Goal: Task Accomplishment & Management: Use online tool/utility

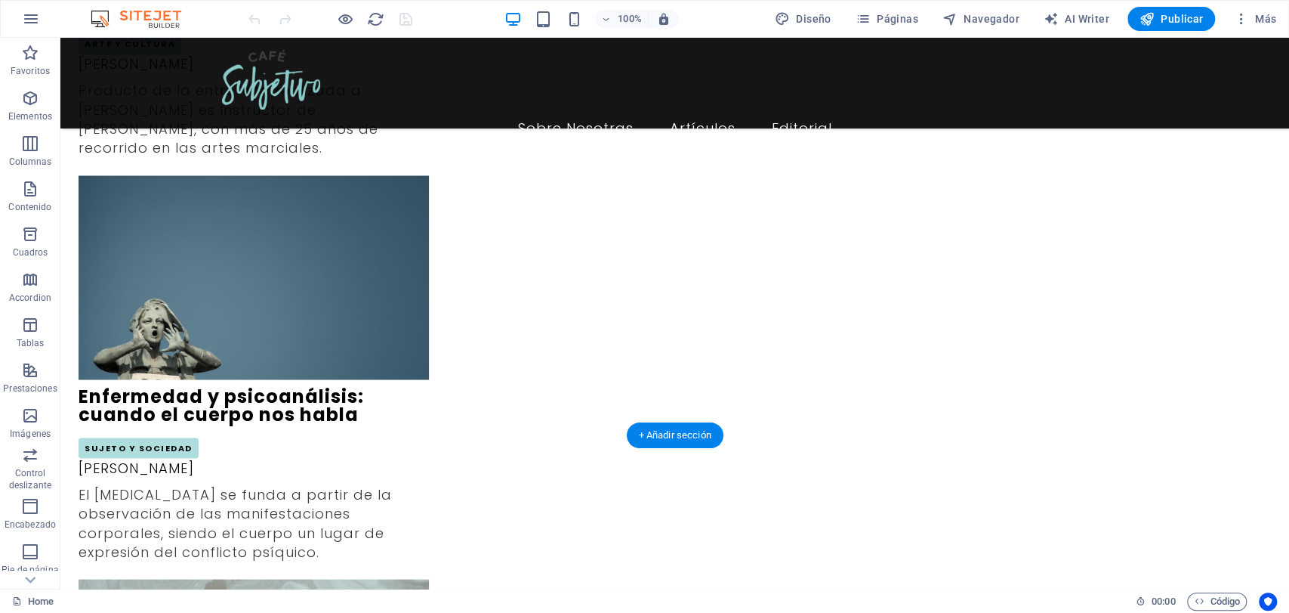
scroll to position [1678, 0]
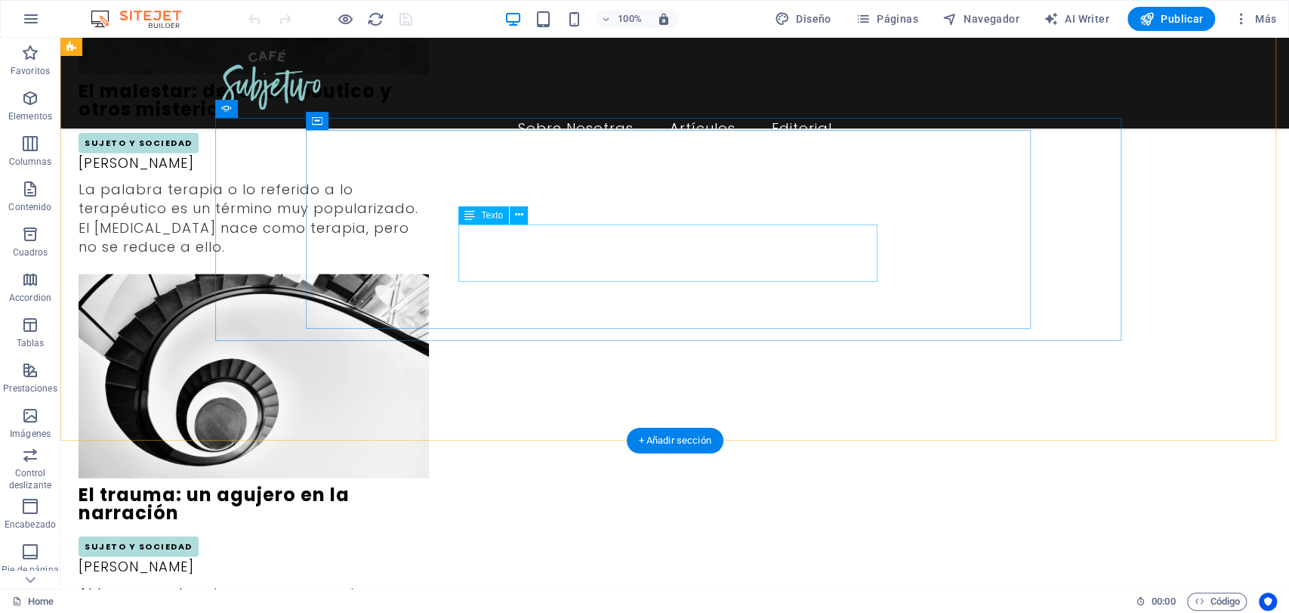
scroll to position [2434, 0]
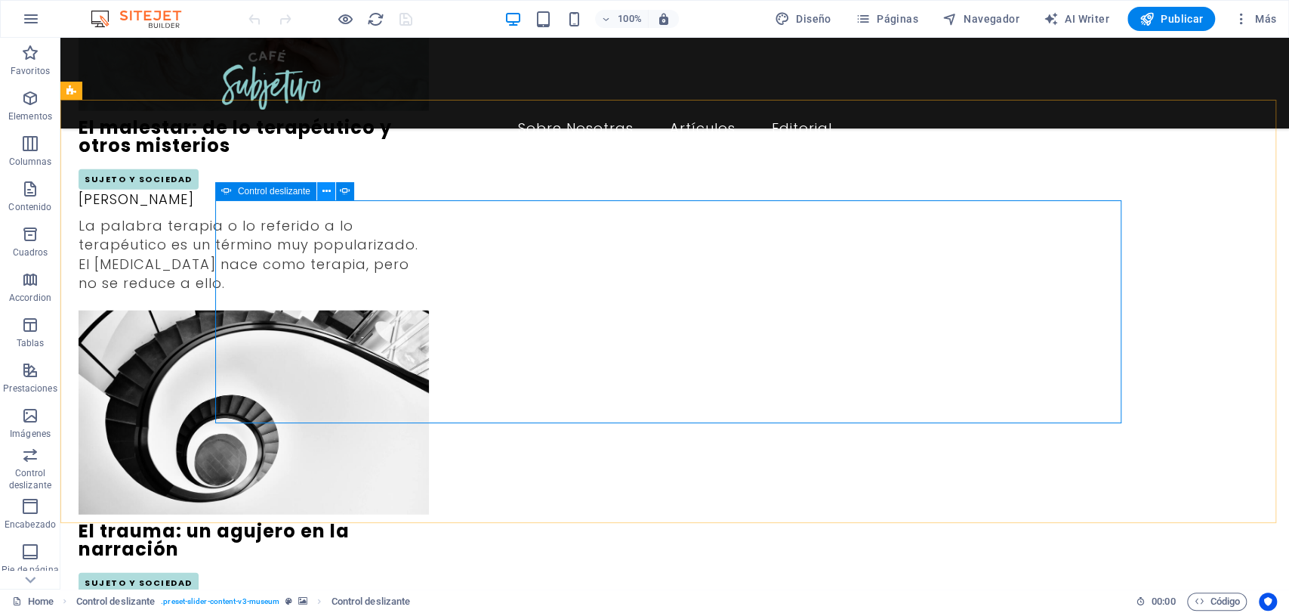
click at [324, 198] on icon at bounding box center [326, 192] width 8 height 16
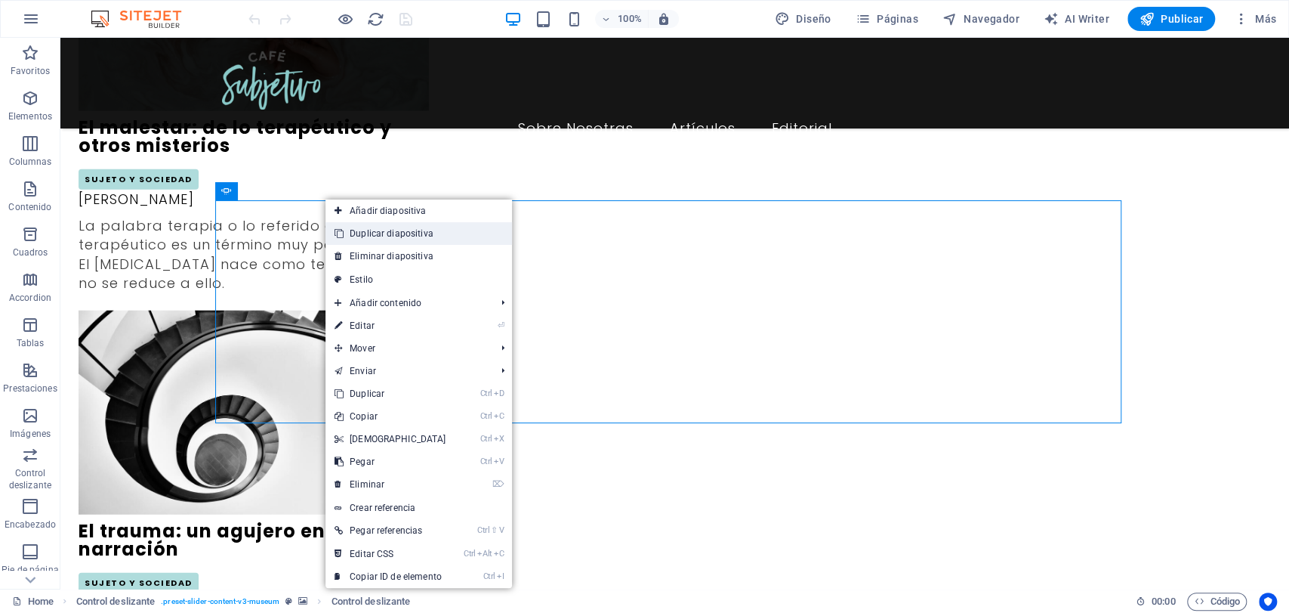
click at [367, 228] on link "Duplicar diapositiva" at bounding box center [419, 233] width 187 height 23
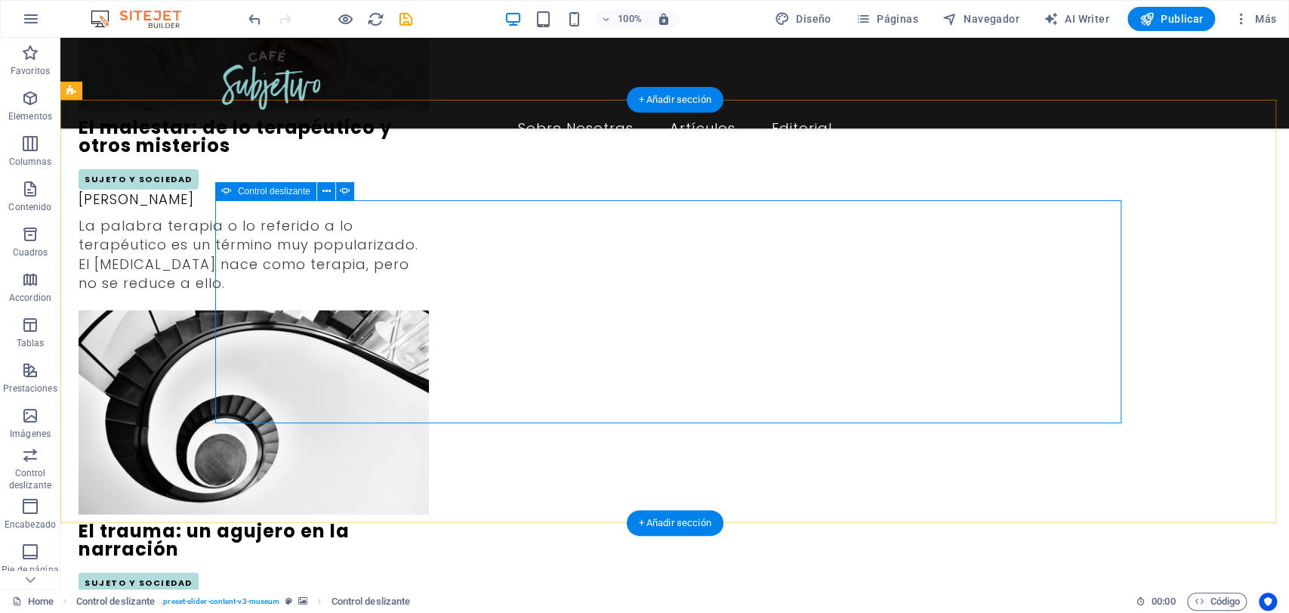
click at [326, 191] on icon at bounding box center [326, 192] width 8 height 16
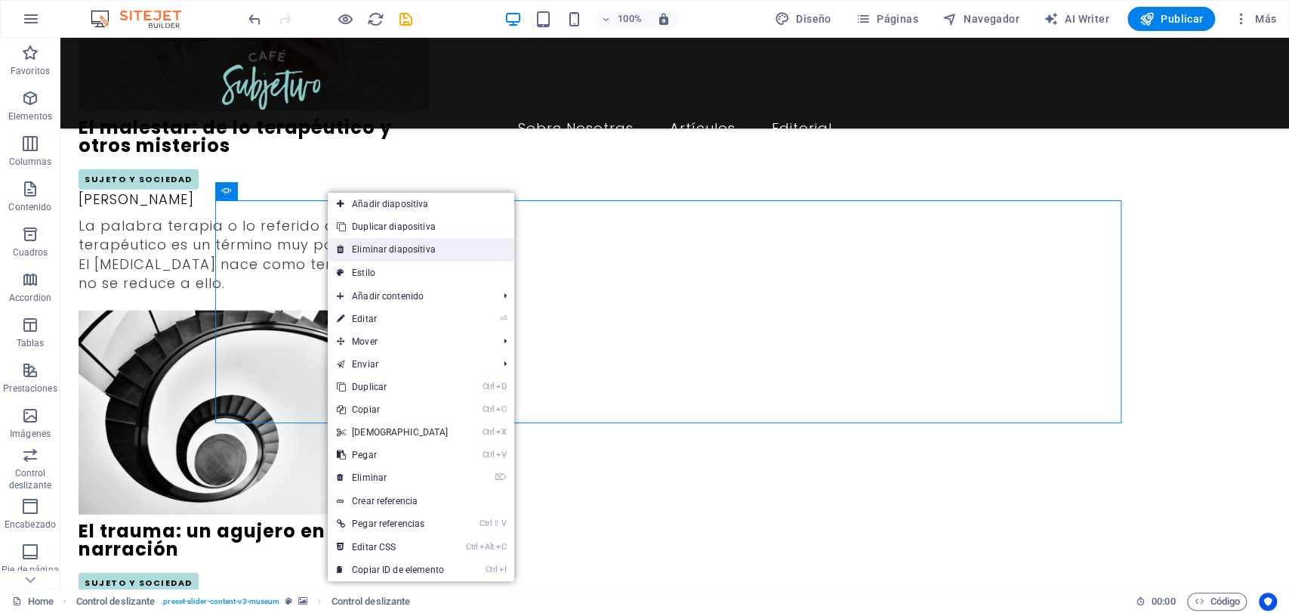
click at [367, 255] on link "Eliminar diapositiva" at bounding box center [421, 249] width 187 height 23
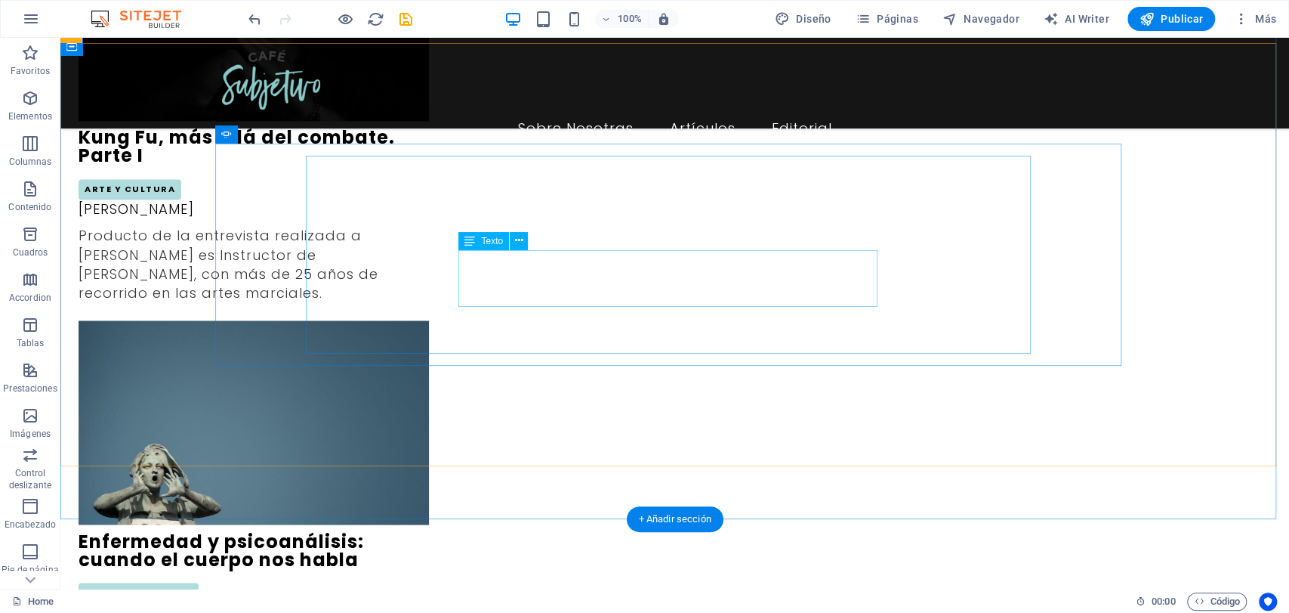
scroll to position [1595, 0]
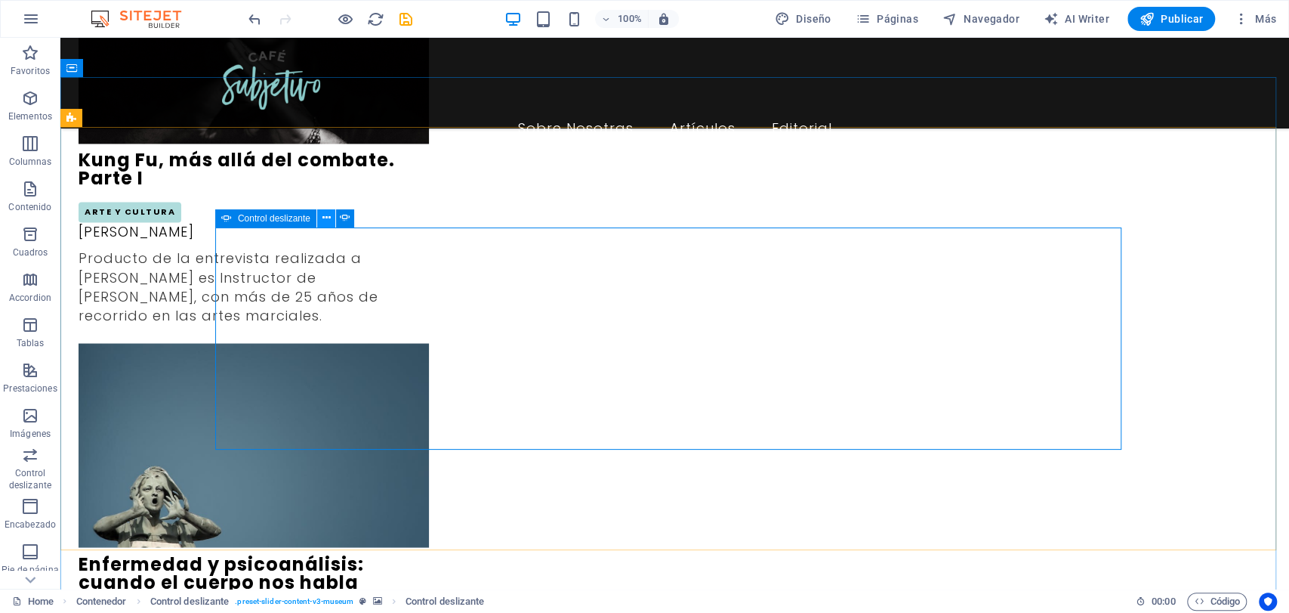
click at [329, 221] on icon at bounding box center [326, 218] width 8 height 16
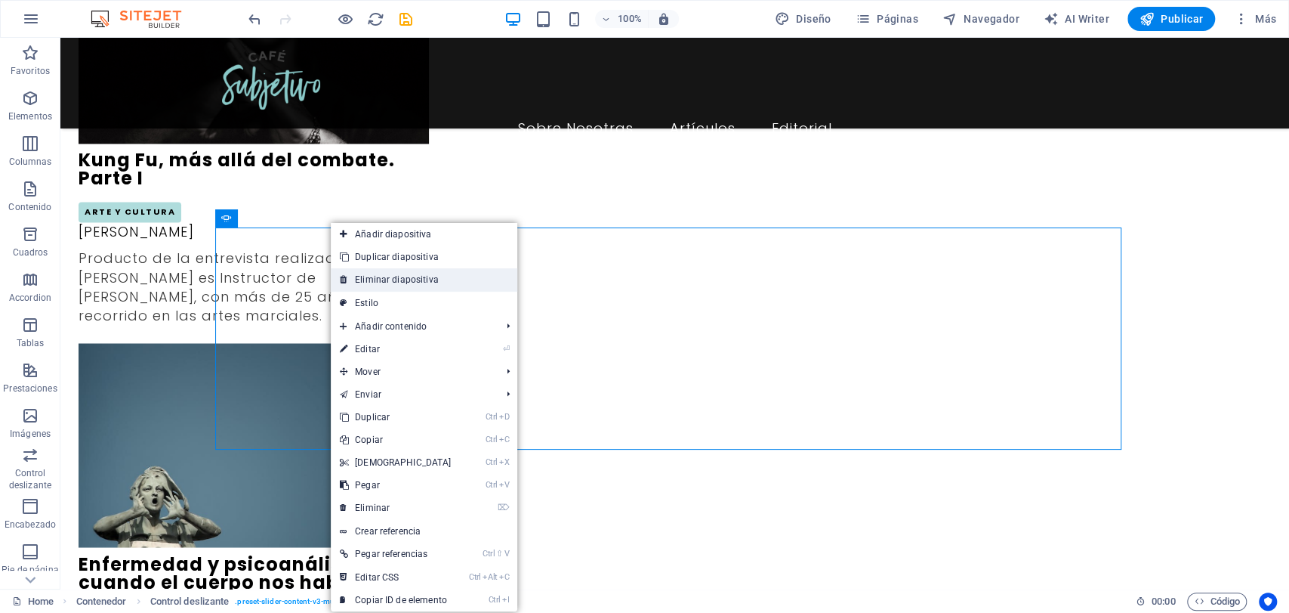
click at [372, 279] on link "Eliminar diapositiva" at bounding box center [424, 279] width 187 height 23
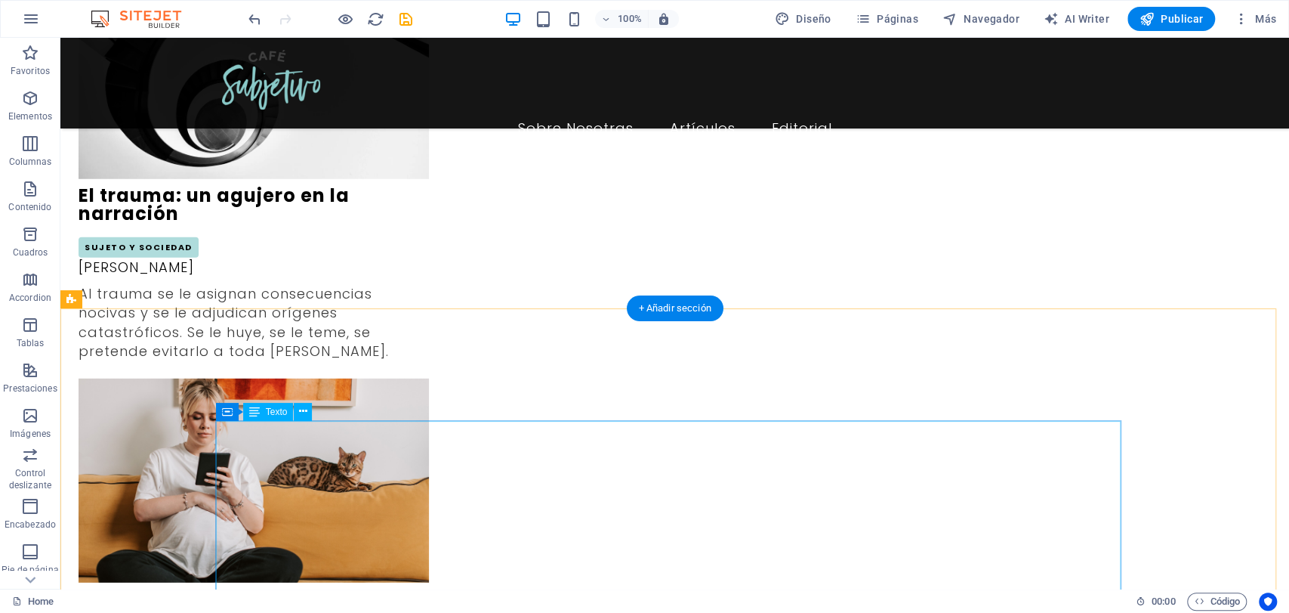
scroll to position [2853, 0]
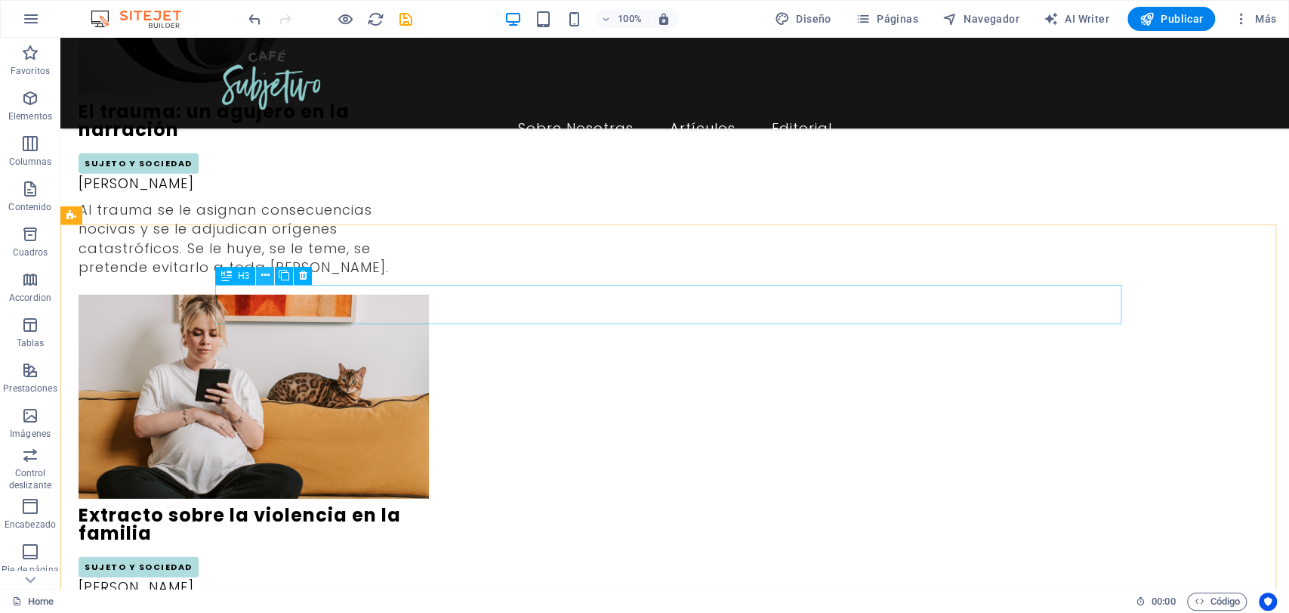
click at [266, 281] on icon at bounding box center [265, 275] width 8 height 16
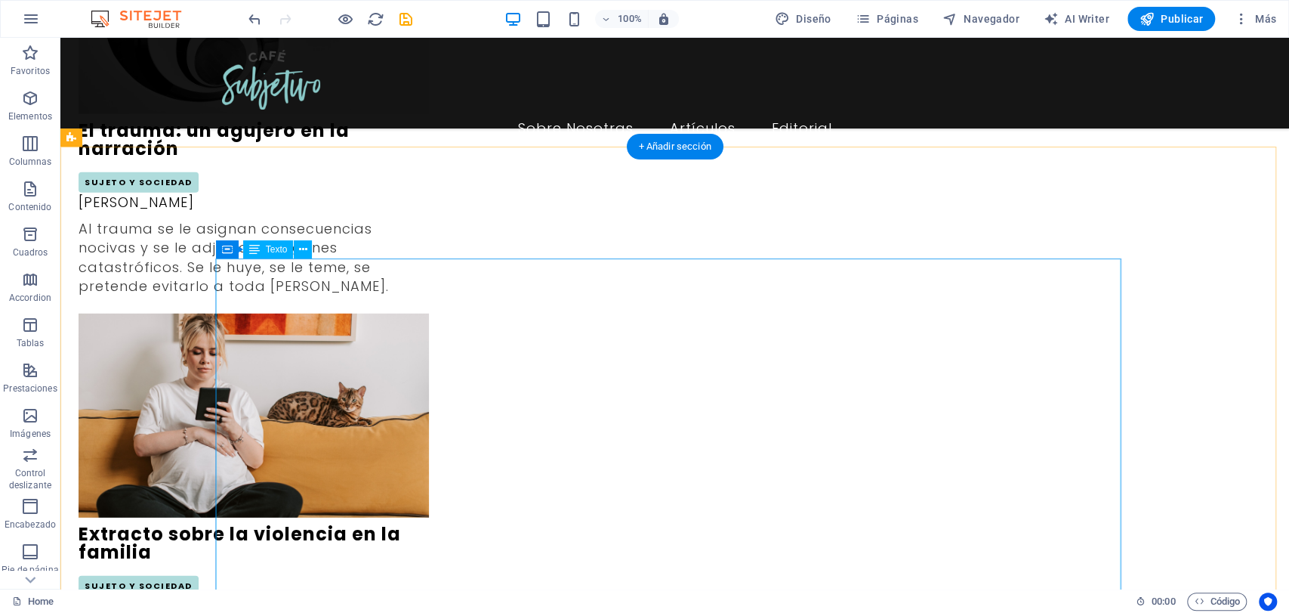
scroll to position [2769, 0]
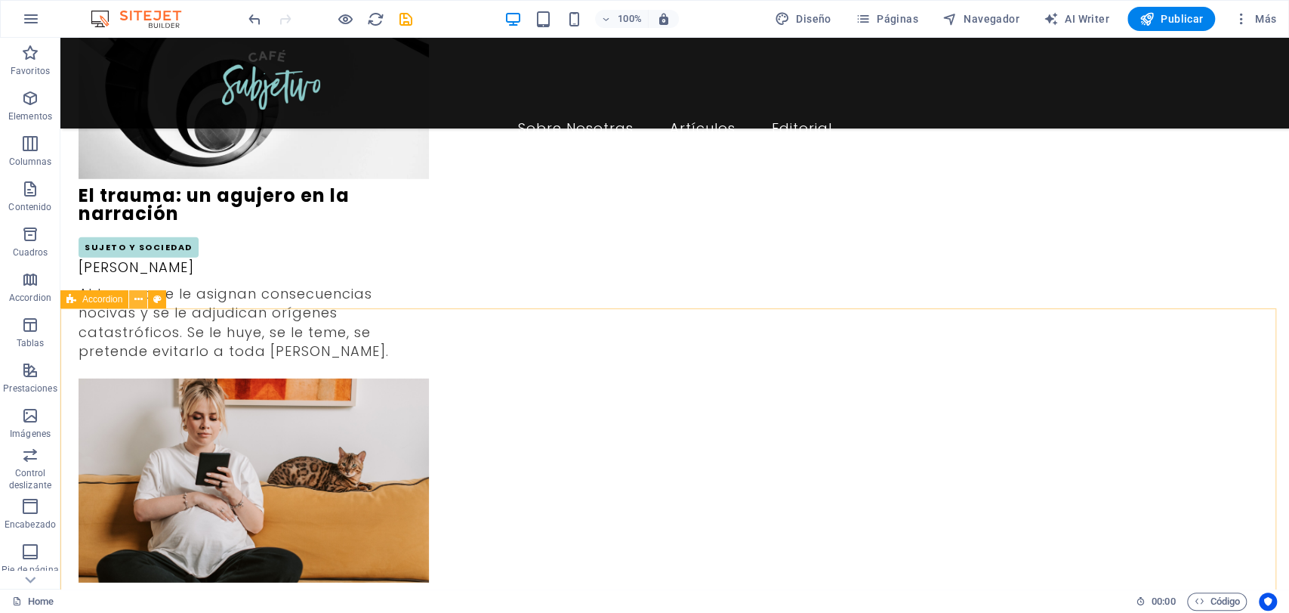
click at [133, 298] on button at bounding box center [138, 299] width 18 height 18
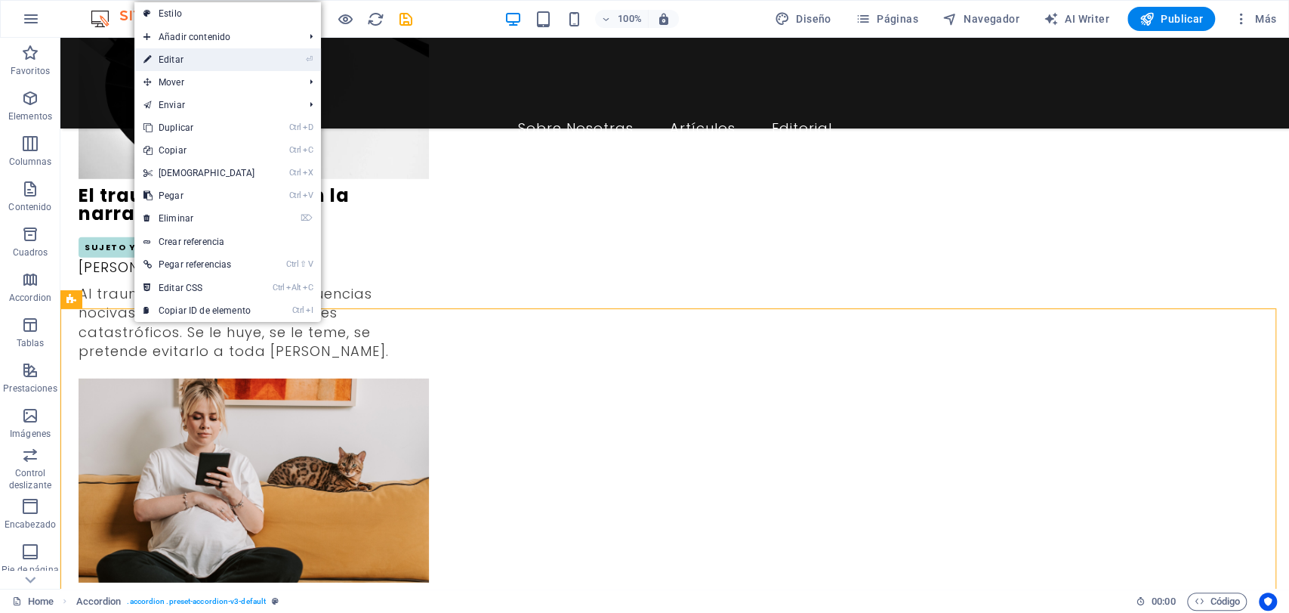
click at [168, 60] on link "⏎ Editar" at bounding box center [199, 59] width 130 height 23
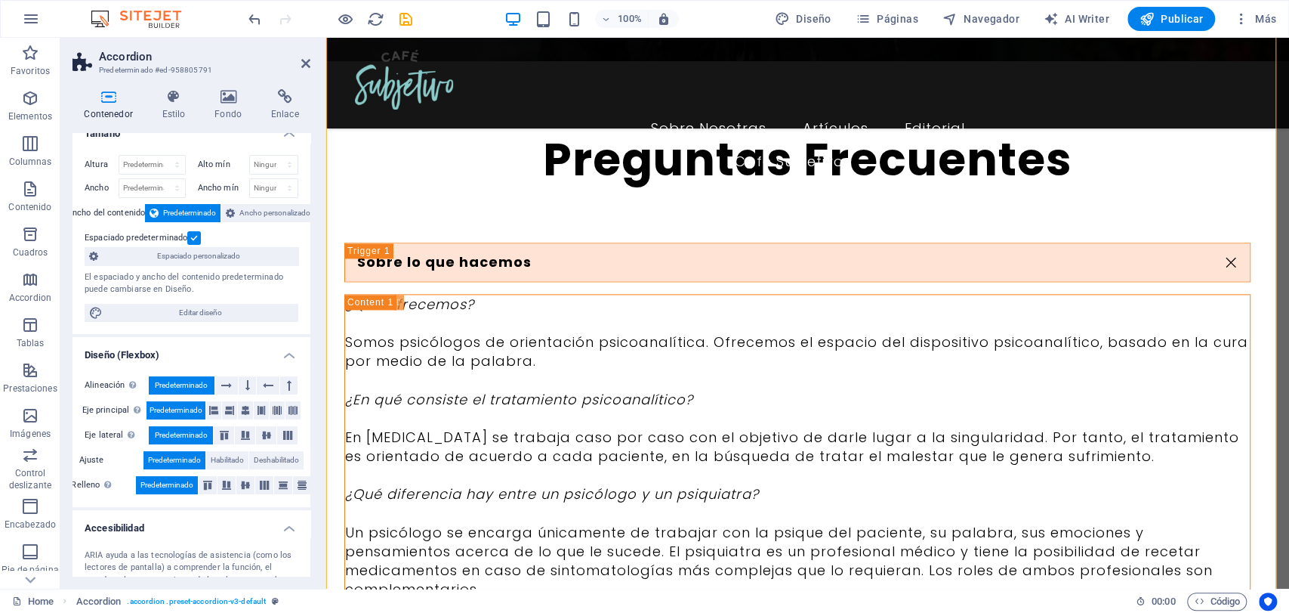
scroll to position [0, 0]
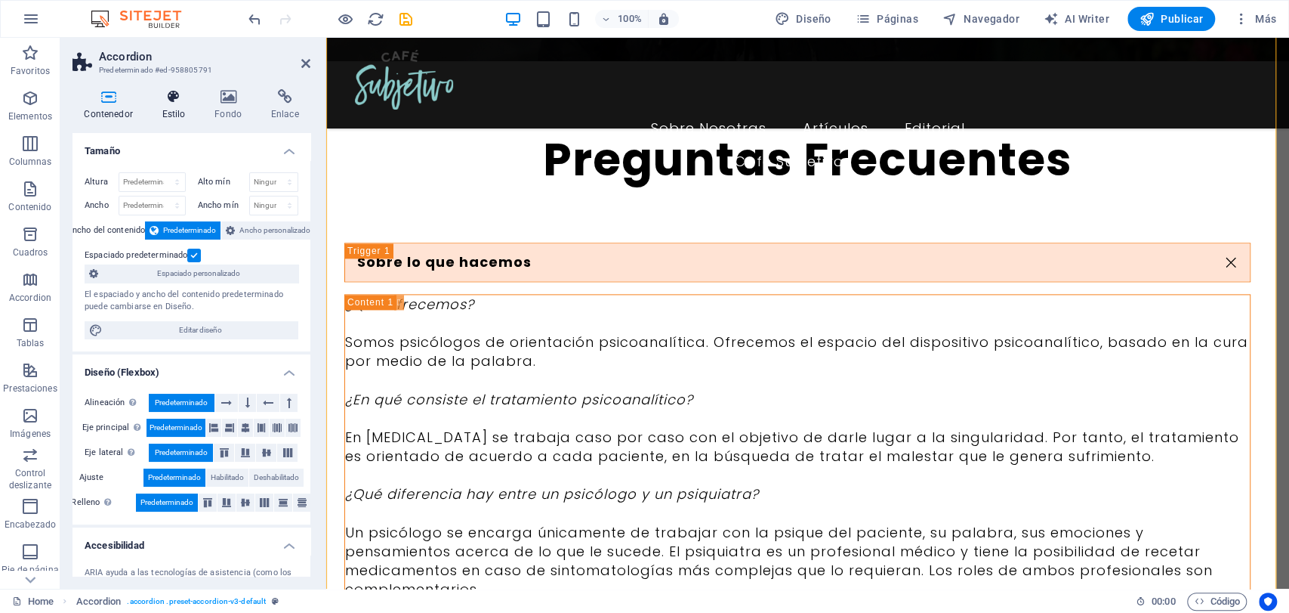
click at [178, 103] on icon at bounding box center [173, 96] width 47 height 15
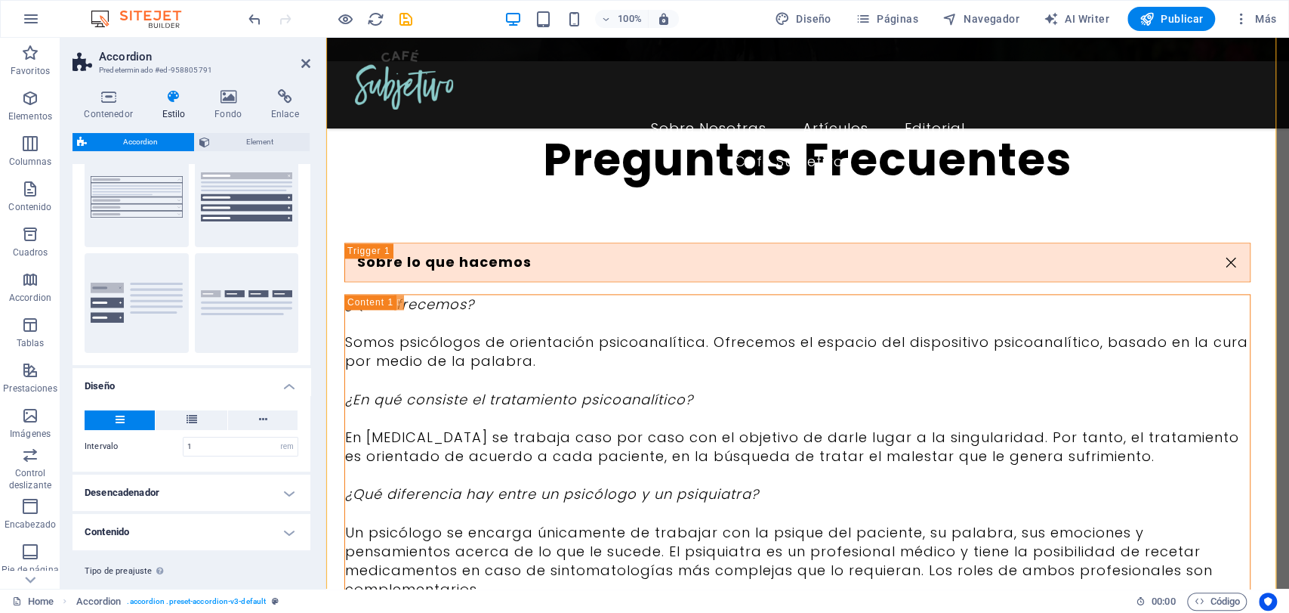
scroll to position [84, 0]
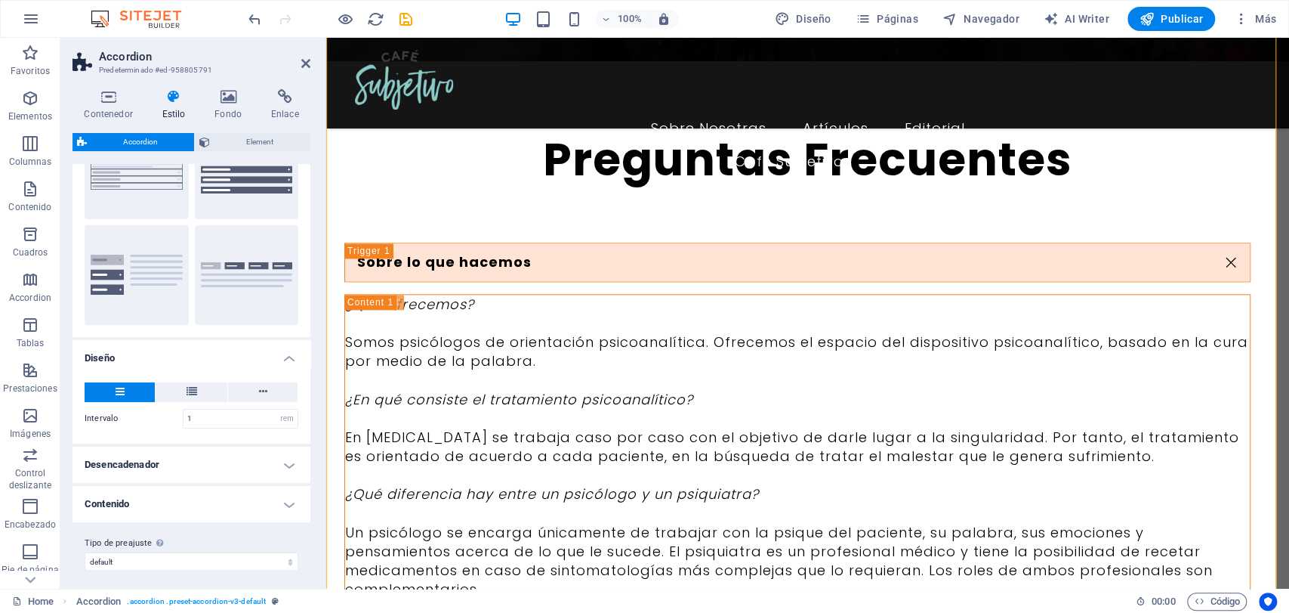
click at [248, 473] on h4 "Desencadenador" at bounding box center [192, 464] width 238 height 36
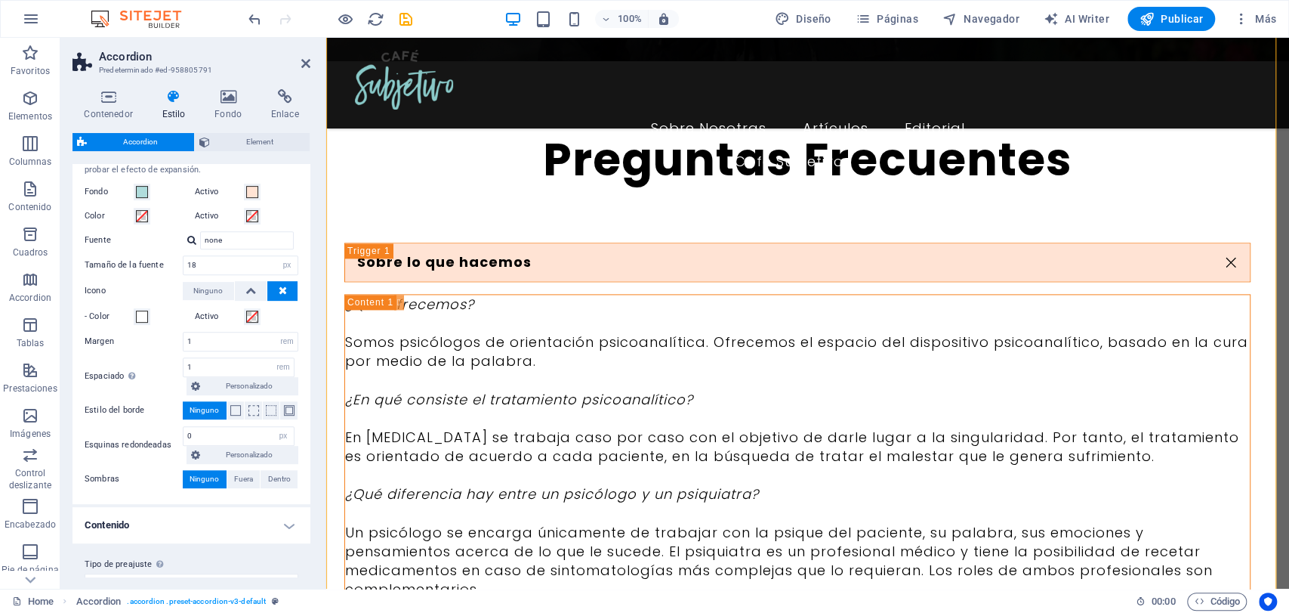
scroll to position [446, 0]
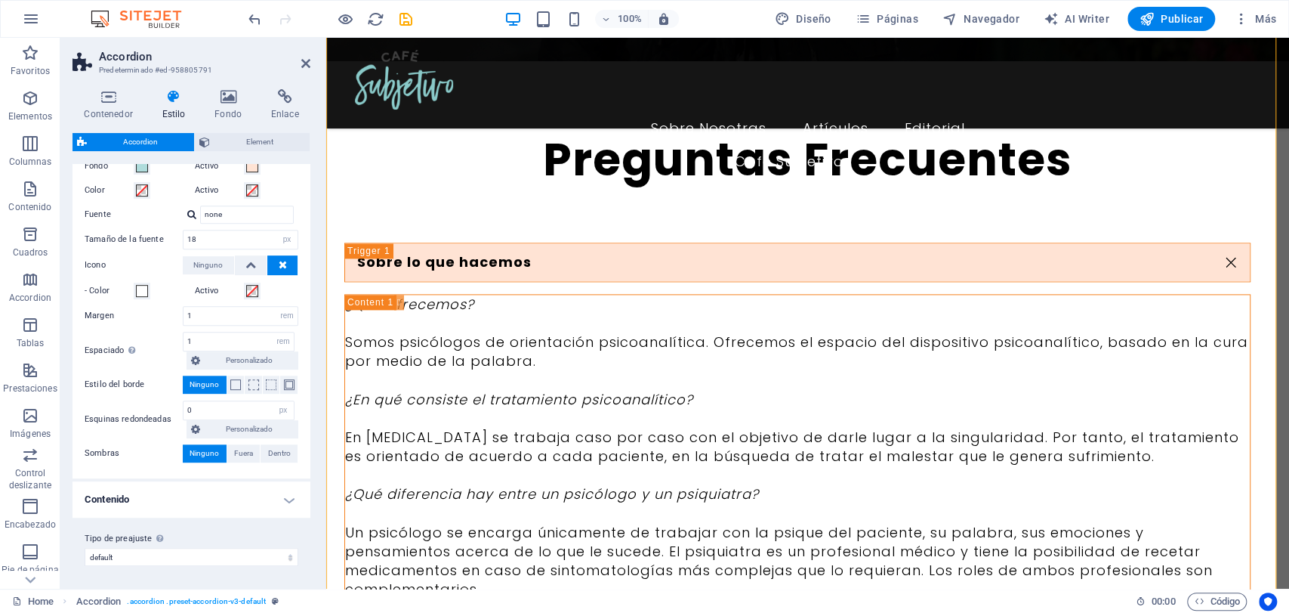
click at [244, 485] on h4 "Contenido" at bounding box center [192, 499] width 238 height 36
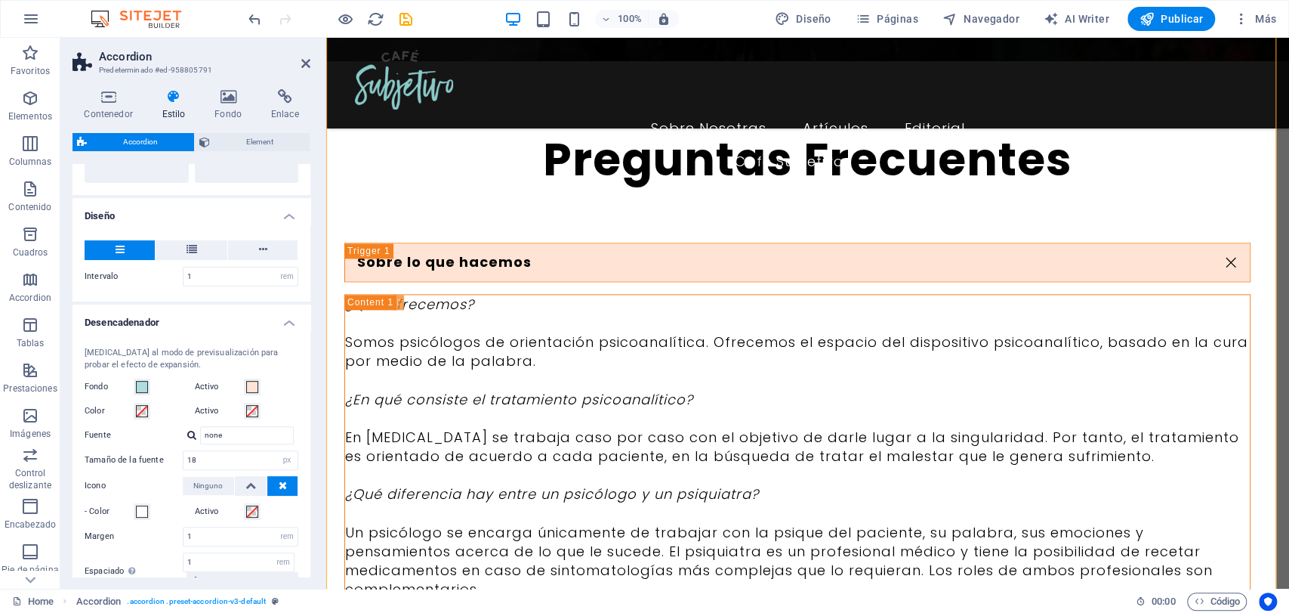
scroll to position [203, 0]
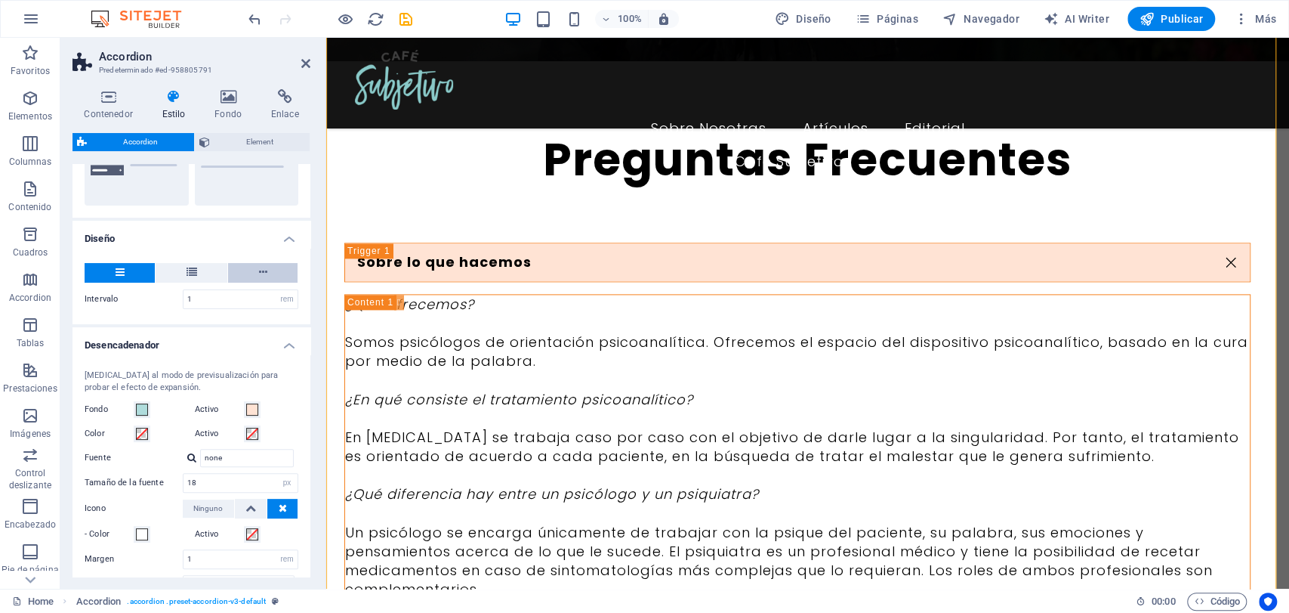
click at [261, 273] on icon at bounding box center [263, 272] width 8 height 18
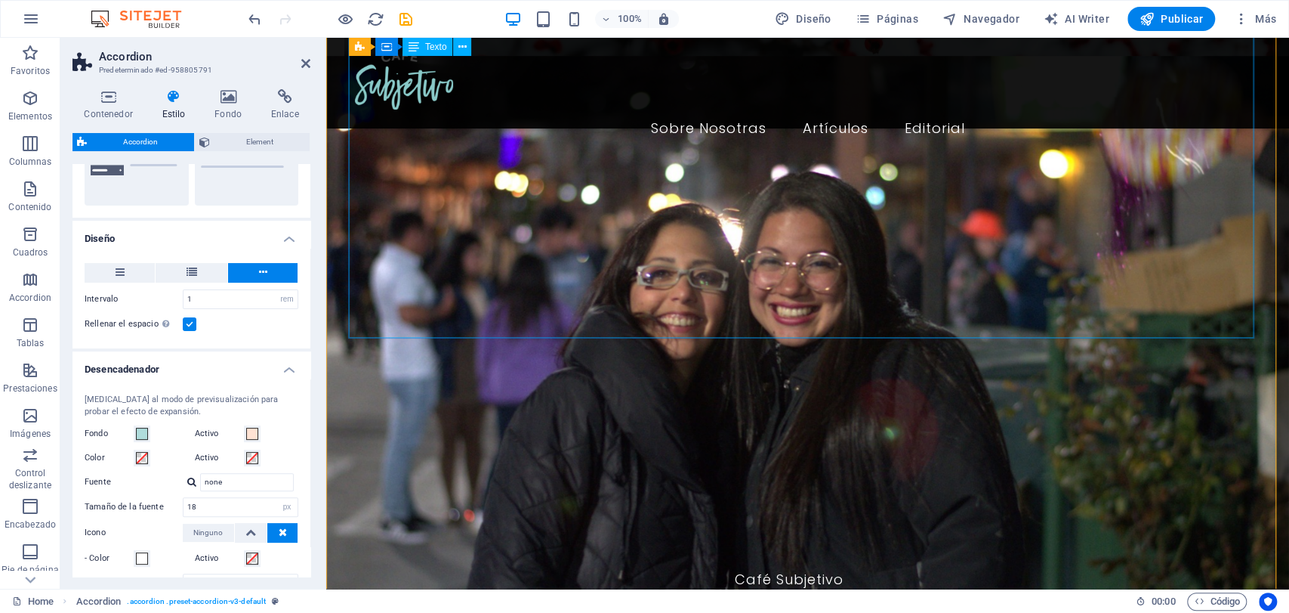
scroll to position [4700, 0]
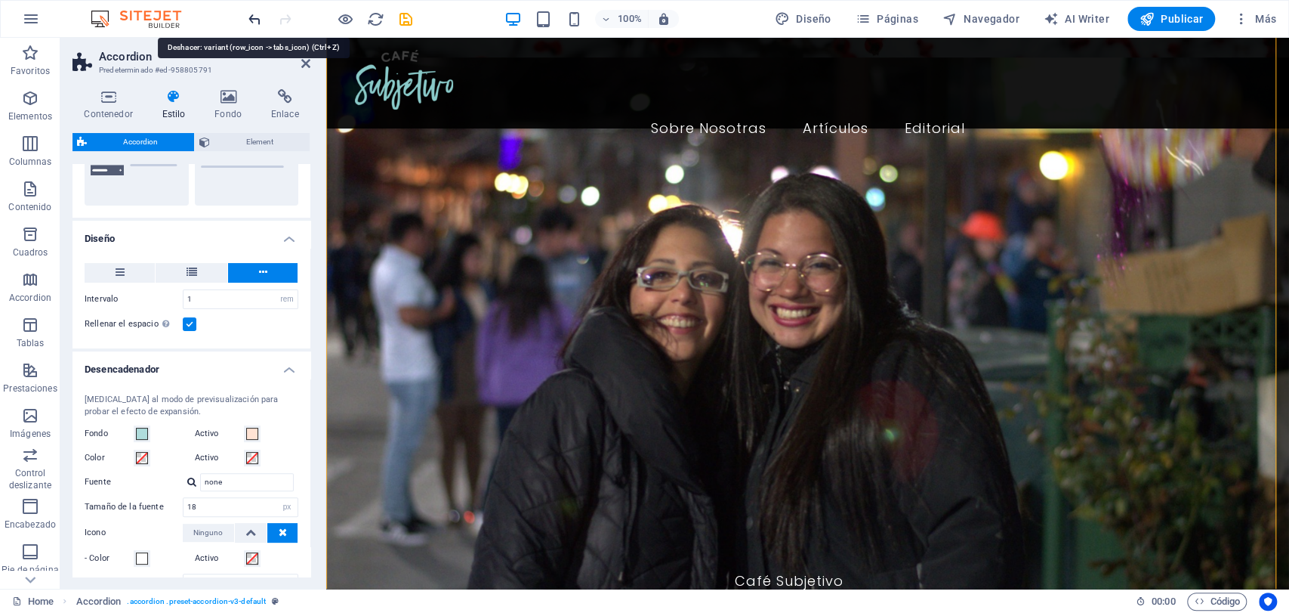
click at [256, 22] on icon "undo" at bounding box center [254, 19] width 17 height 17
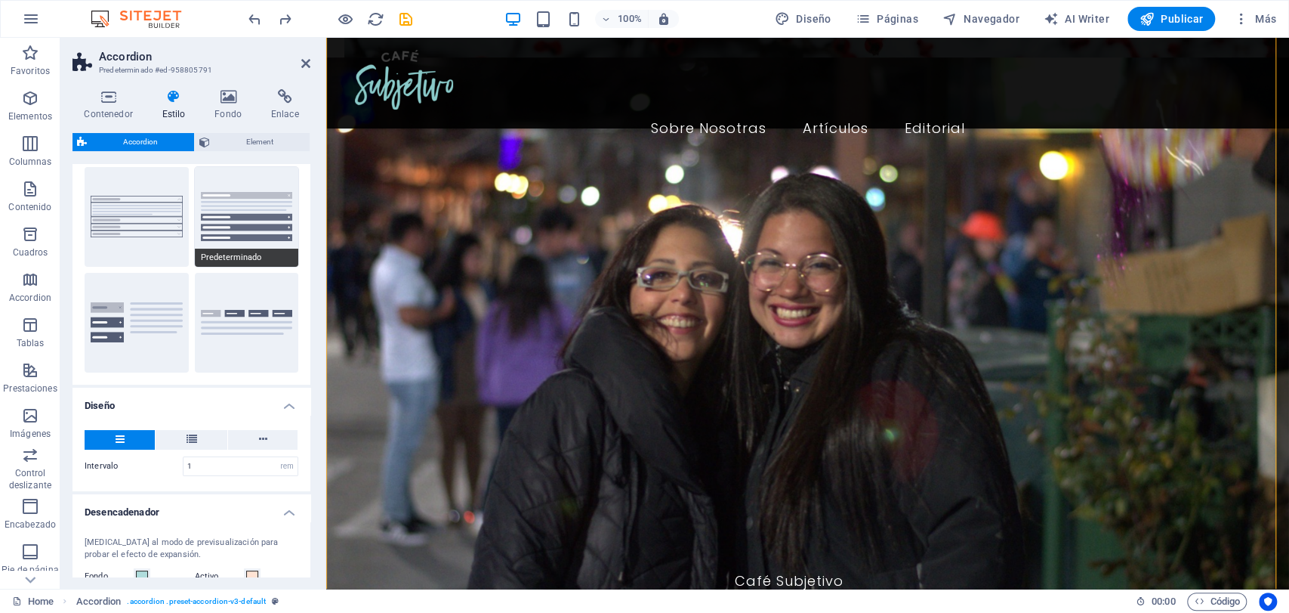
scroll to position [36, 0]
click at [226, 138] on span "Element" at bounding box center [260, 142] width 91 height 18
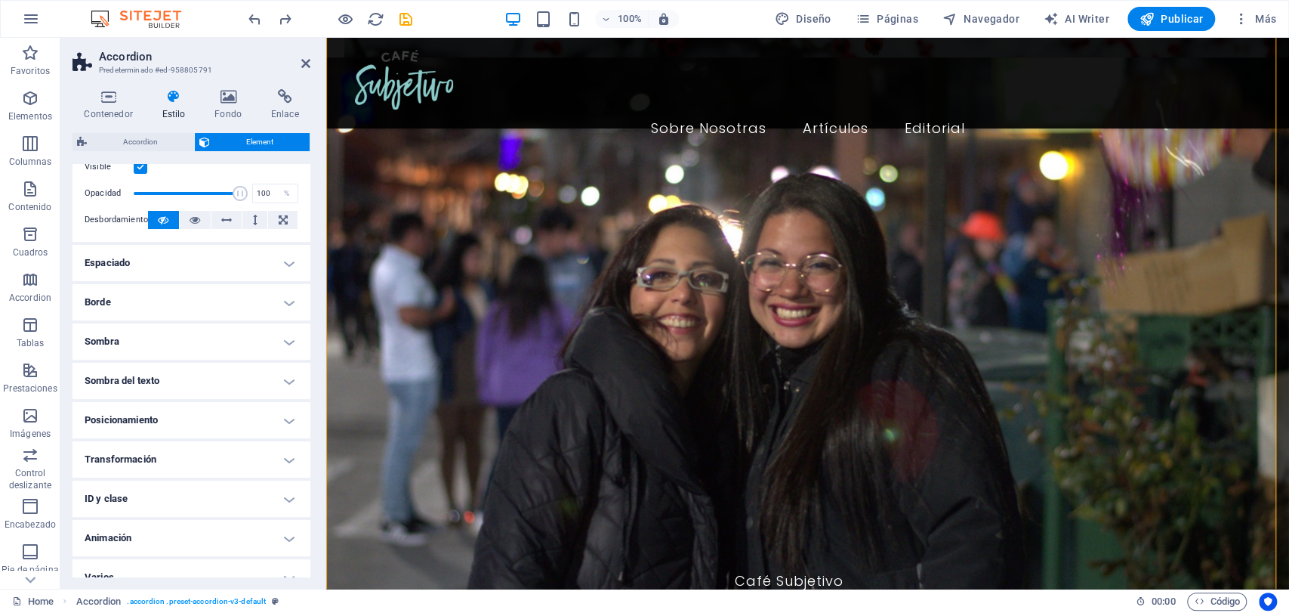
scroll to position [64, 0]
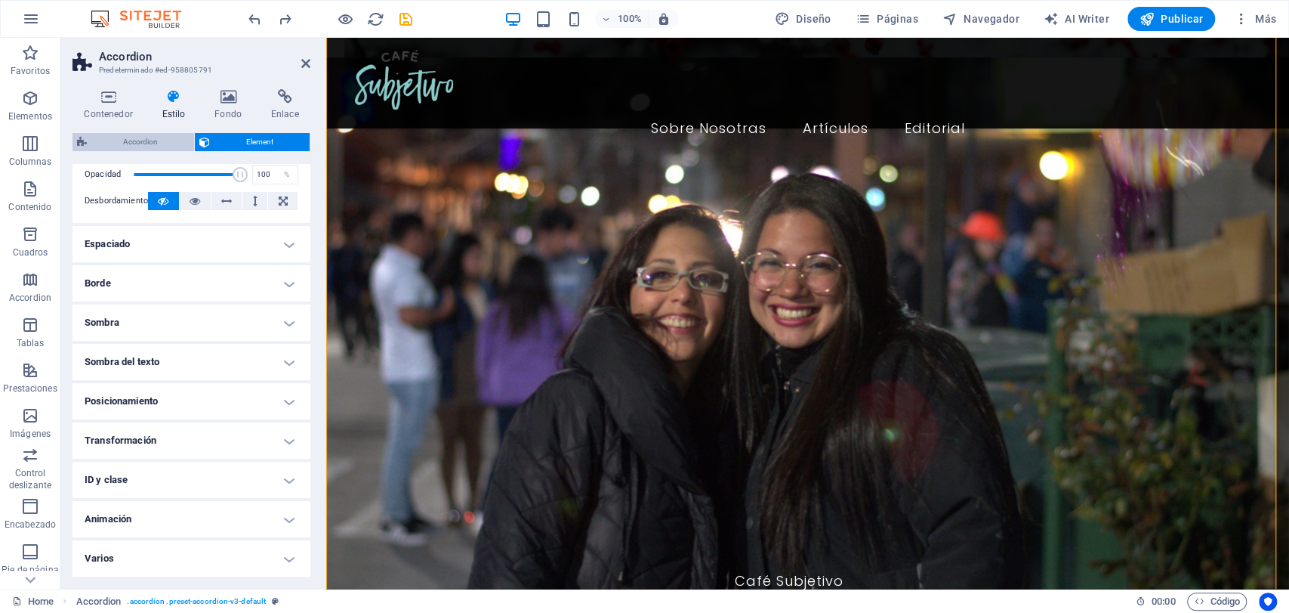
click at [125, 145] on span "Accordion" at bounding box center [140, 142] width 98 height 18
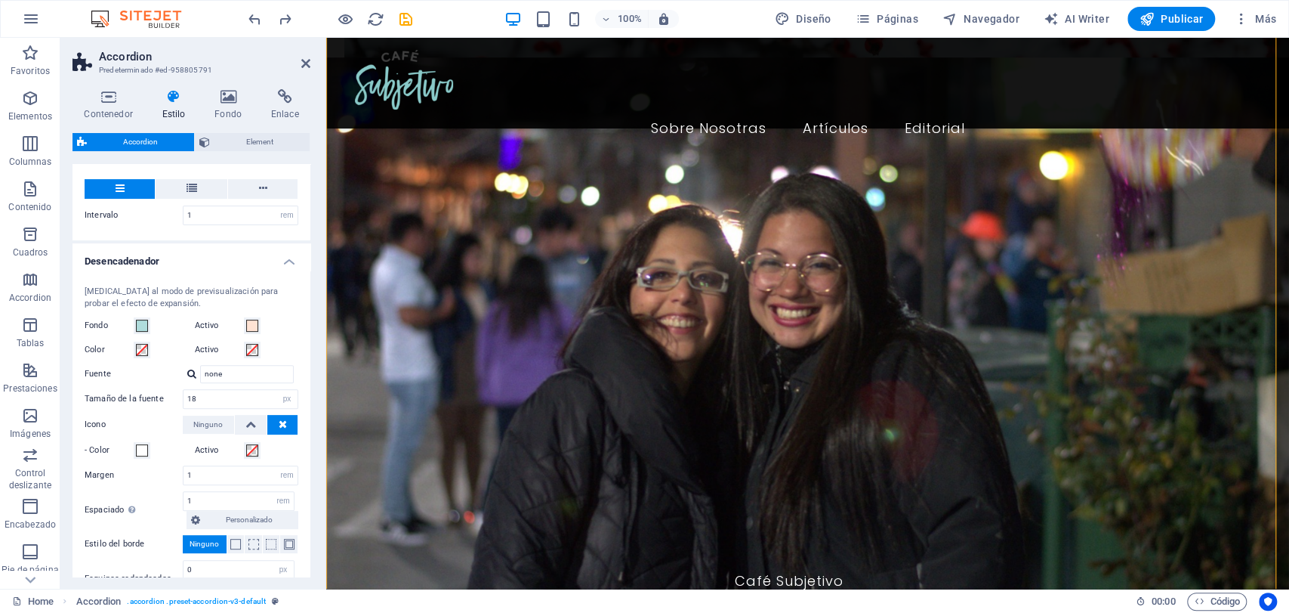
scroll to position [0, 0]
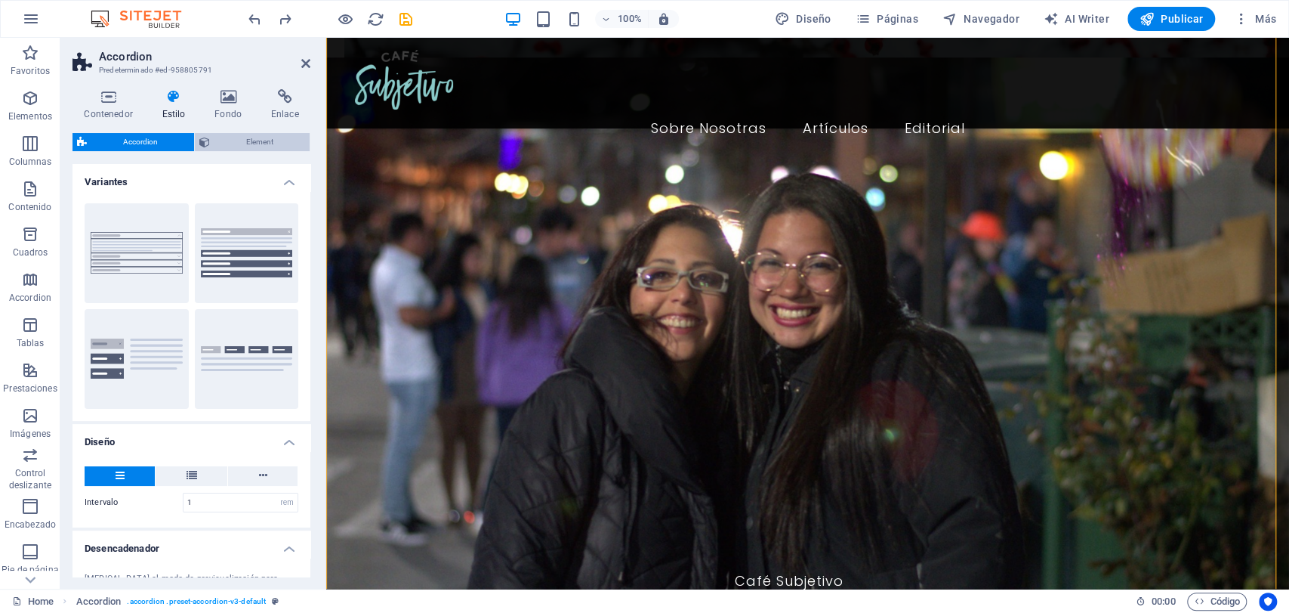
click at [239, 146] on span "Element" at bounding box center [260, 142] width 91 height 18
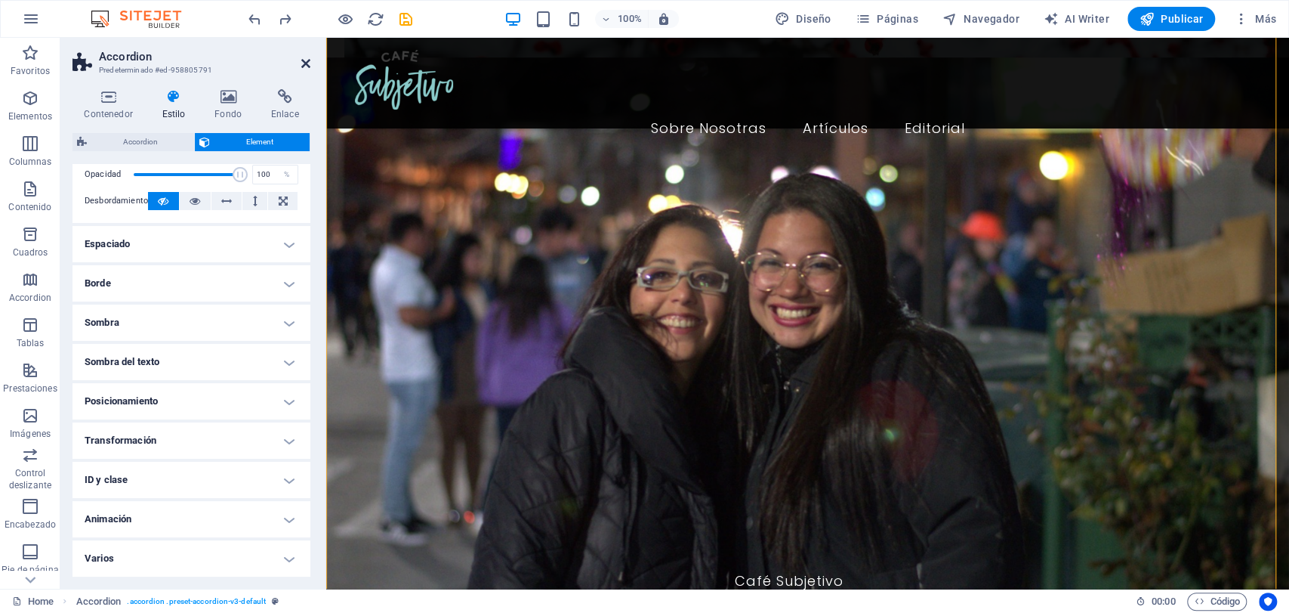
click at [309, 62] on icon at bounding box center [305, 63] width 9 height 12
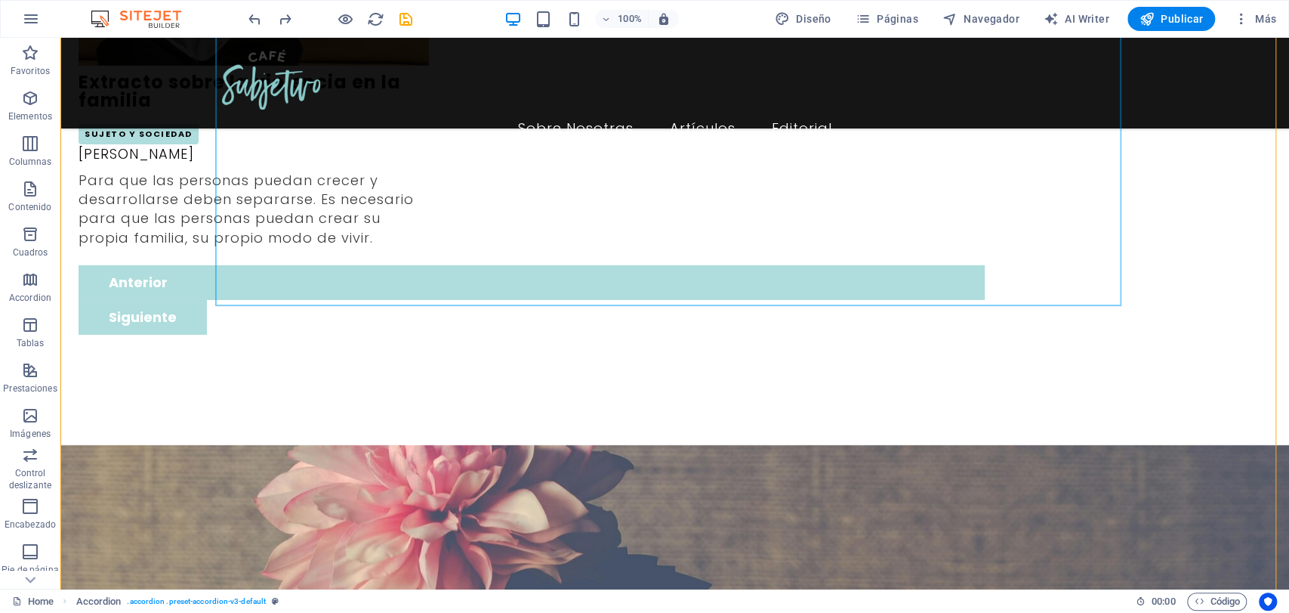
scroll to position [3525, 0]
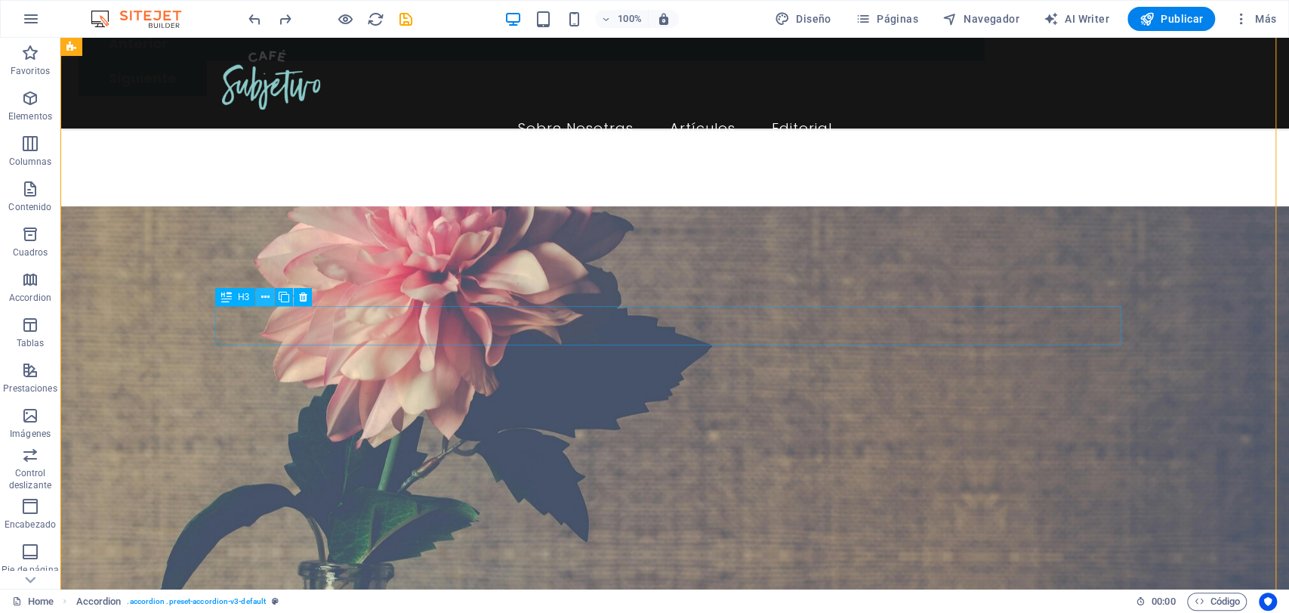
click at [258, 299] on button at bounding box center [265, 297] width 18 height 18
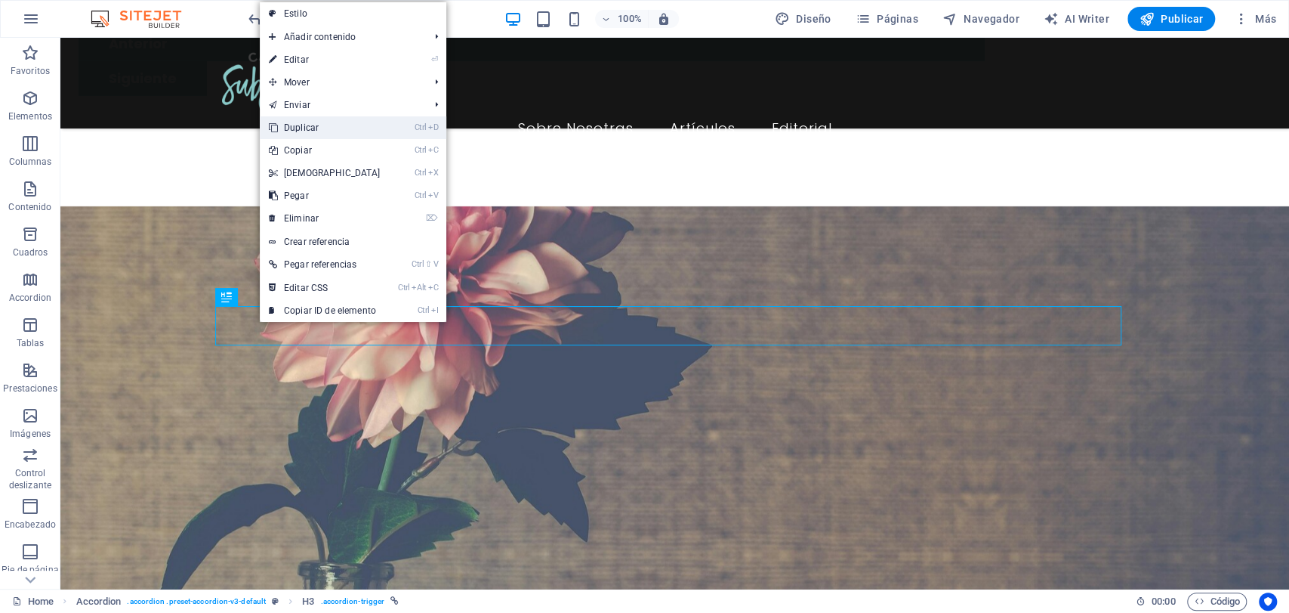
click at [312, 133] on link "Ctrl D Duplicar" at bounding box center [325, 127] width 130 height 23
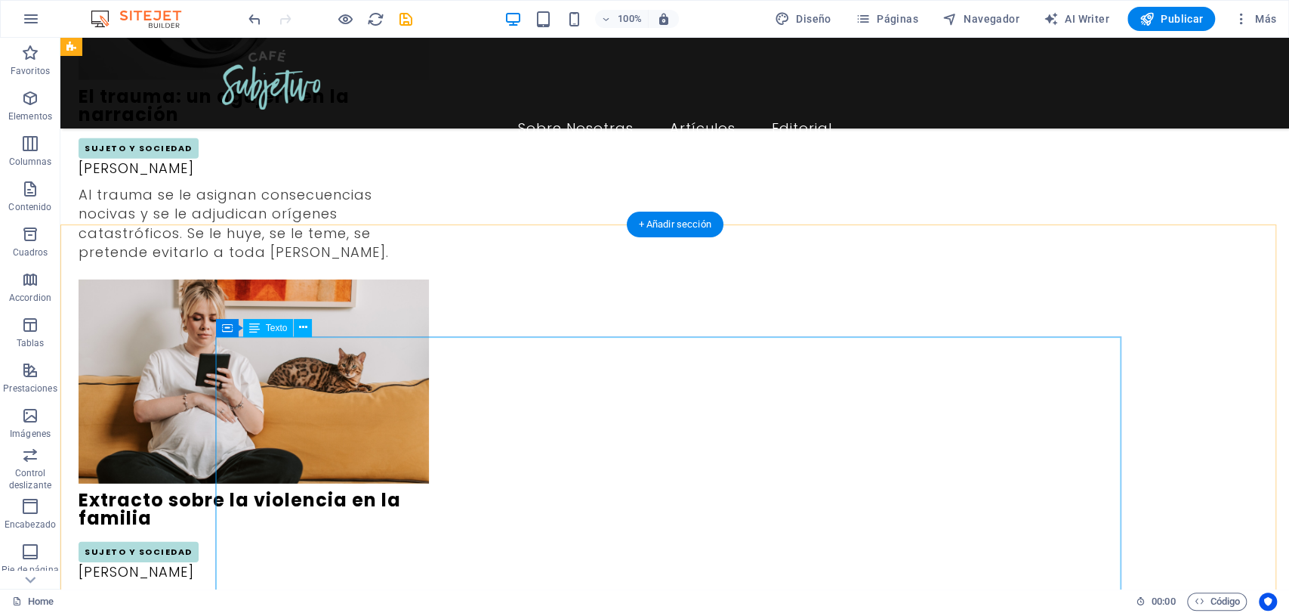
scroll to position [2853, 0]
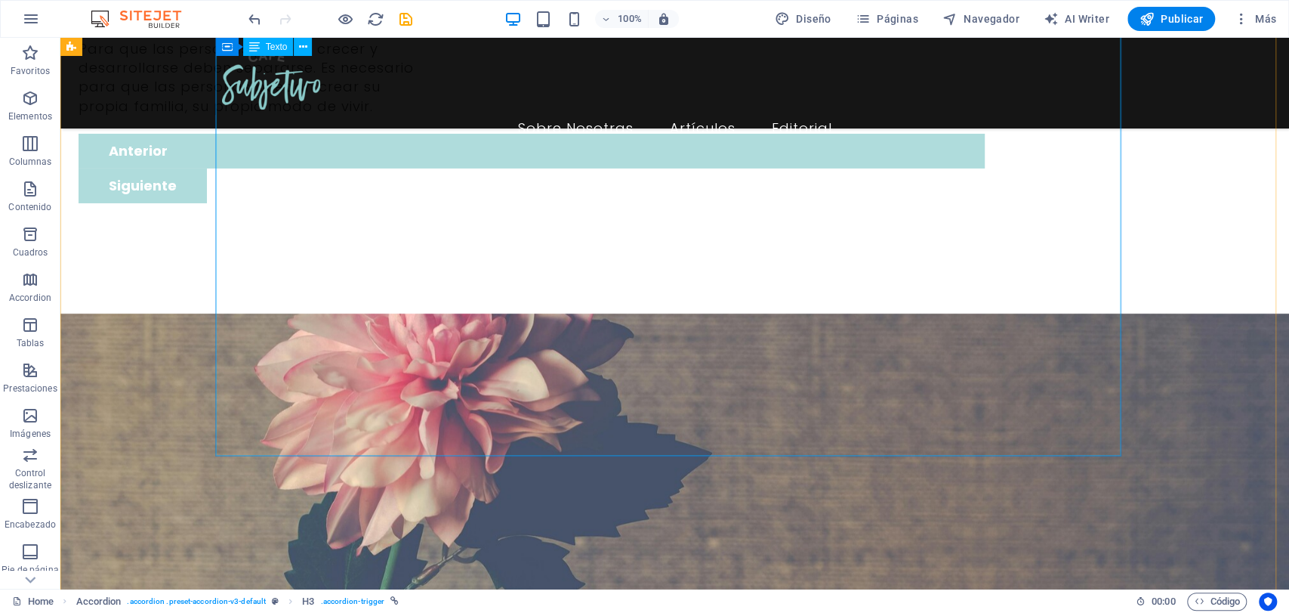
scroll to position [3441, 0]
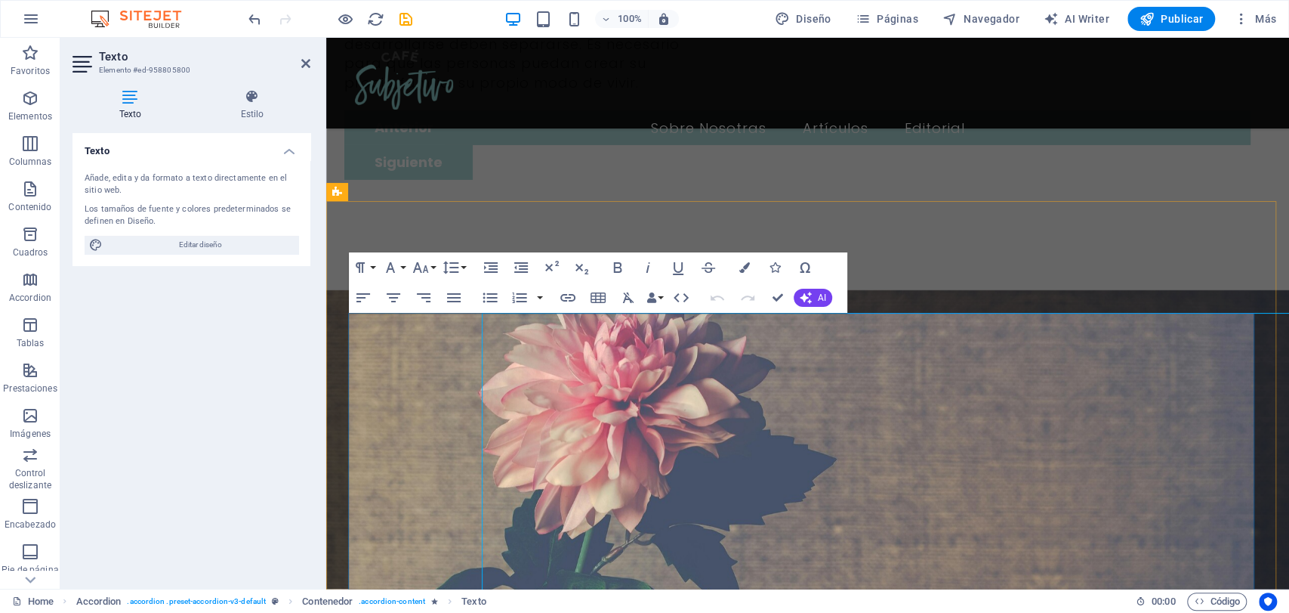
scroll to position [2877, 0]
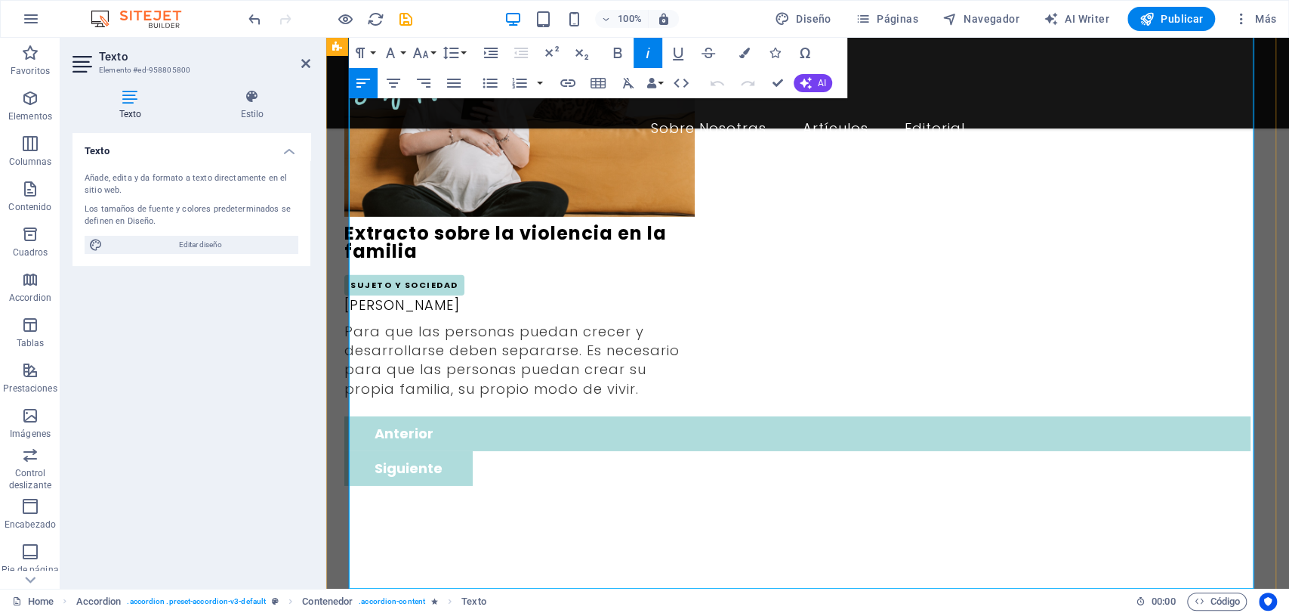
scroll to position [3229, 0]
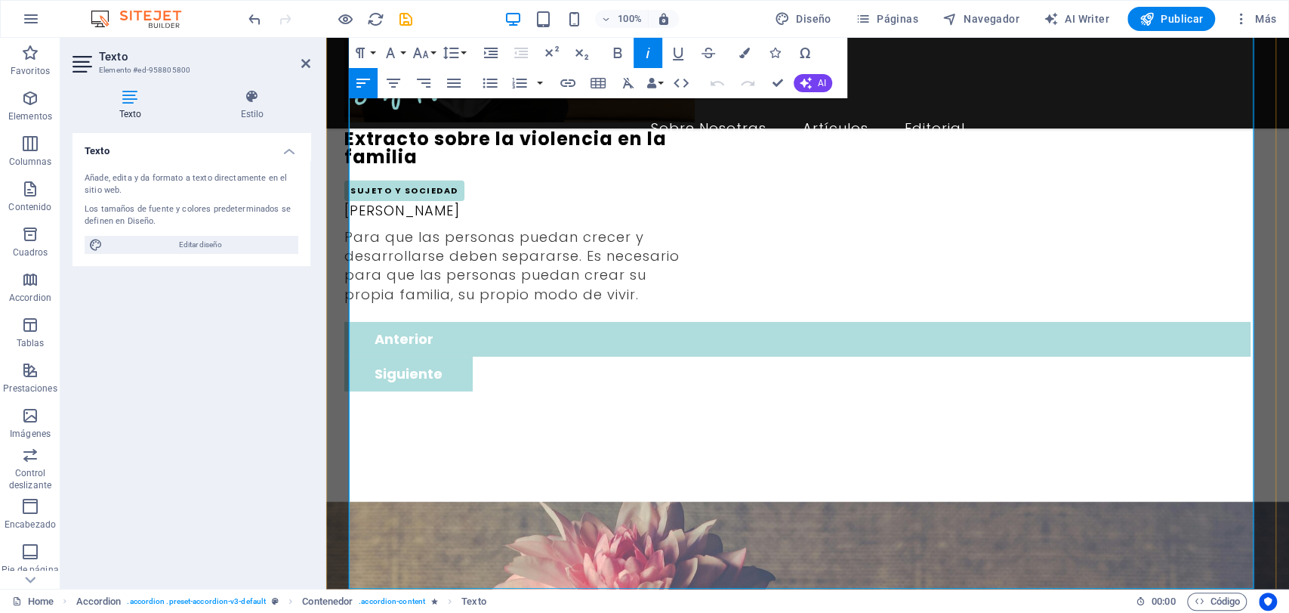
copy div "¿Lor ipsumdolo? Sitam consectetu ad elitseddoei temporincididu. Utlaboree do ma…"
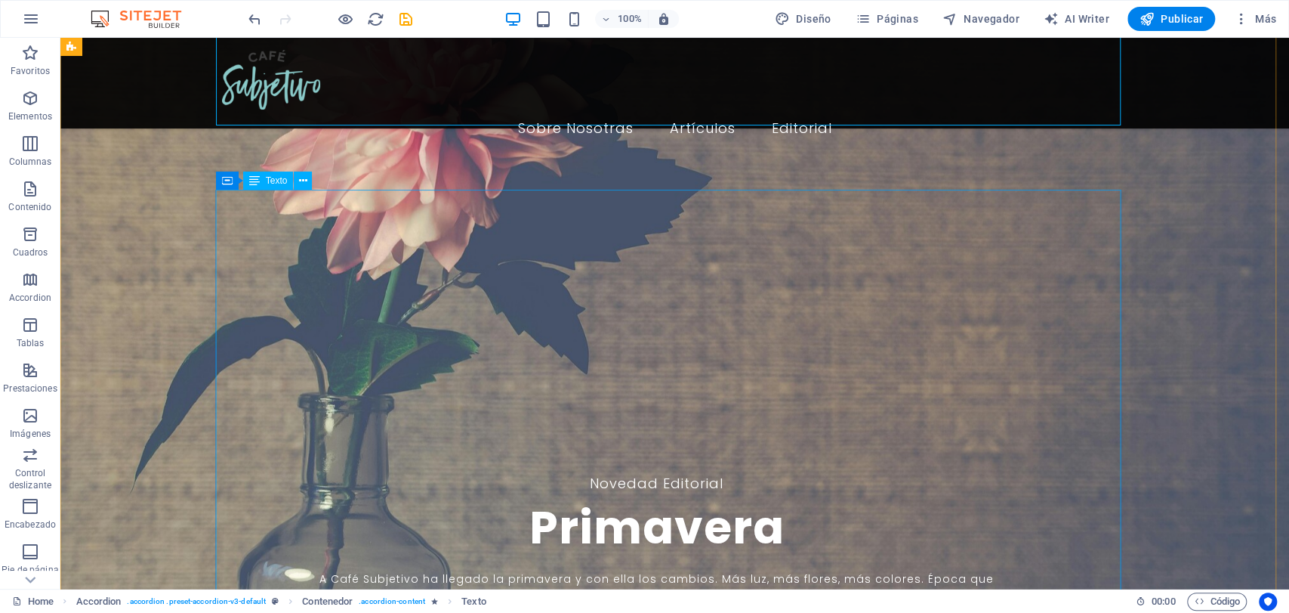
scroll to position [3733, 0]
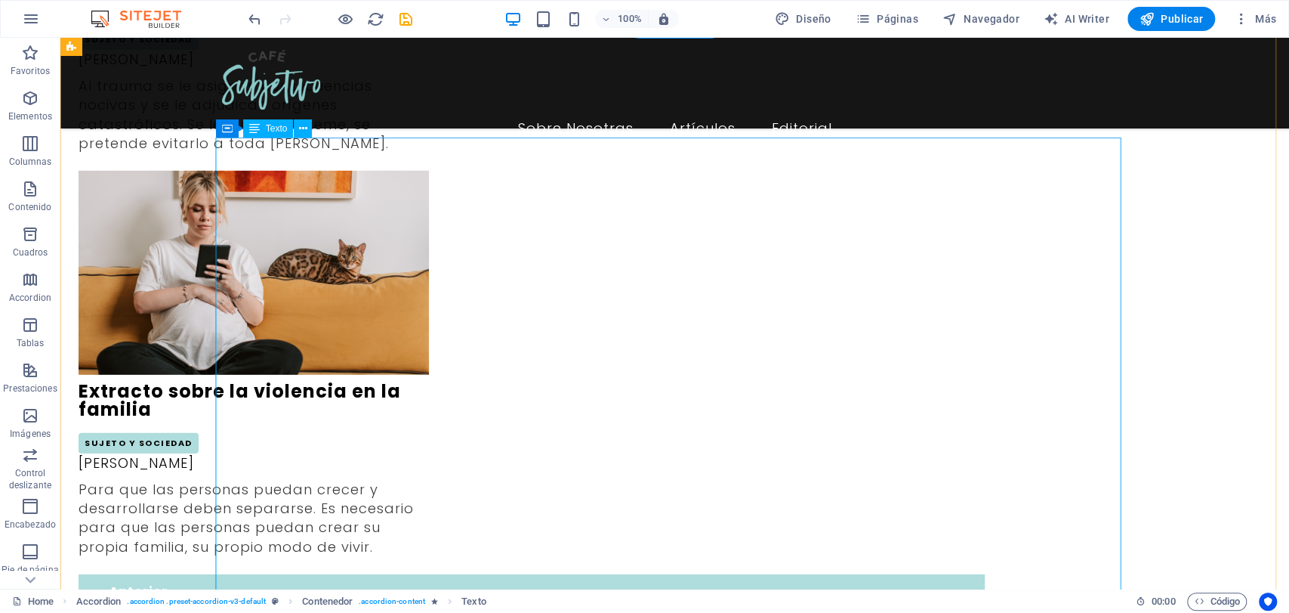
scroll to position [2916, 0]
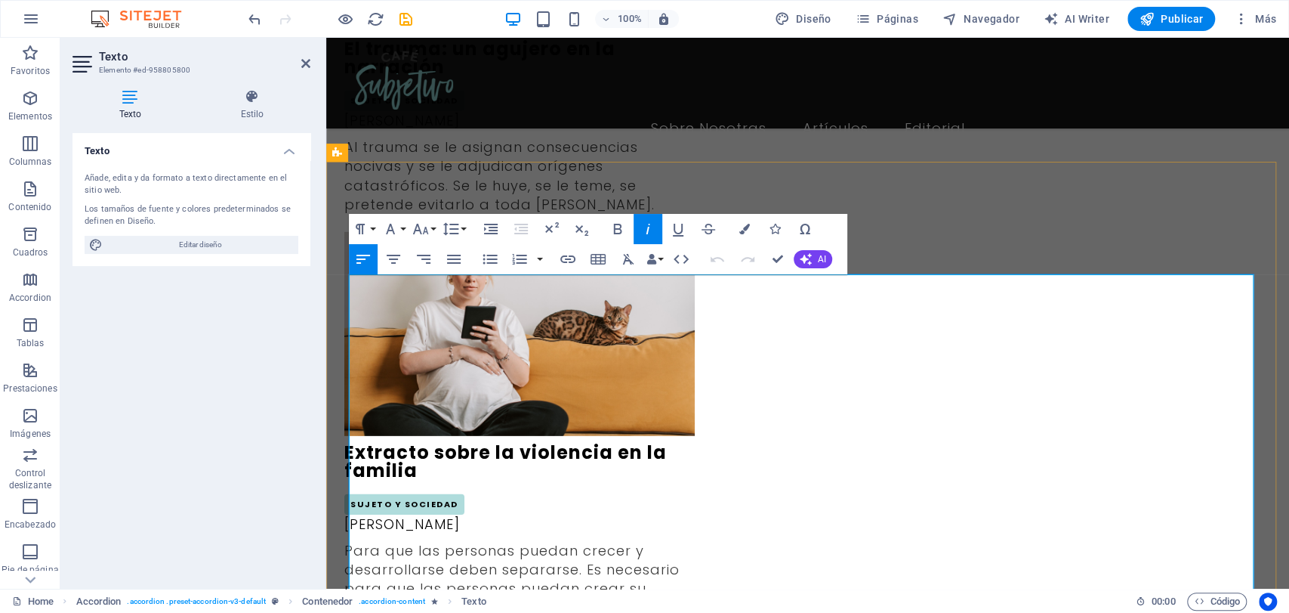
click at [644, 226] on icon "button" at bounding box center [648, 229] width 18 height 18
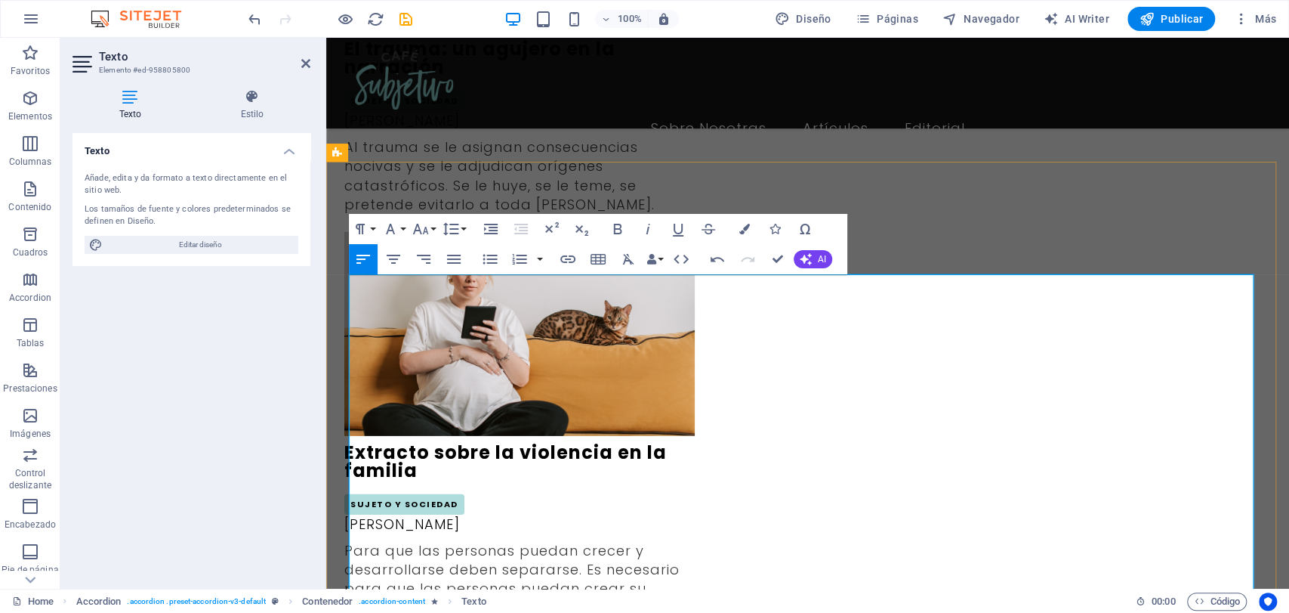
drag, startPoint x: 550, startPoint y: 347, endPoint x: 717, endPoint y: 325, distance: 168.4
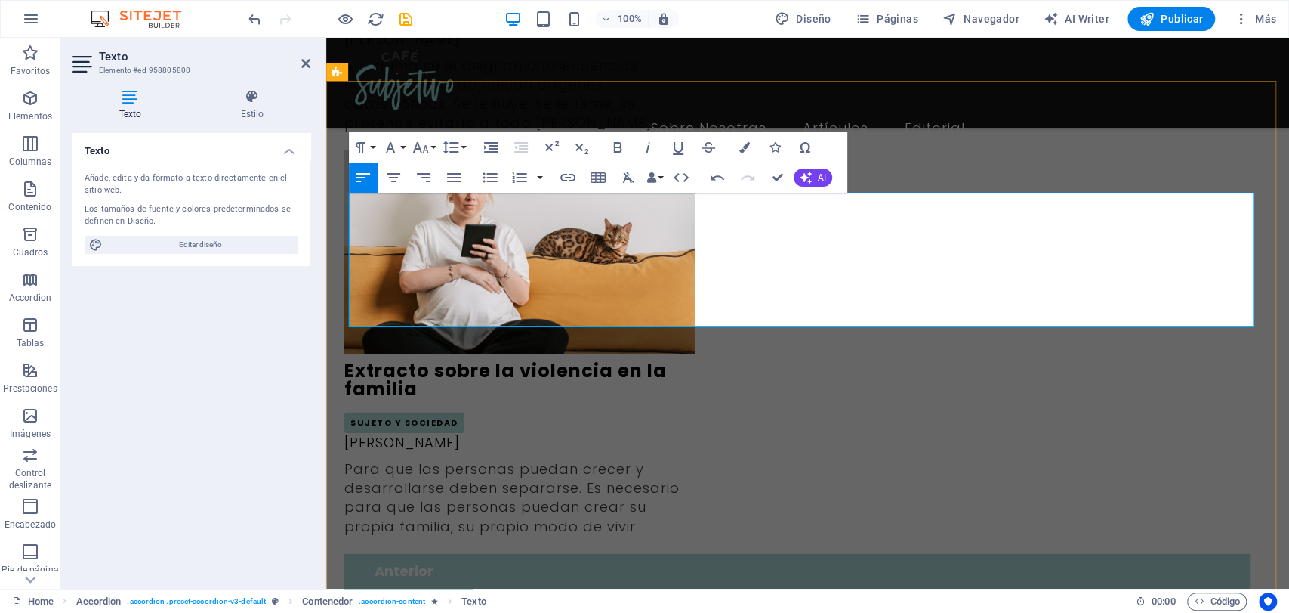
scroll to position [2829, 0]
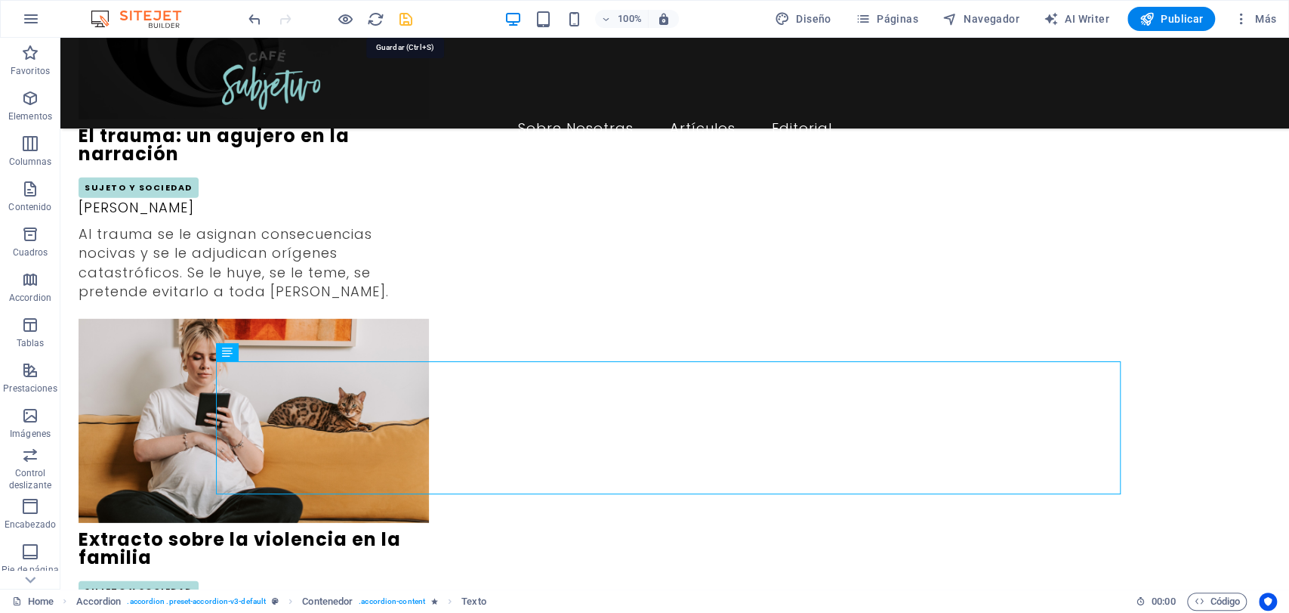
click at [403, 25] on icon "save" at bounding box center [405, 19] width 17 height 17
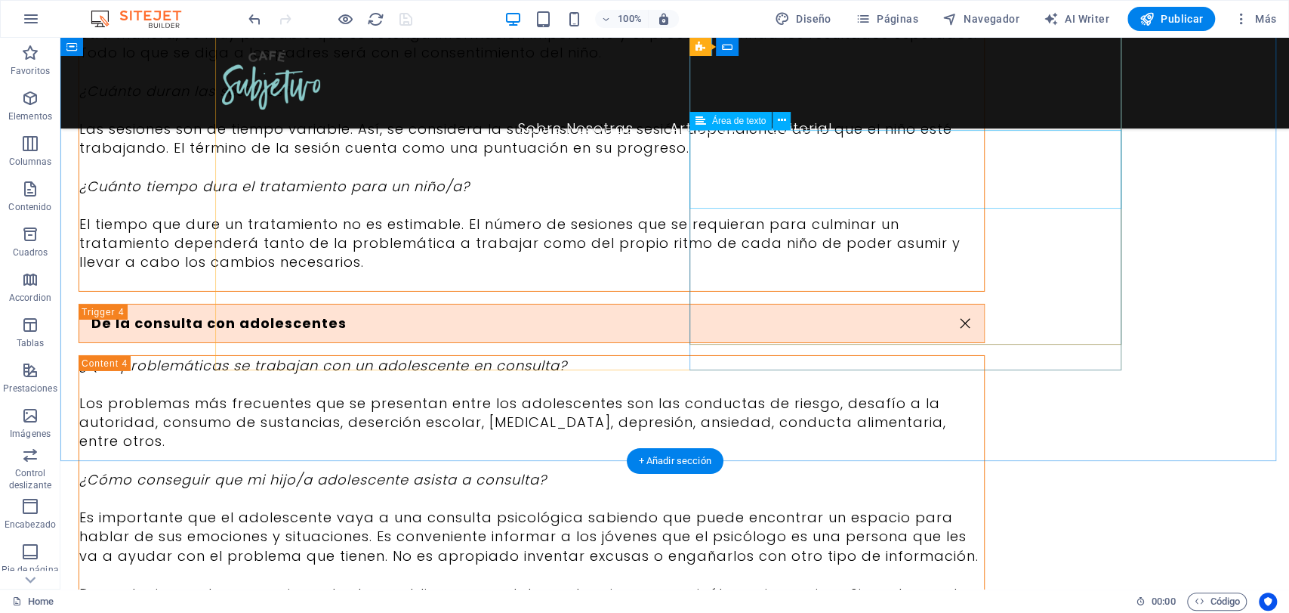
scroll to position [7231, 0]
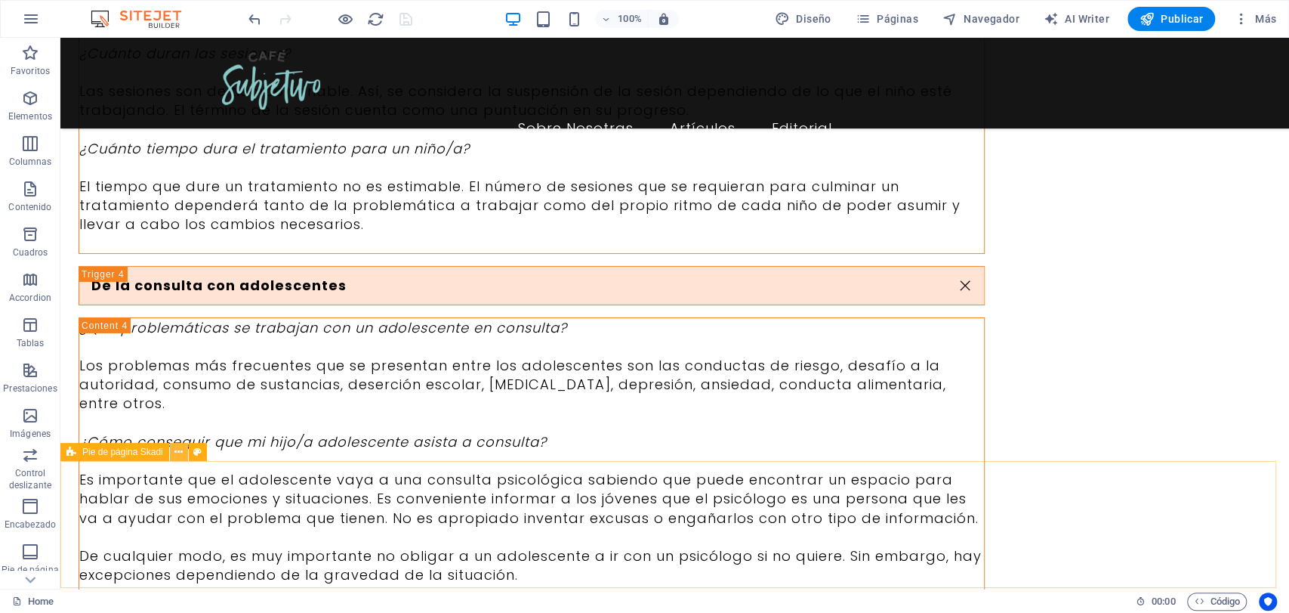
click at [174, 450] on button at bounding box center [179, 452] width 18 height 18
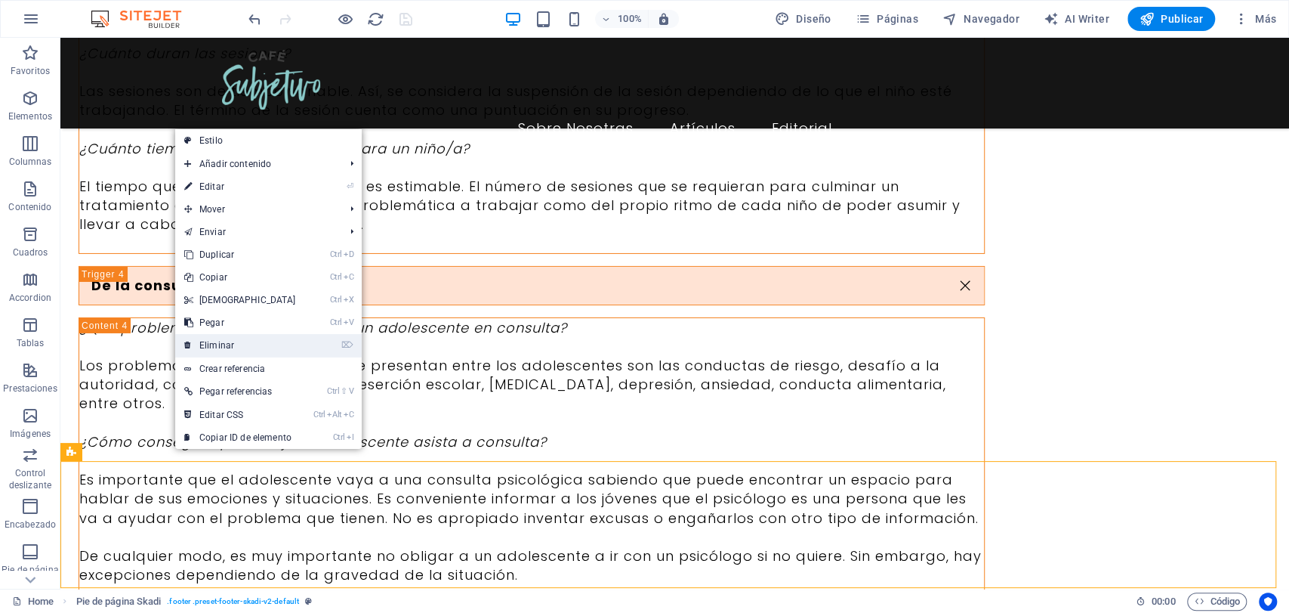
click at [203, 347] on link "⌦ Eliminar" at bounding box center [240, 345] width 130 height 23
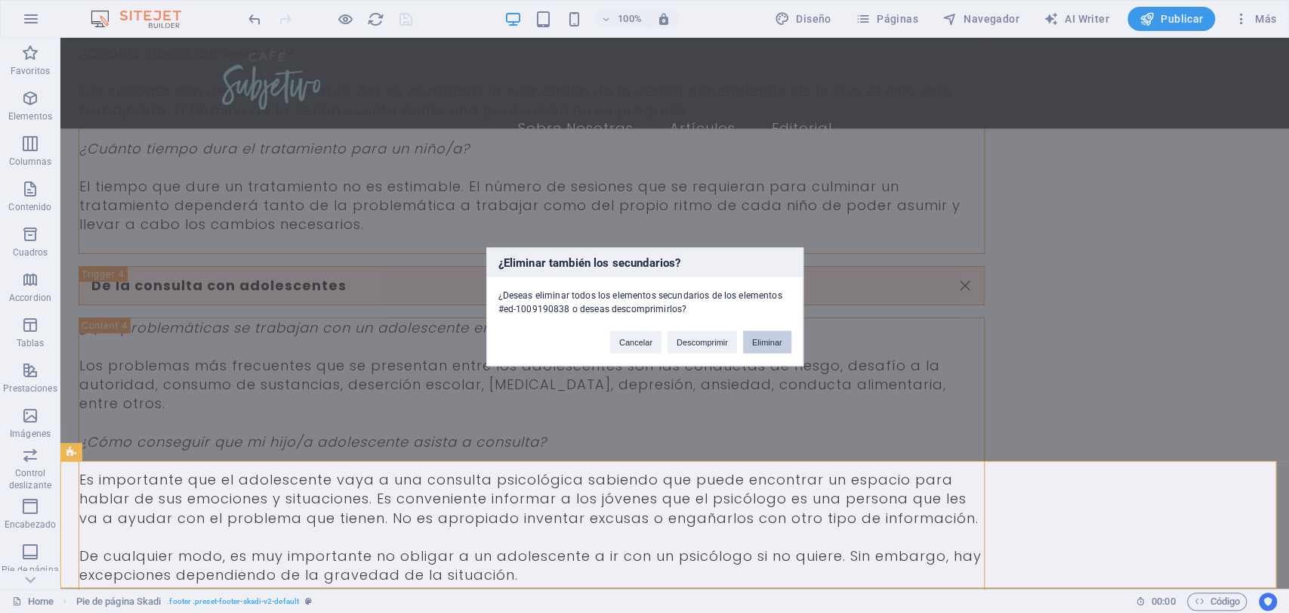
click at [767, 347] on button "Eliminar" at bounding box center [767, 341] width 48 height 23
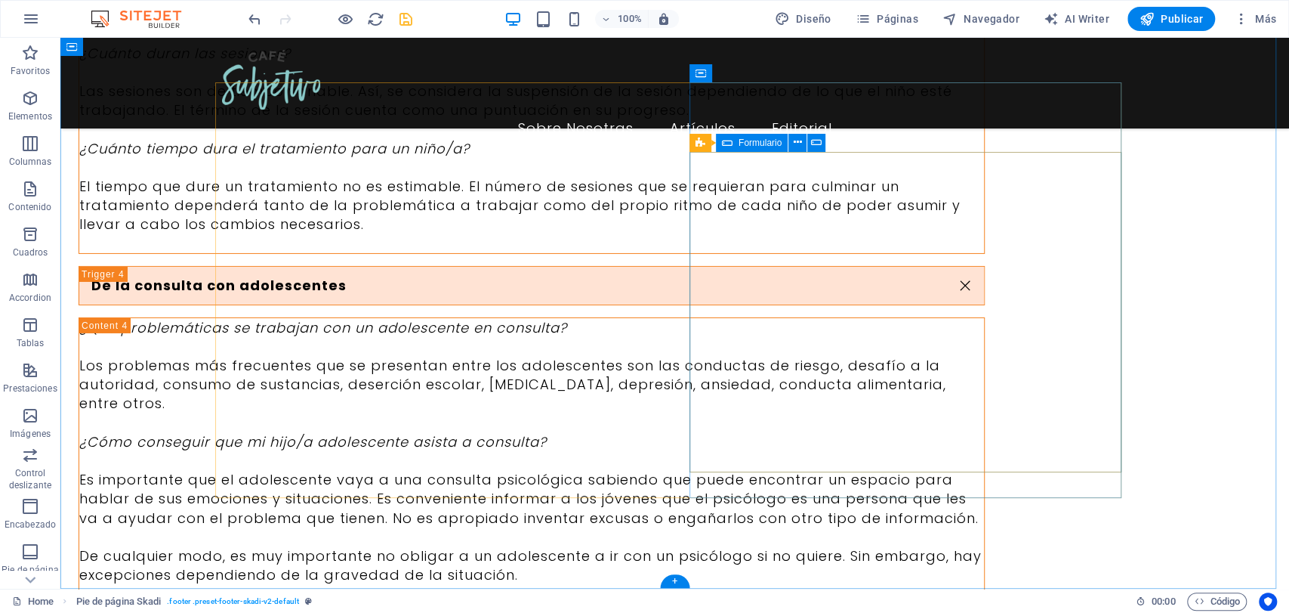
scroll to position [7104, 0]
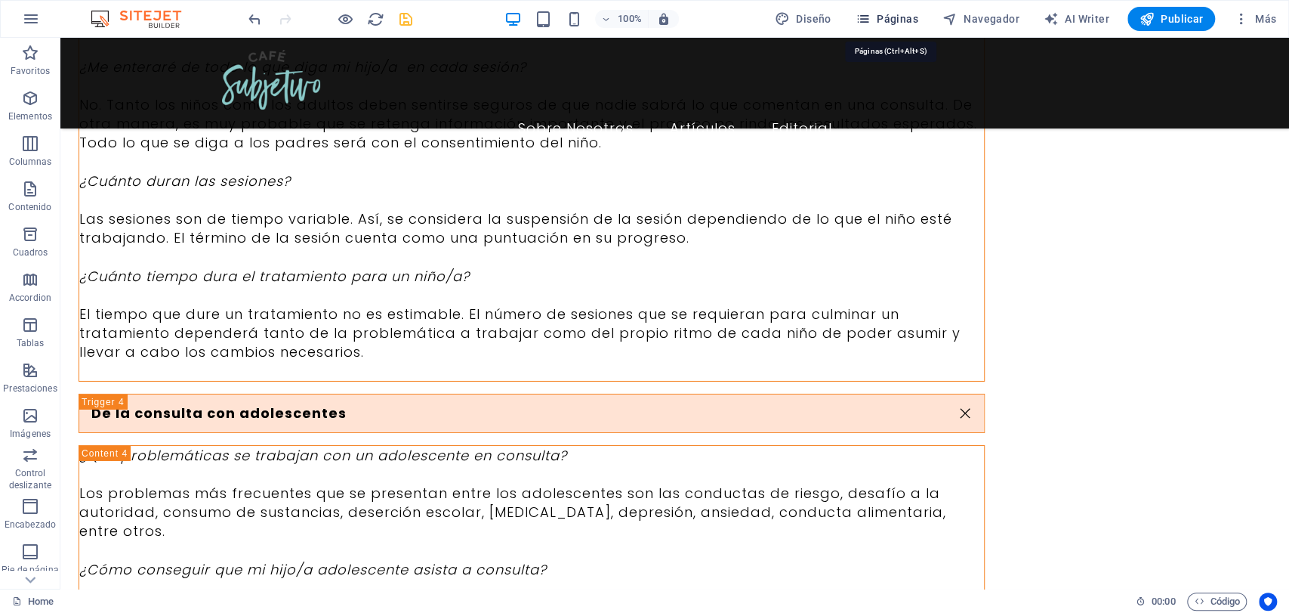
click at [871, 14] on icon "button" at bounding box center [863, 18] width 15 height 15
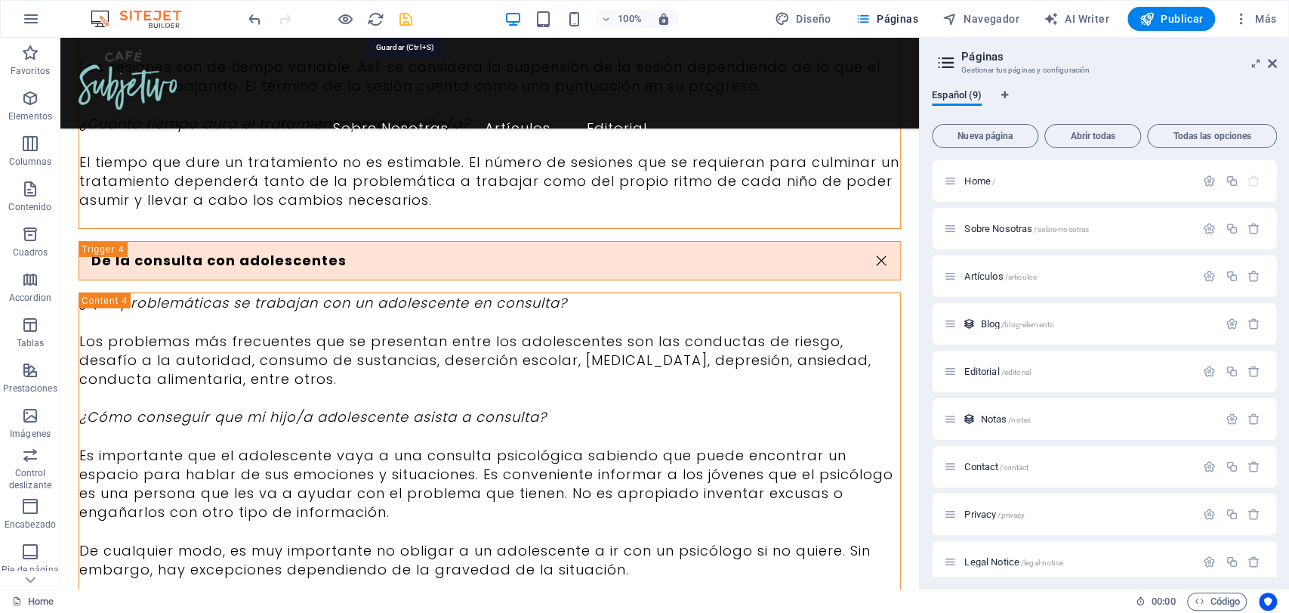
click at [408, 25] on icon "save" at bounding box center [405, 19] width 17 height 17
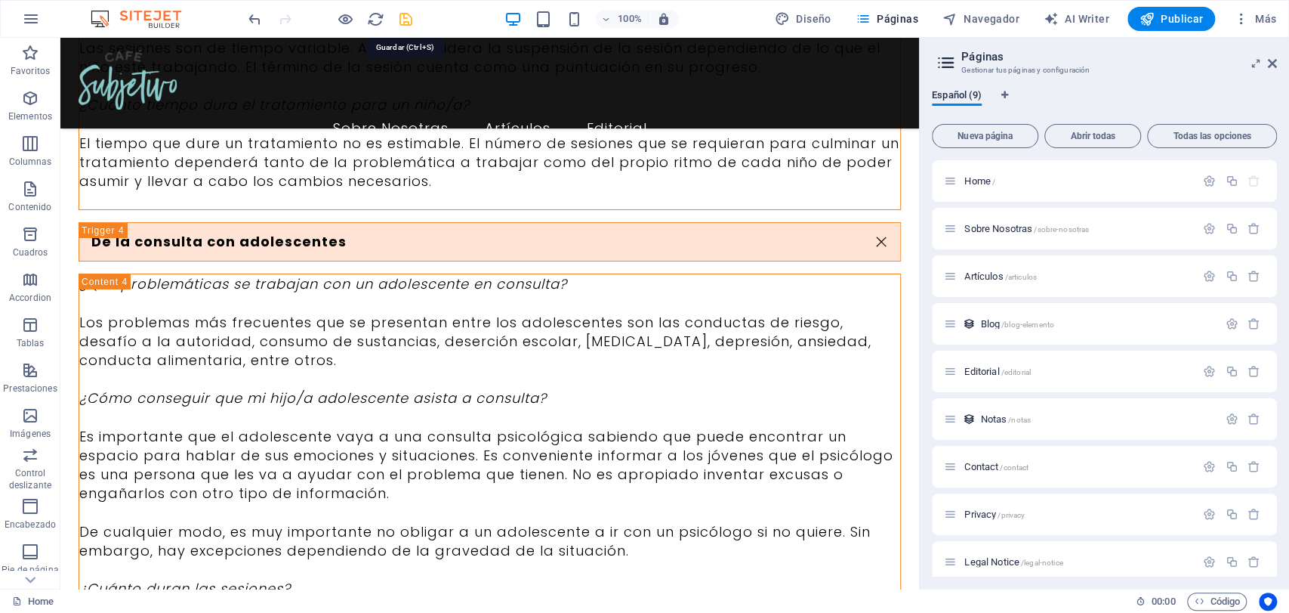
checkbox input "false"
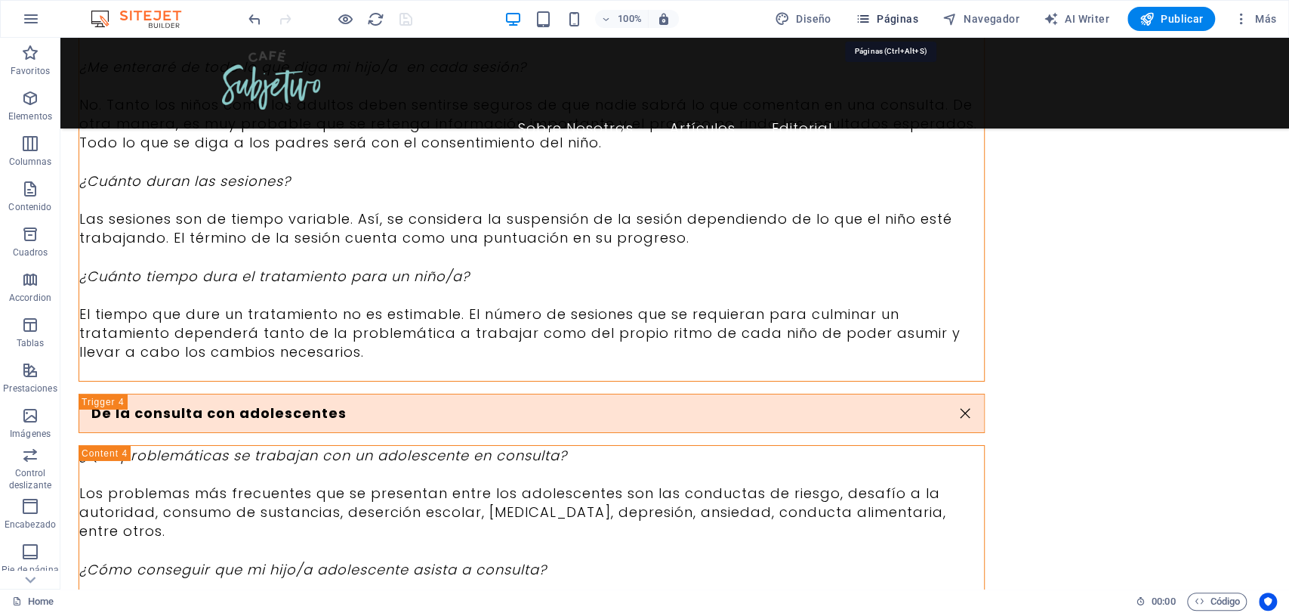
click at [885, 23] on span "Páginas" at bounding box center [887, 18] width 63 height 15
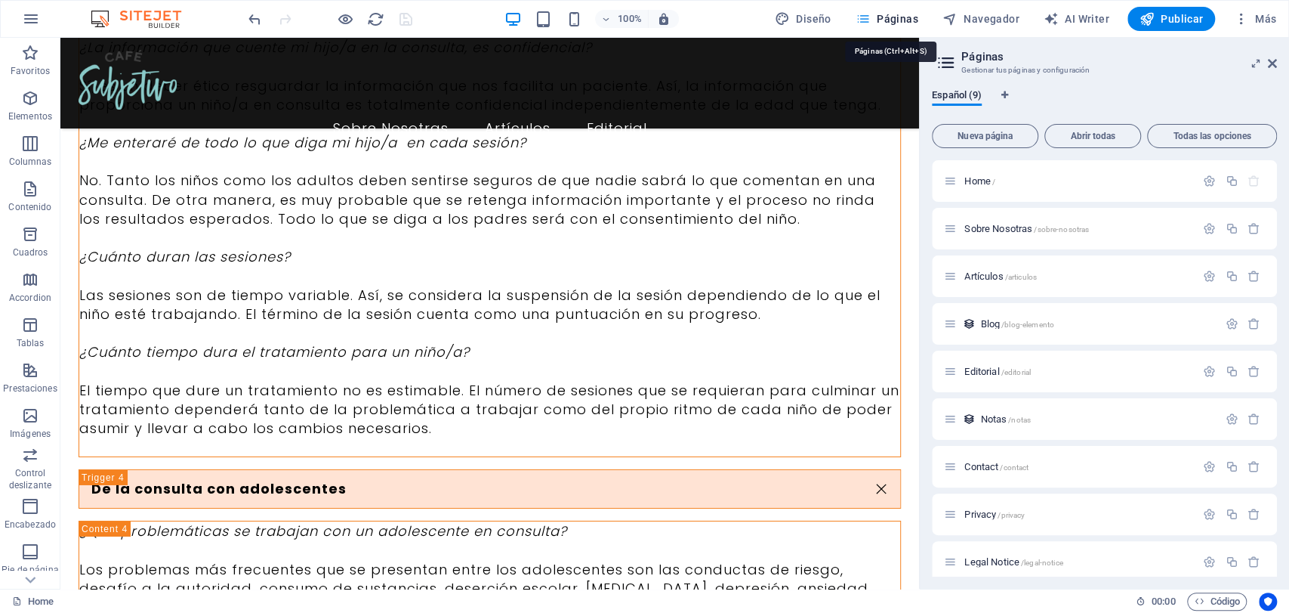
scroll to position [7332, 0]
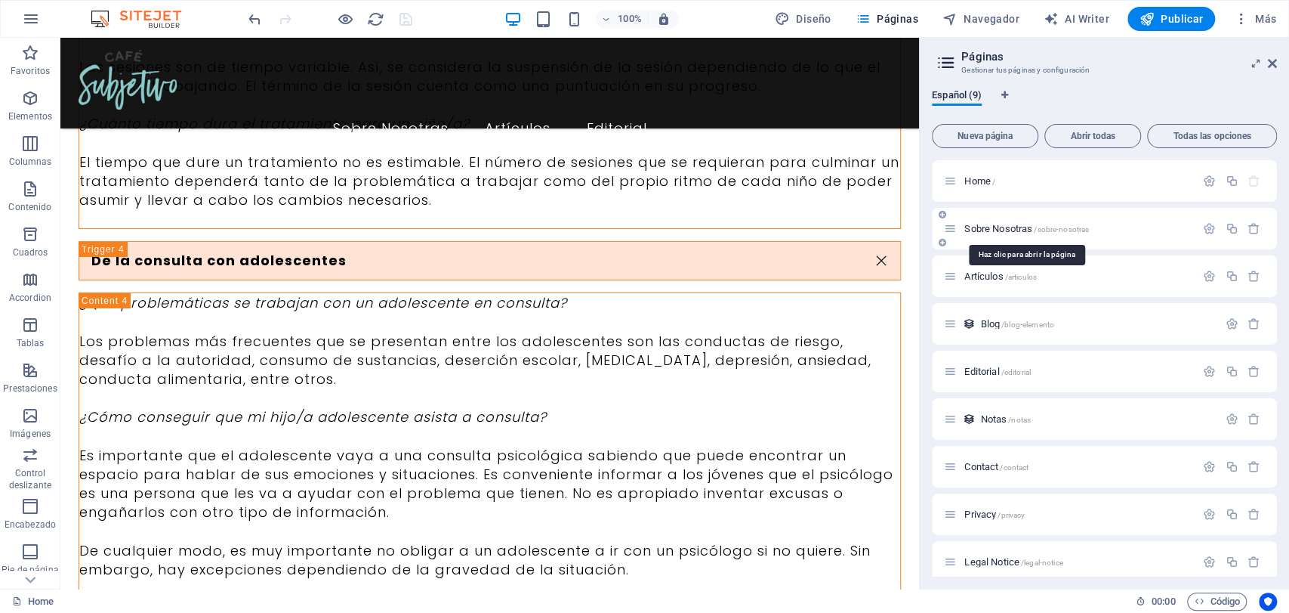
click at [971, 229] on span "Sobre Nosotras /sobre-nosotras" at bounding box center [1027, 228] width 125 height 11
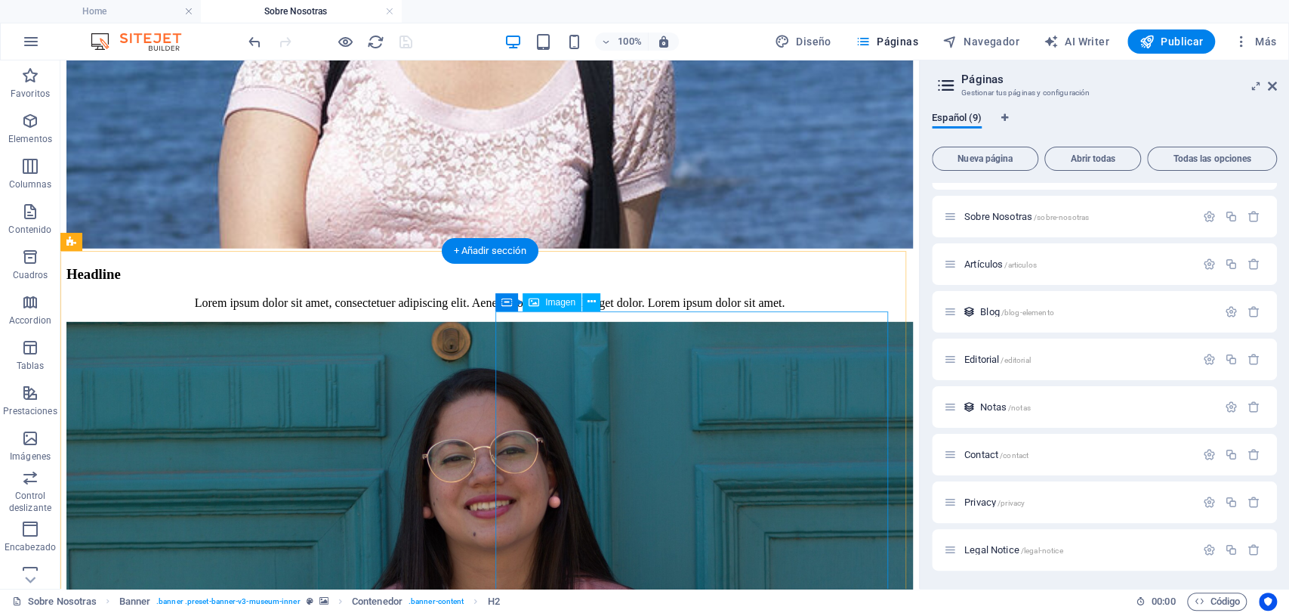
scroll to position [3349, 0]
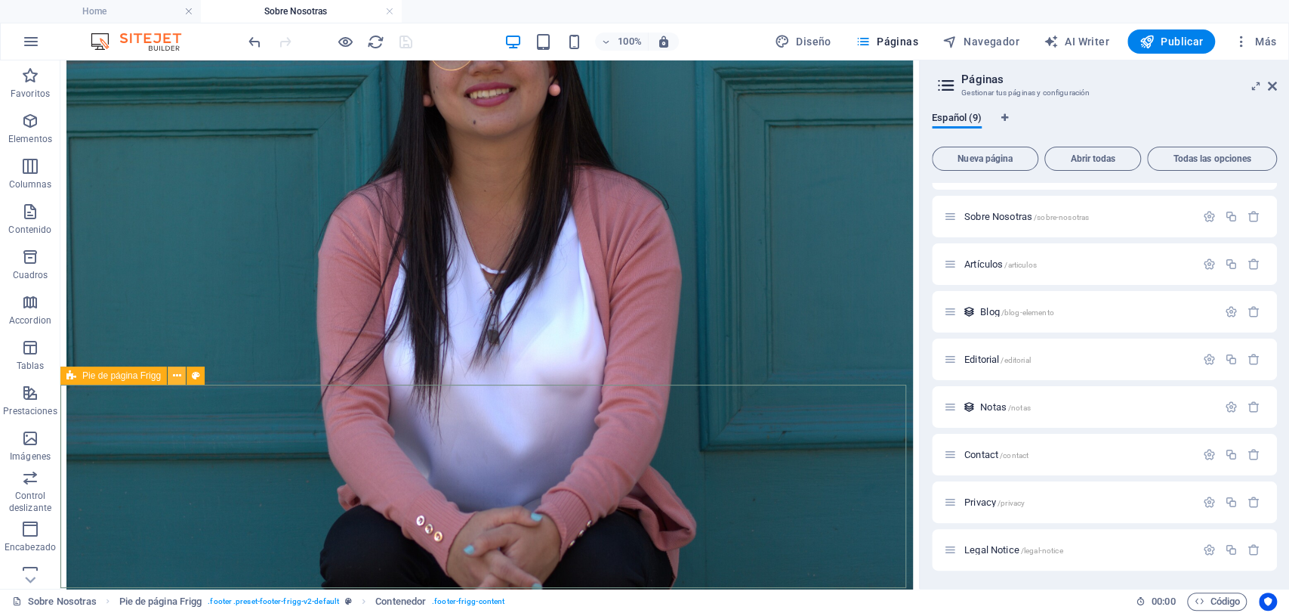
click at [181, 377] on icon at bounding box center [177, 376] width 8 height 16
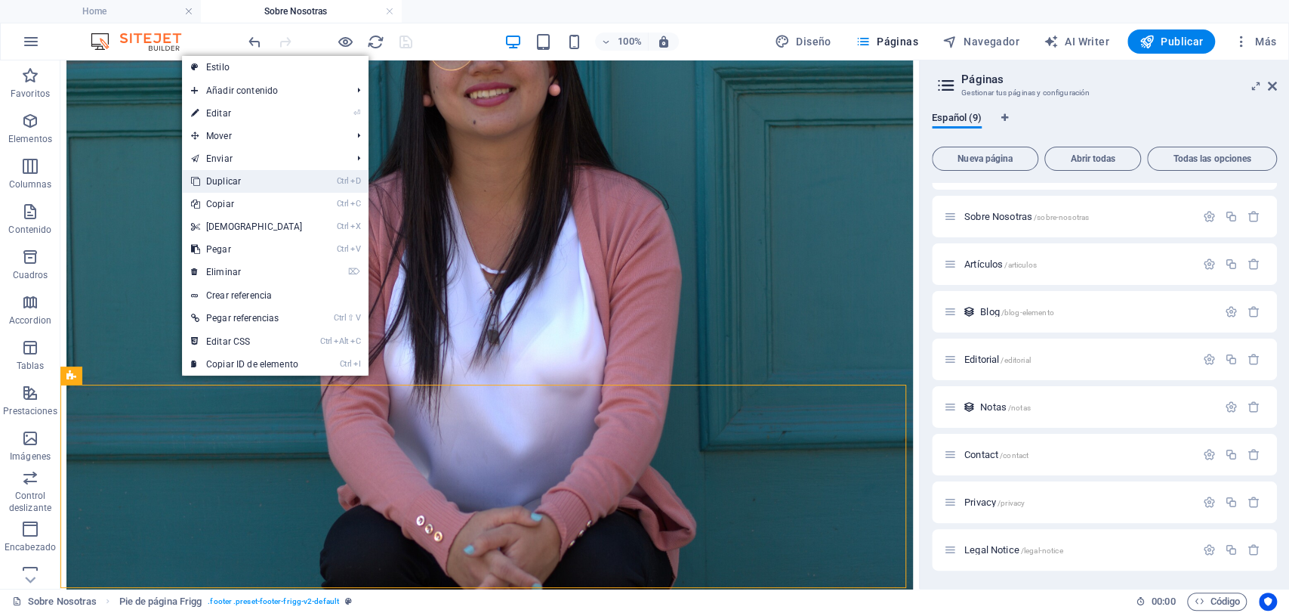
click at [234, 171] on link "Ctrl D Duplicar" at bounding box center [247, 181] width 130 height 23
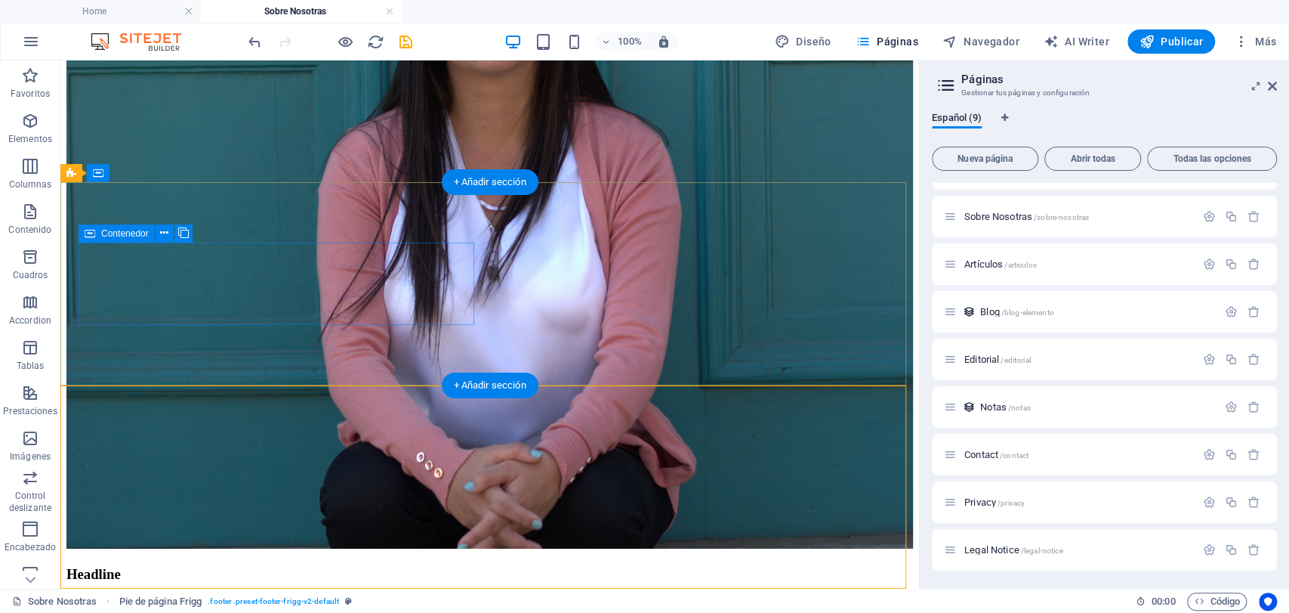
scroll to position [3552, 0]
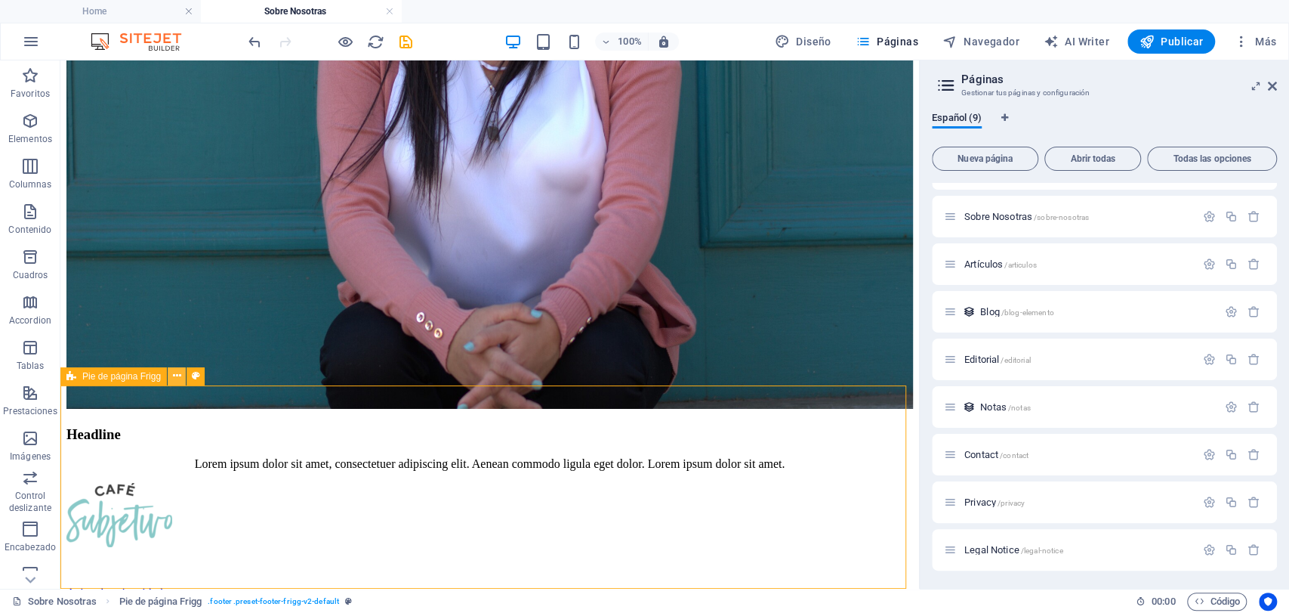
click at [178, 384] on button at bounding box center [177, 376] width 18 height 18
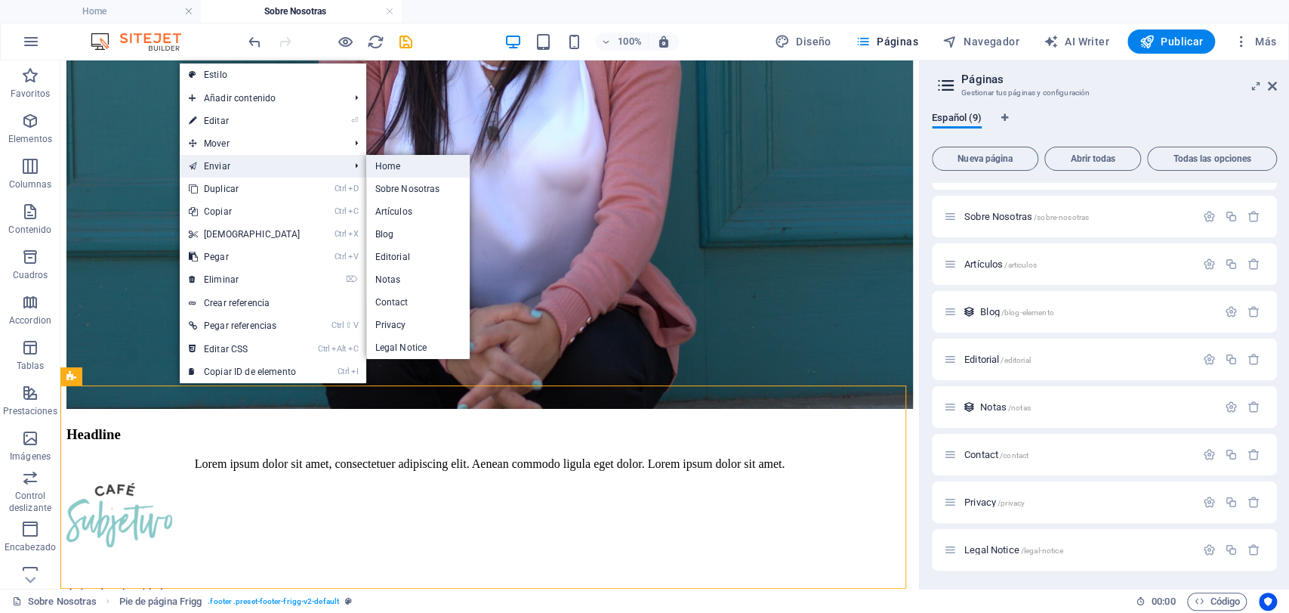
click at [412, 171] on link "Home" at bounding box center [418, 166] width 104 height 23
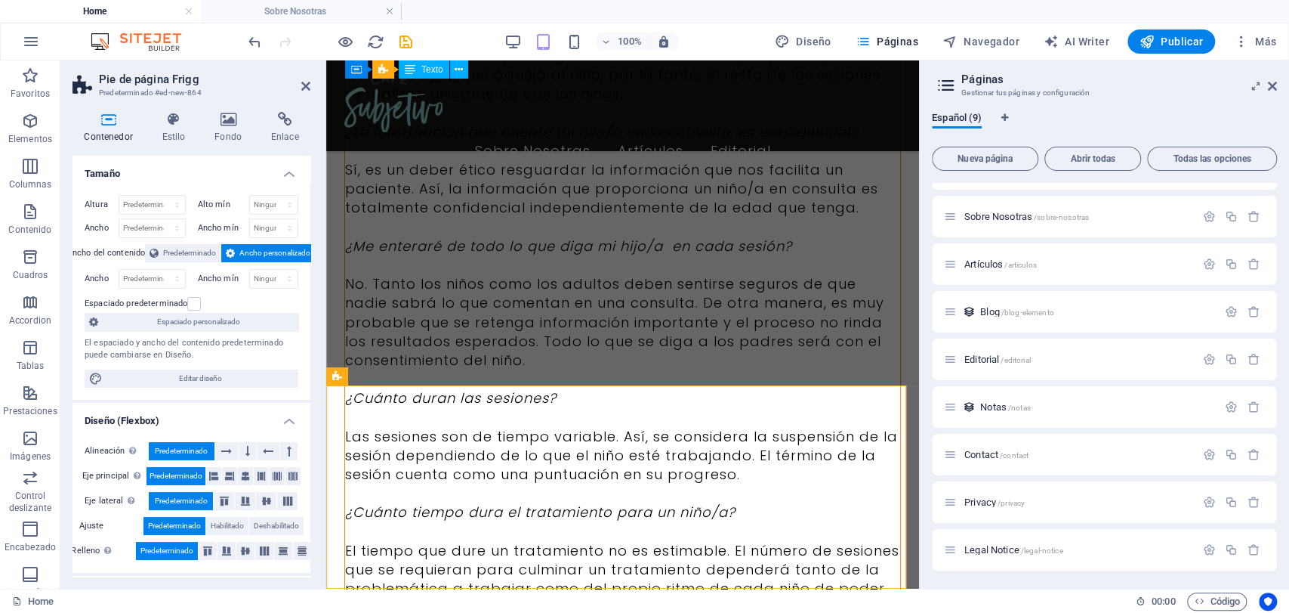
scroll to position [8787, 0]
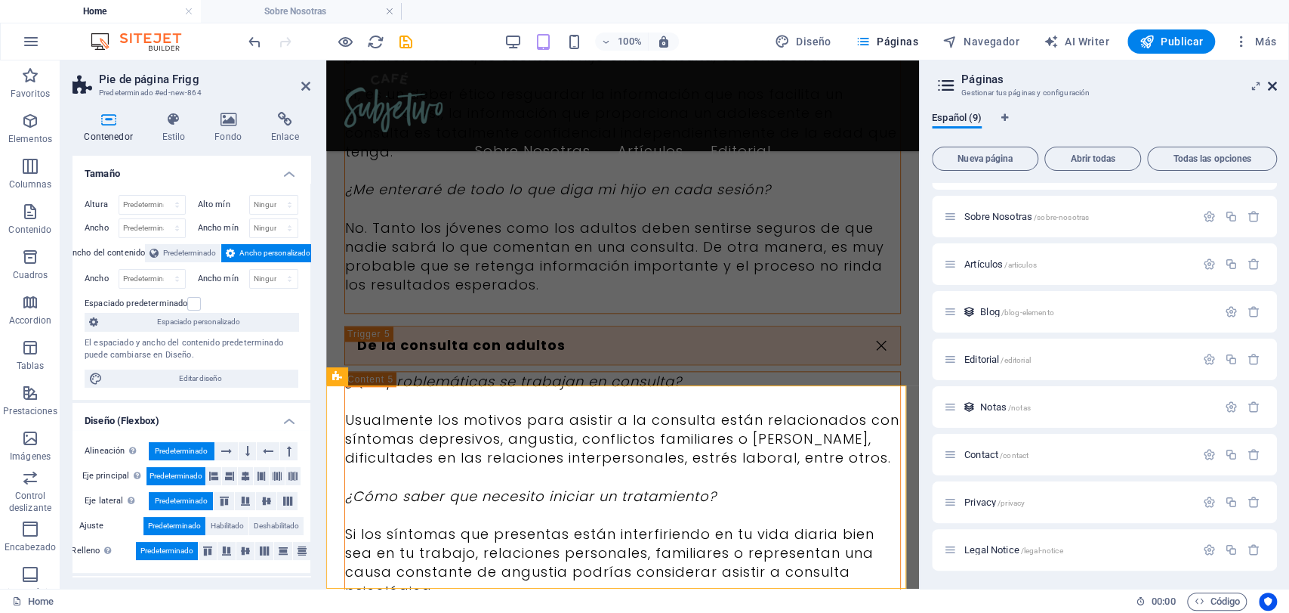
click at [1274, 86] on icon at bounding box center [1272, 86] width 9 height 12
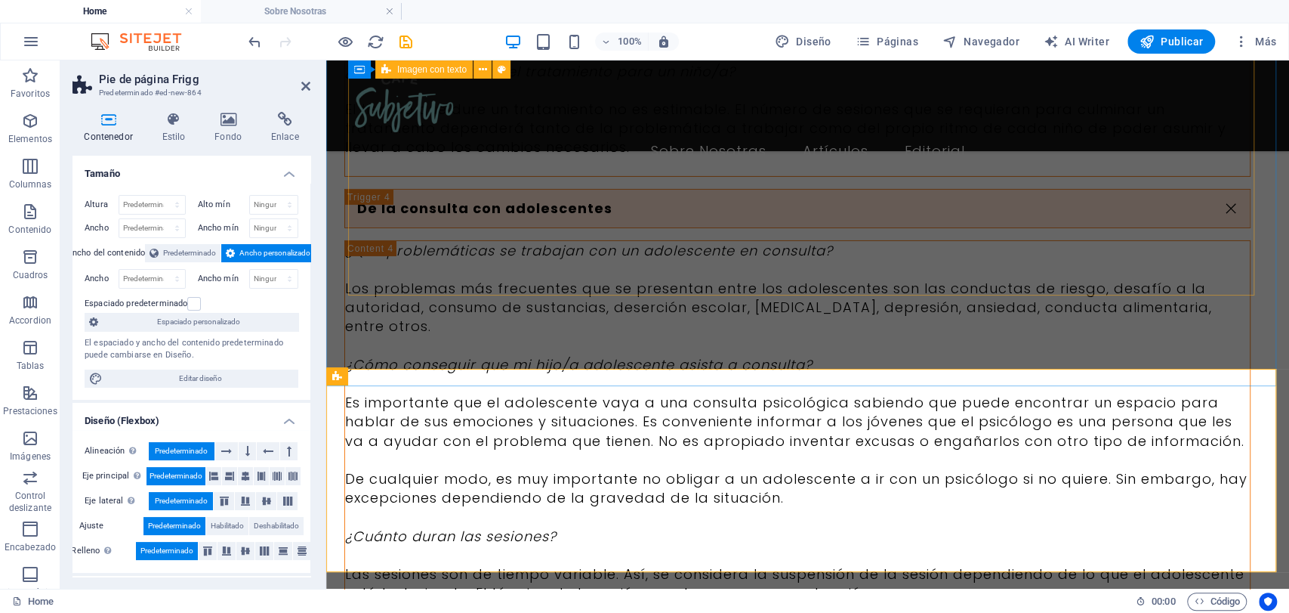
scroll to position [7309, 0]
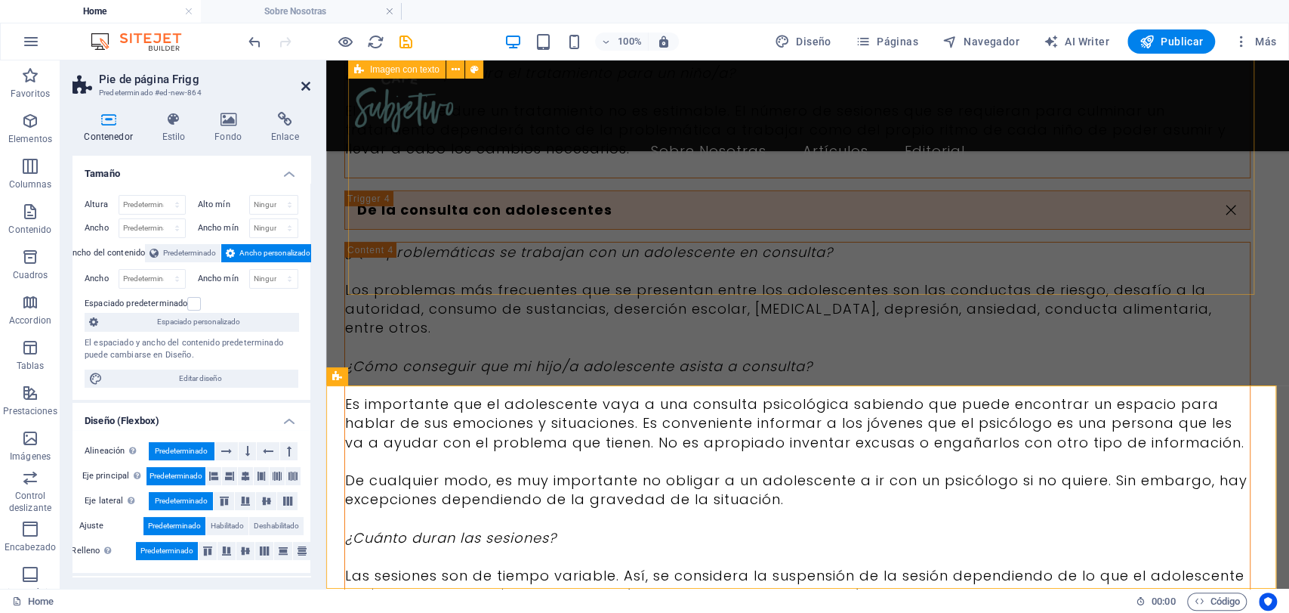
click at [307, 83] on icon at bounding box center [305, 86] width 9 height 12
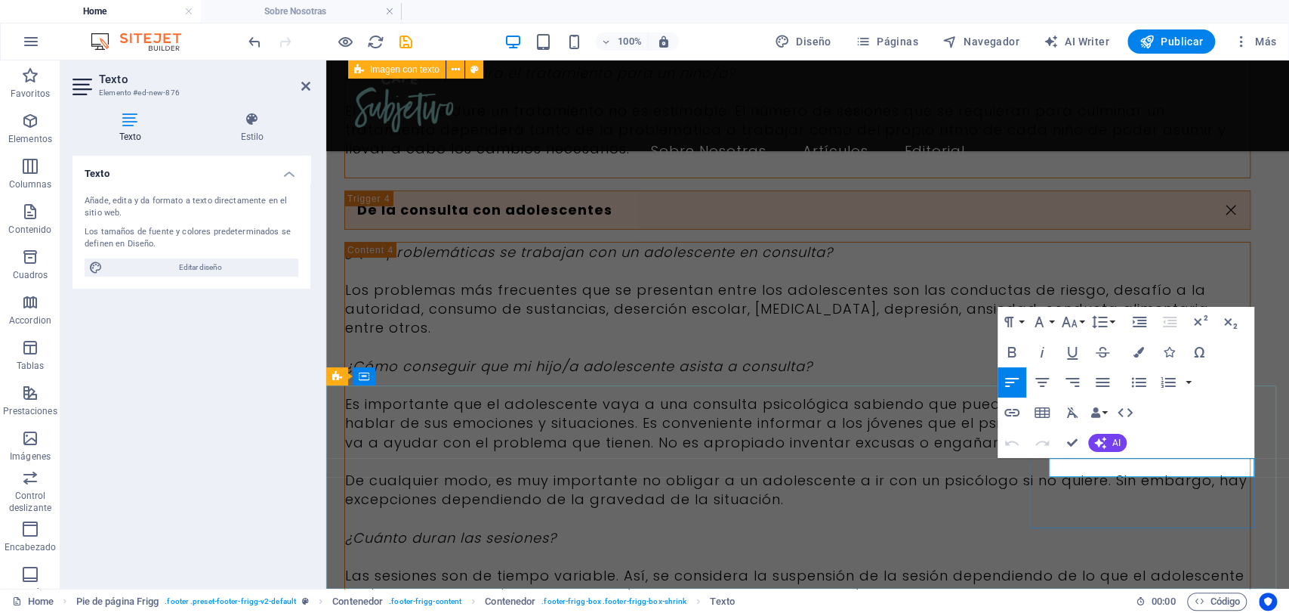
click at [1004, 410] on icon "button" at bounding box center [1012, 412] width 18 height 18
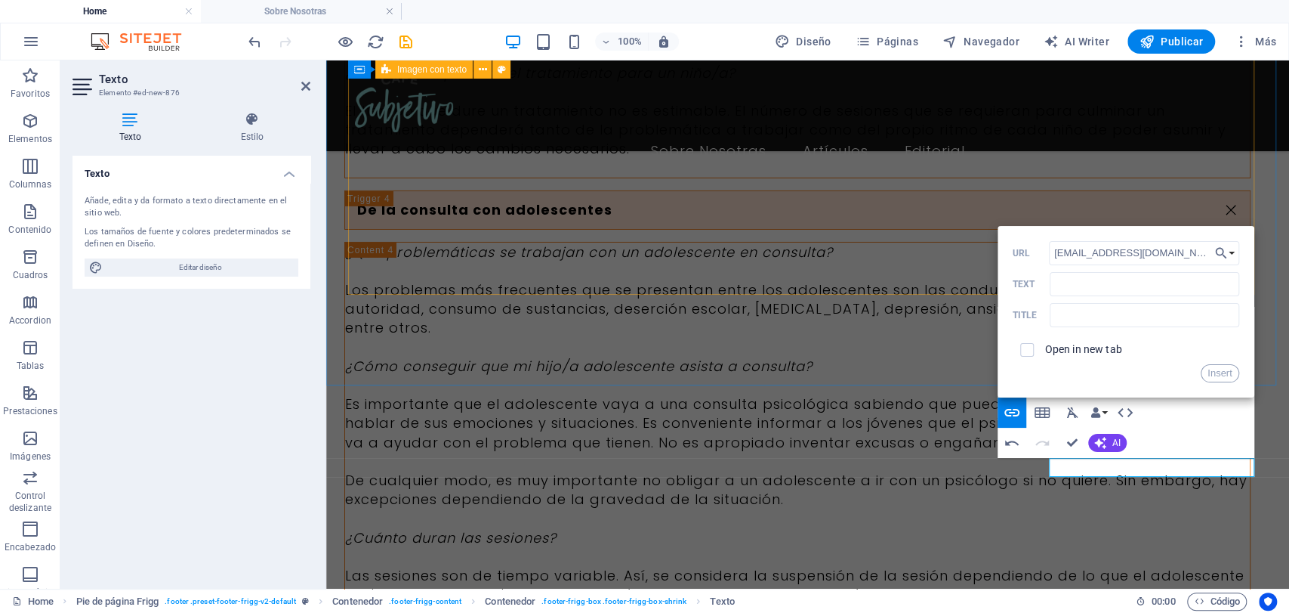
type input "[EMAIL_ADDRESS][DOMAIN_NAME]"
click at [1218, 372] on button "Insert" at bounding box center [1220, 373] width 39 height 18
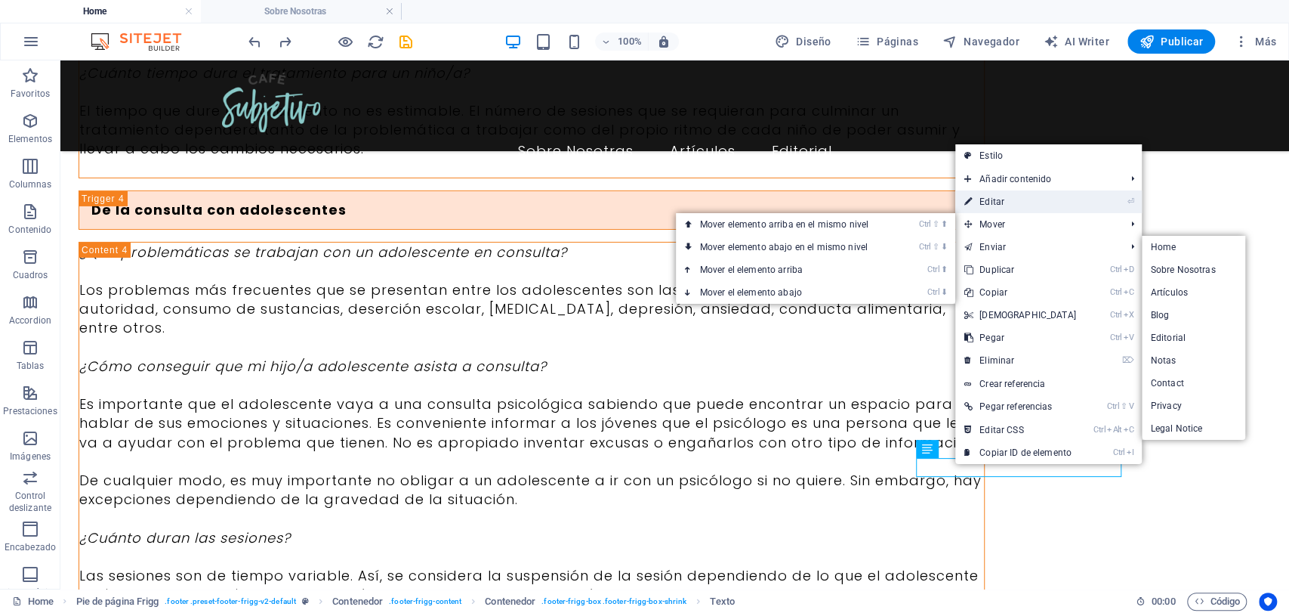
click at [998, 207] on link "⏎ Editar" at bounding box center [1021, 201] width 130 height 23
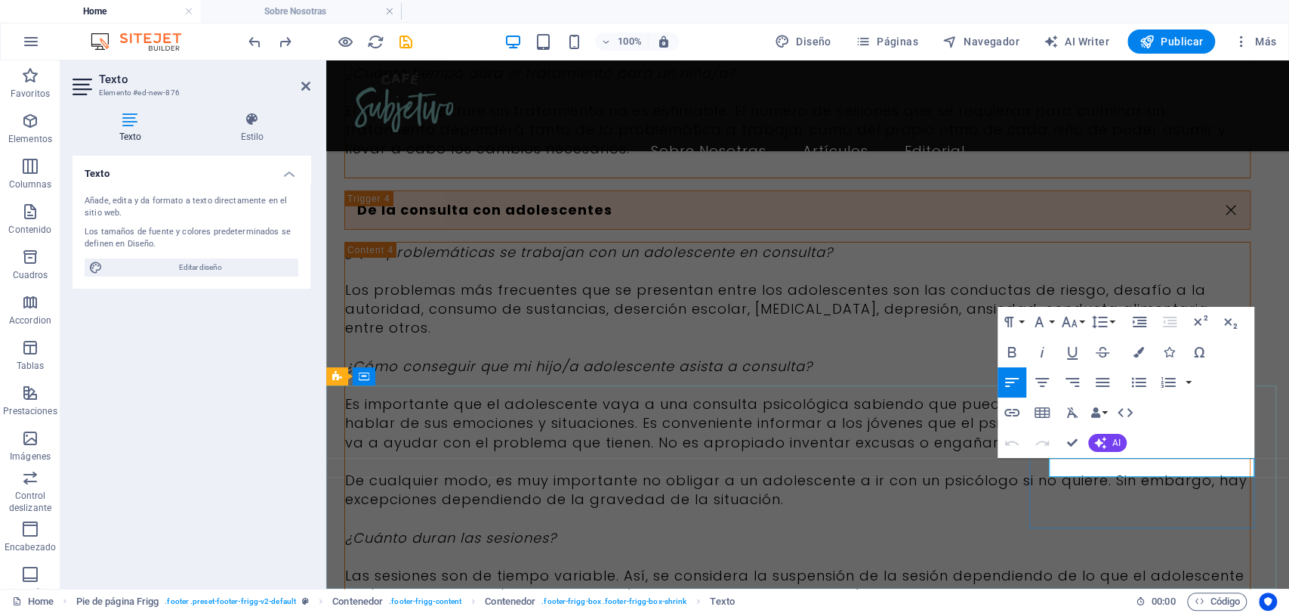
click at [1009, 412] on icon "button" at bounding box center [1012, 413] width 15 height 8
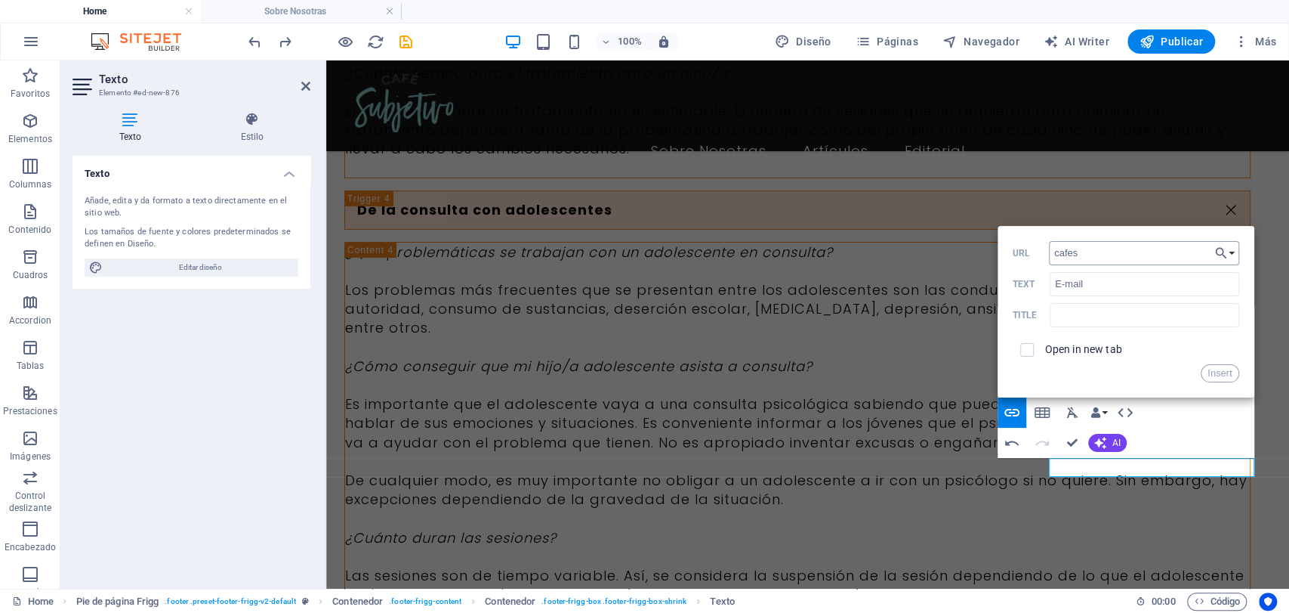
type input "[EMAIL_ADDRESS][DOMAIN_NAME]"
click at [1212, 372] on button "Insert" at bounding box center [1220, 373] width 39 height 18
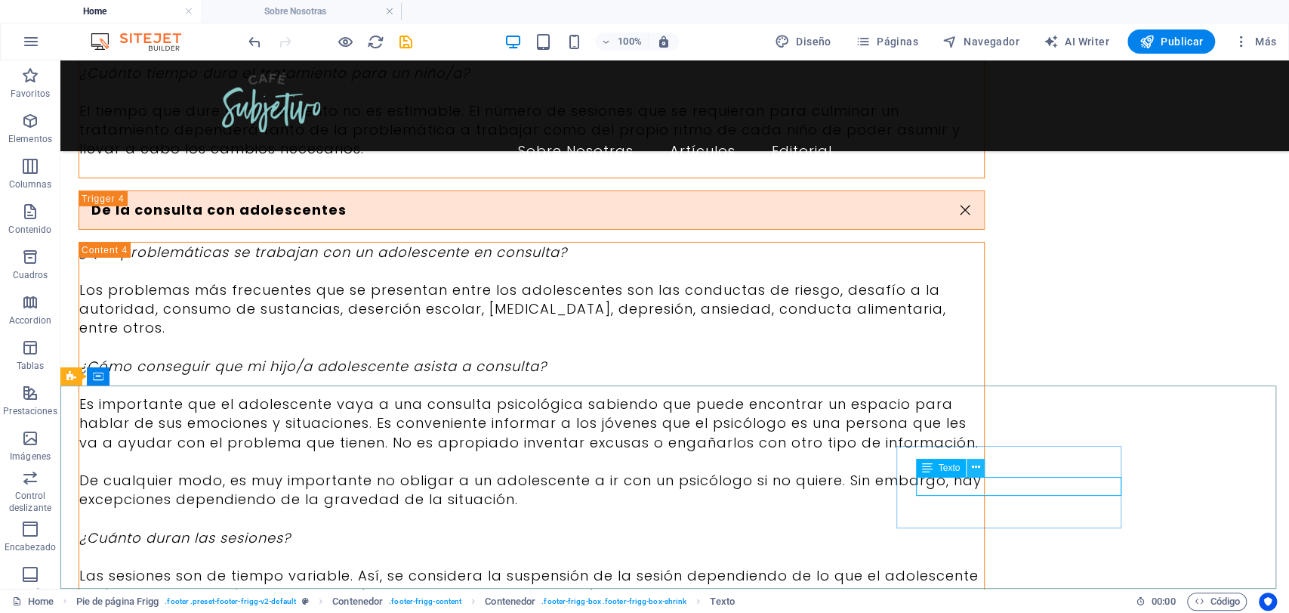
click at [971, 471] on button at bounding box center [976, 468] width 18 height 18
click at [976, 468] on icon at bounding box center [976, 467] width 8 height 16
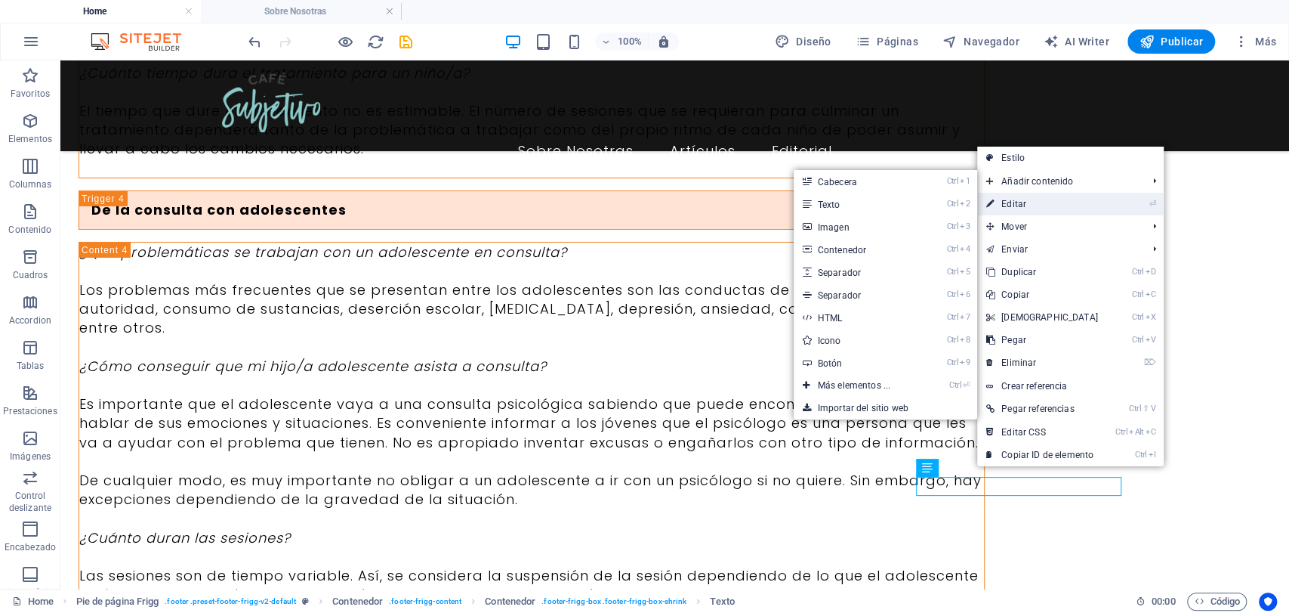
click at [1036, 198] on link "⏎ Editar" at bounding box center [1042, 204] width 130 height 23
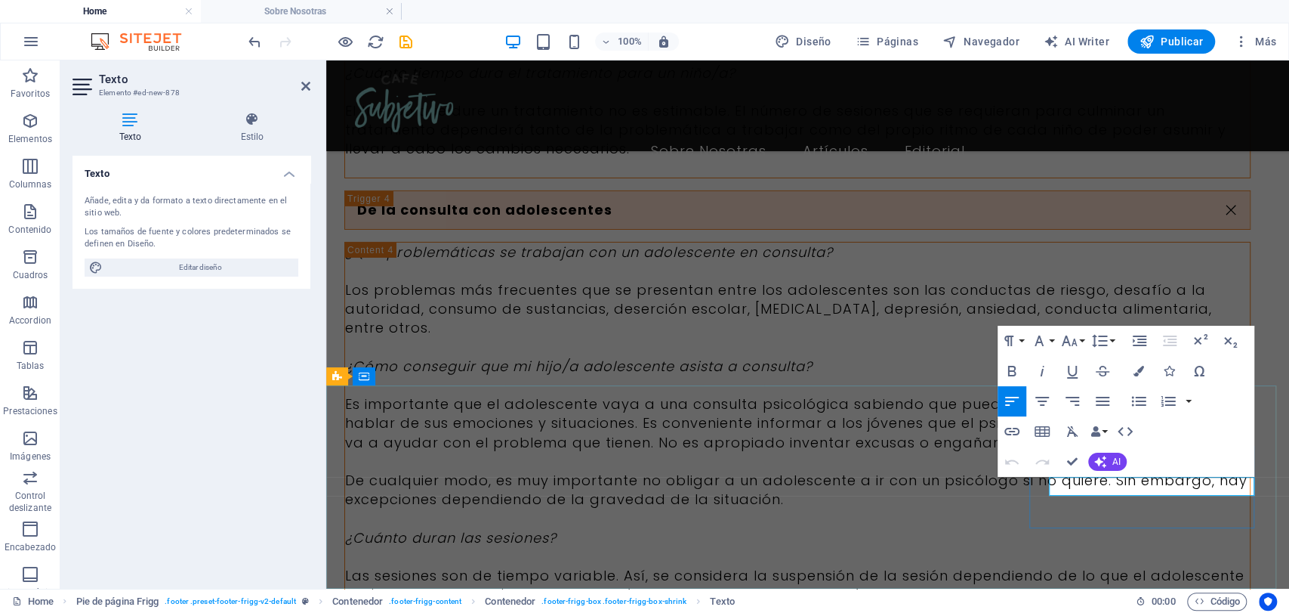
drag, startPoint x: 1132, startPoint y: 485, endPoint x: 1055, endPoint y: 485, distance: 77.1
click at [1016, 422] on icon "button" at bounding box center [1012, 431] width 18 height 18
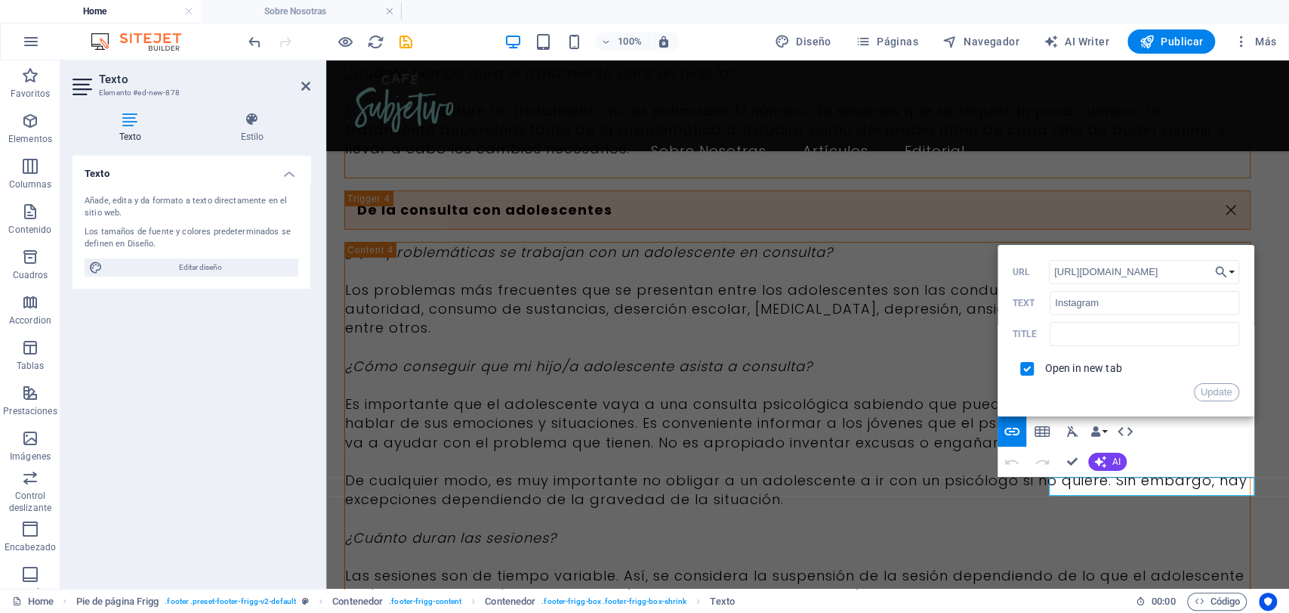
drag, startPoint x: 1190, startPoint y: 273, endPoint x: 1039, endPoint y: 273, distance: 150.3
click at [1039, 273] on div "[URL][DOMAIN_NAME] URL" at bounding box center [1126, 272] width 227 height 25
type input "[URL][DOMAIN_NAME]"
click at [1209, 392] on button "Update" at bounding box center [1216, 392] width 45 height 18
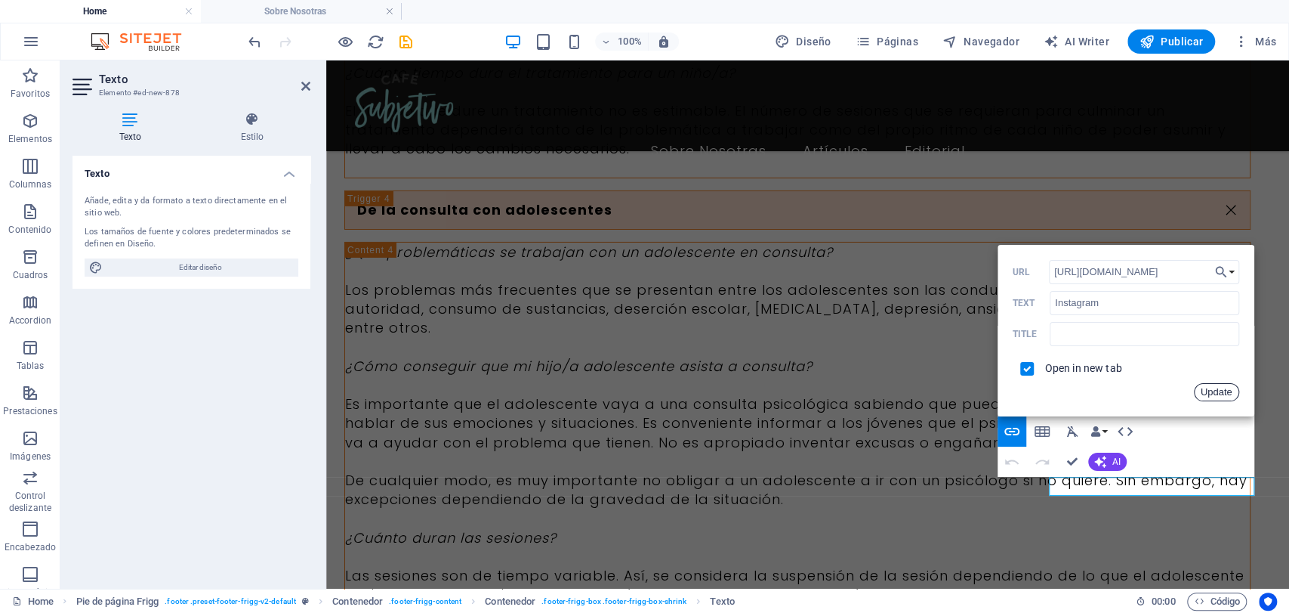
scroll to position [0, 0]
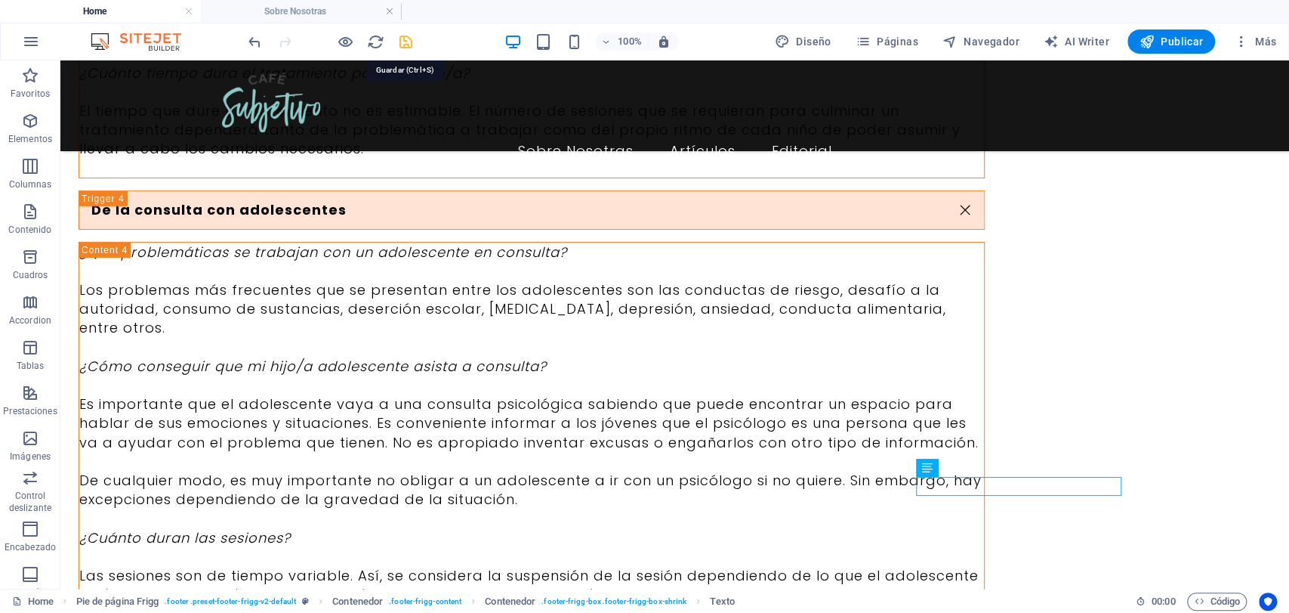
click at [407, 39] on icon "save" at bounding box center [405, 41] width 17 height 17
checkbox input "false"
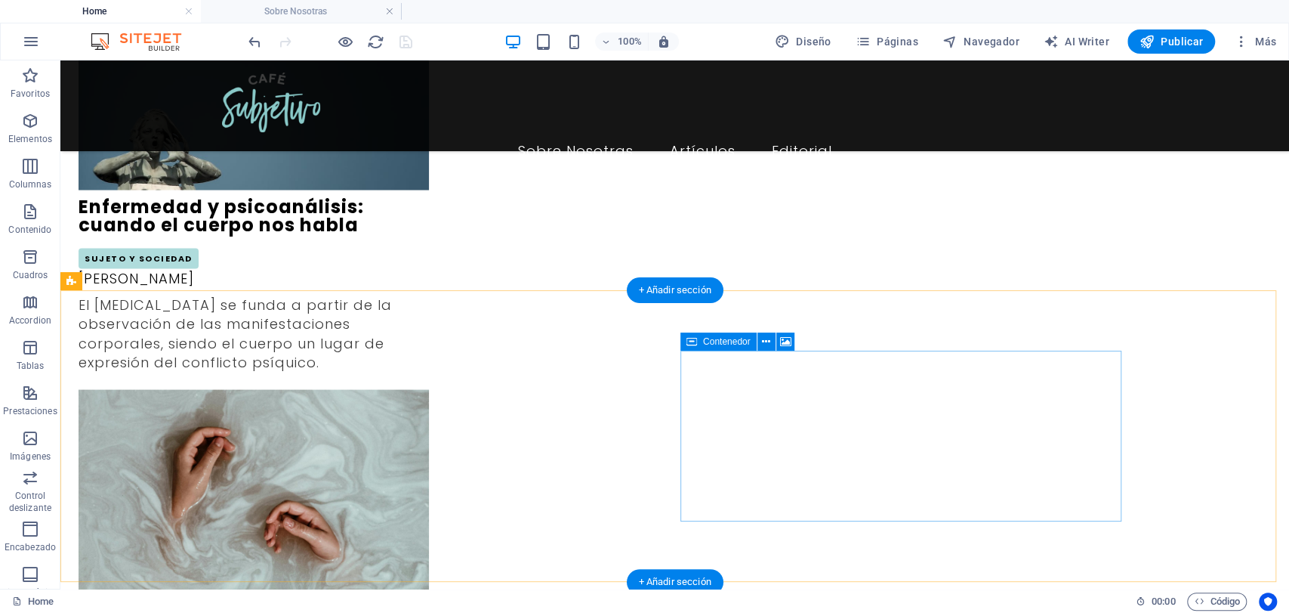
scroll to position [2021, 0]
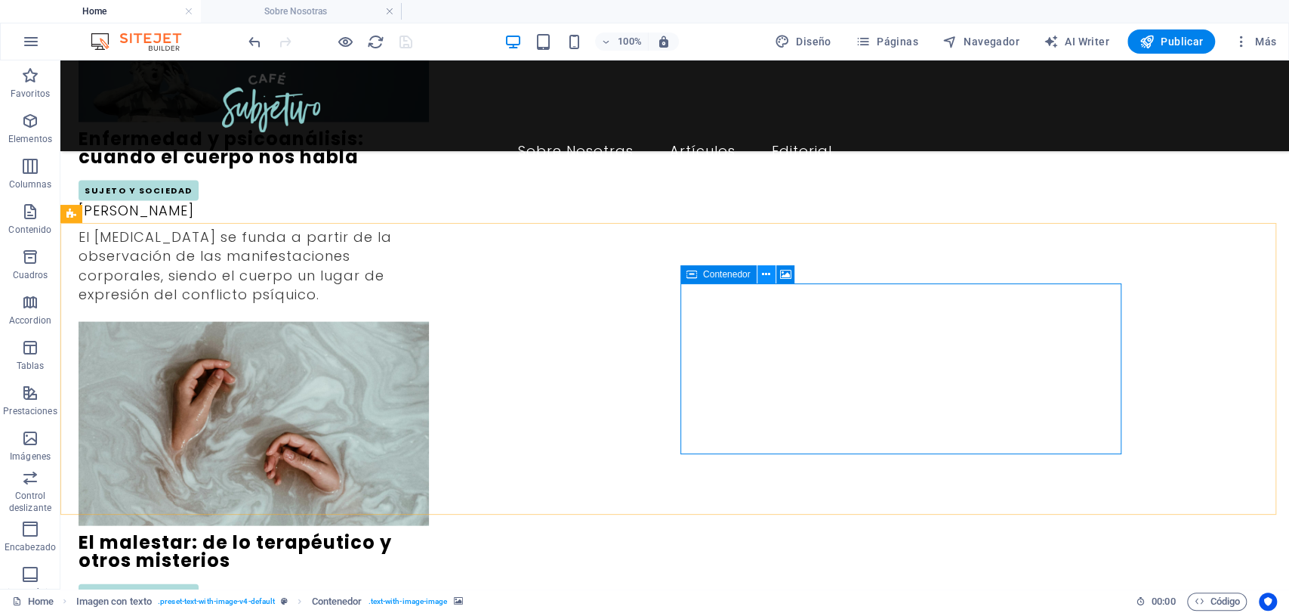
click at [767, 281] on icon at bounding box center [766, 275] width 8 height 16
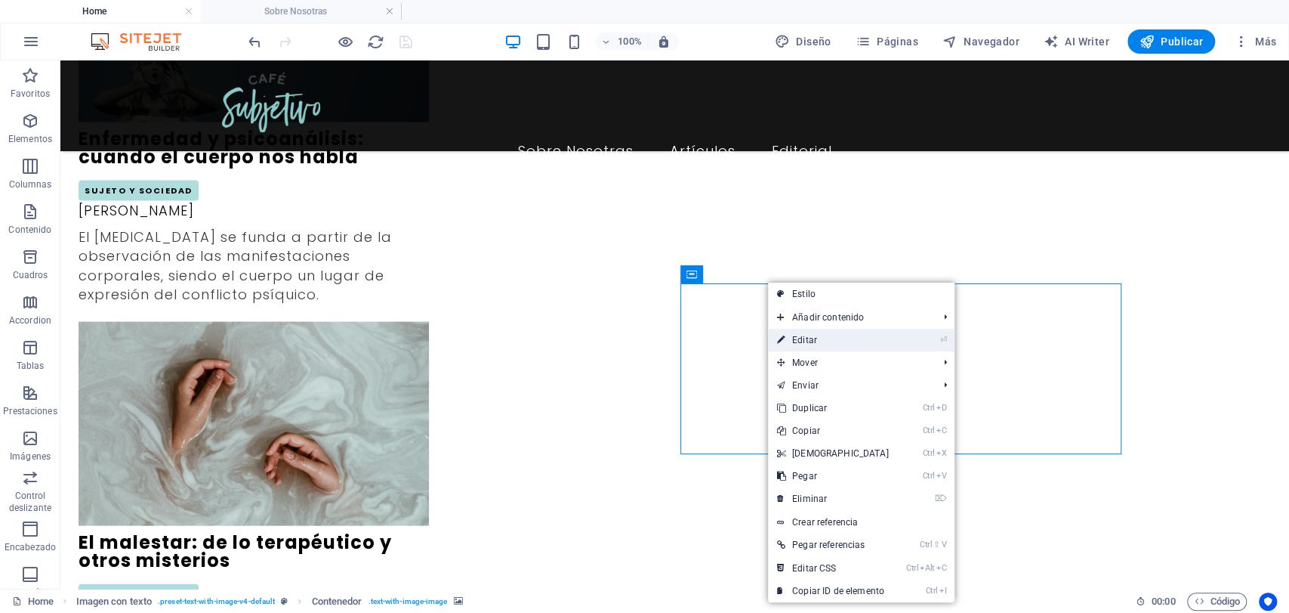
click at [803, 344] on link "⏎ Editar" at bounding box center [833, 340] width 130 height 23
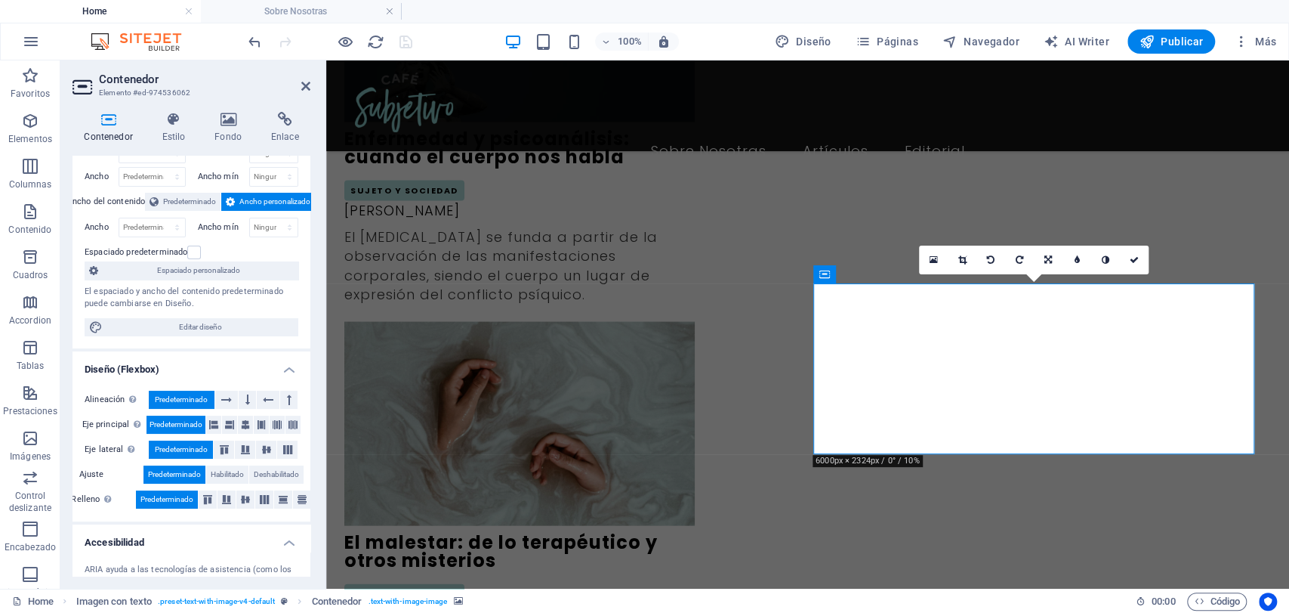
scroll to position [84, 0]
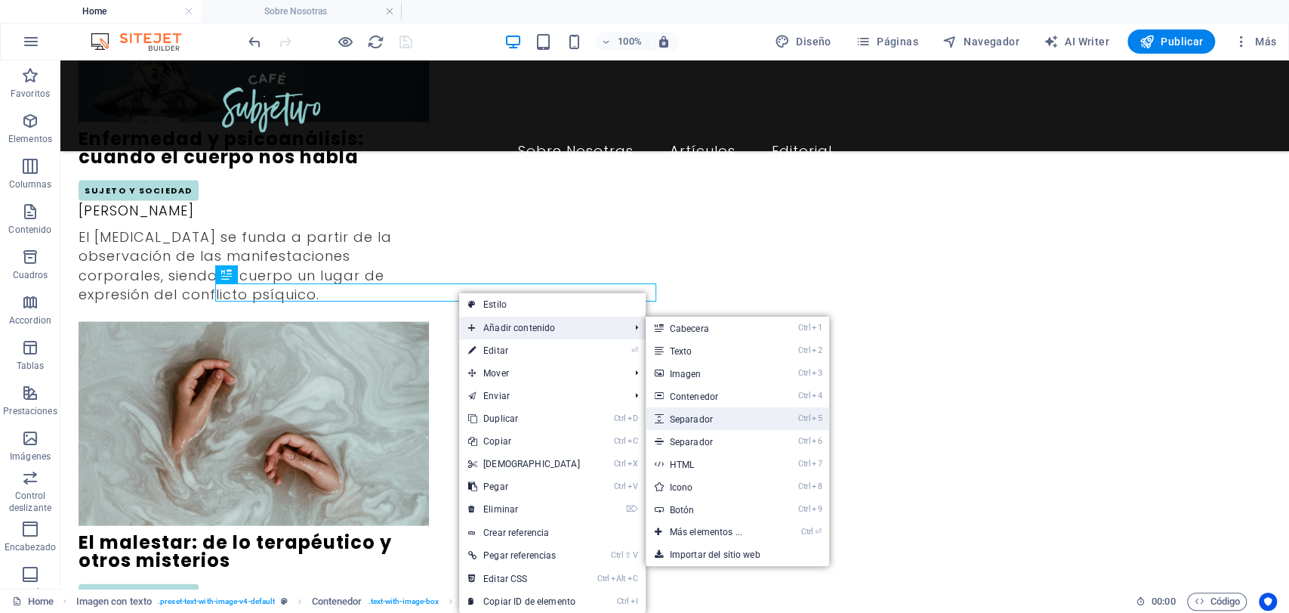
click at [676, 412] on link "Ctrl 5 Separador" at bounding box center [709, 418] width 127 height 23
select select "px"
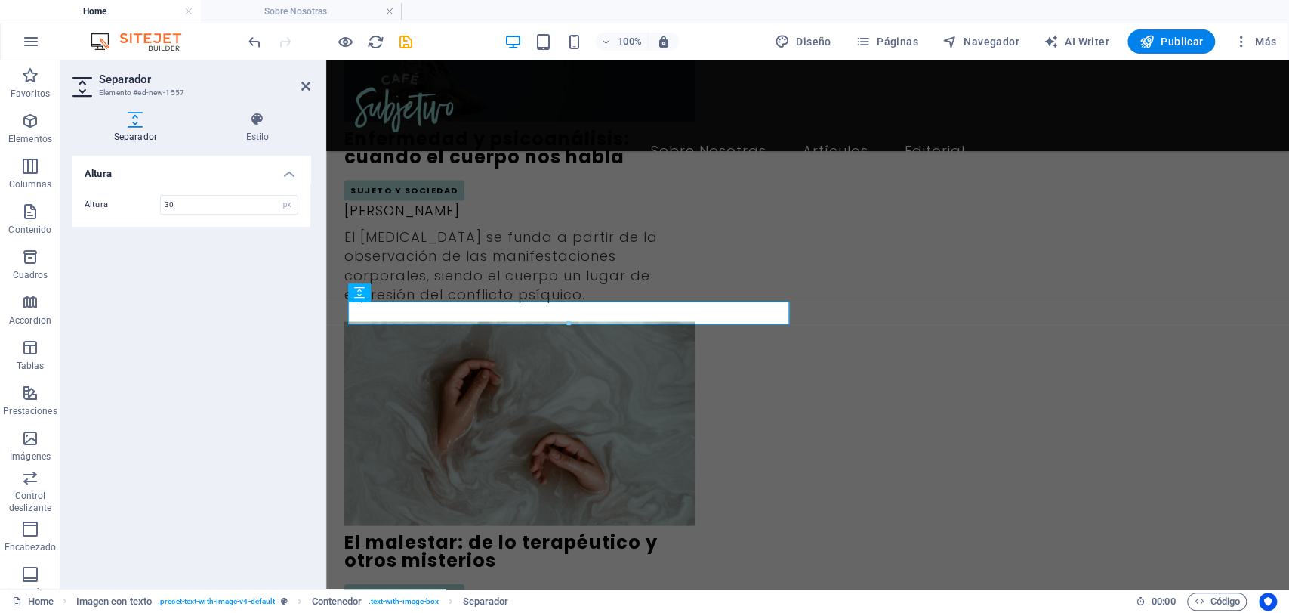
type input "30"
click at [311, 90] on aside "Separador Elemento #ed-new-1557 Separador Estilo [MEDICAL_DATA] [MEDICAL_DATA] …" at bounding box center [193, 324] width 266 height 528
click at [307, 82] on icon at bounding box center [305, 86] width 9 height 12
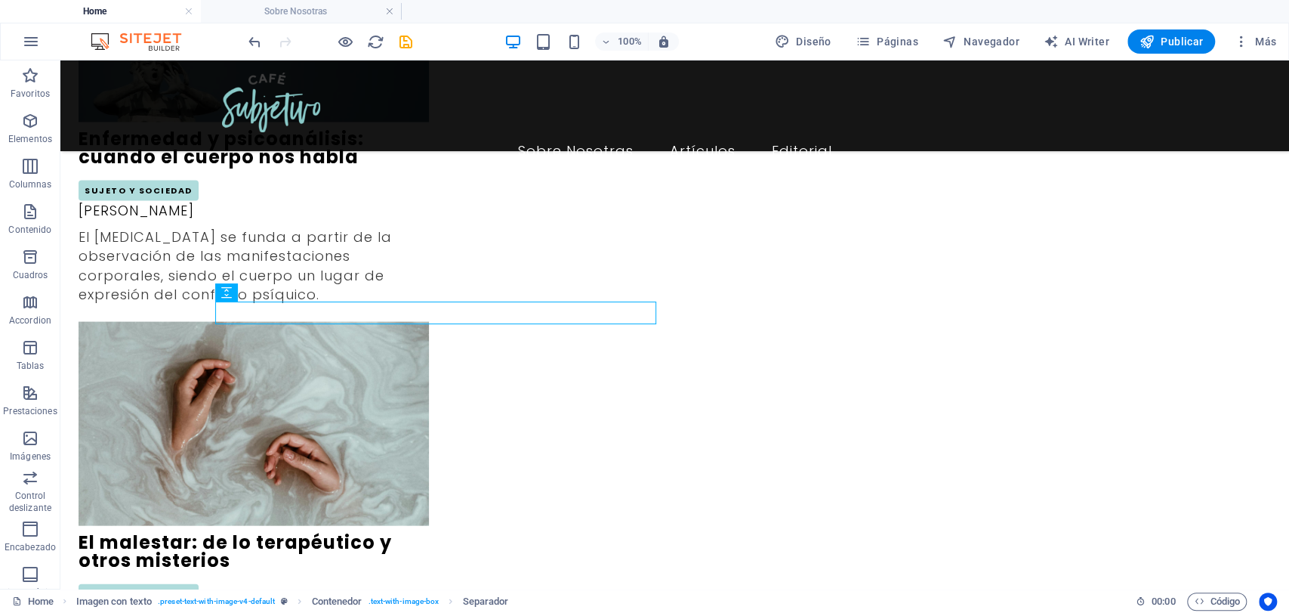
click at [399, 27] on div "100% Diseño Páginas Navegador AI Writer Publicar Más" at bounding box center [645, 41] width 1288 height 36
click at [404, 42] on icon "save" at bounding box center [405, 41] width 17 height 17
checkbox input "false"
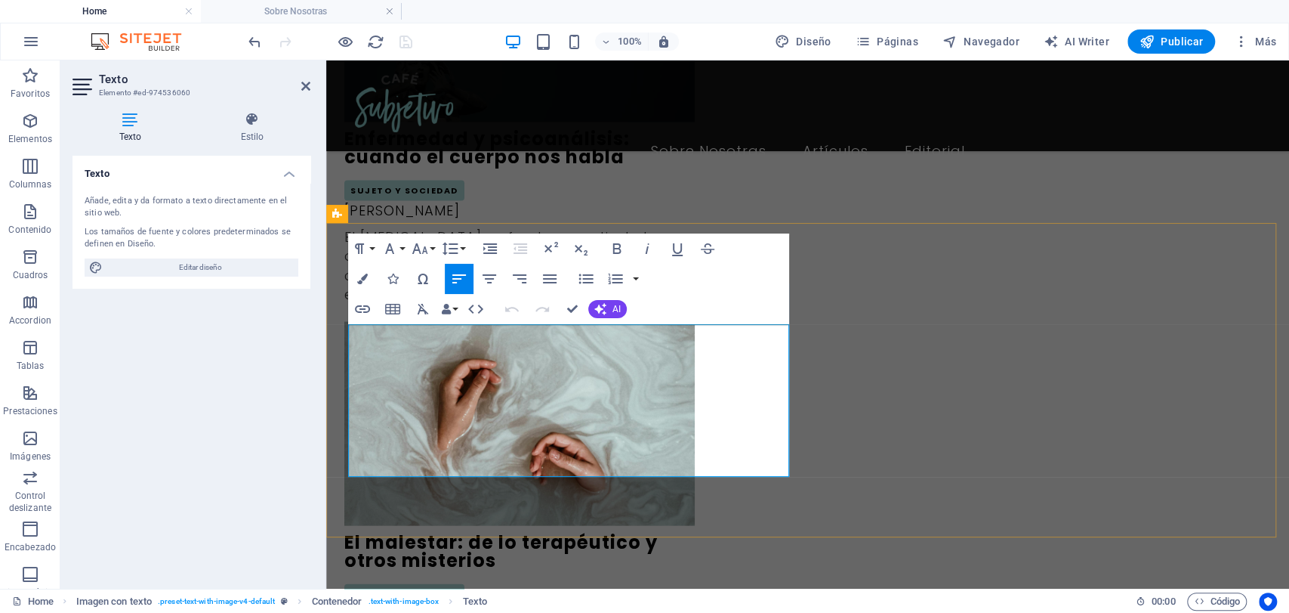
drag, startPoint x: 472, startPoint y: 460, endPoint x: 557, endPoint y: 417, distance: 95.6
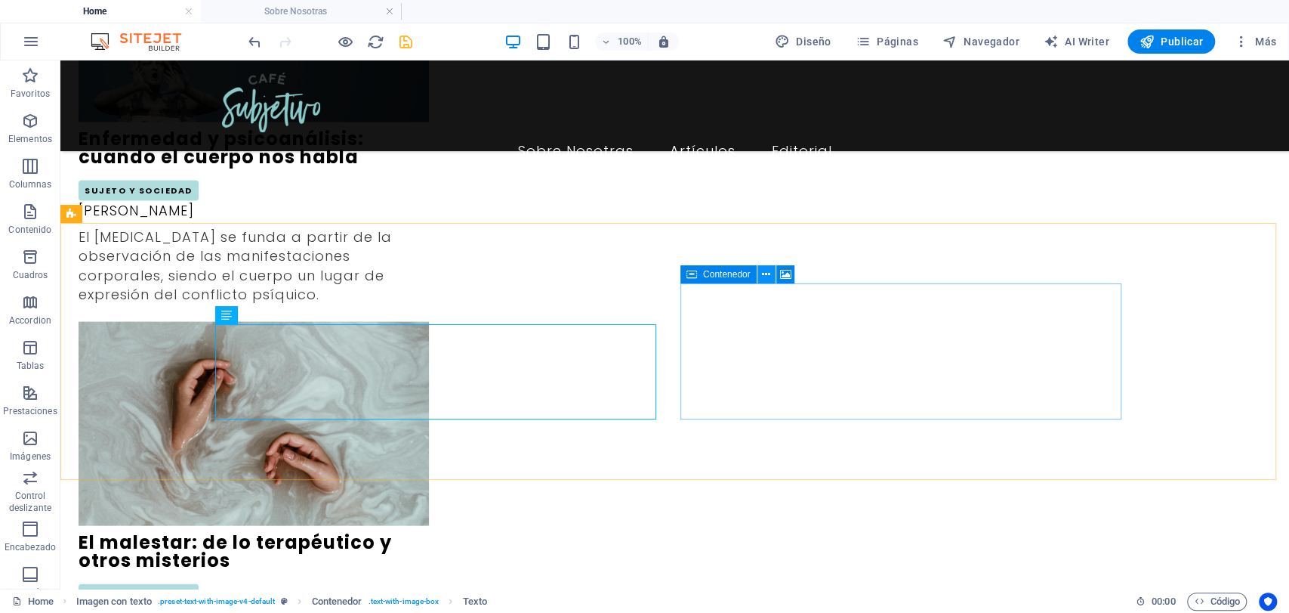
click at [767, 271] on icon at bounding box center [766, 275] width 8 height 16
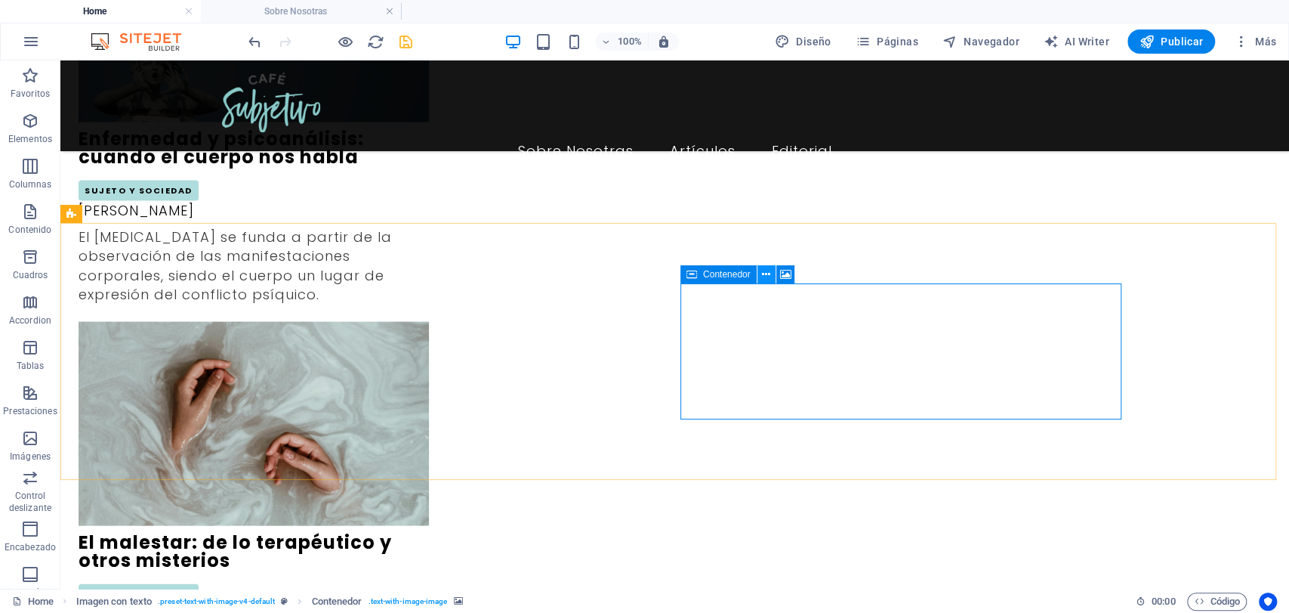
click at [762, 271] on icon at bounding box center [766, 275] width 8 height 16
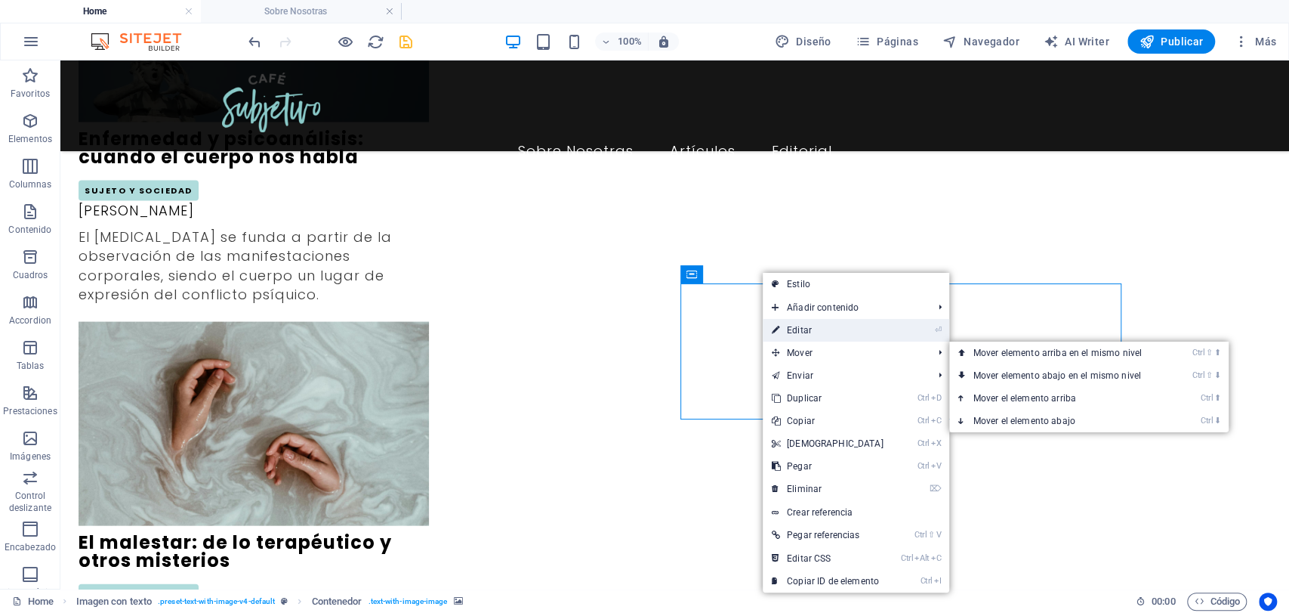
click at [812, 322] on link "⏎ Editar" at bounding box center [828, 330] width 130 height 23
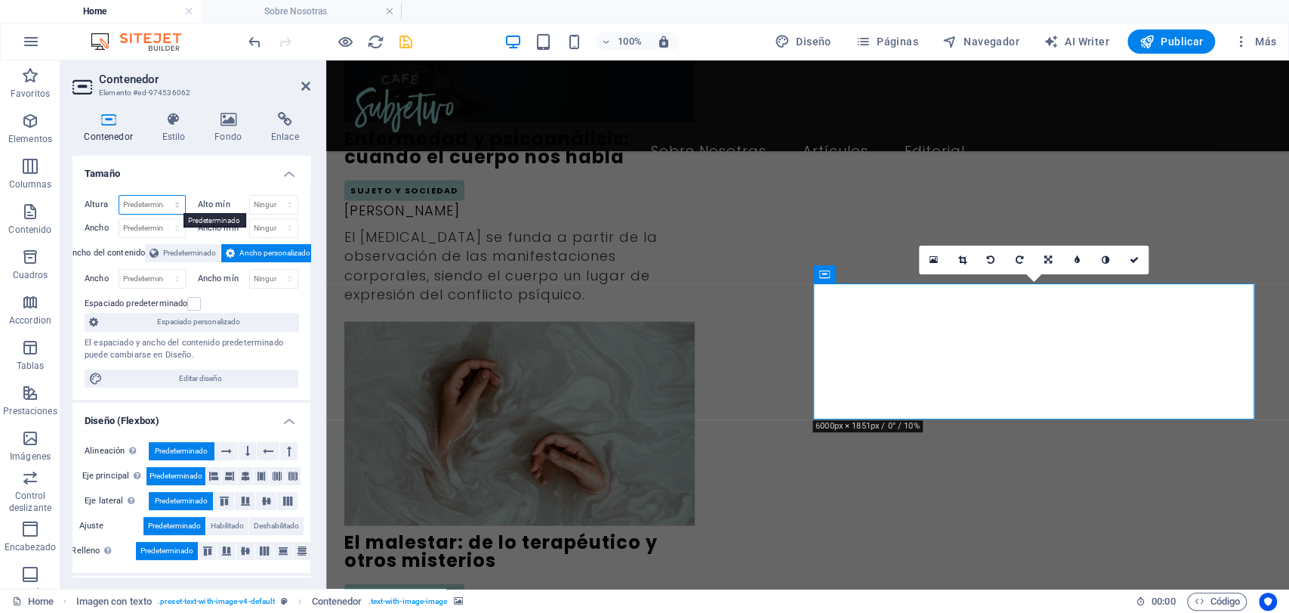
click at [174, 211] on select "Predeterminado px rem % vh vw" at bounding box center [152, 205] width 66 height 18
select select "px"
click at [162, 196] on select "Predeterminado px rem % vh vw" at bounding box center [152, 205] width 66 height 18
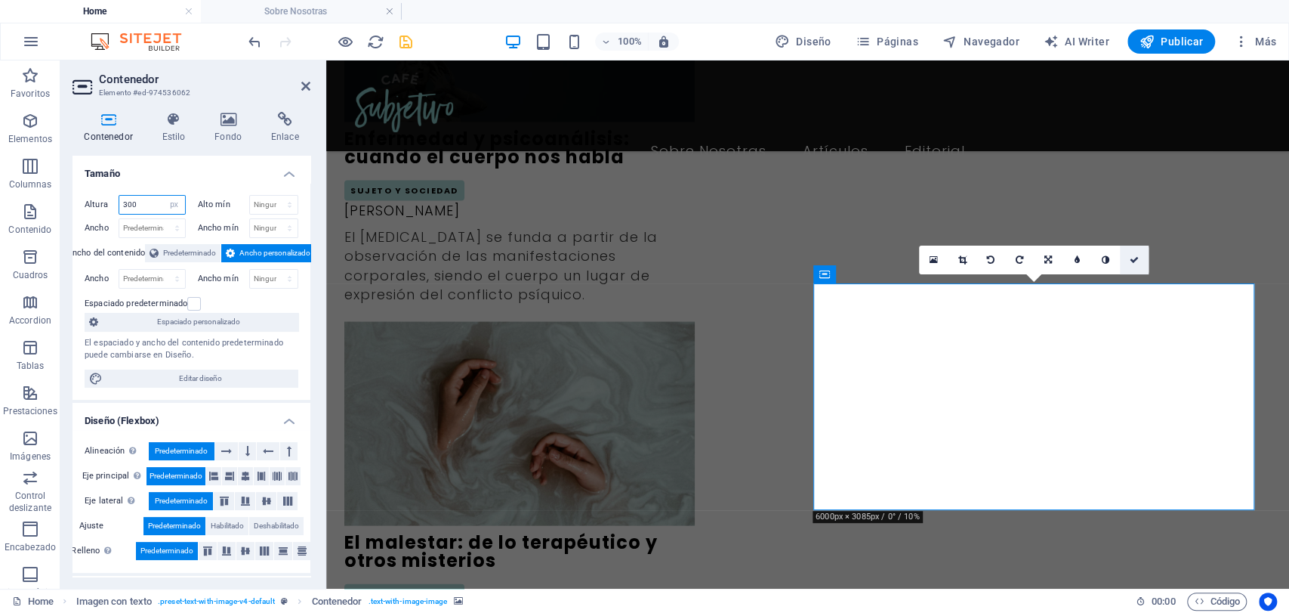
type input "300"
click at [1132, 256] on icon at bounding box center [1134, 259] width 9 height 9
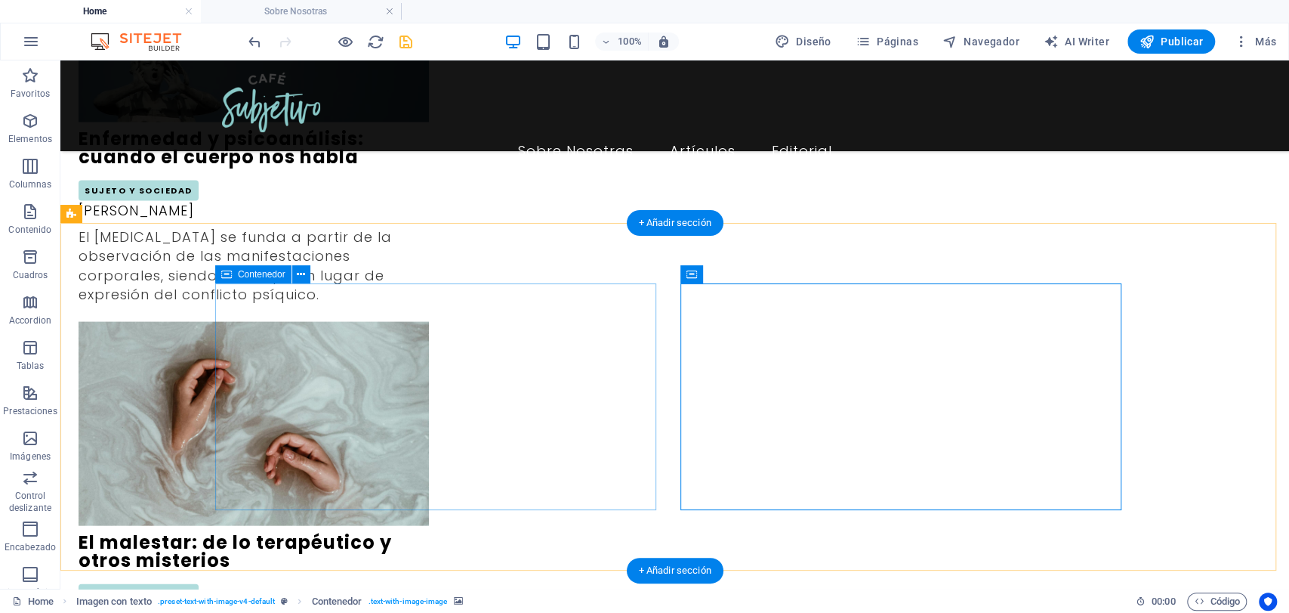
drag, startPoint x: 480, startPoint y: 462, endPoint x: 477, endPoint y: 455, distance: 8.1
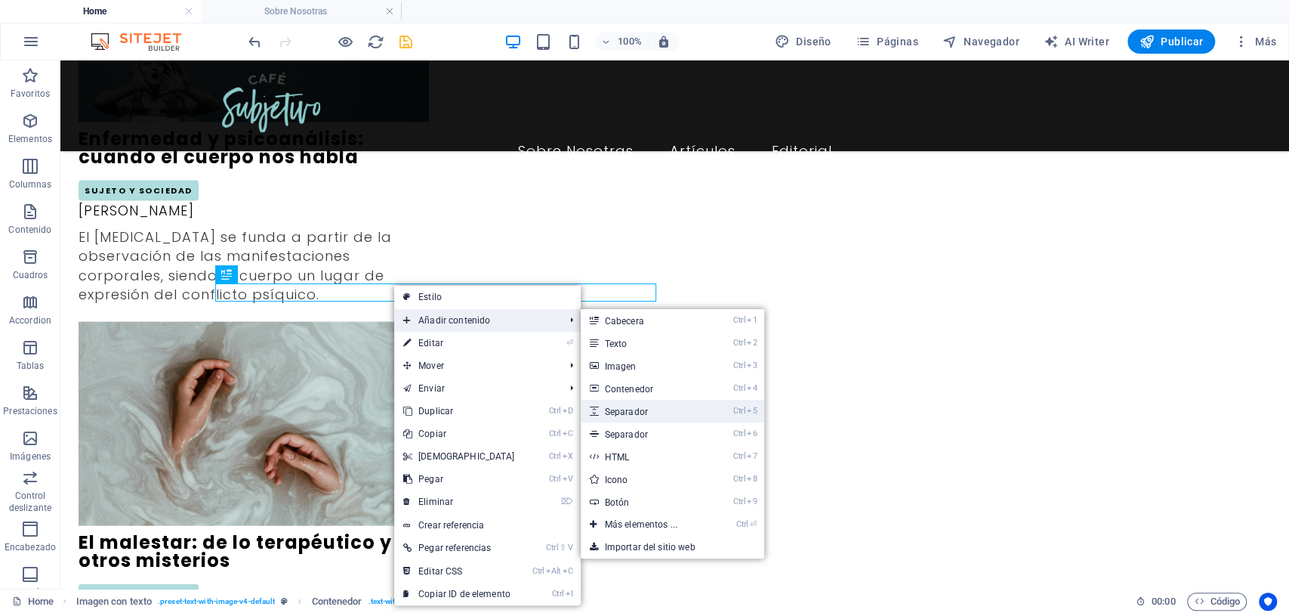
click at [635, 419] on link "Ctrl 5 Separador" at bounding box center [644, 411] width 127 height 23
select select "px"
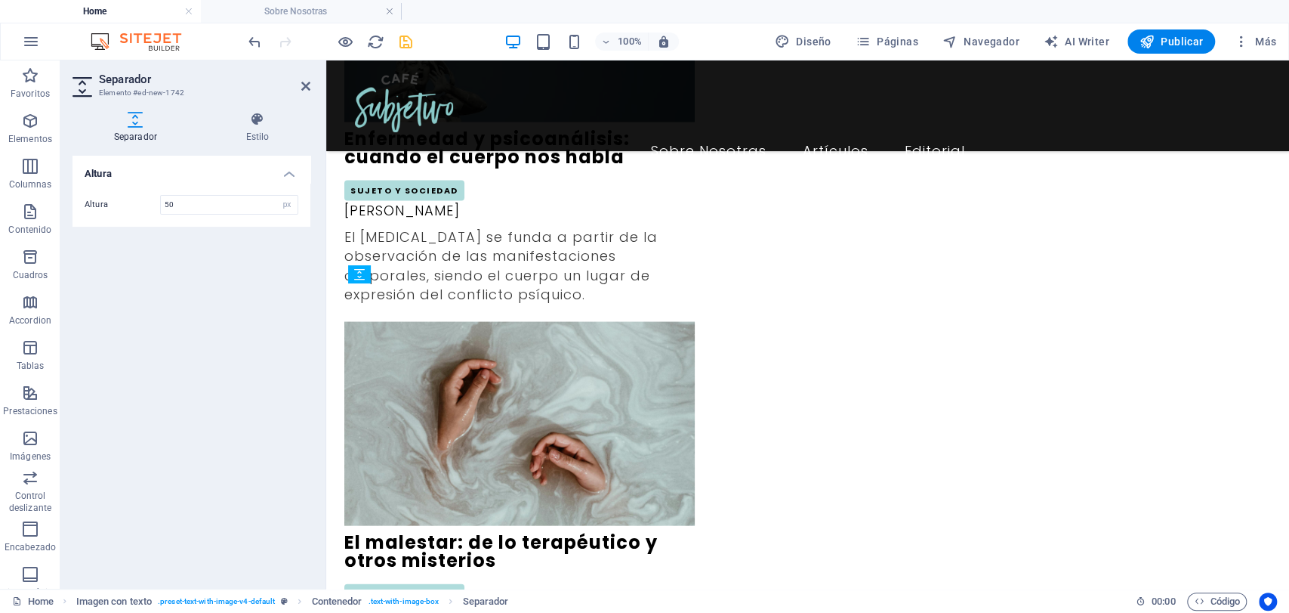
drag, startPoint x: 511, startPoint y: 324, endPoint x: 517, endPoint y: 297, distance: 28.0
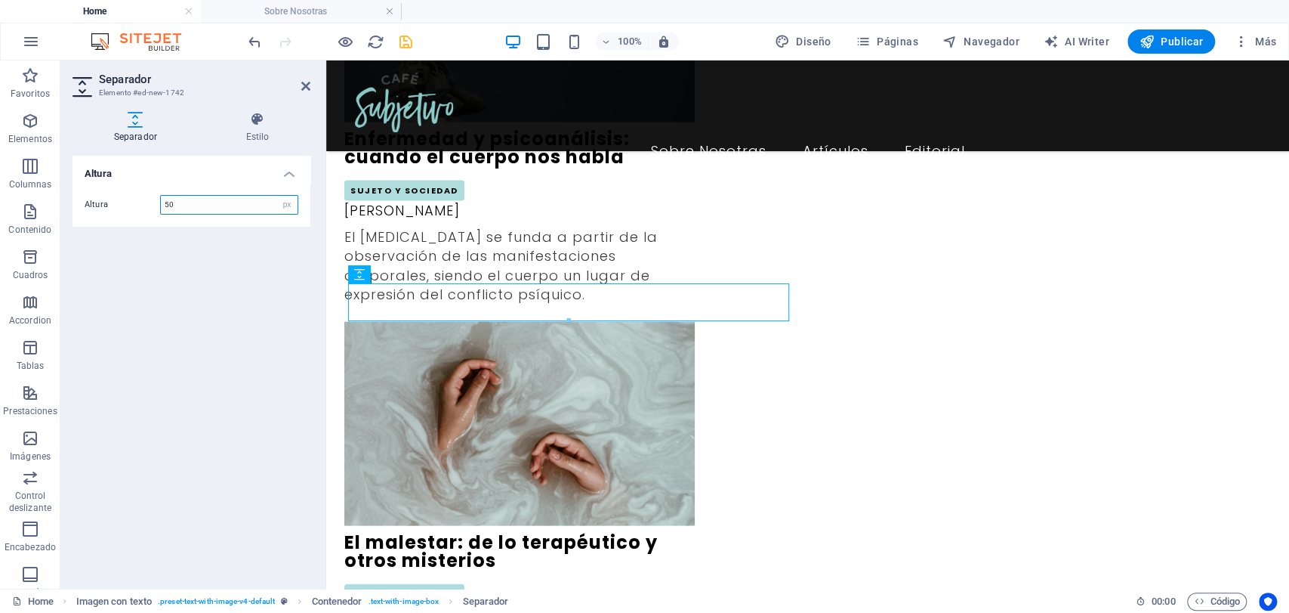
click at [186, 206] on input "50" at bounding box center [229, 205] width 137 height 18
type input "5"
drag, startPoint x: 236, startPoint y: 208, endPoint x: 168, endPoint y: 208, distance: 67.2
click at [168, 208] on input "70" at bounding box center [229, 205] width 137 height 18
type input "7"
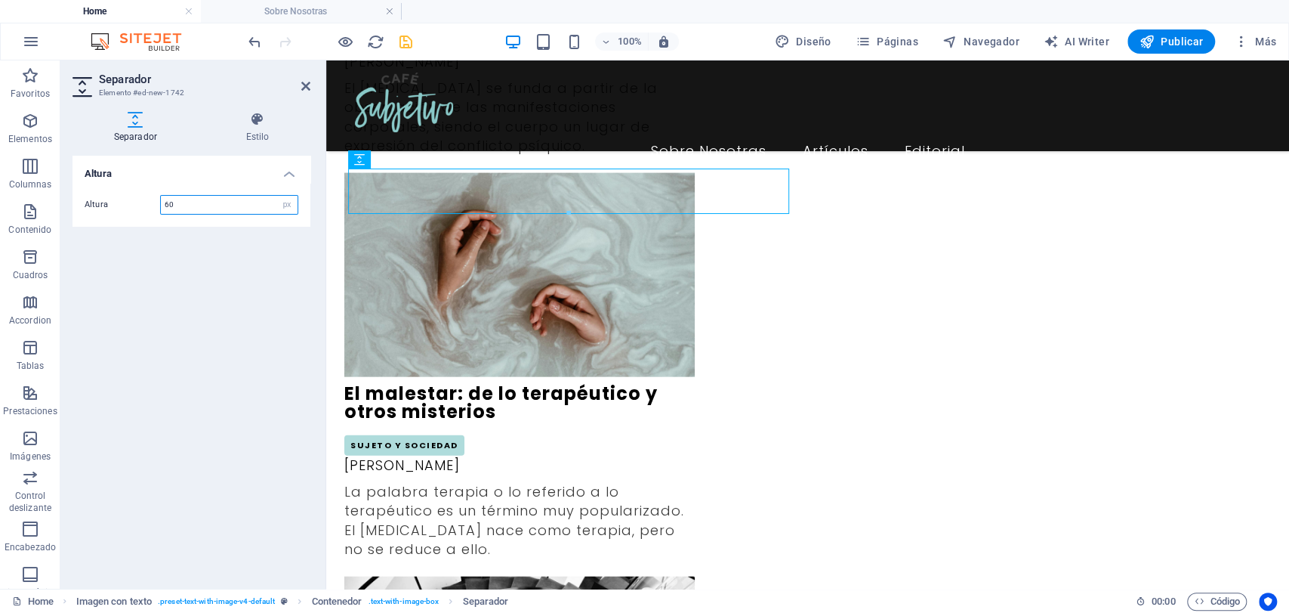
scroll to position [2064, 0]
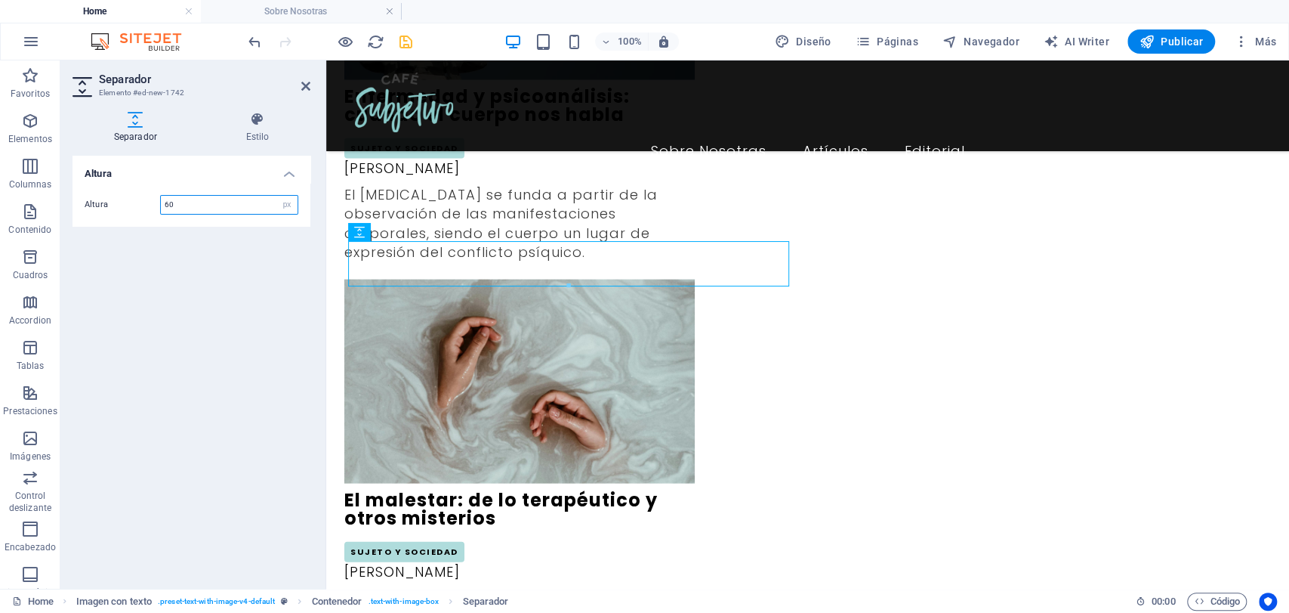
type input "60"
click at [311, 85] on aside "Separador Elemento #ed-new-1742 Separador Estilo [MEDICAL_DATA] [MEDICAL_DATA] …" at bounding box center [193, 324] width 266 height 528
click at [304, 90] on icon at bounding box center [305, 86] width 9 height 12
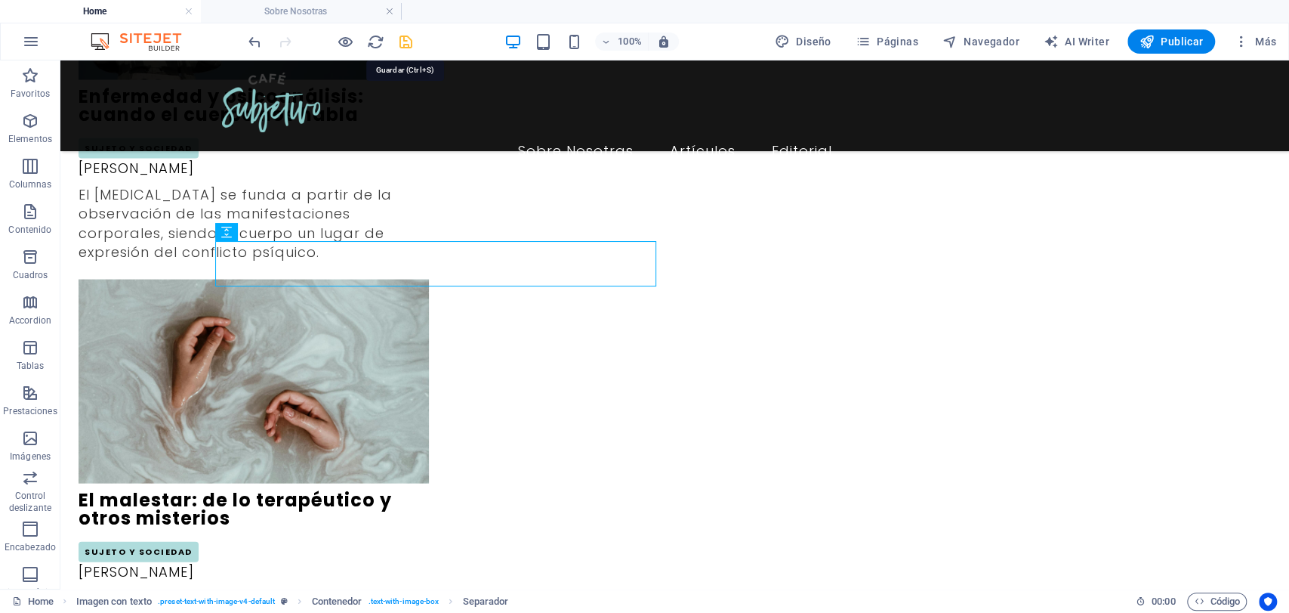
drag, startPoint x: 407, startPoint y: 44, endPoint x: 381, endPoint y: 50, distance: 26.4
click at [407, 44] on icon "save" at bounding box center [405, 41] width 17 height 17
checkbox input "false"
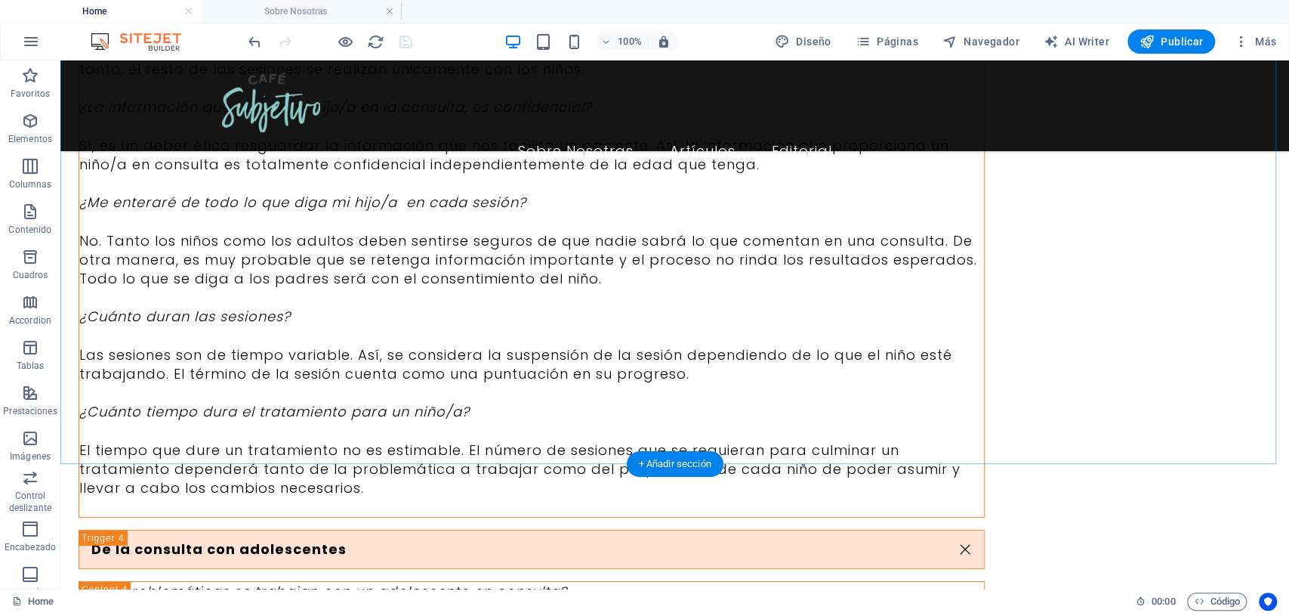
scroll to position [7366, 0]
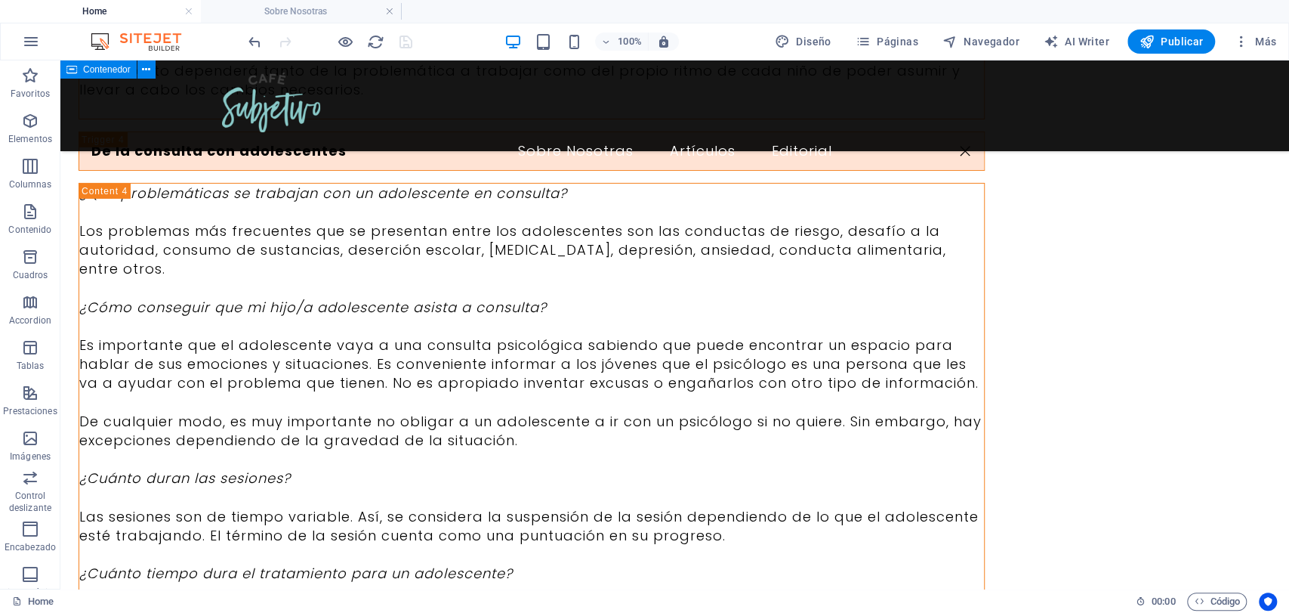
click at [402, 48] on div at bounding box center [330, 41] width 169 height 24
click at [289, 17] on h4 "Sobre Nosotras" at bounding box center [301, 11] width 201 height 17
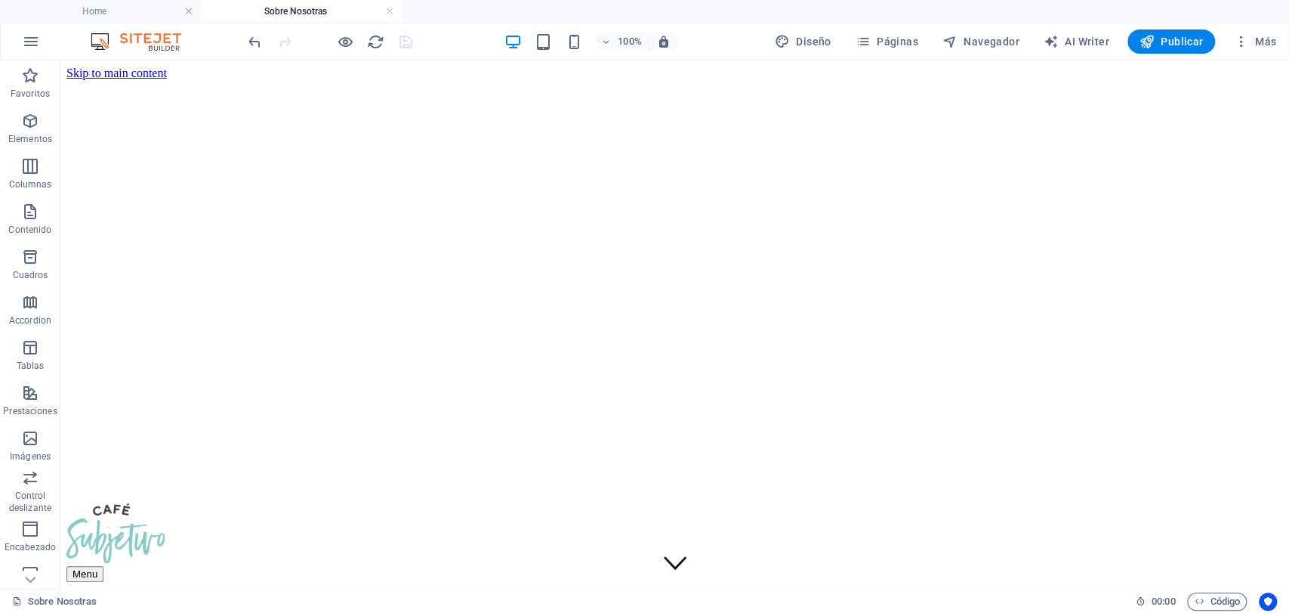
scroll to position [3275, 0]
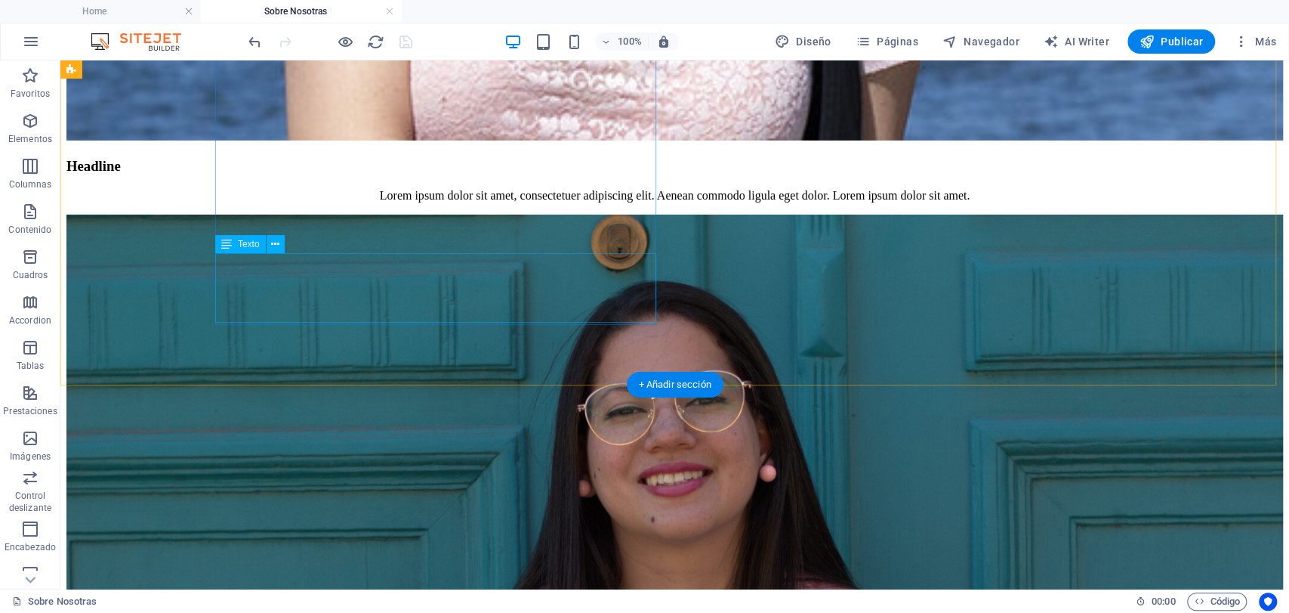
click at [520, 202] on div "Lorem ipsum dolor sit amet, consectetuer adipiscing elit. Aenean commodo ligula…" at bounding box center [674, 196] width 1217 height 14
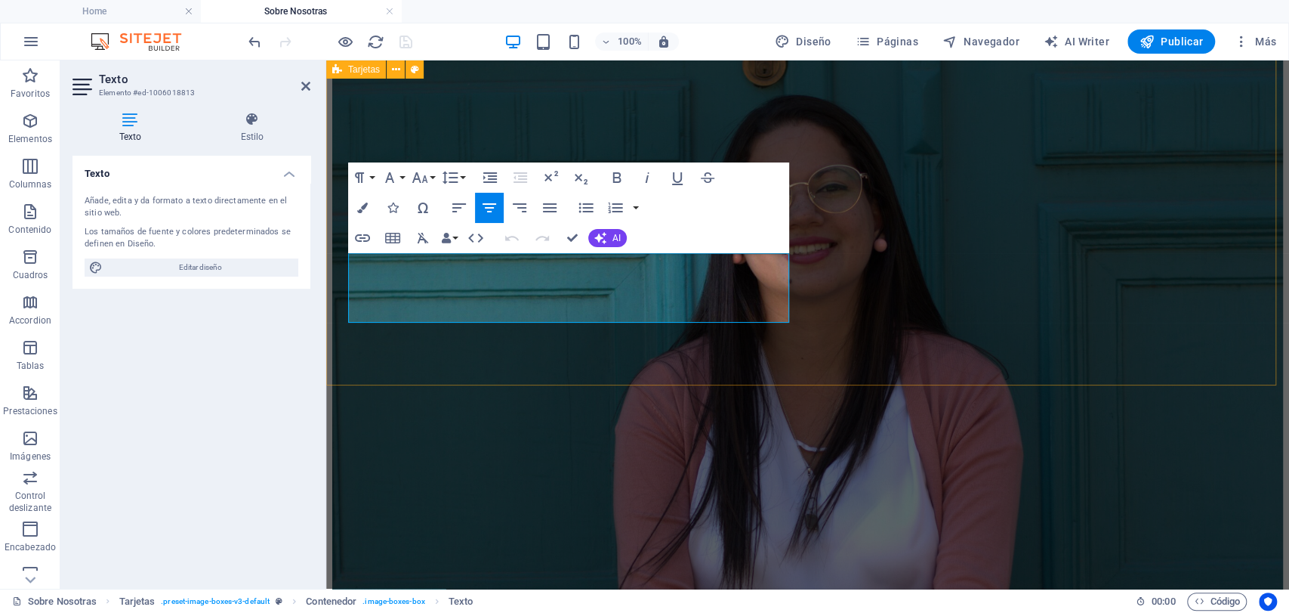
drag, startPoint x: 664, startPoint y: 295, endPoint x: 326, endPoint y: 216, distance: 346.7
click at [334, 229] on div "Headline Lorem ipsum dolor sit amet, consectetuer adipiscing elit. Aenean commo…" at bounding box center [807, 39] width 951 height 1706
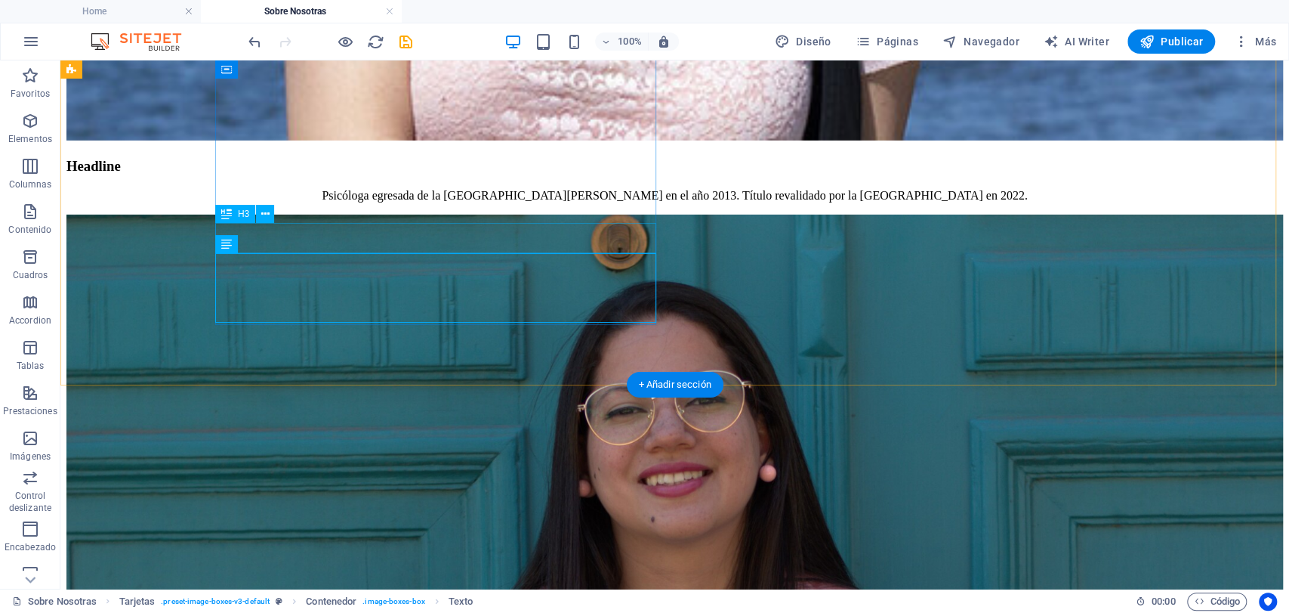
click at [445, 174] on div "Headline" at bounding box center [674, 166] width 1217 height 17
click at [437, 174] on div "Headline" at bounding box center [674, 166] width 1217 height 17
click at [430, 174] on div "Headline" at bounding box center [674, 166] width 1217 height 17
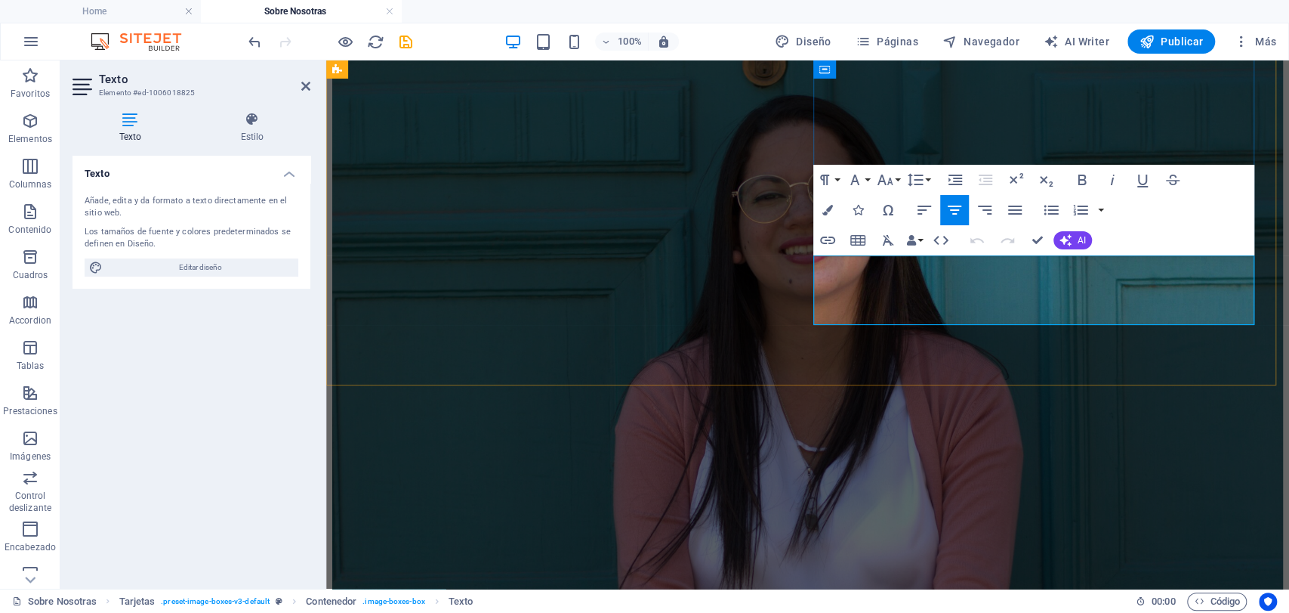
drag, startPoint x: 1098, startPoint y: 309, endPoint x: 838, endPoint y: 261, distance: 264.2
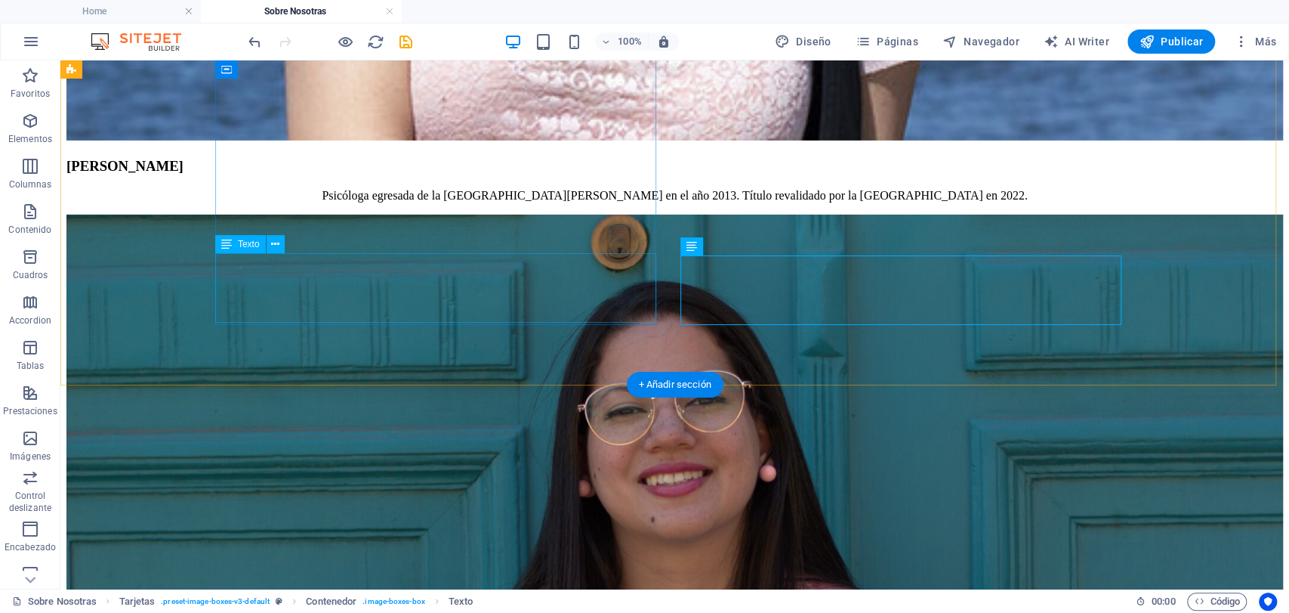
click at [455, 202] on div "Psicóloga egresada de la [GEOGRAPHIC_DATA][PERSON_NAME] en el año 2013. Título …" at bounding box center [674, 196] width 1217 height 14
click at [455, 174] on div "[PERSON_NAME]" at bounding box center [674, 166] width 1217 height 17
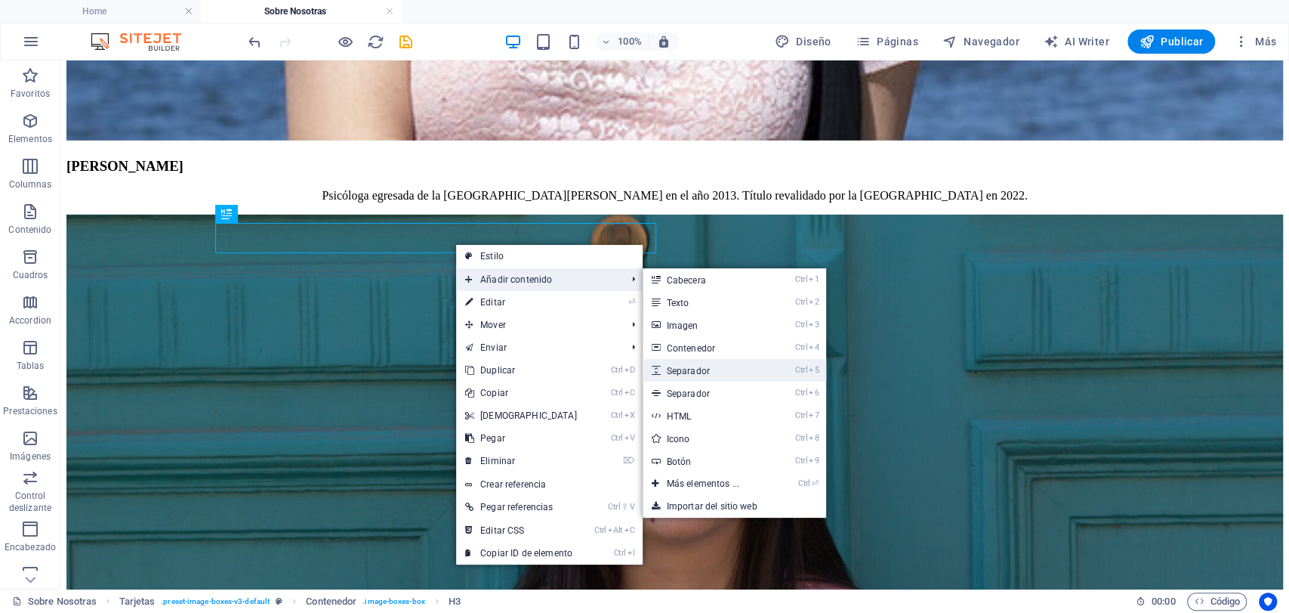
click at [692, 372] on link "Ctrl 5 Separador" at bounding box center [706, 370] width 127 height 23
select select "px"
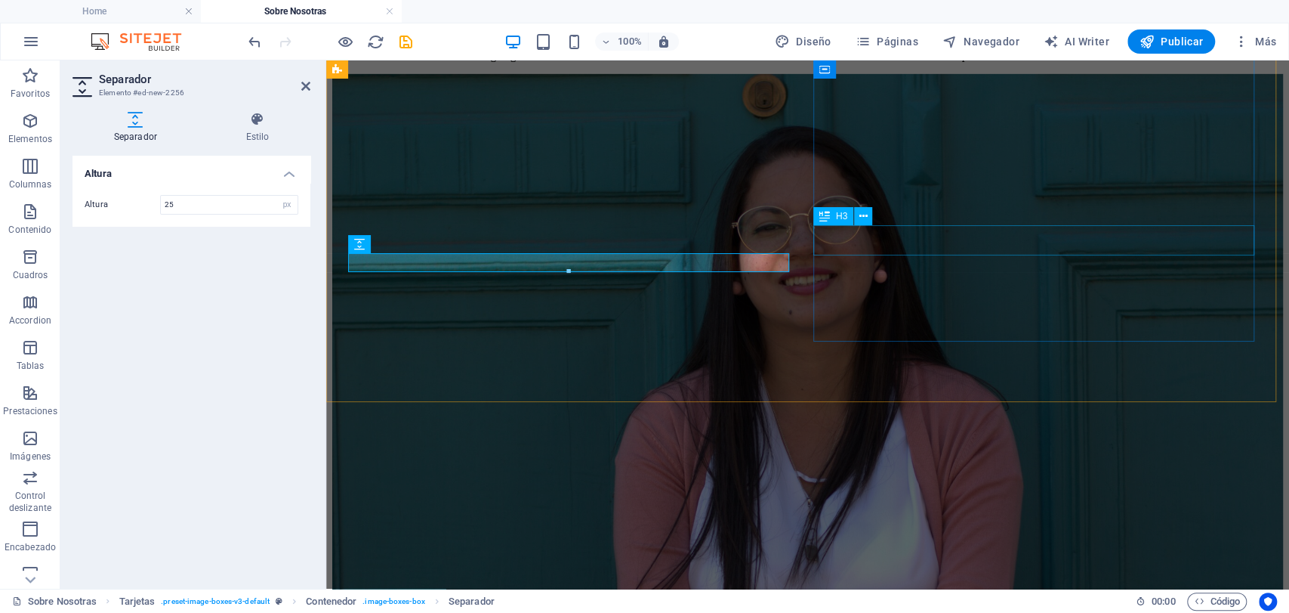
type input "25"
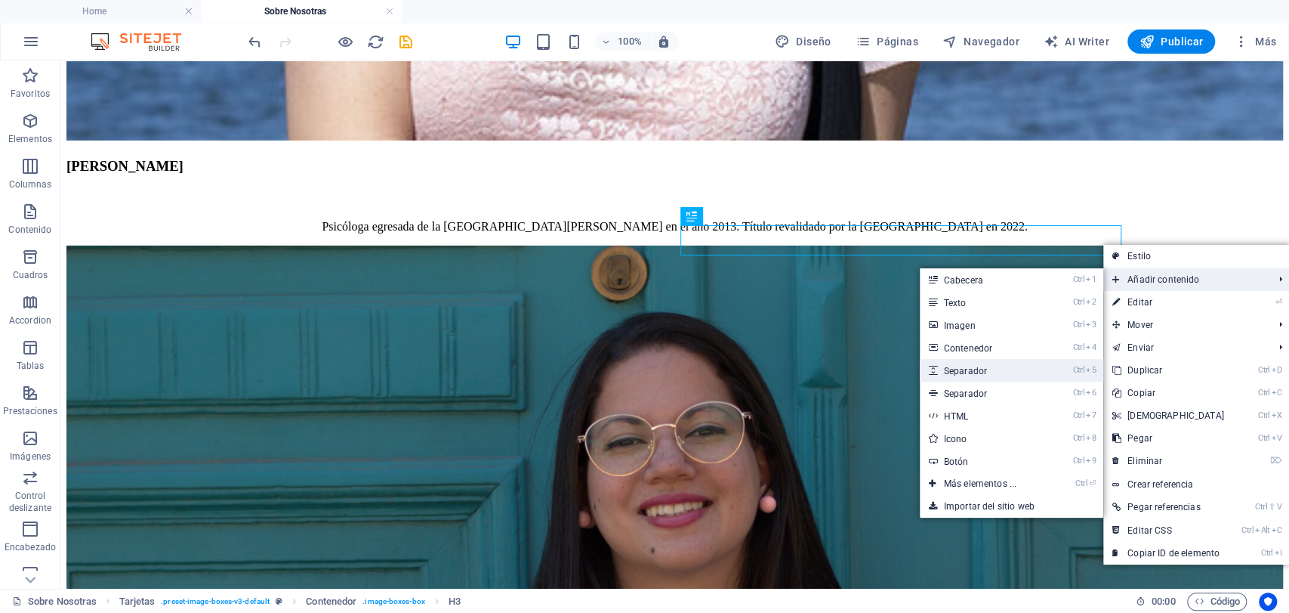
click at [961, 375] on link "Ctrl 5 Separador" at bounding box center [983, 370] width 127 height 23
select select "px"
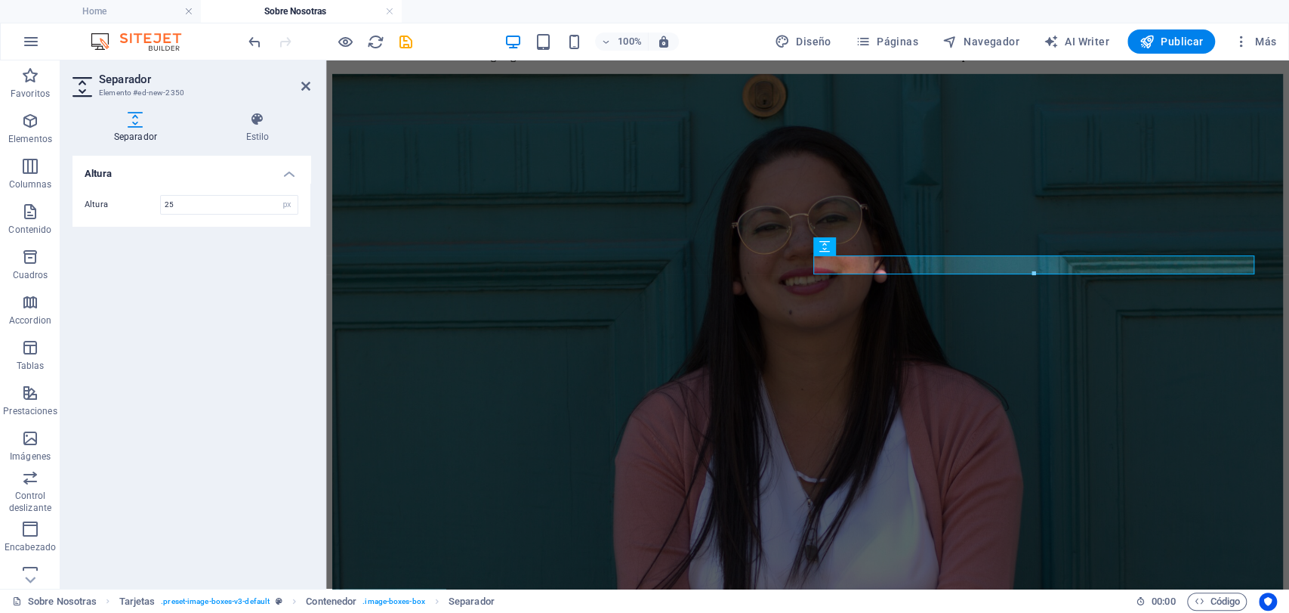
type input "25"
click at [407, 45] on icon "save" at bounding box center [405, 41] width 17 height 17
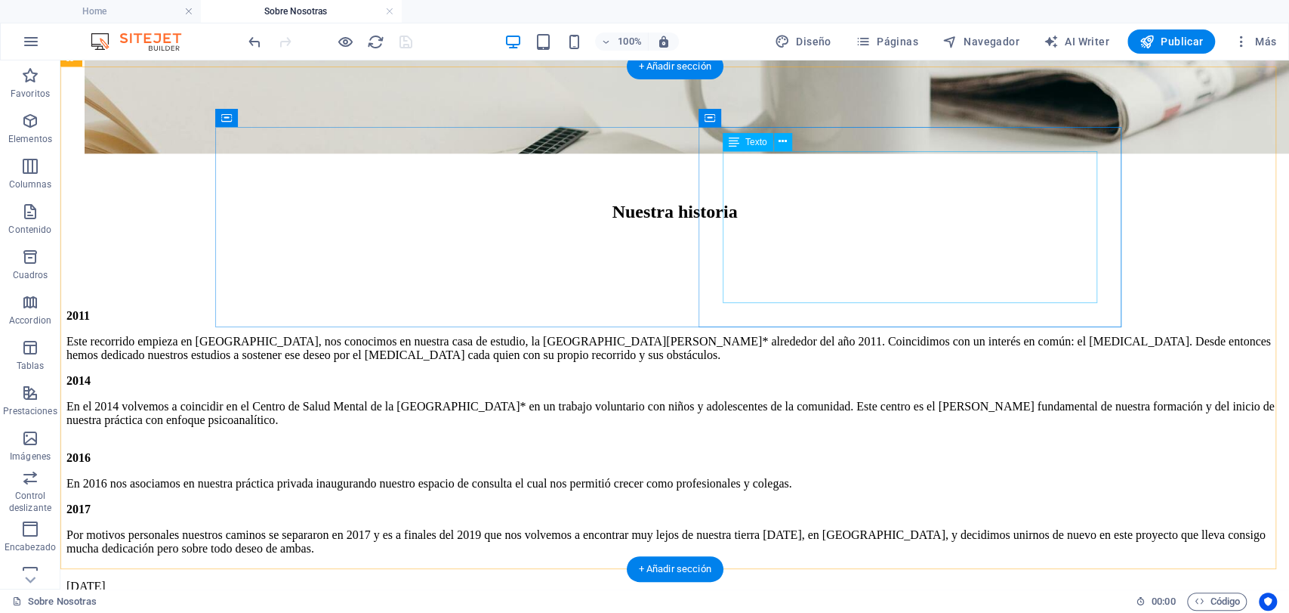
scroll to position [1175, 0]
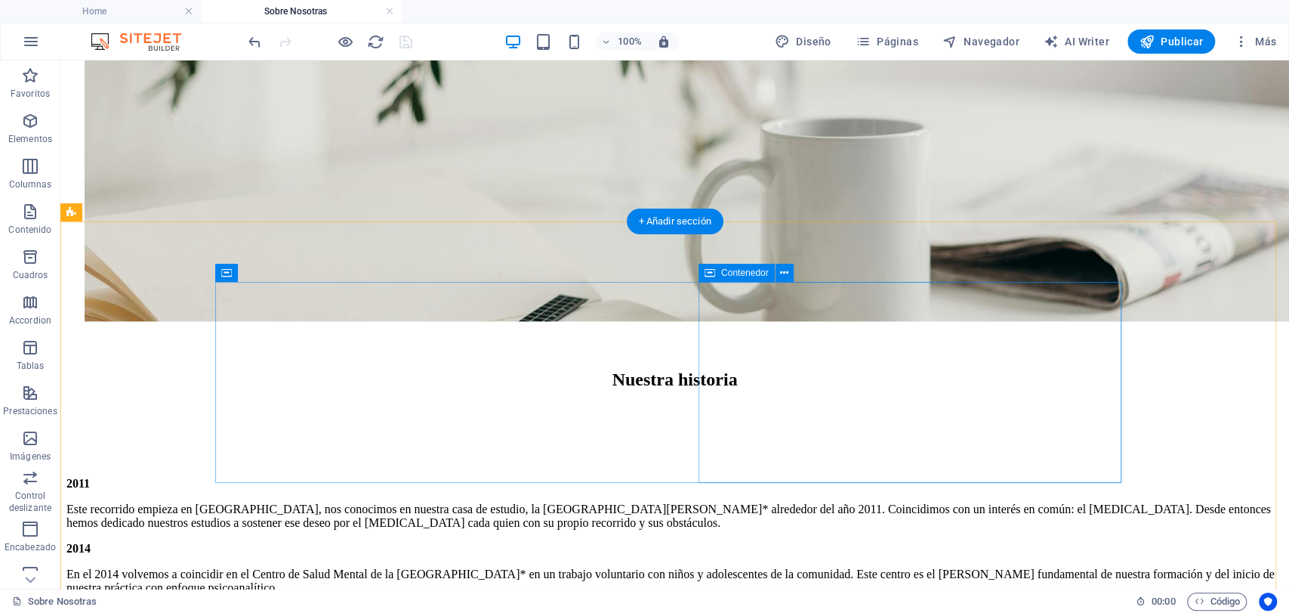
click at [1112, 502] on div "Este recorrido empieza en [GEOGRAPHIC_DATA], nos conocimos en nuestra casa de e…" at bounding box center [674, 515] width 1217 height 27
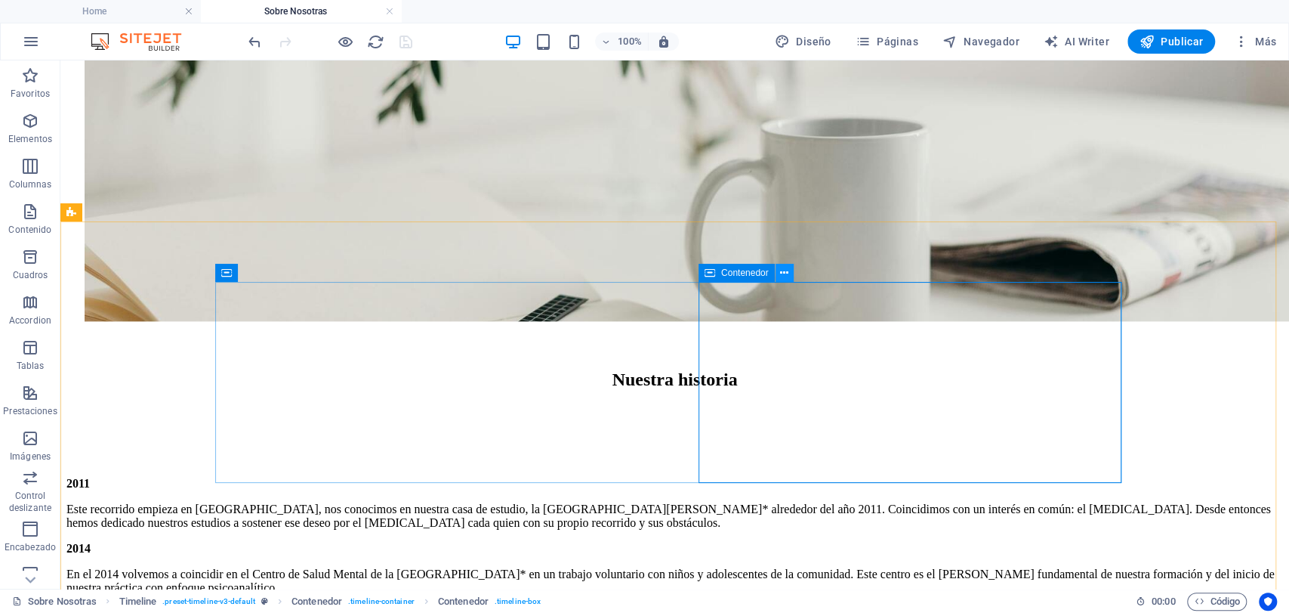
click at [788, 279] on icon at bounding box center [784, 273] width 8 height 16
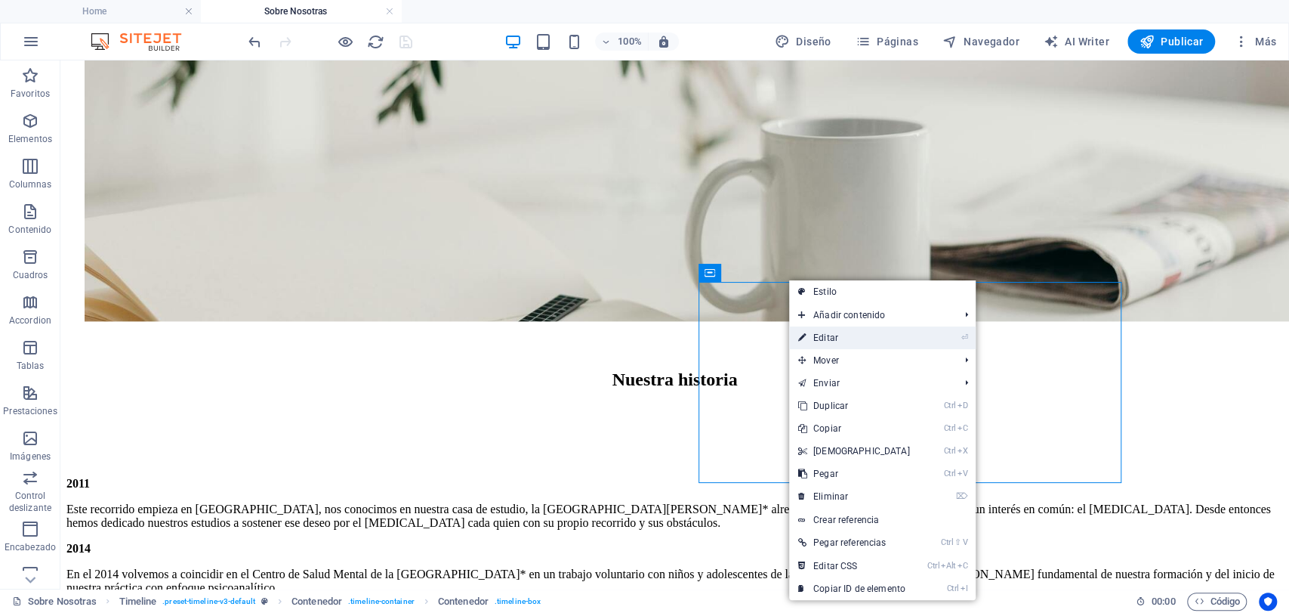
click at [846, 344] on link "⏎ Editar" at bounding box center [854, 337] width 130 height 23
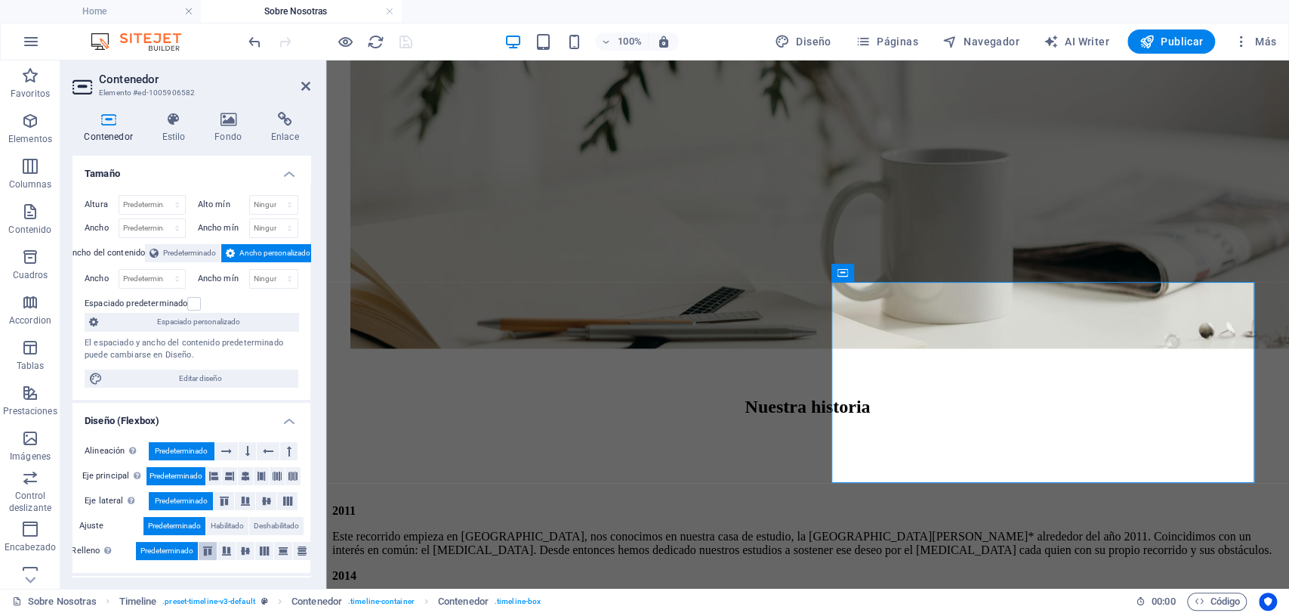
scroll to position [208, 0]
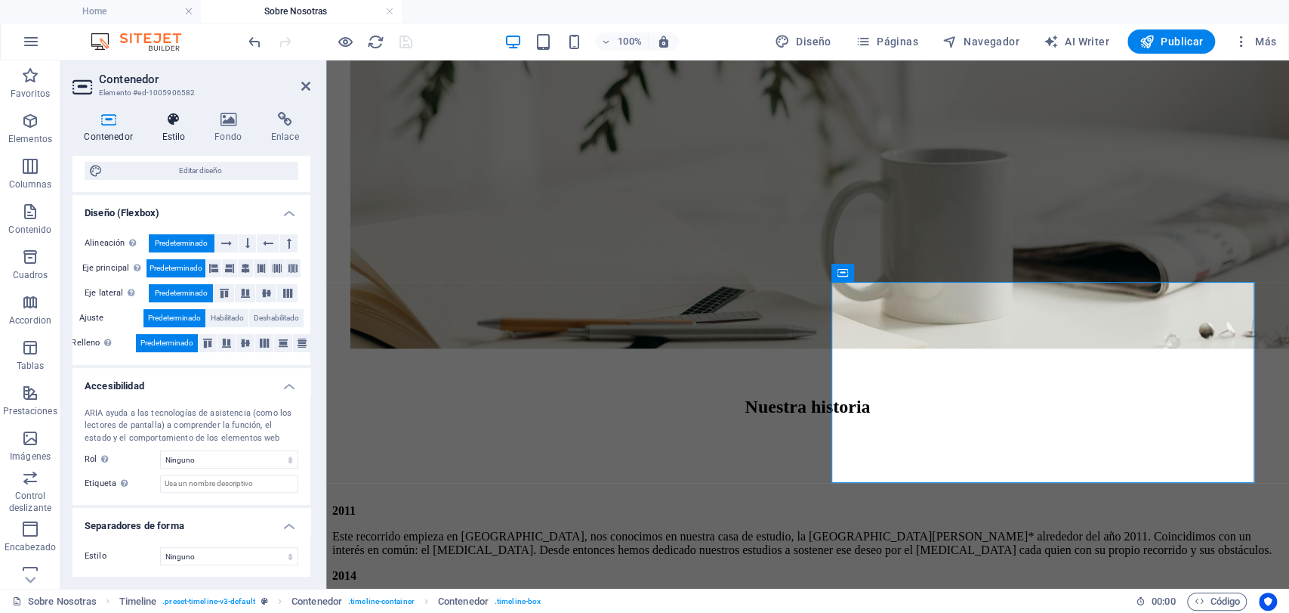
click at [161, 140] on h4 "Estilo" at bounding box center [176, 128] width 53 height 32
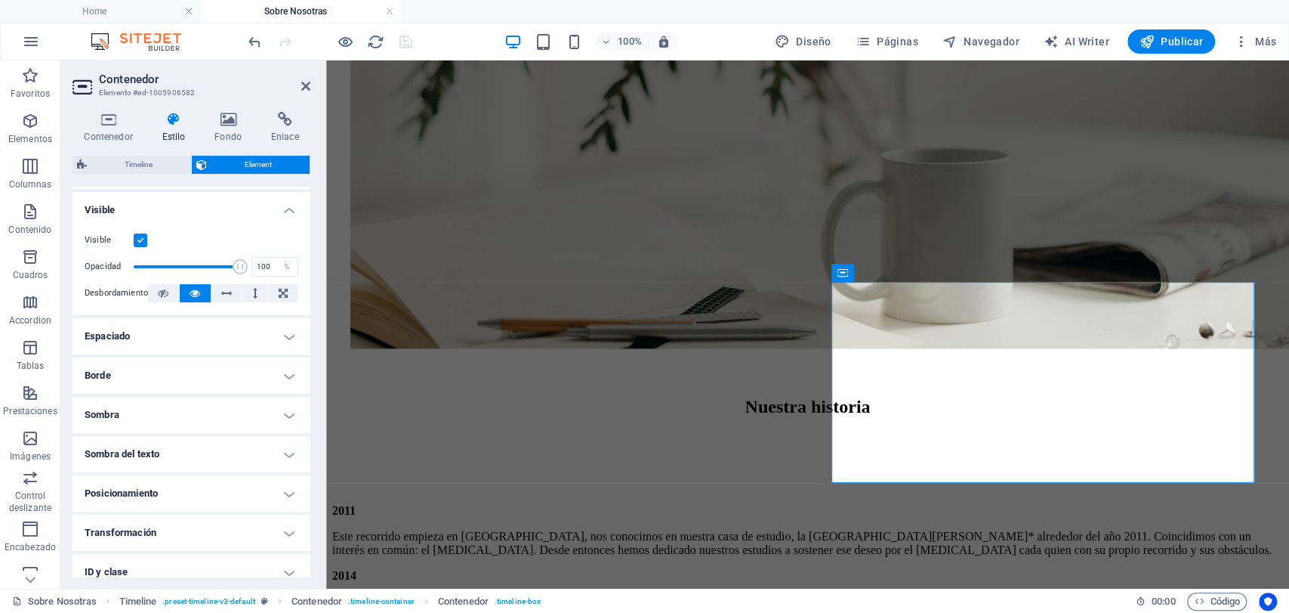
scroll to position [261, 0]
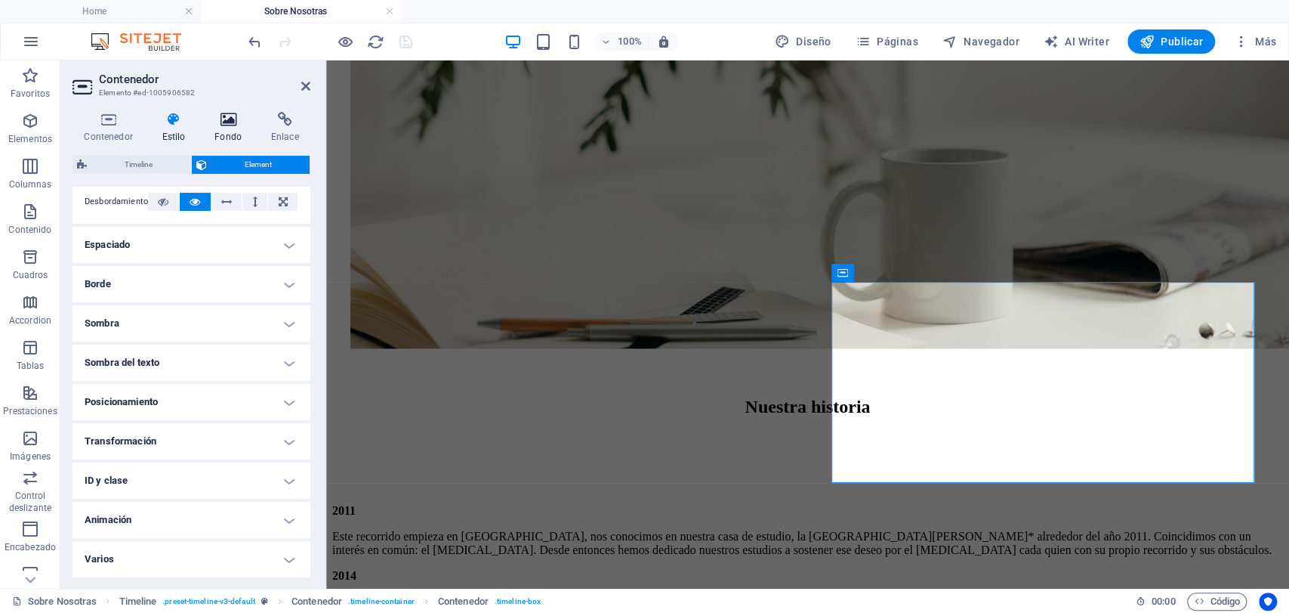
click at [233, 137] on h4 "Fondo" at bounding box center [231, 128] width 57 height 32
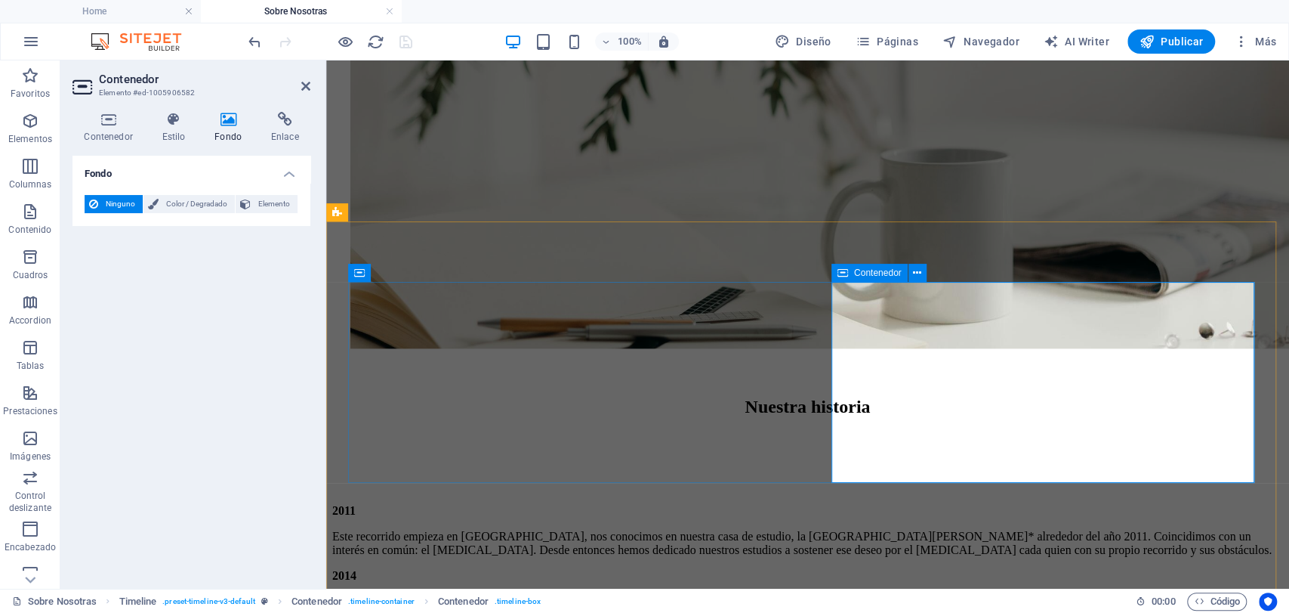
click at [873, 530] on div "Este recorrido empieza en [GEOGRAPHIC_DATA], nos conocimos en nuestra casa de e…" at bounding box center [807, 543] width 951 height 27
click at [913, 276] on icon at bounding box center [917, 273] width 8 height 16
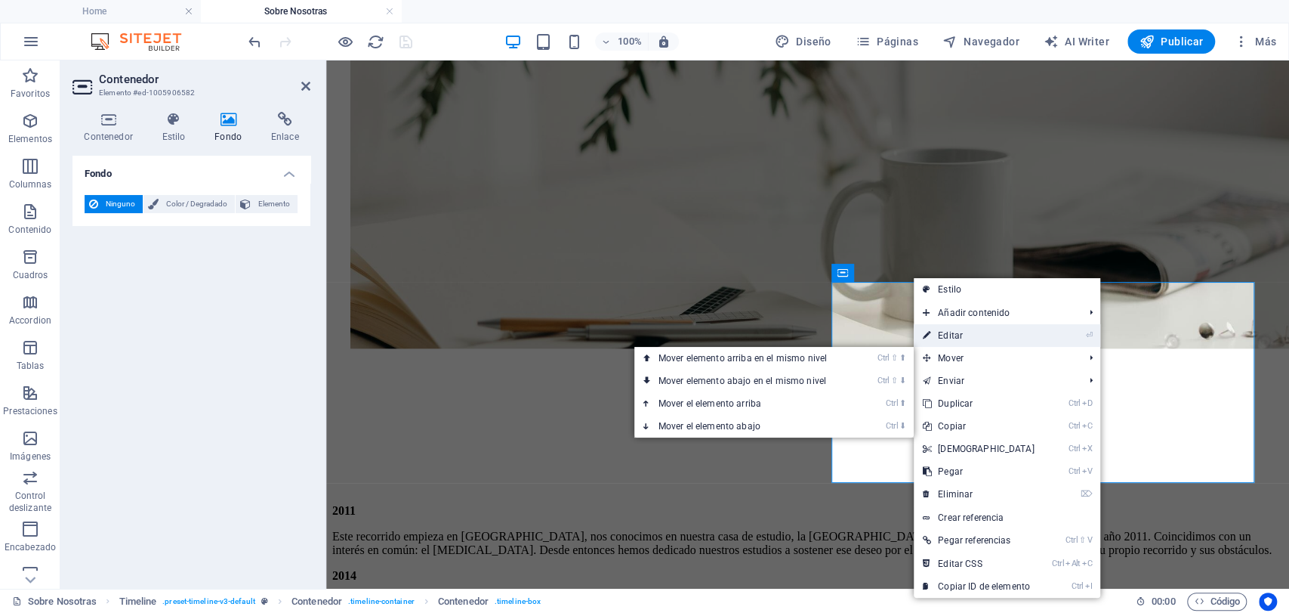
click at [963, 337] on link "⏎ Editar" at bounding box center [979, 335] width 130 height 23
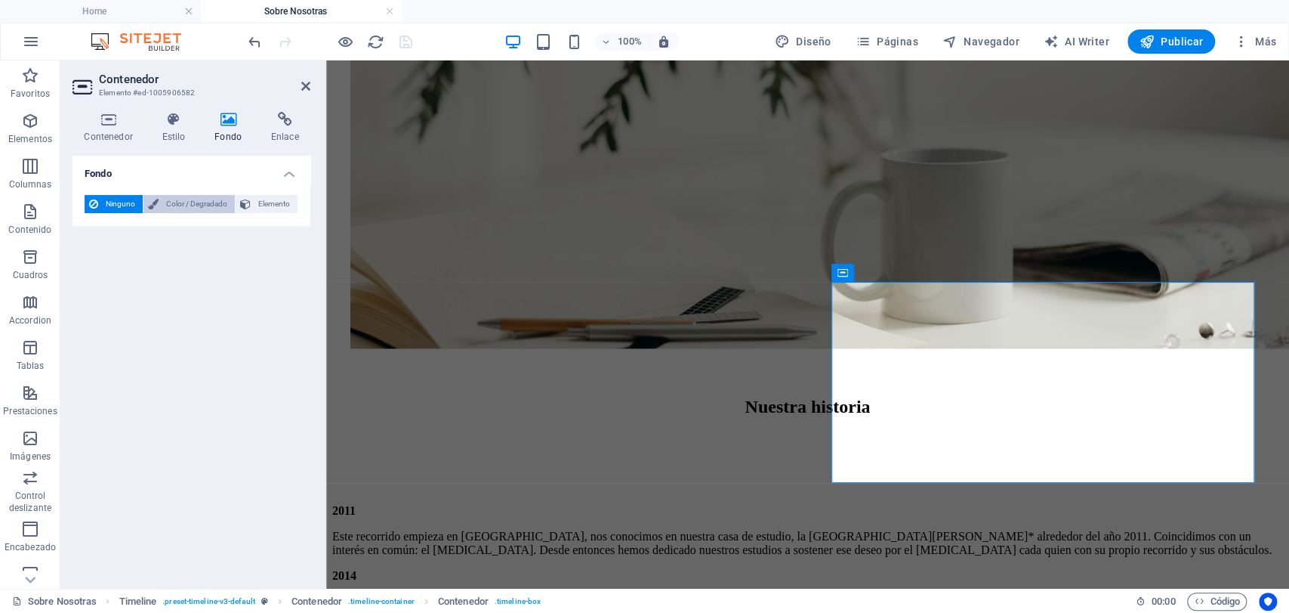
click at [175, 203] on span "Color / Degradado" at bounding box center [196, 204] width 67 height 18
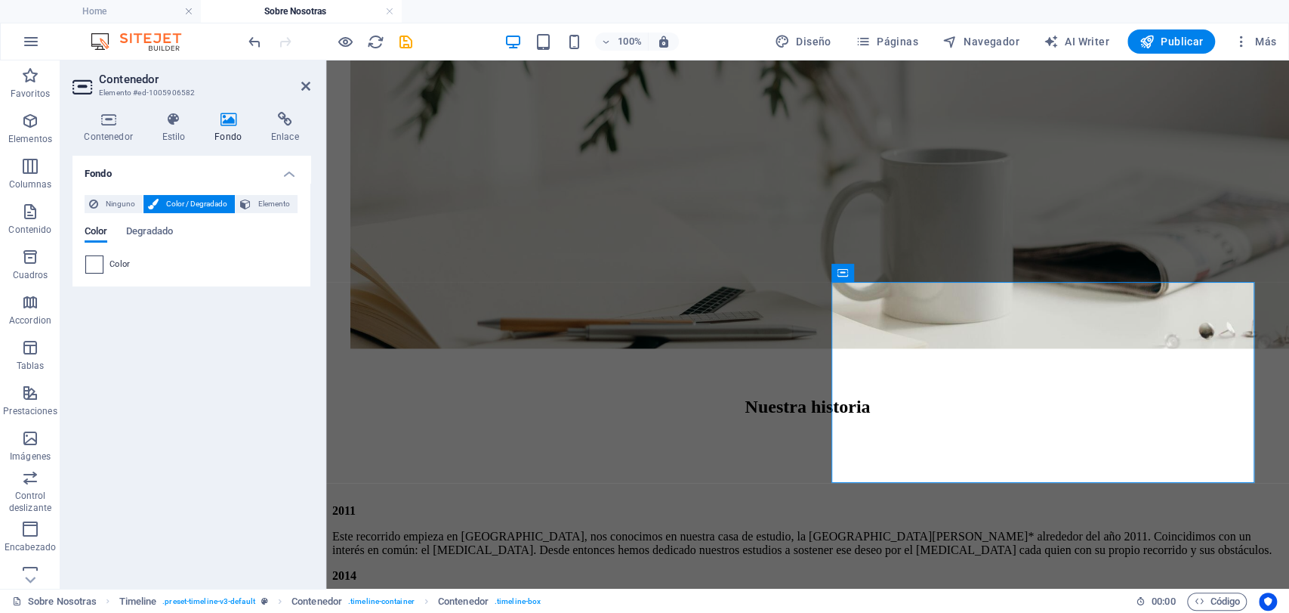
click at [94, 263] on span at bounding box center [94, 264] width 17 height 17
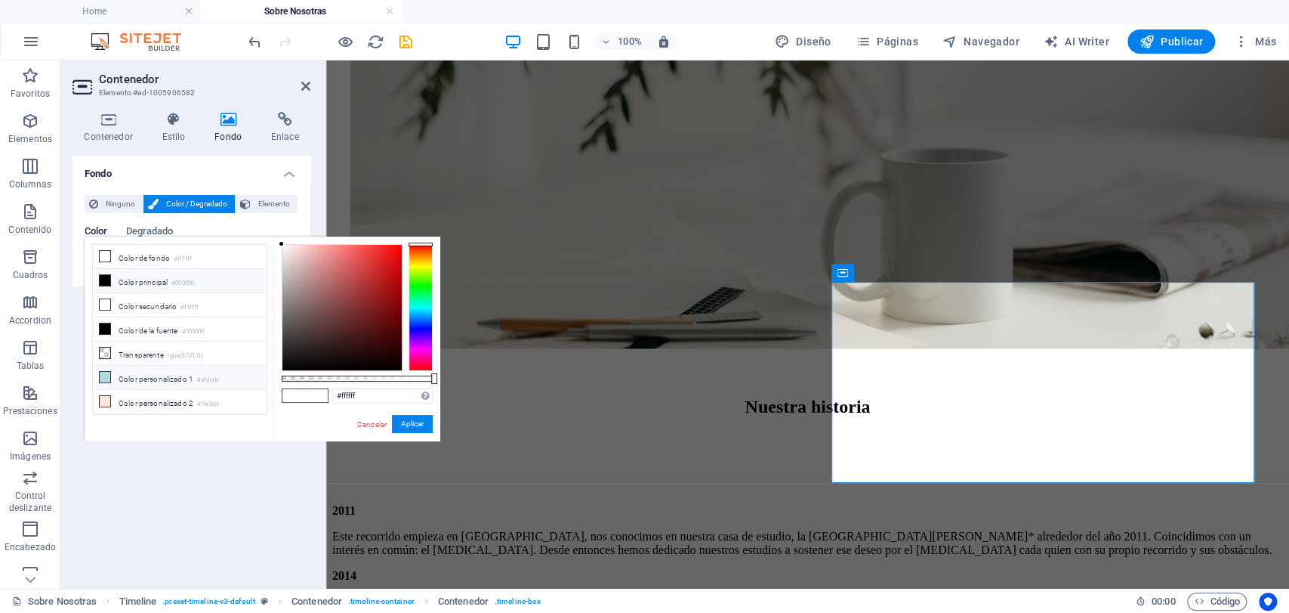
click at [110, 376] on li "Color personalizado 1 #afdcdc" at bounding box center [180, 378] width 174 height 24
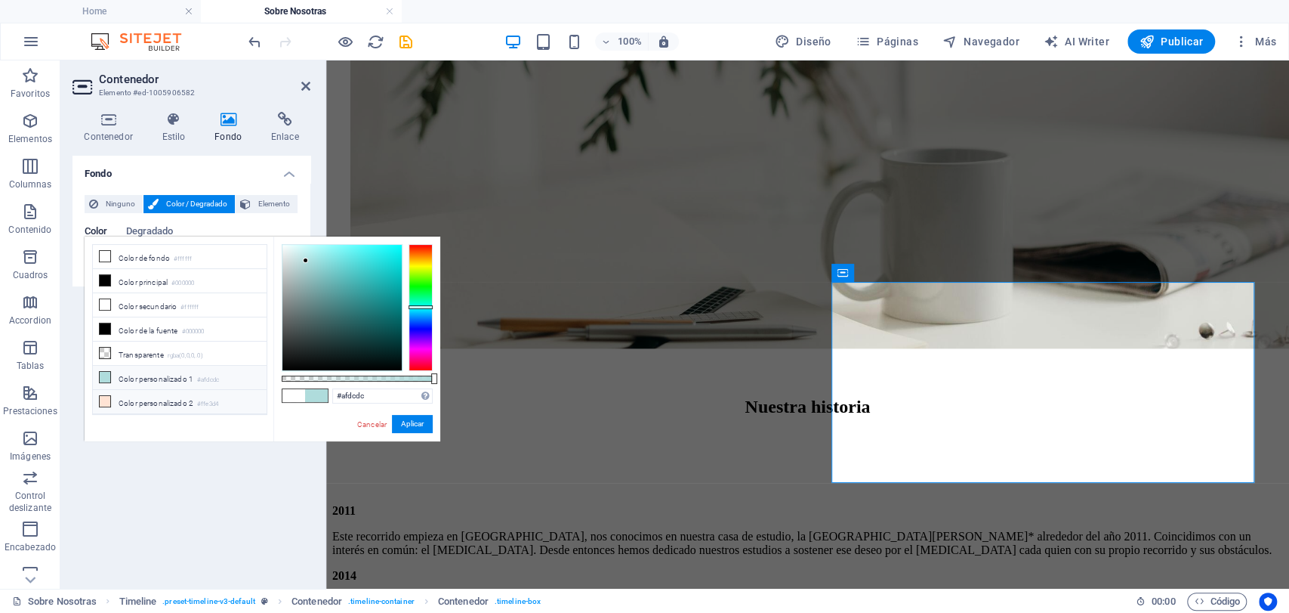
click at [125, 404] on li "Color personalizado 2 #ffe3d4" at bounding box center [180, 402] width 174 height 24
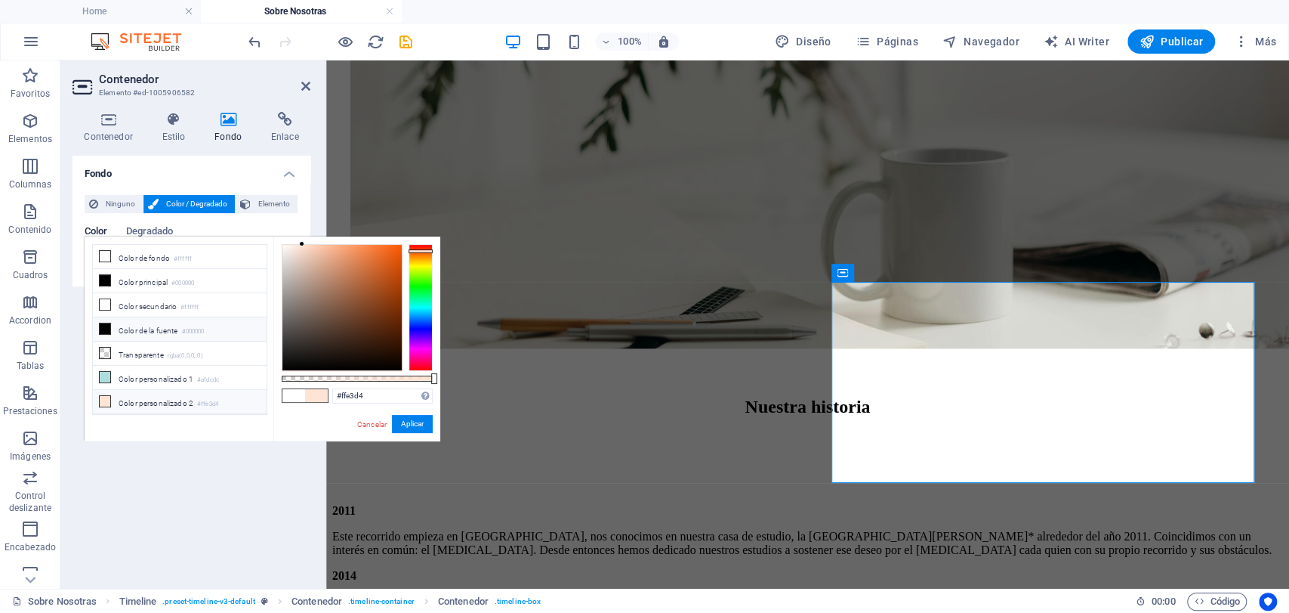
scroll to position [63, 0]
click at [173, 375] on li "Color personalizado 4 #7eb9b8" at bounding box center [180, 387] width 174 height 24
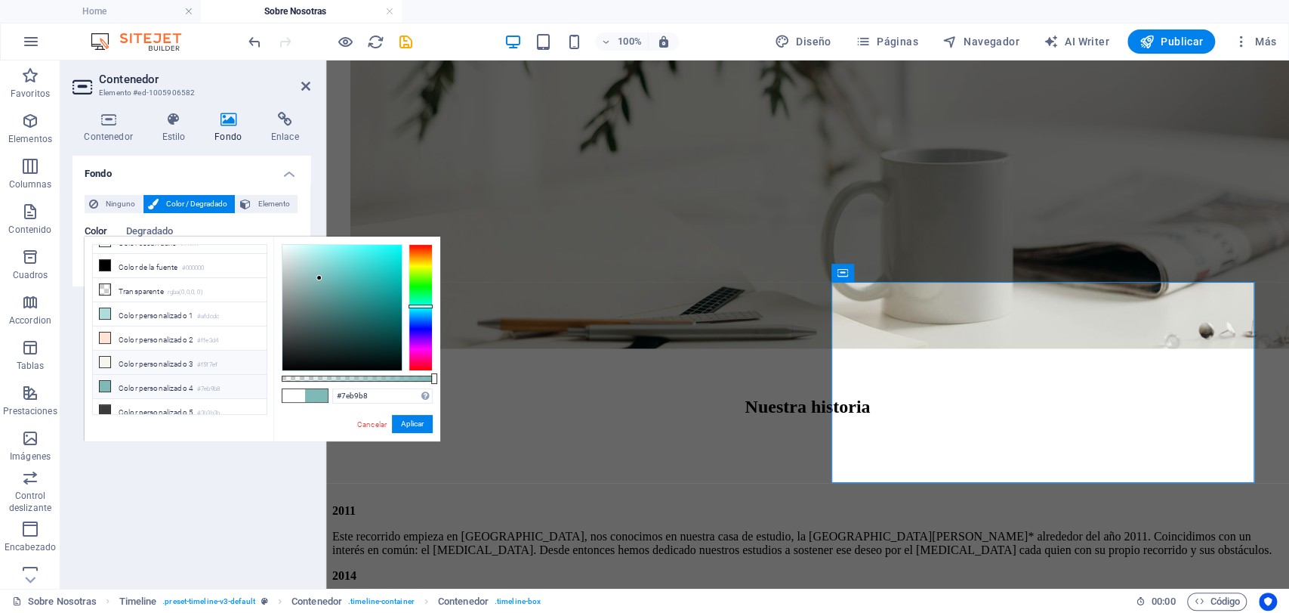
click at [113, 357] on li "Color personalizado 3 #f5f7ef" at bounding box center [180, 363] width 174 height 24
type input "#f5f7ef"
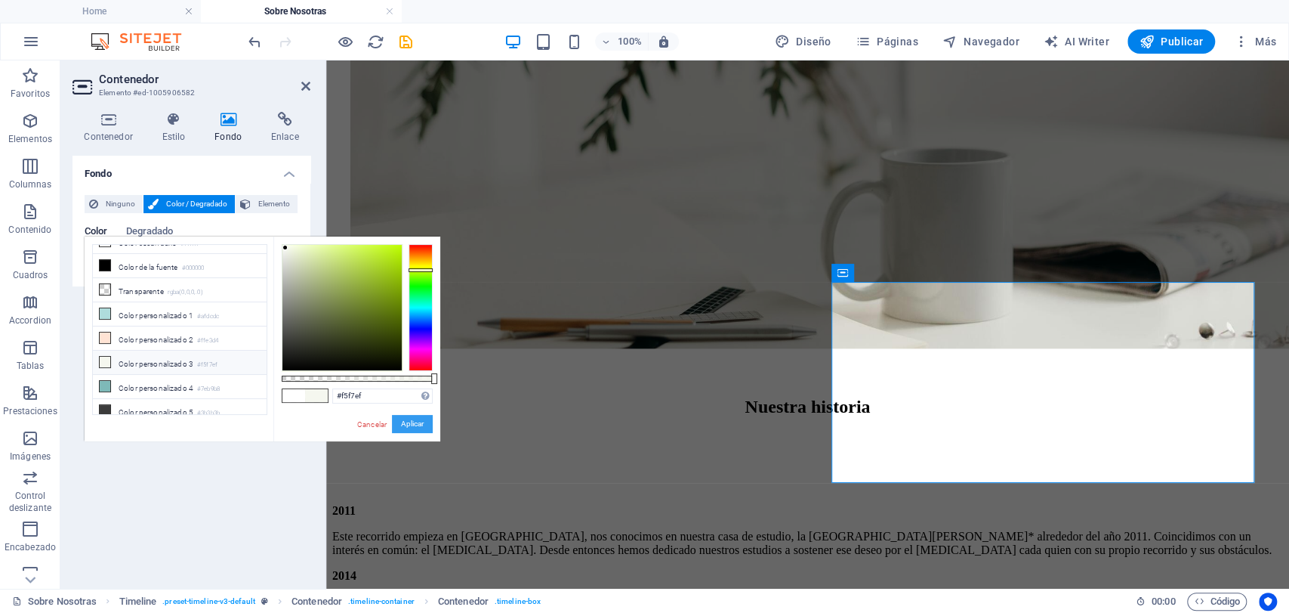
click at [415, 430] on button "Aplicar" at bounding box center [412, 424] width 41 height 18
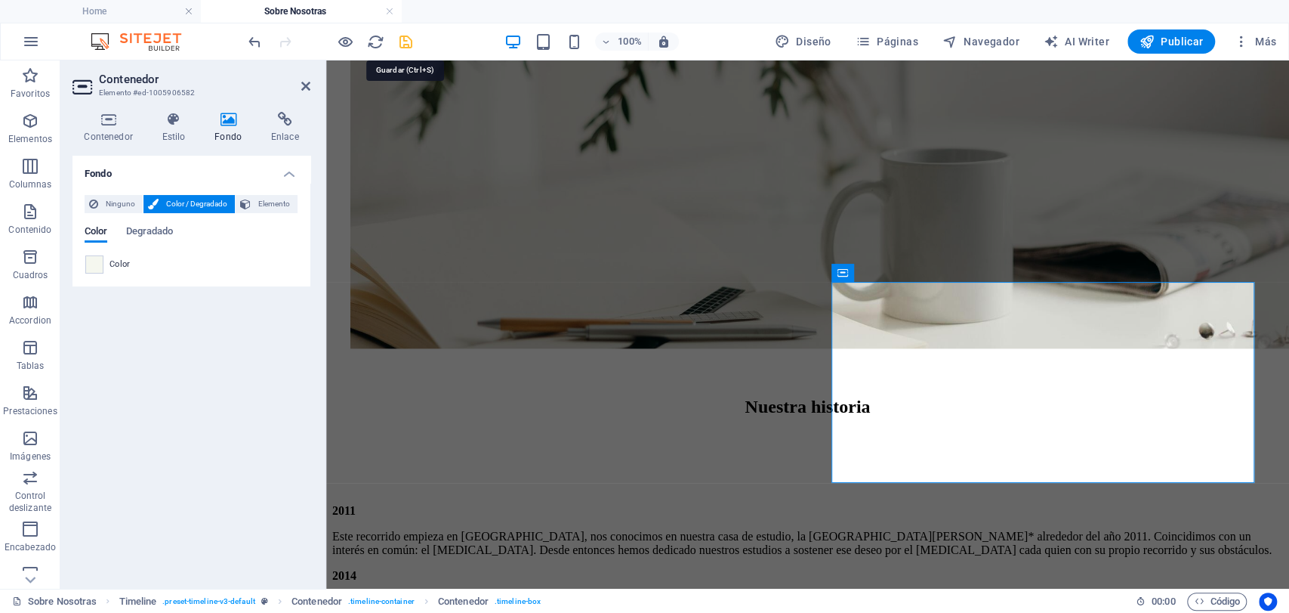
click at [412, 42] on icon "save" at bounding box center [405, 41] width 17 height 17
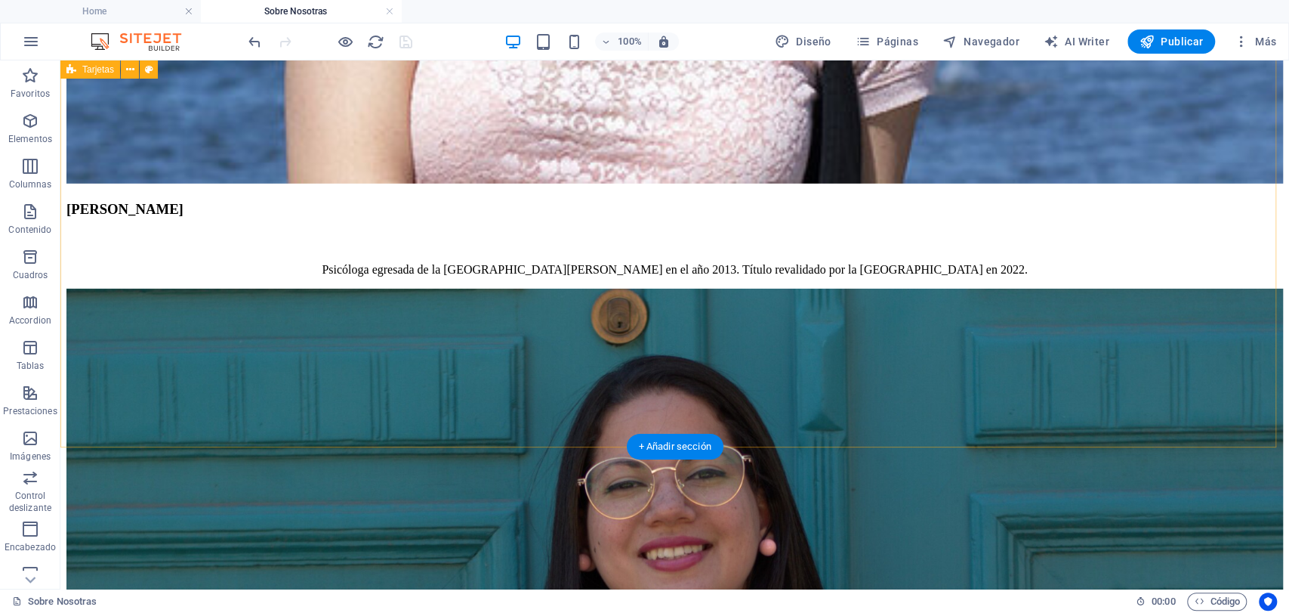
scroll to position [3209, 0]
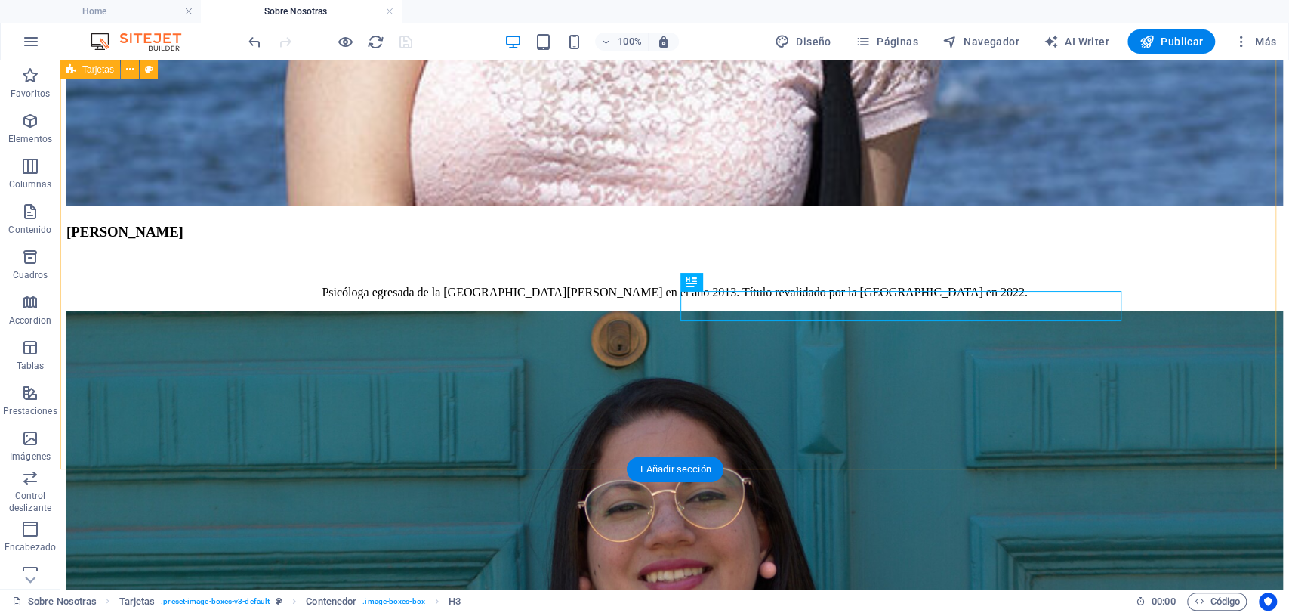
click at [1218, 332] on div "[PERSON_NAME] egresada de la [GEOGRAPHIC_DATA][PERSON_NAME] en el año 2013. Tít…" at bounding box center [674, 308] width 1217 height 2207
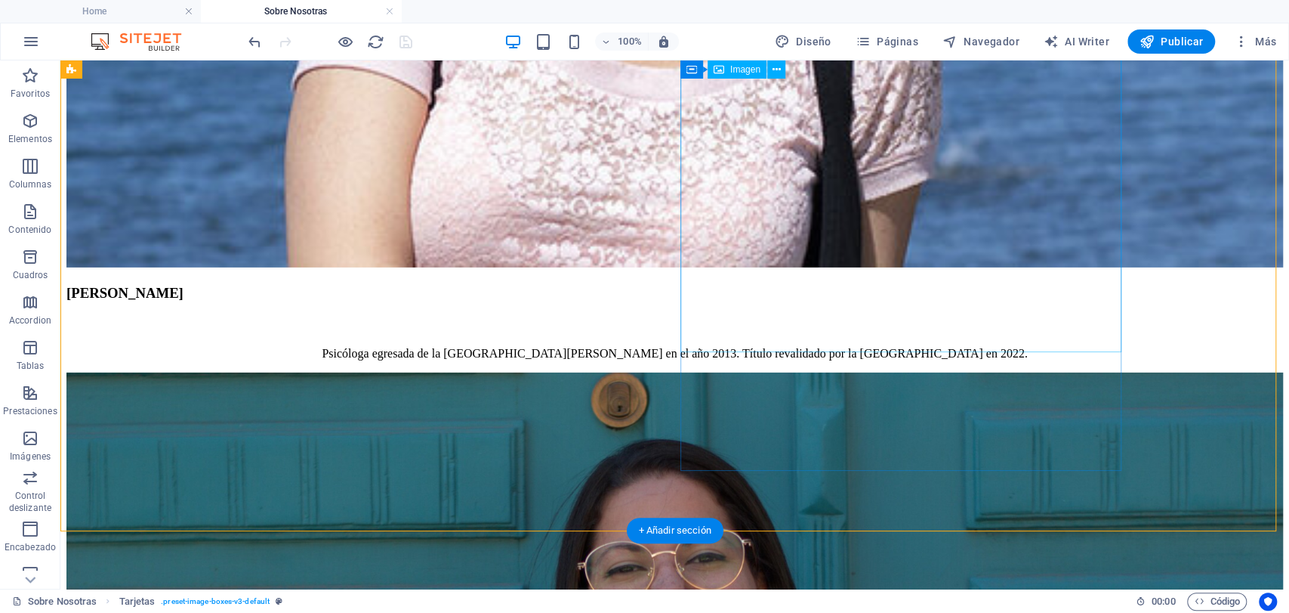
scroll to position [3125, 0]
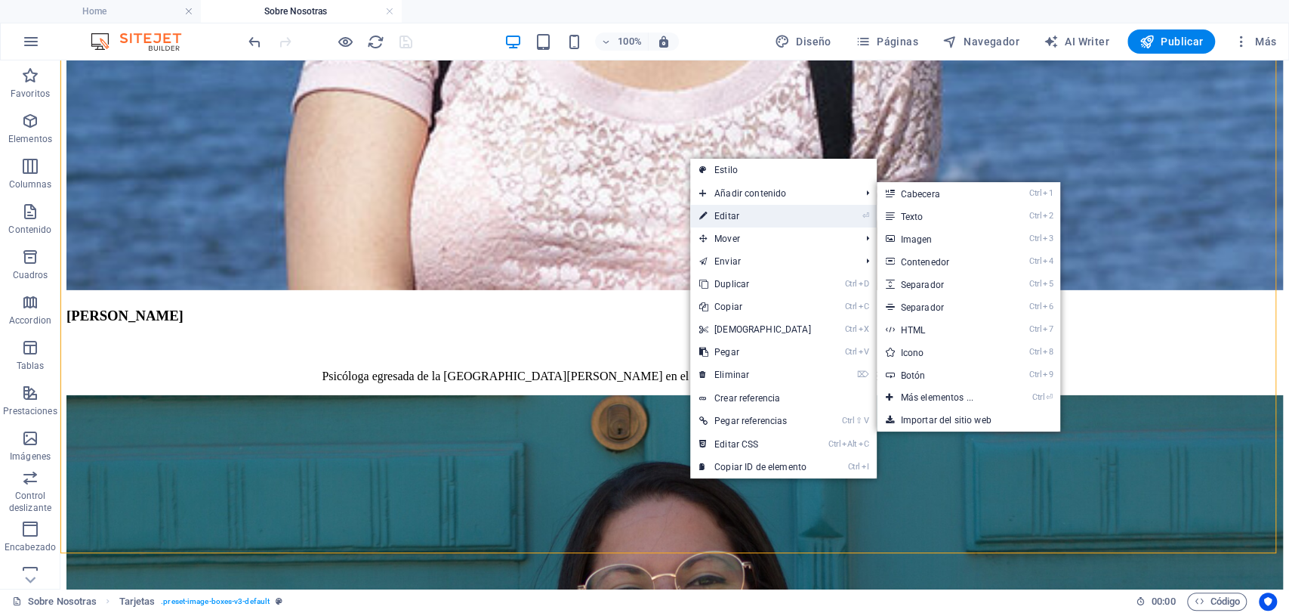
click at [743, 213] on link "⏎ Editar" at bounding box center [755, 216] width 130 height 23
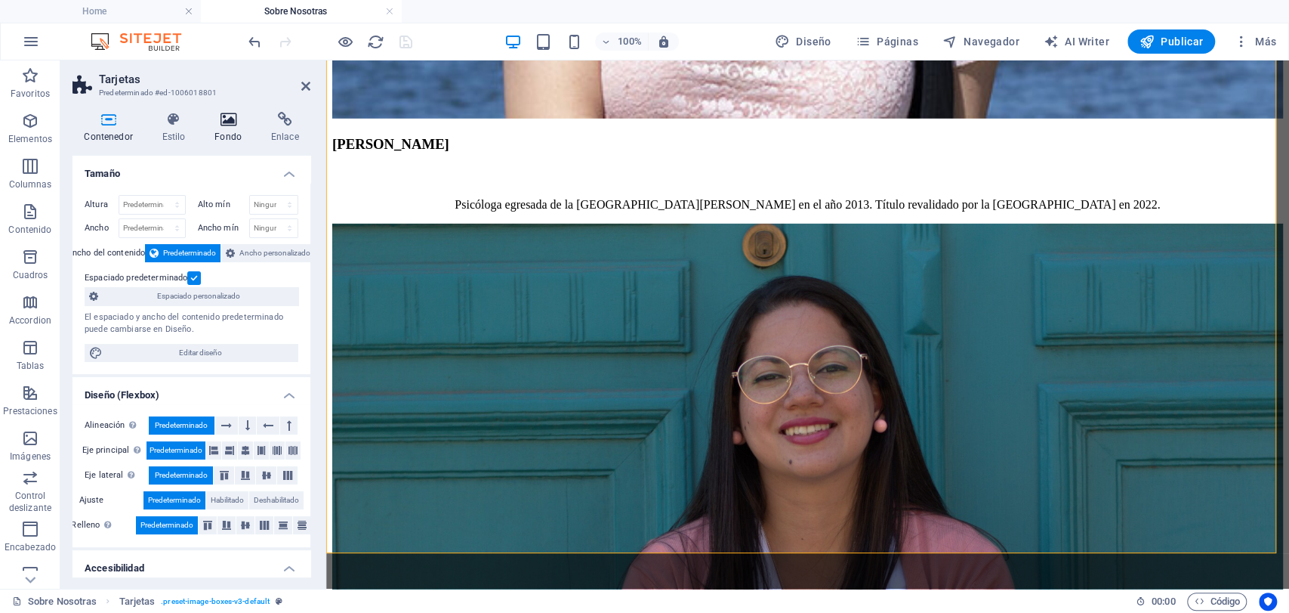
click at [236, 122] on icon at bounding box center [228, 119] width 51 height 15
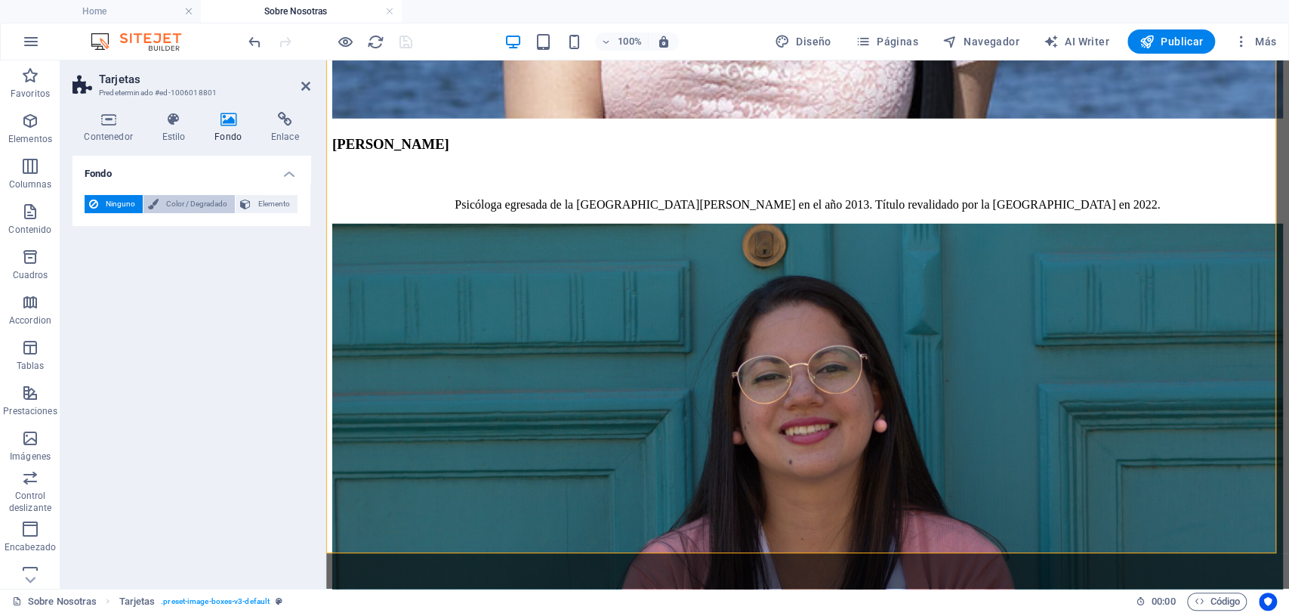
click at [186, 203] on span "Color / Degradado" at bounding box center [196, 204] width 67 height 18
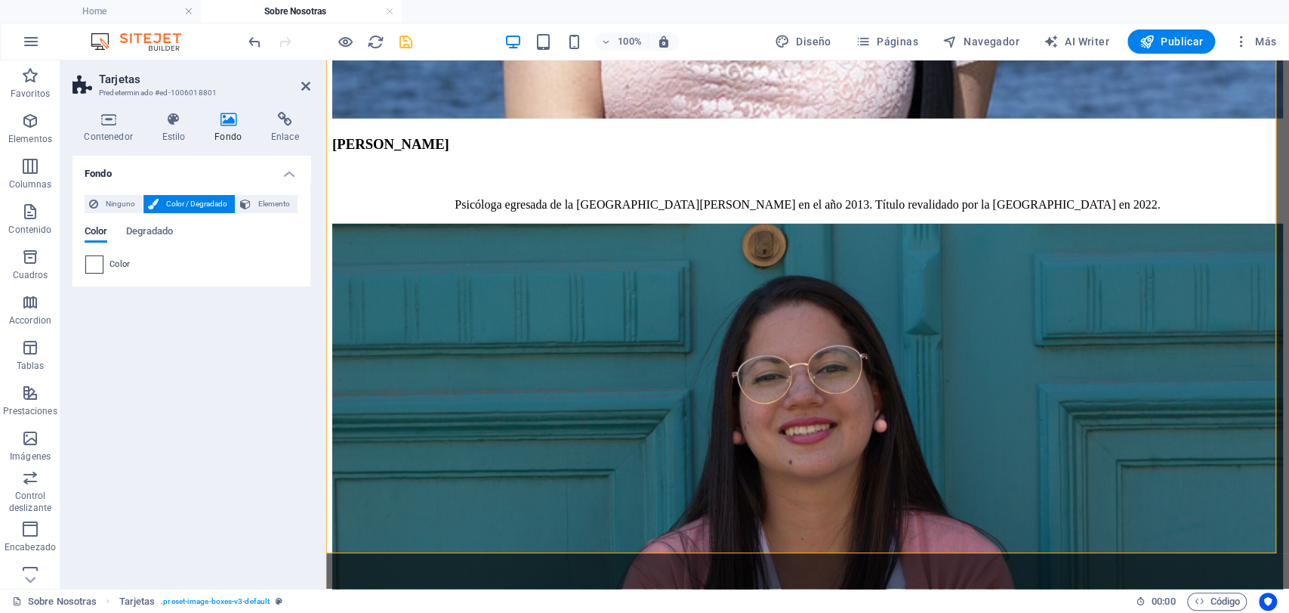
click at [85, 261] on div at bounding box center [94, 264] width 18 height 18
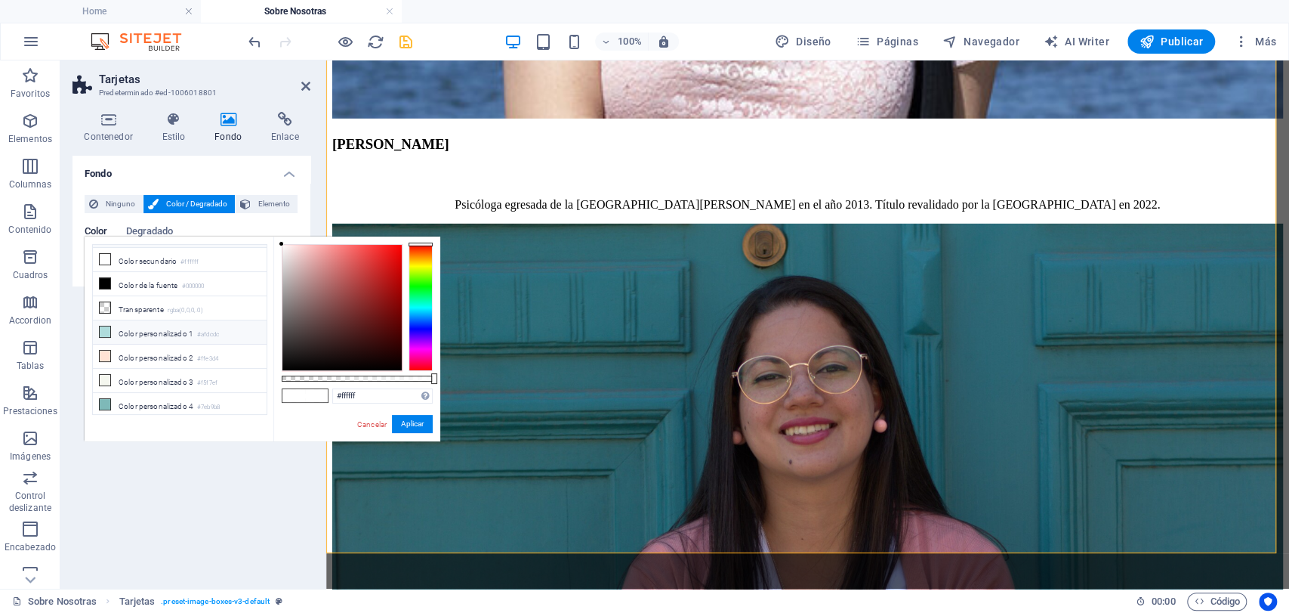
scroll to position [63, 0]
click at [125, 364] on li "Color personalizado 3 #f5f7ef" at bounding box center [180, 363] width 174 height 24
type input "#f5f7ef"
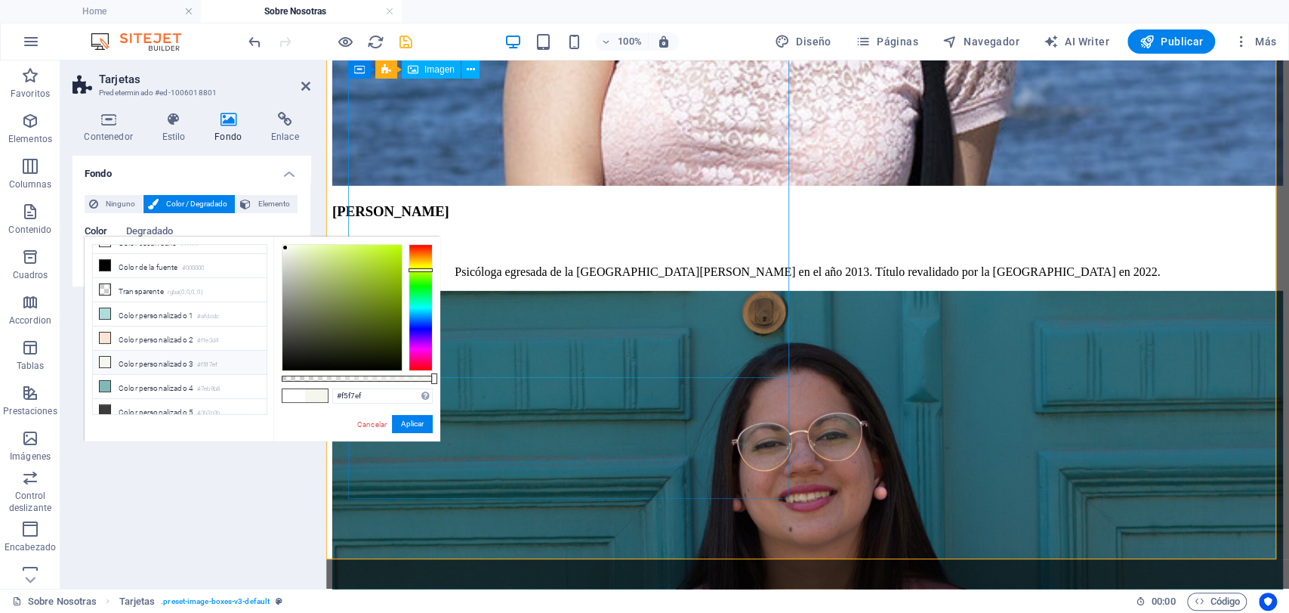
scroll to position [2957, 0]
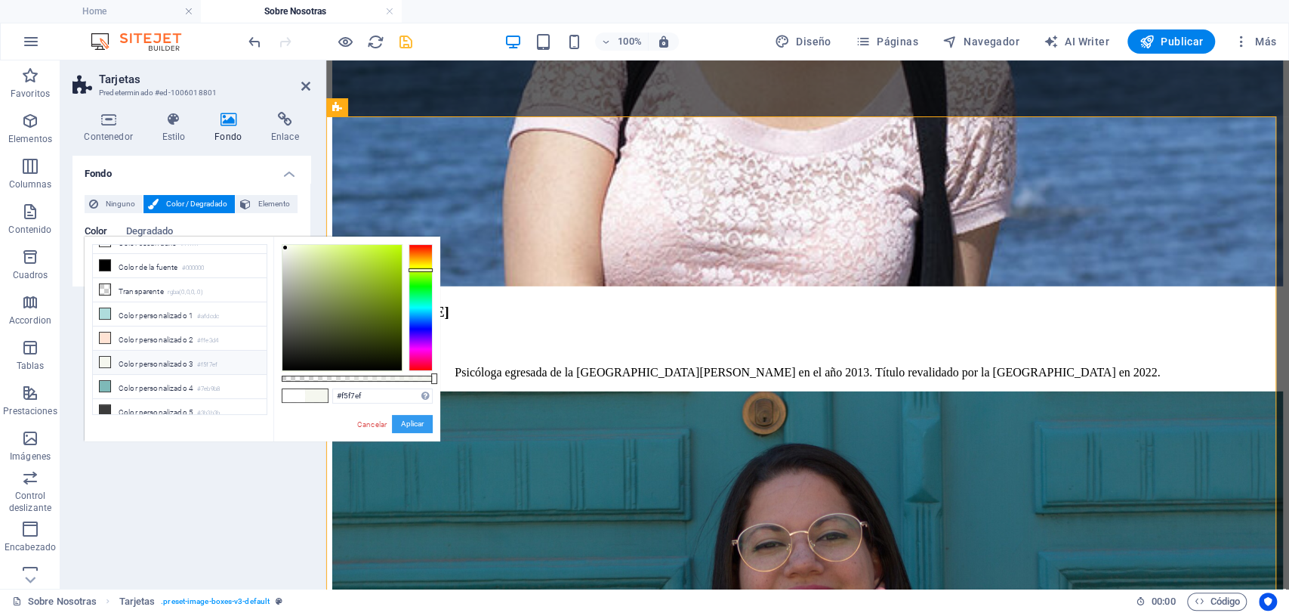
click at [420, 419] on button "Aplicar" at bounding box center [412, 424] width 41 height 18
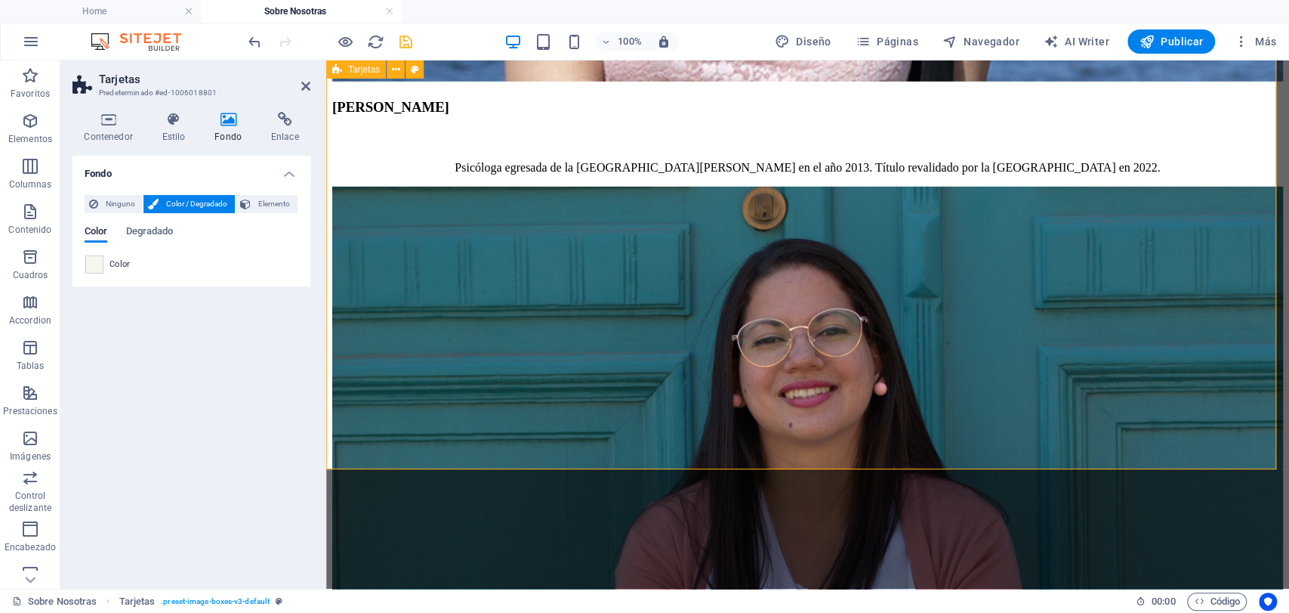
scroll to position [3209, 0]
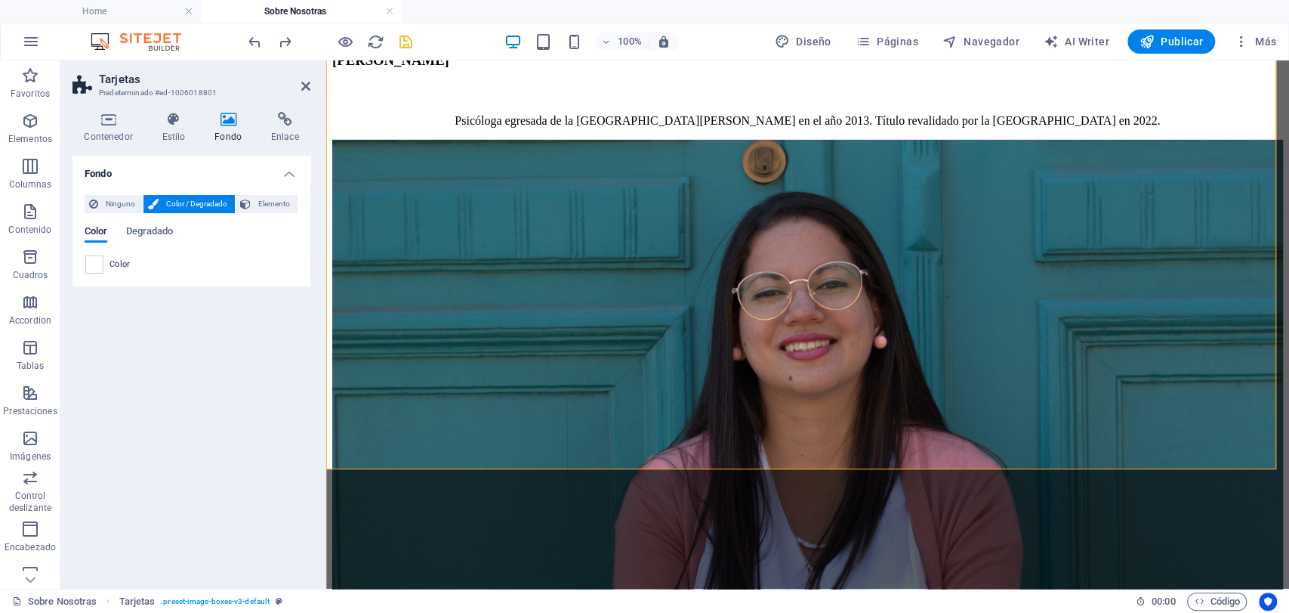
click at [400, 45] on icon "save" at bounding box center [405, 41] width 17 height 17
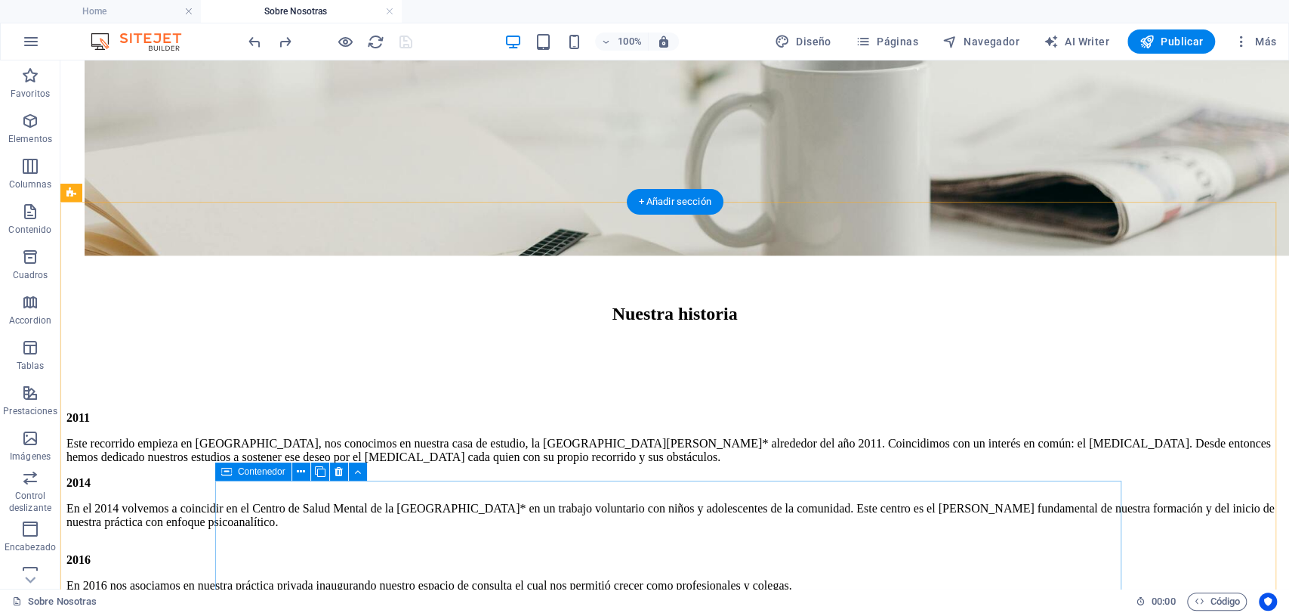
scroll to position [1279, 0]
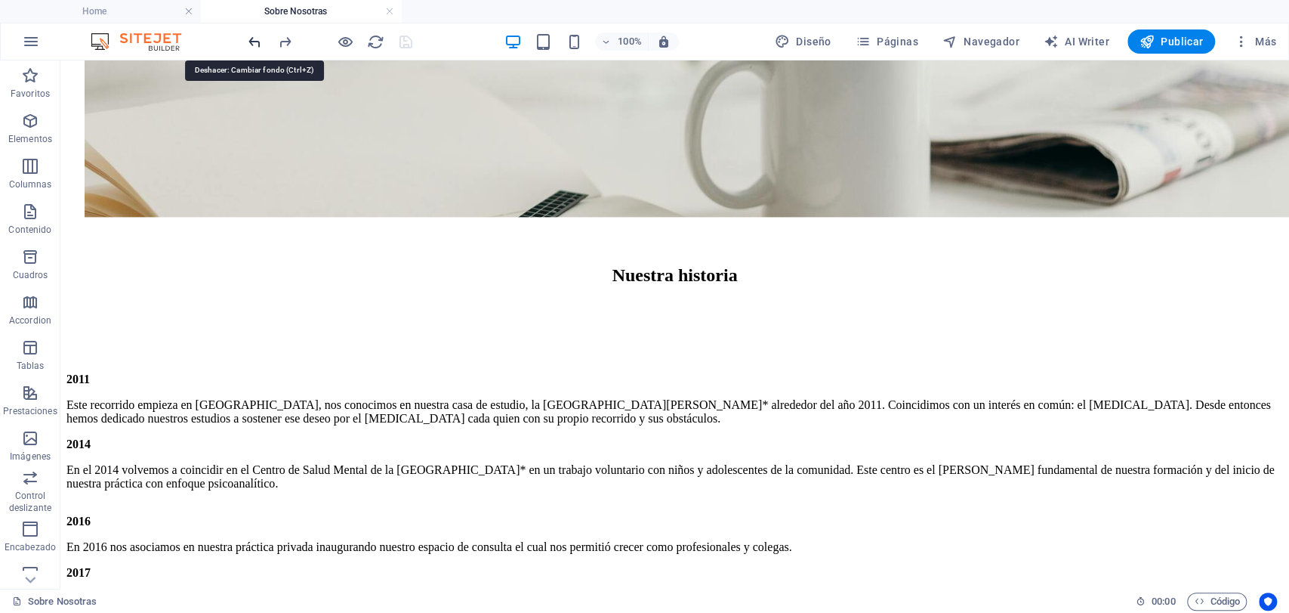
click at [254, 38] on icon "undo" at bounding box center [254, 41] width 17 height 17
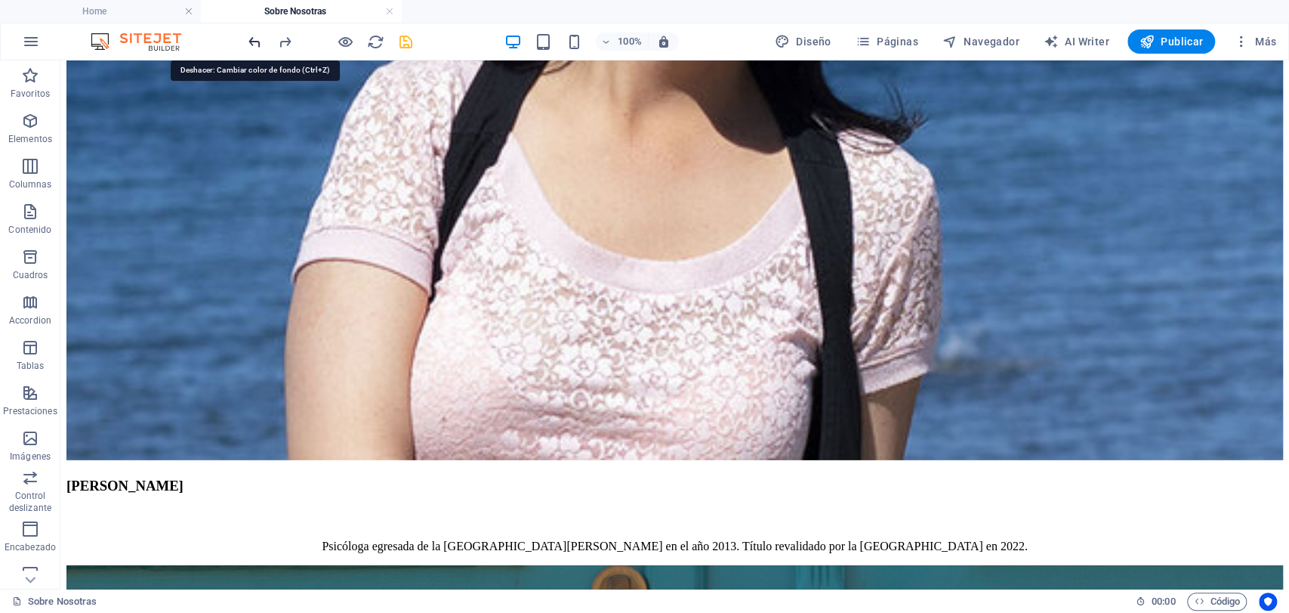
scroll to position [3052, 0]
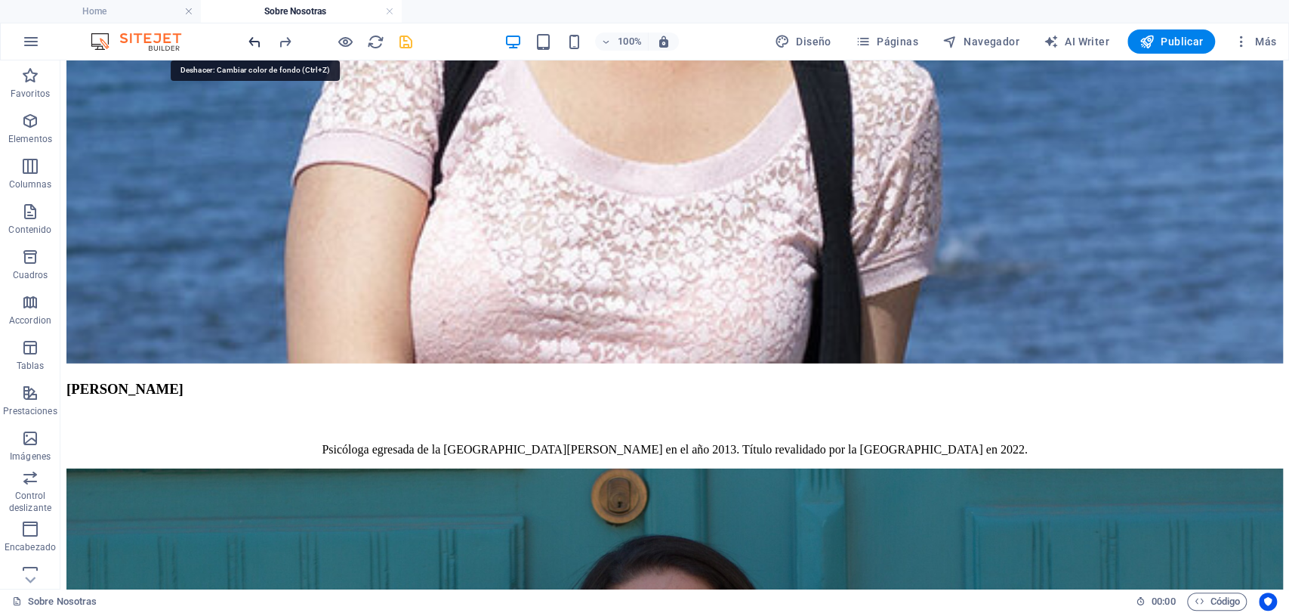
click at [259, 38] on icon "undo" at bounding box center [254, 41] width 17 height 17
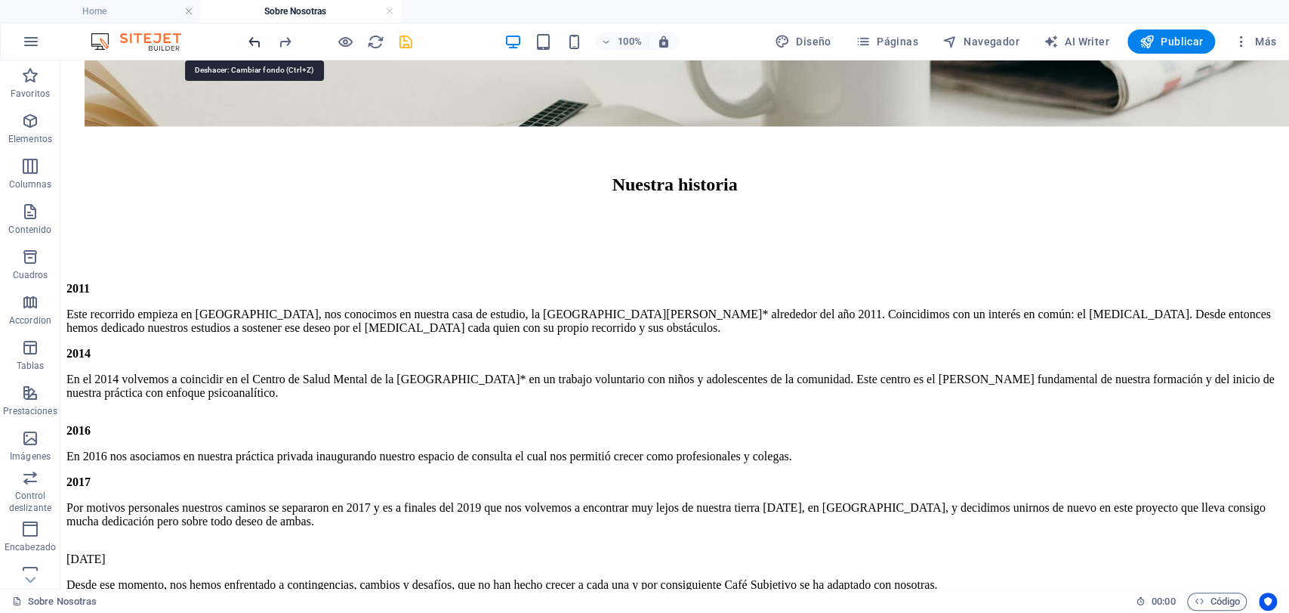
scroll to position [1233, 0]
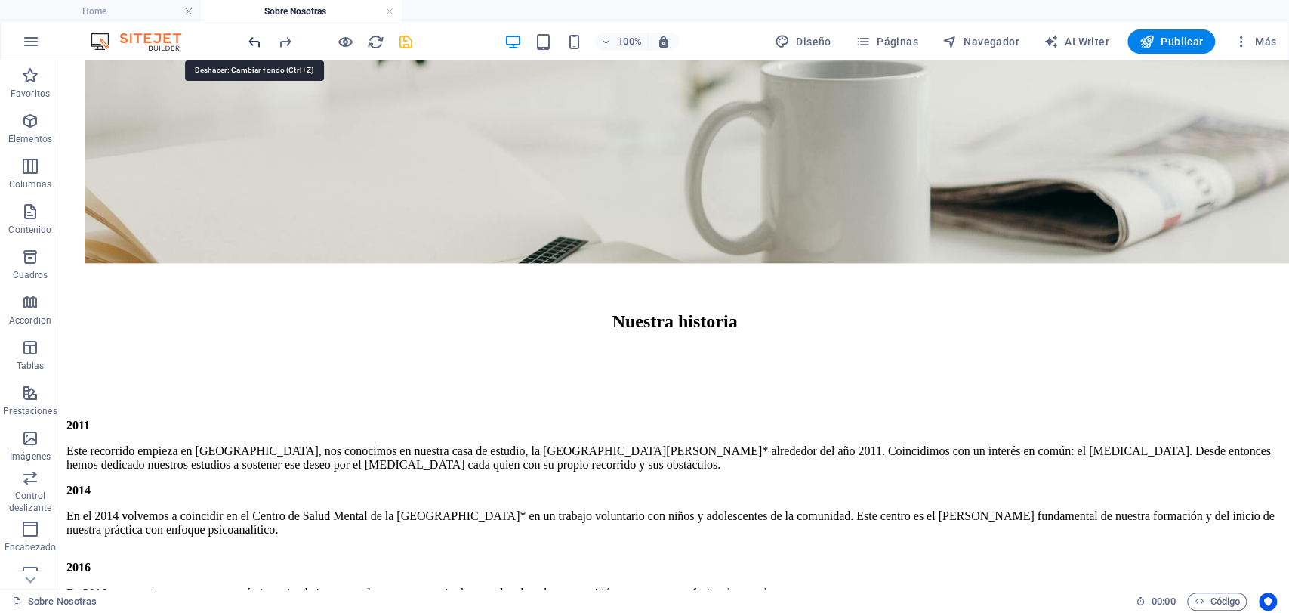
click at [259, 38] on icon "undo" at bounding box center [254, 41] width 17 height 17
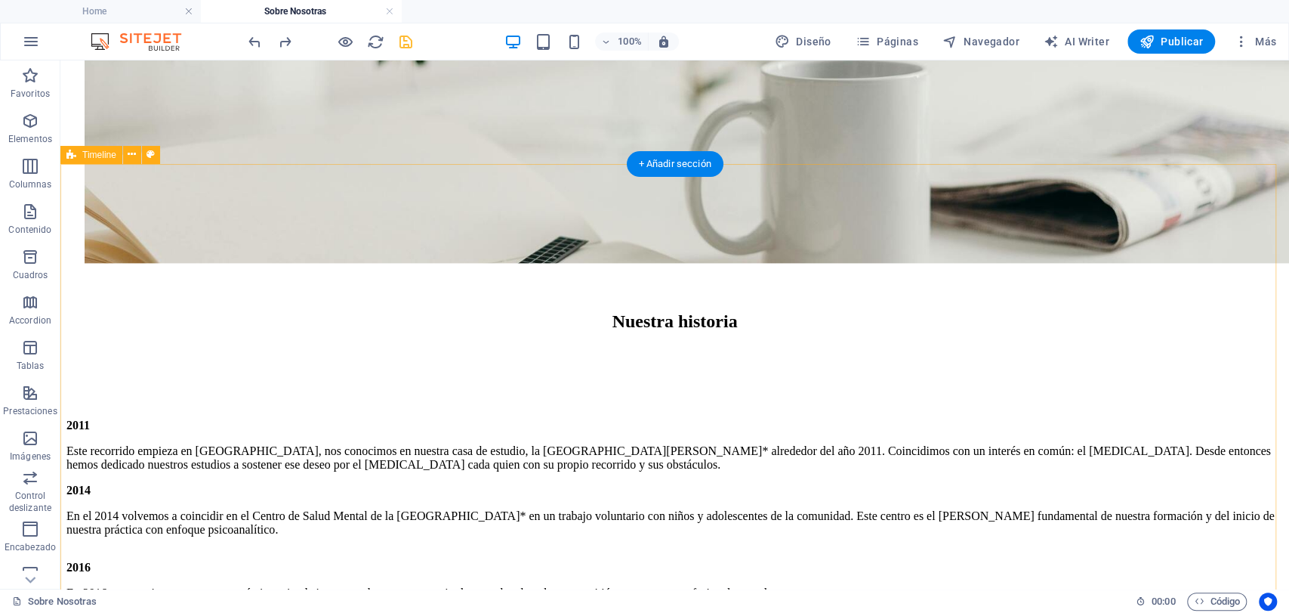
click at [1266, 406] on div "2011 Este recorrido empieza en [GEOGRAPHIC_DATA], nos conocimos en nuestra casa…" at bounding box center [674, 477] width 1217 height 142
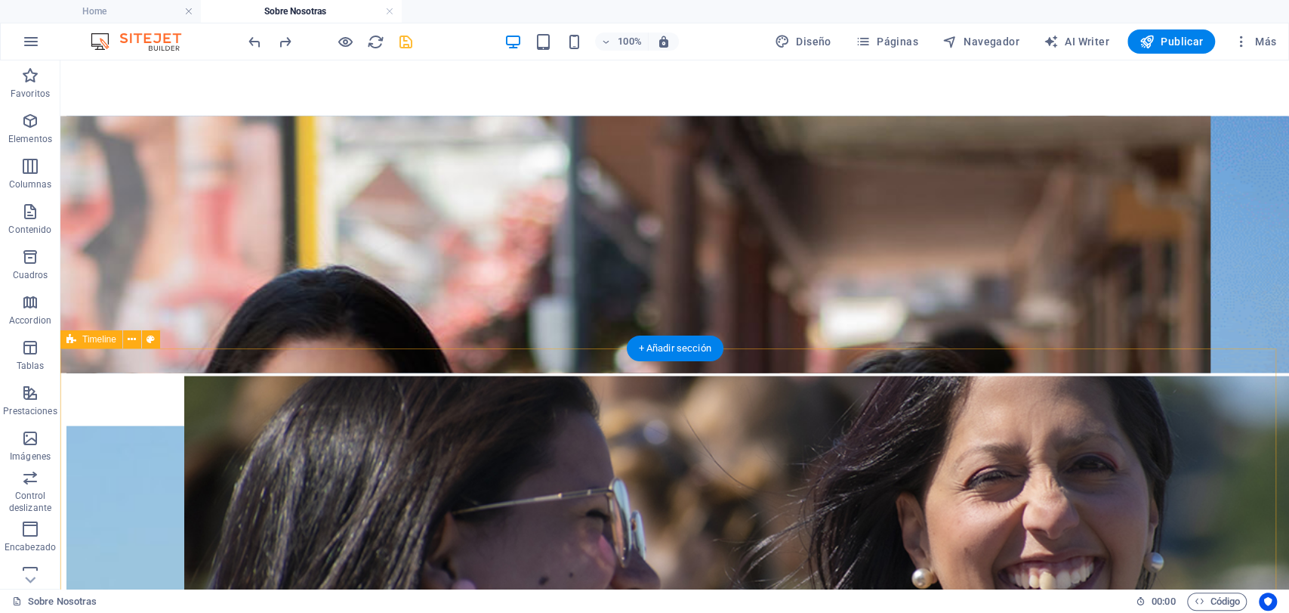
scroll to position [1904, 0]
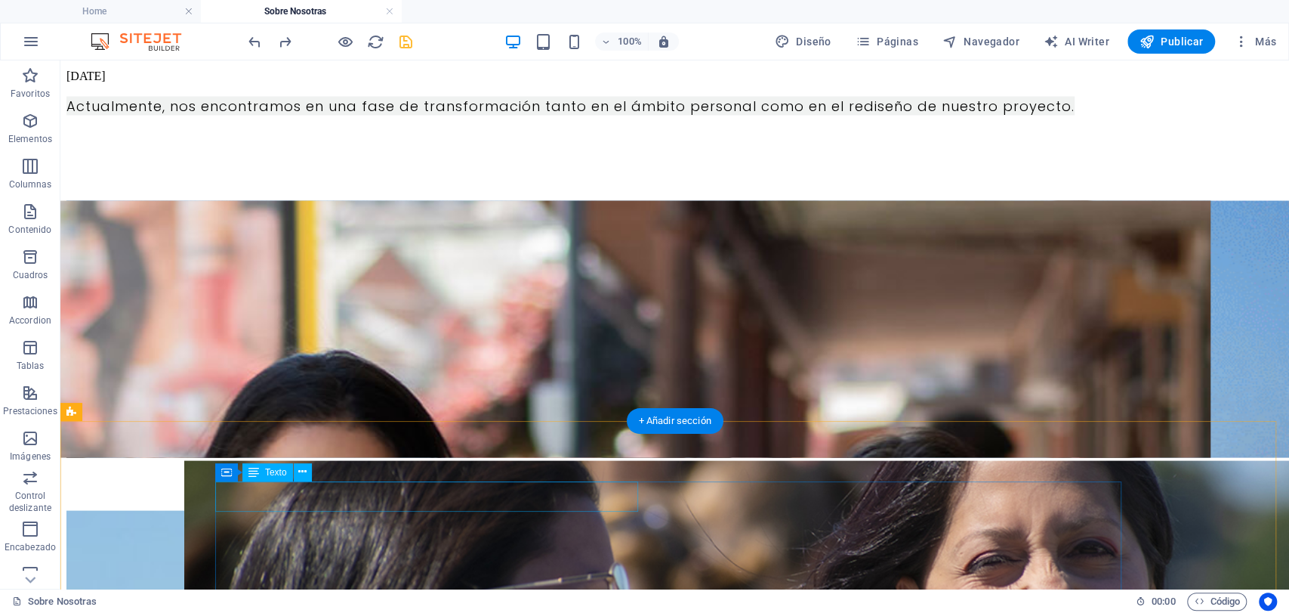
click at [563, 32] on div "[DATE]" at bounding box center [674, 25] width 1217 height 14
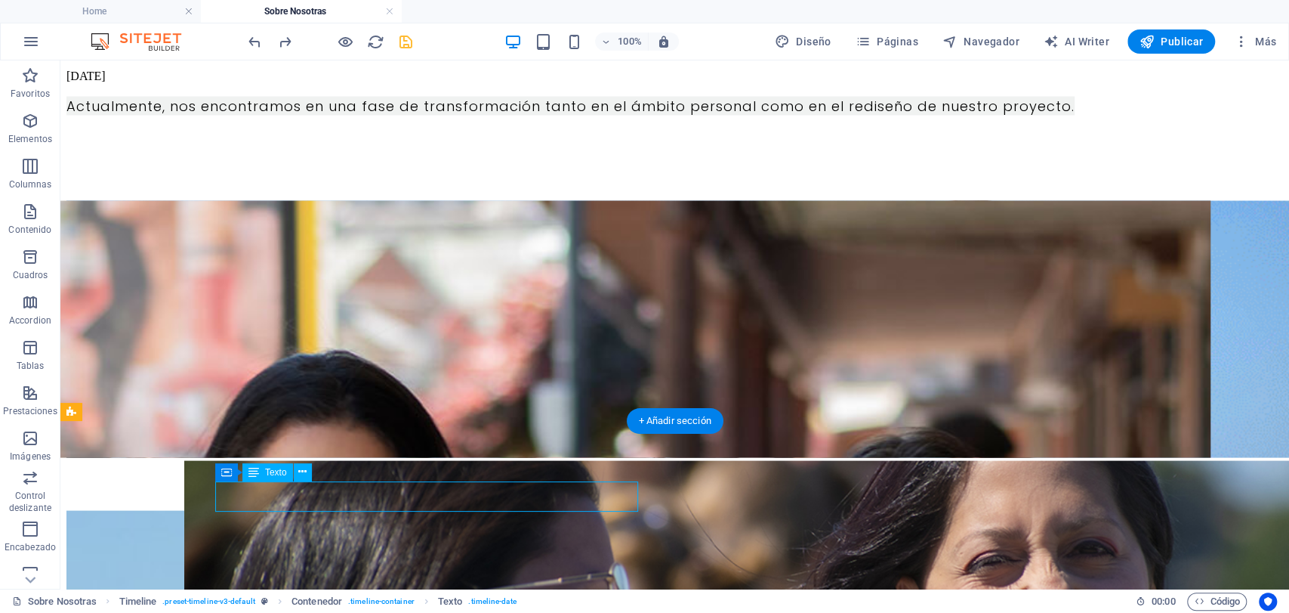
click at [566, 32] on div "[DATE]" at bounding box center [674, 25] width 1217 height 14
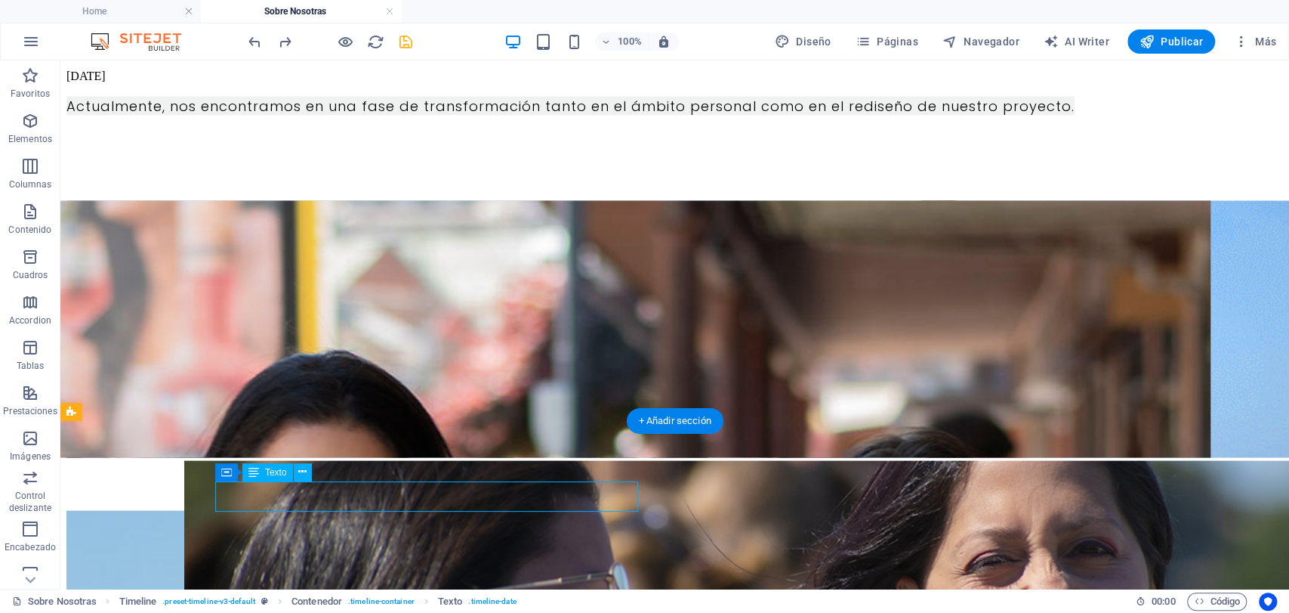
click at [566, 32] on div "[DATE]" at bounding box center [674, 25] width 1217 height 14
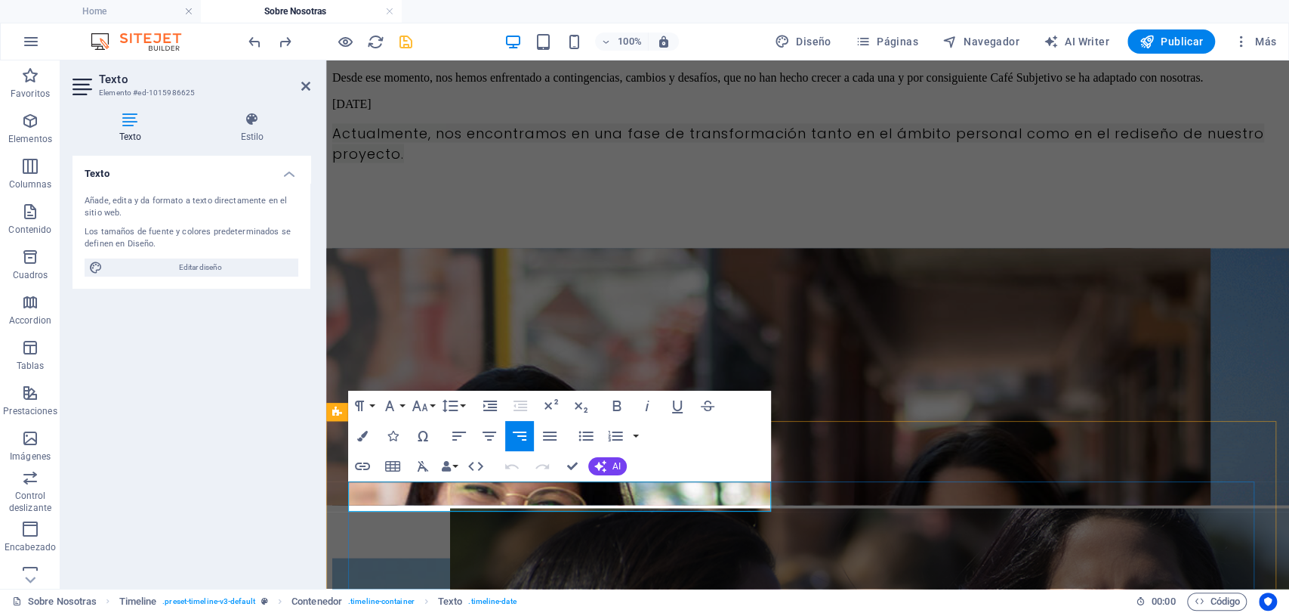
click at [453, 59] on div "[DATE]" at bounding box center [807, 52] width 951 height 14
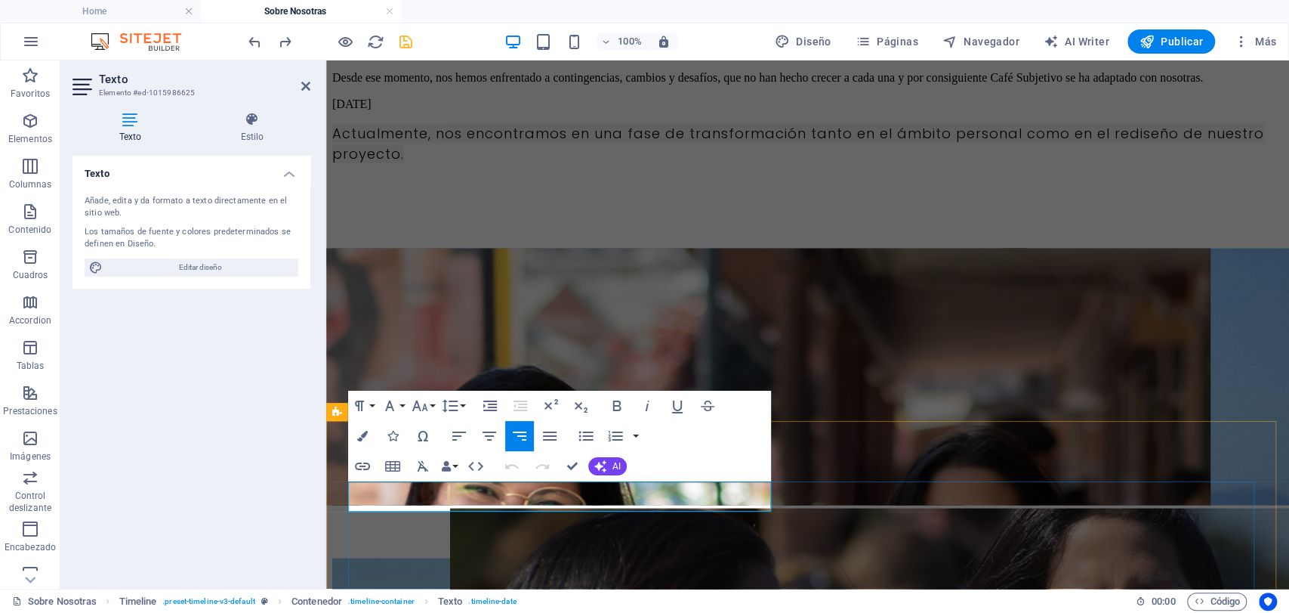
click at [453, 59] on div "[DATE]" at bounding box center [807, 52] width 951 height 14
click at [443, 59] on p "[DATE]" at bounding box center [807, 52] width 951 height 14
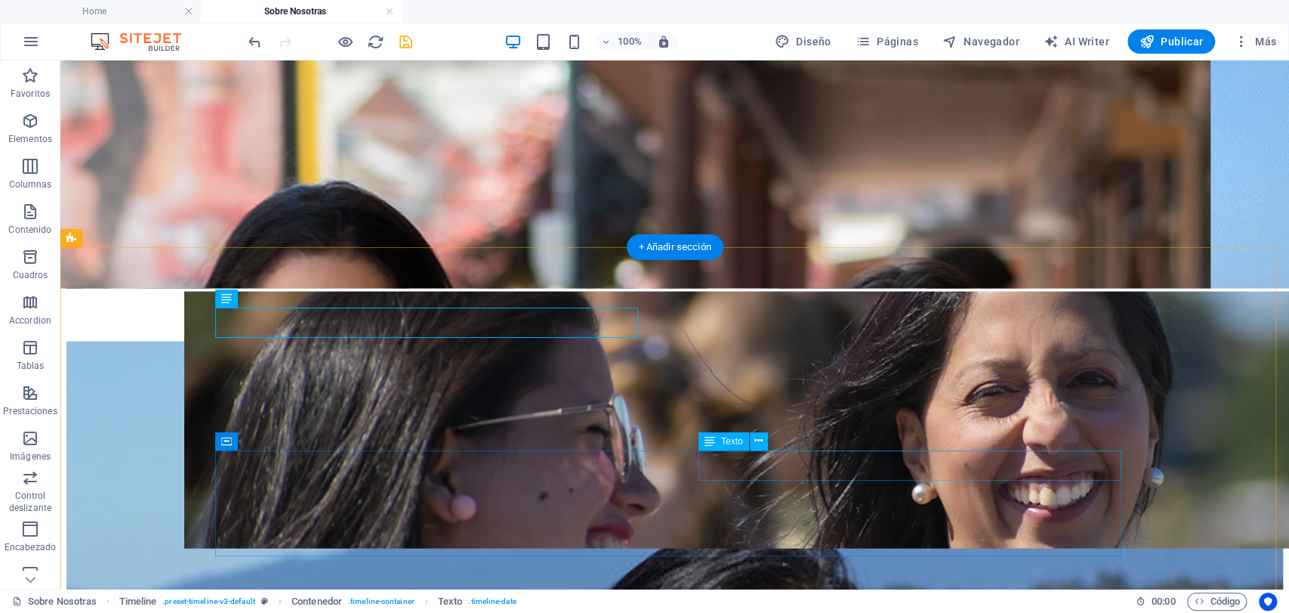
scroll to position [2156, 0]
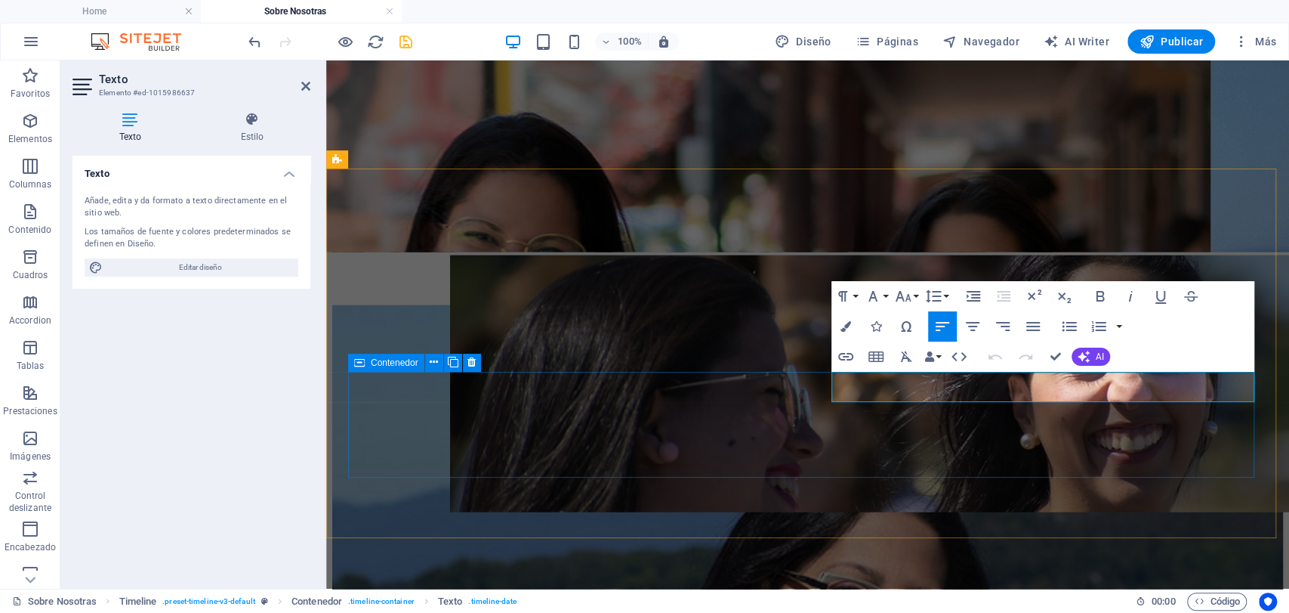
drag, startPoint x: 923, startPoint y: 382, endPoint x: 805, endPoint y: 402, distance: 119.5
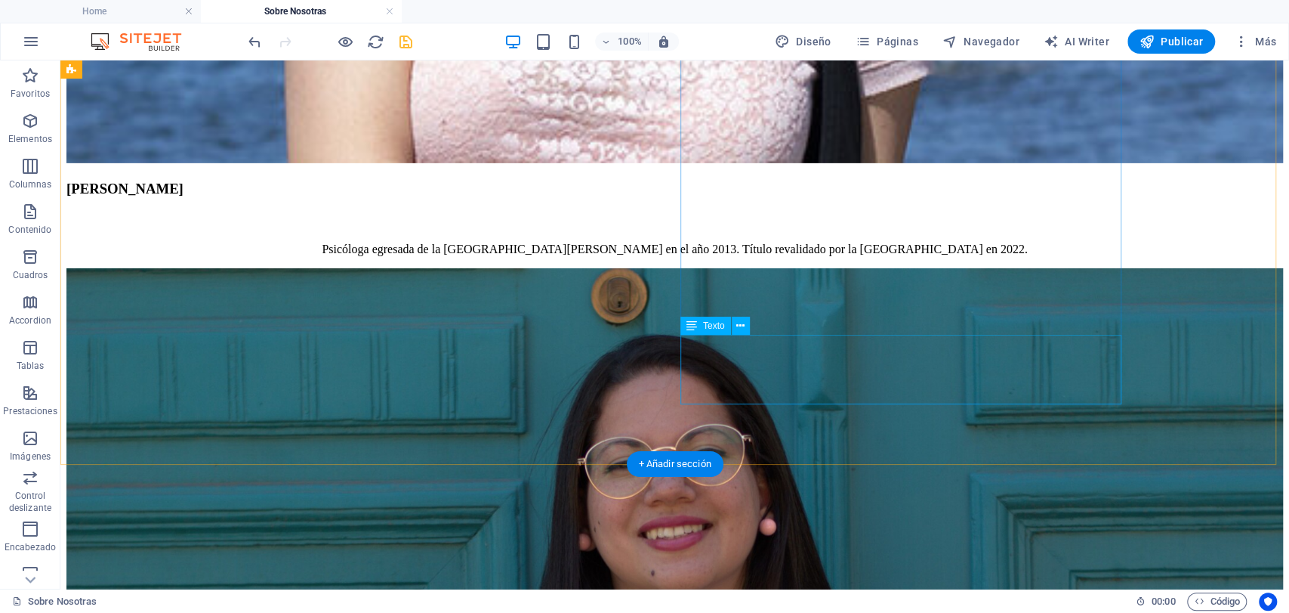
scroll to position [3294, 0]
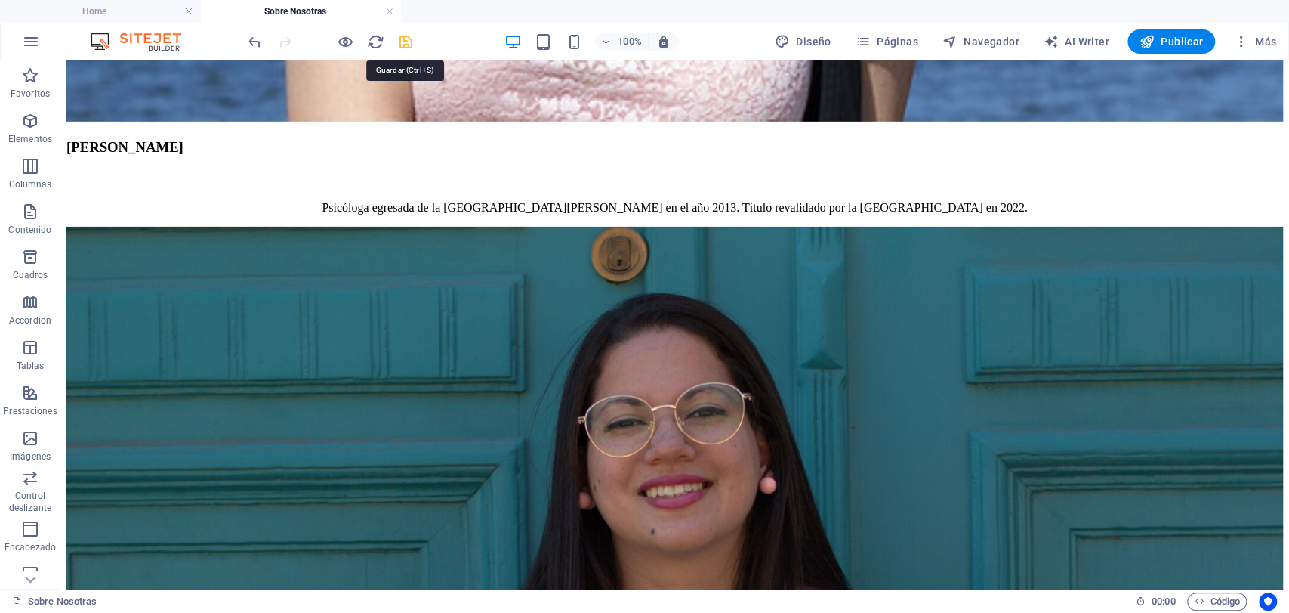
click at [405, 45] on icon "save" at bounding box center [405, 41] width 17 height 17
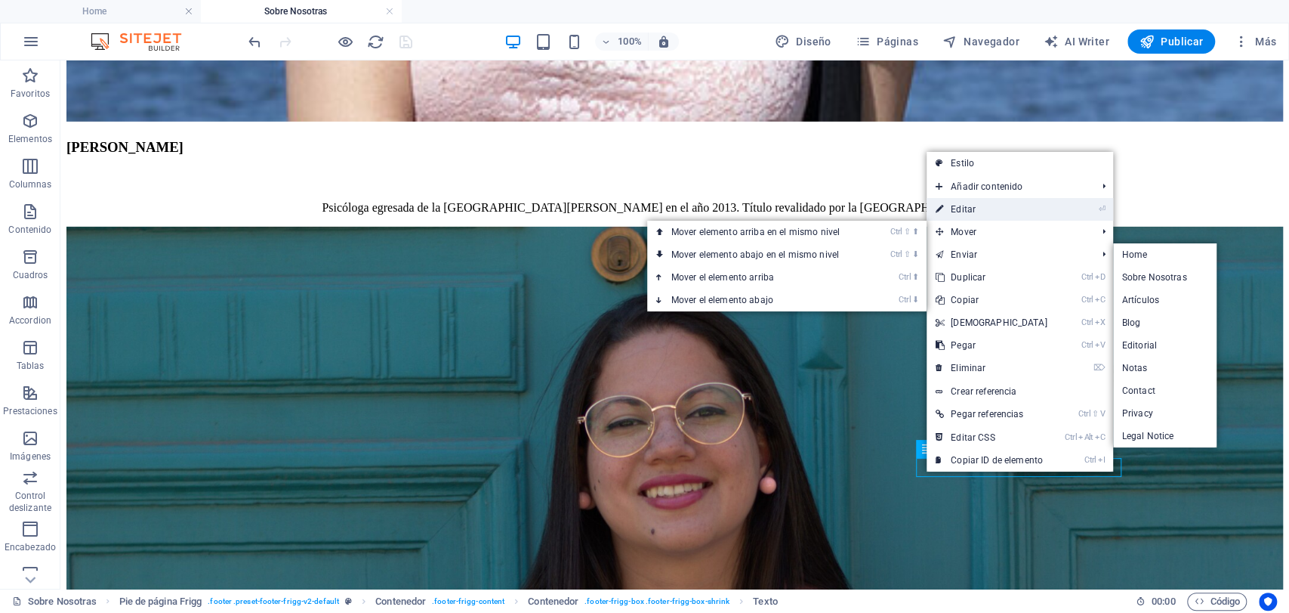
click at [987, 212] on link "⏎ Editar" at bounding box center [992, 209] width 130 height 23
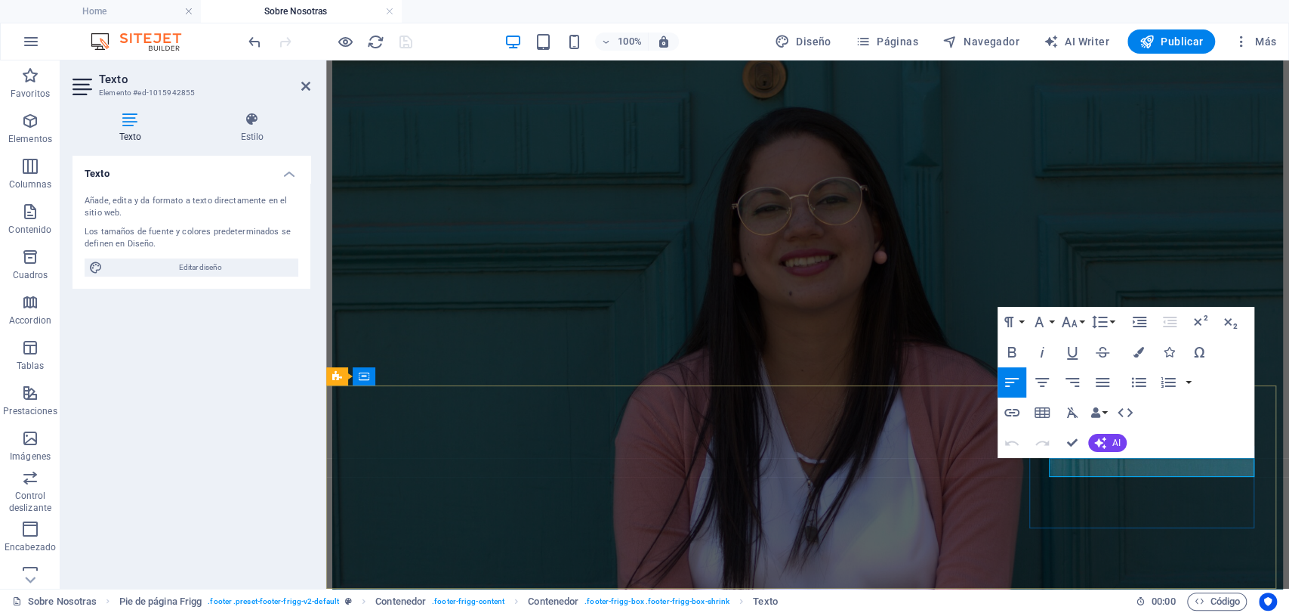
click at [883, 375] on div "[PERSON_NAME] egresada de la [GEOGRAPHIC_DATA][PERSON_NAME] en el año 2013. Tít…" at bounding box center [807, 52] width 951 height 1768
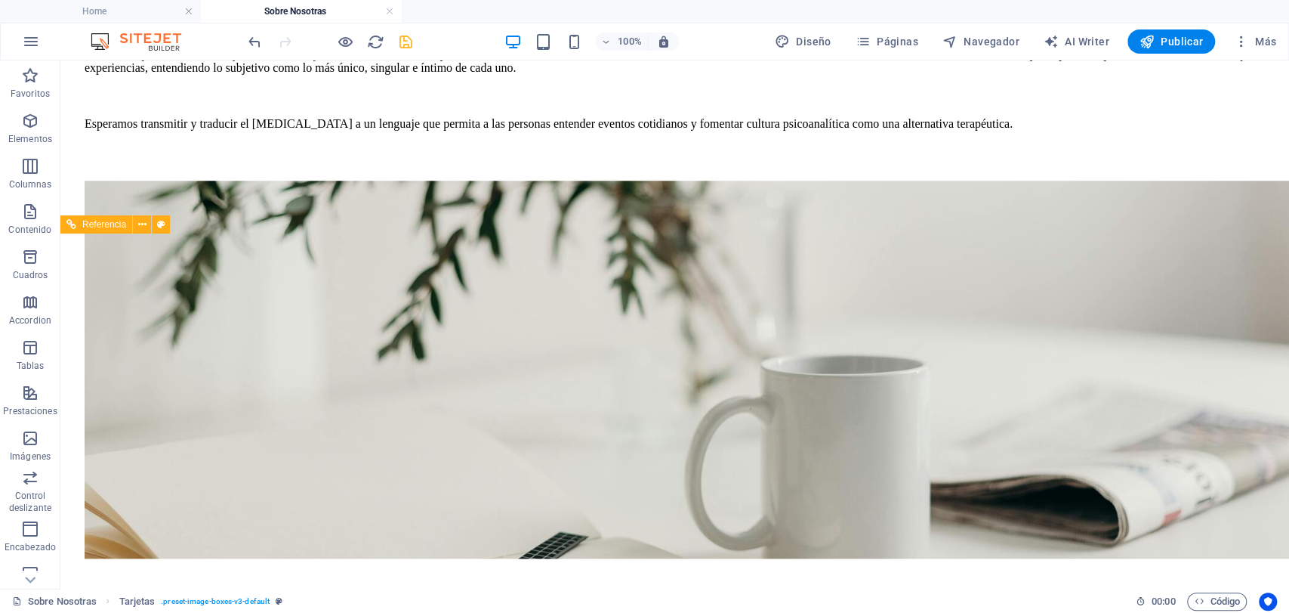
scroll to position [859, 0]
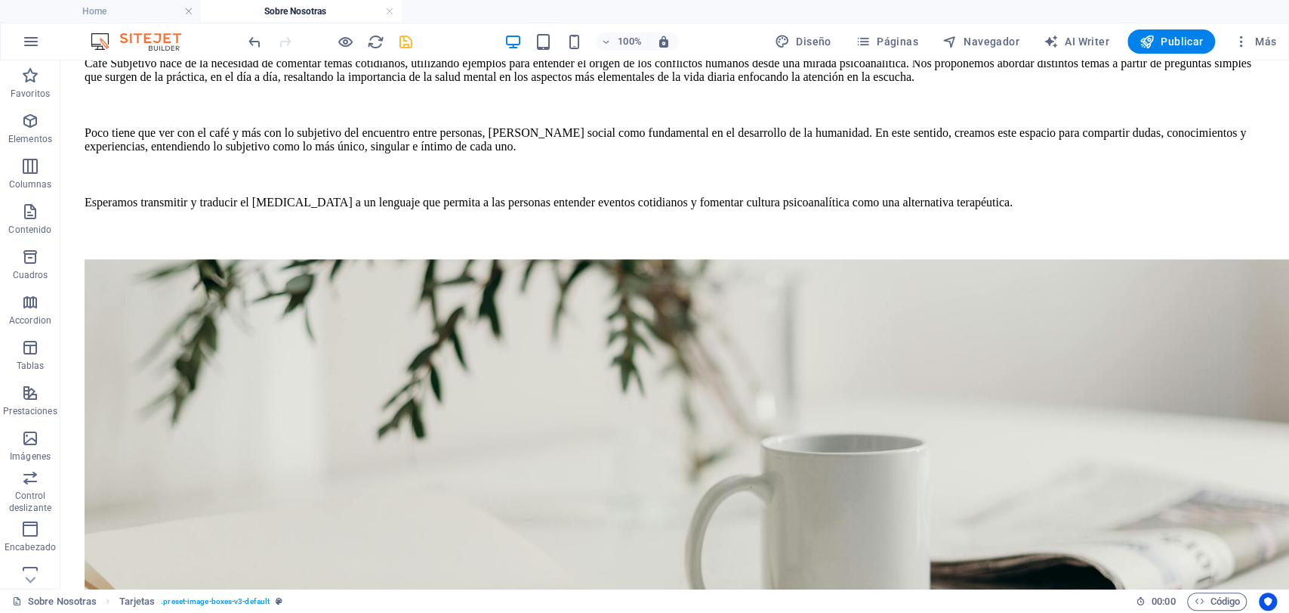
click at [403, 42] on icon "save" at bounding box center [405, 41] width 17 height 17
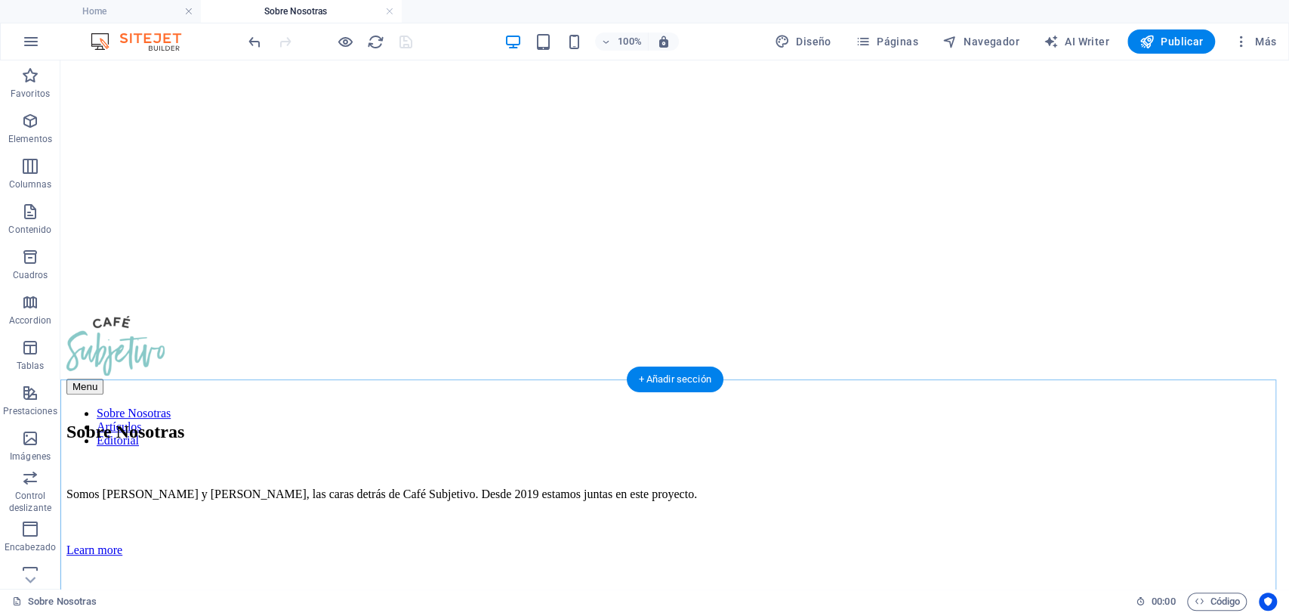
scroll to position [0, 0]
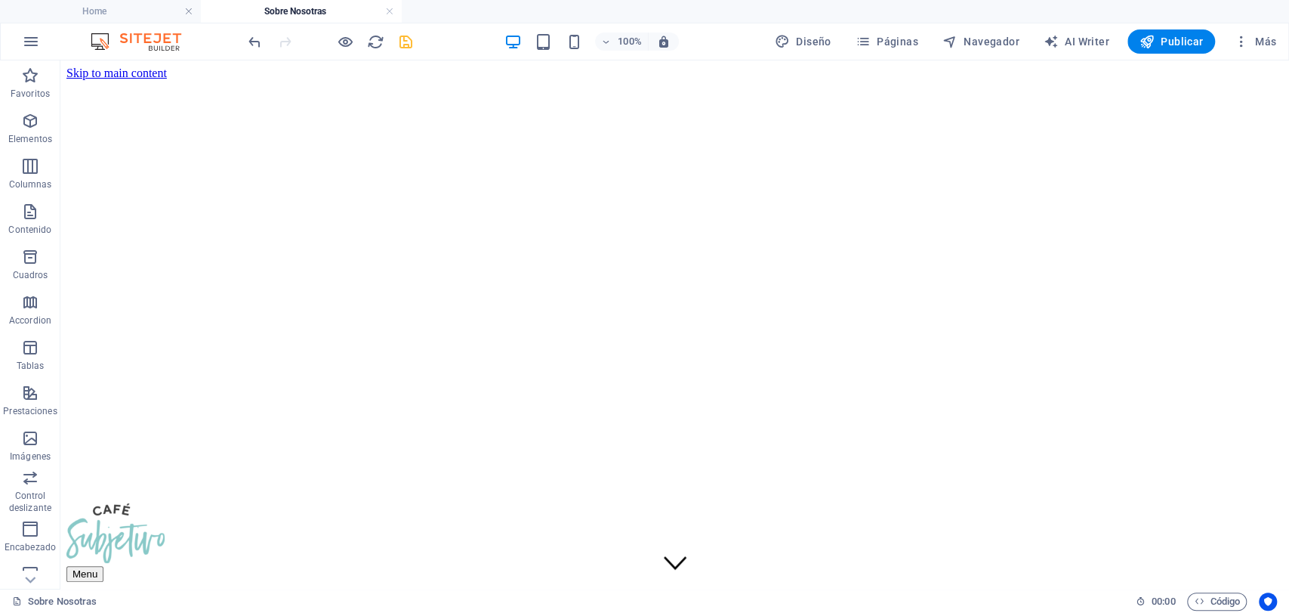
click at [407, 42] on icon "save" at bounding box center [405, 41] width 17 height 17
click at [876, 42] on span "Páginas" at bounding box center [887, 41] width 63 height 15
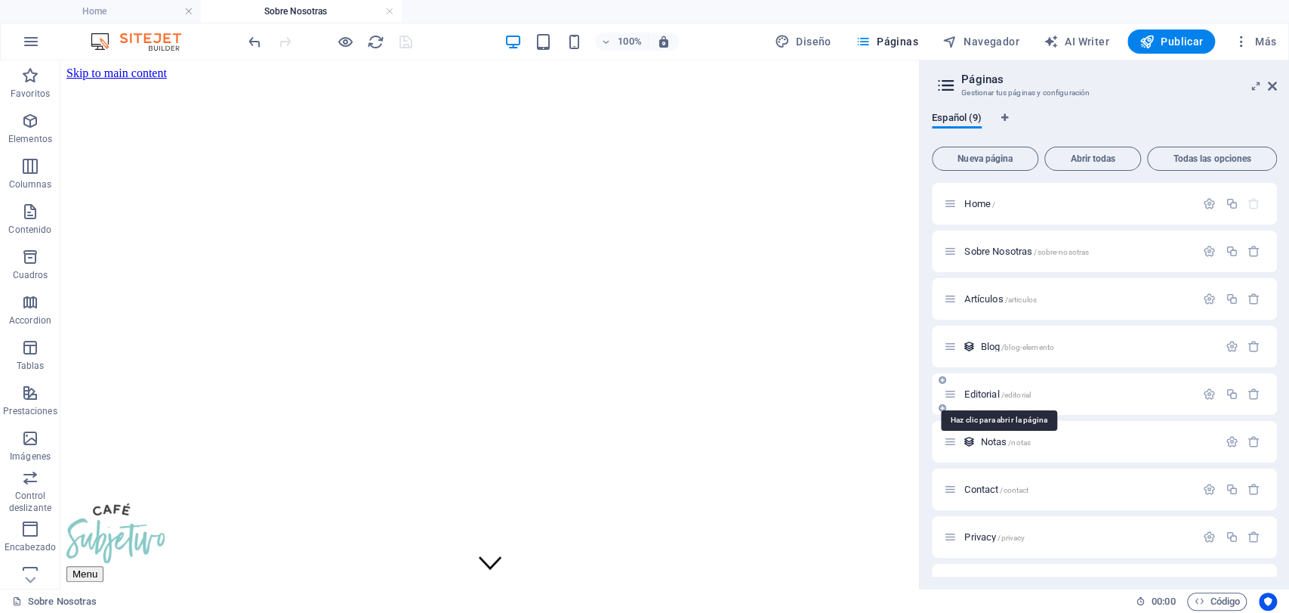
click at [976, 394] on span "Editorial /editorial" at bounding box center [998, 393] width 66 height 11
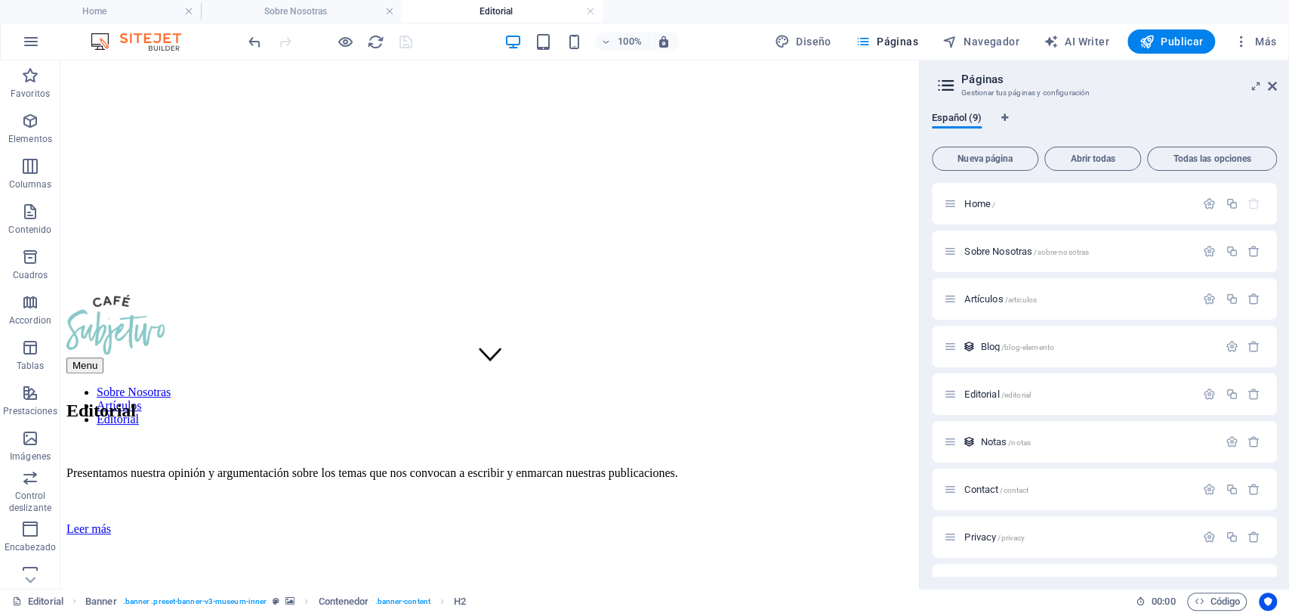
scroll to position [419, 0]
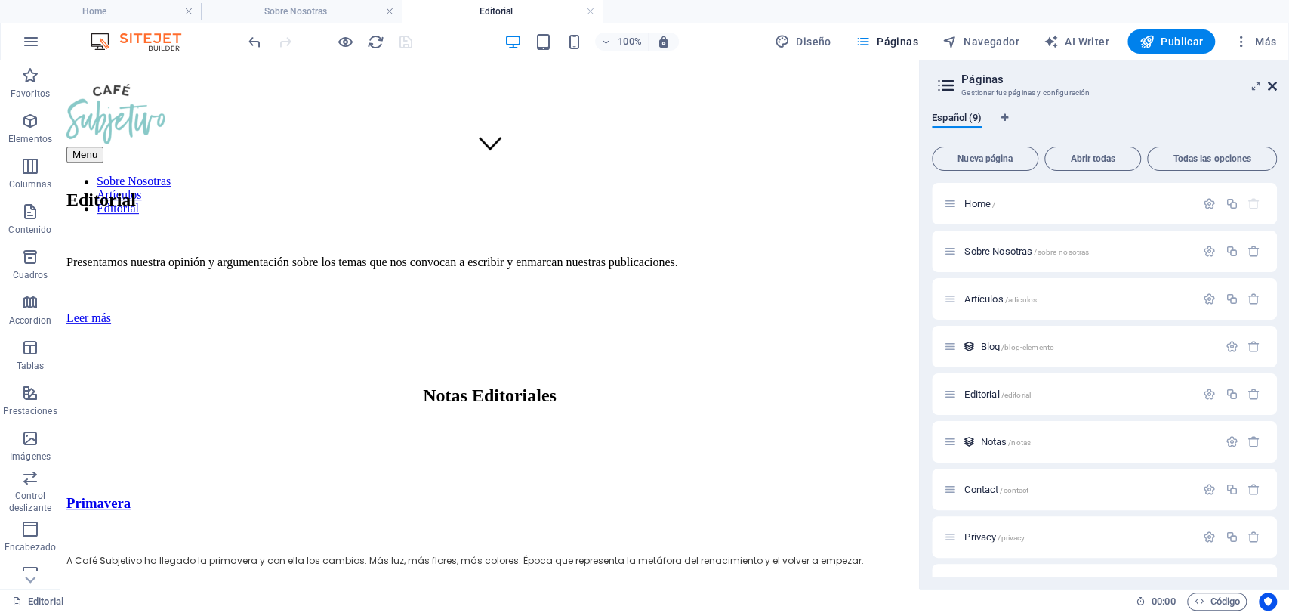
click at [1274, 91] on icon at bounding box center [1272, 86] width 9 height 12
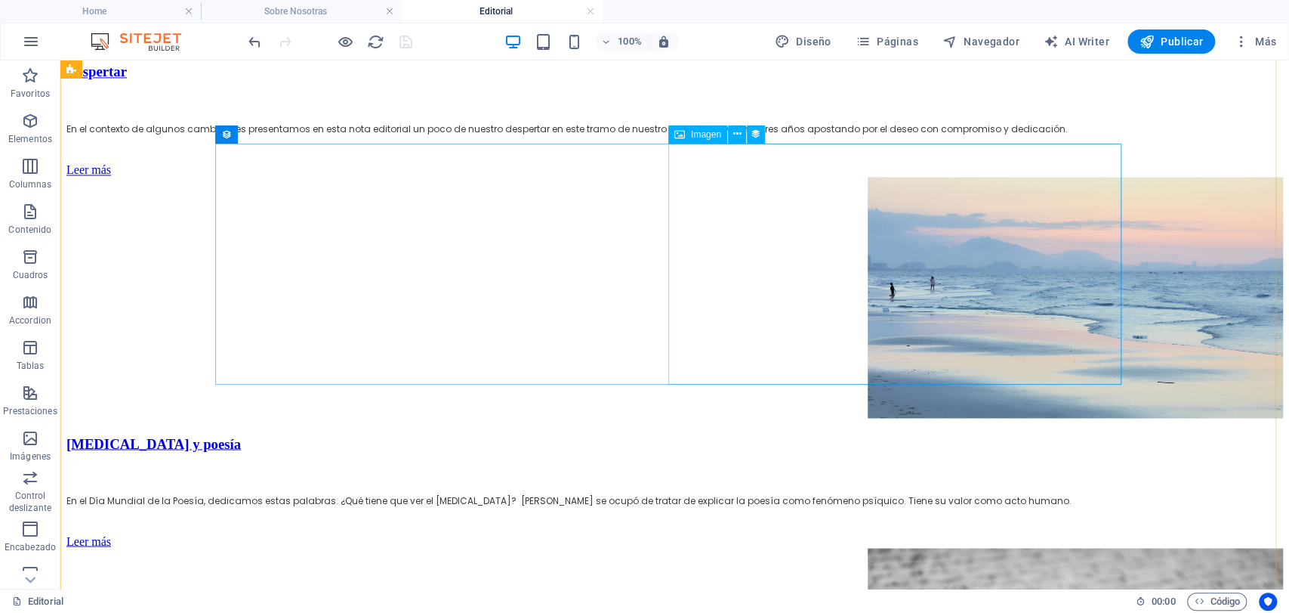
scroll to position [1865, 0]
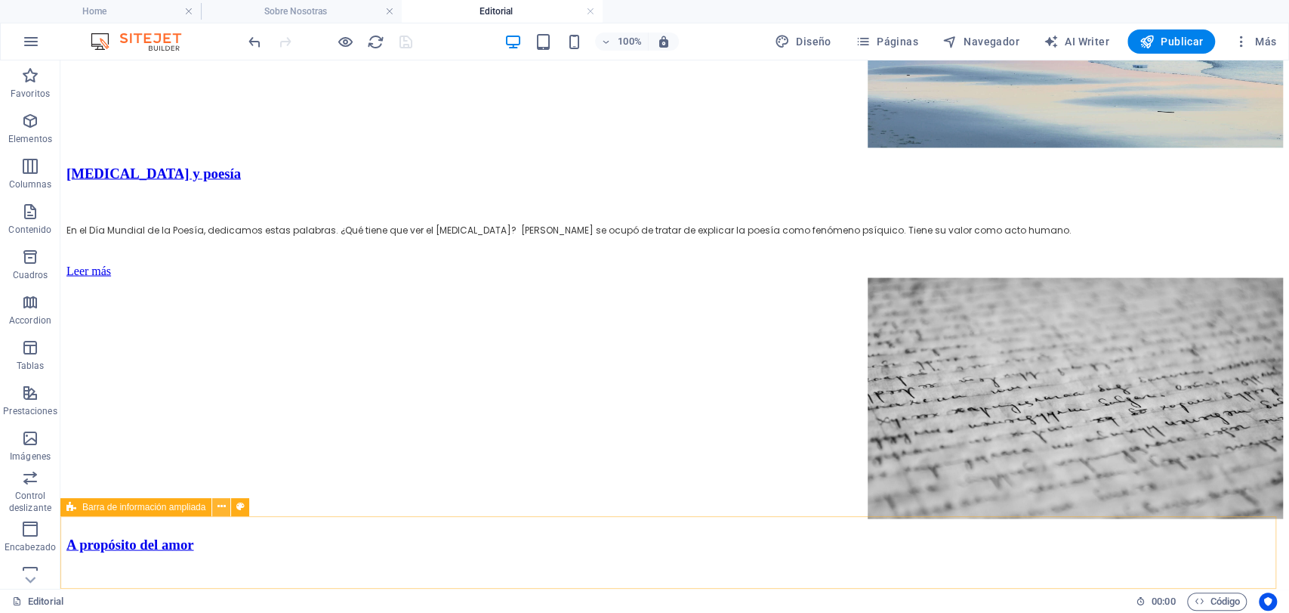
click at [218, 505] on icon at bounding box center [222, 507] width 8 height 16
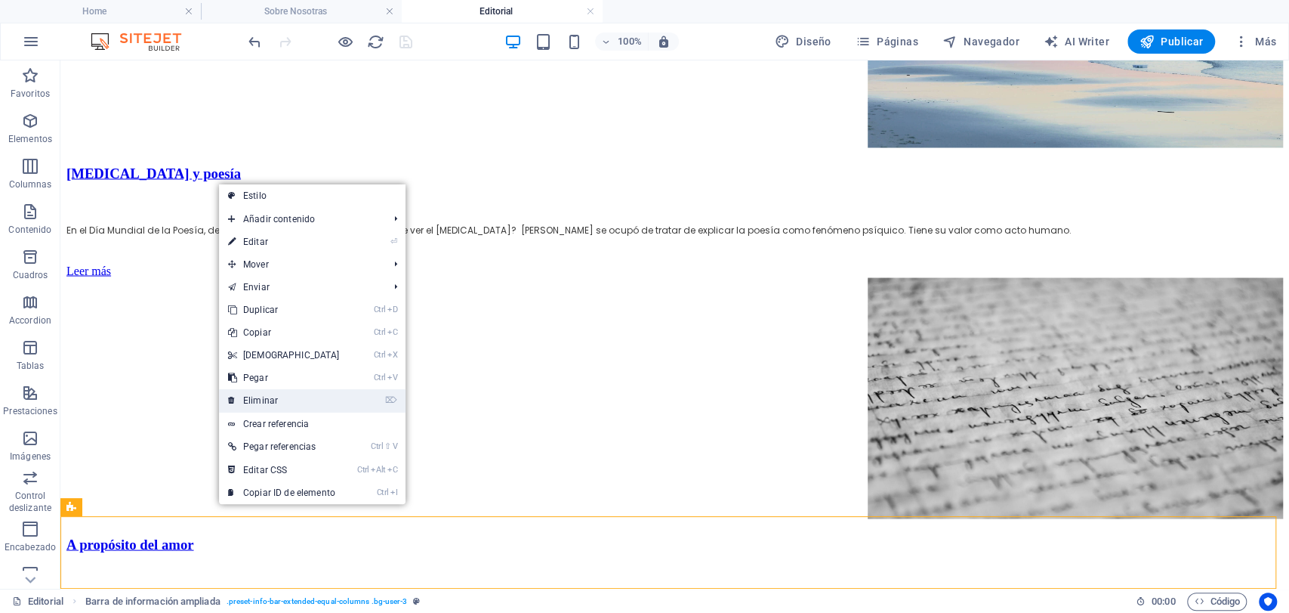
click at [289, 400] on link "⌦ Eliminar" at bounding box center [284, 400] width 130 height 23
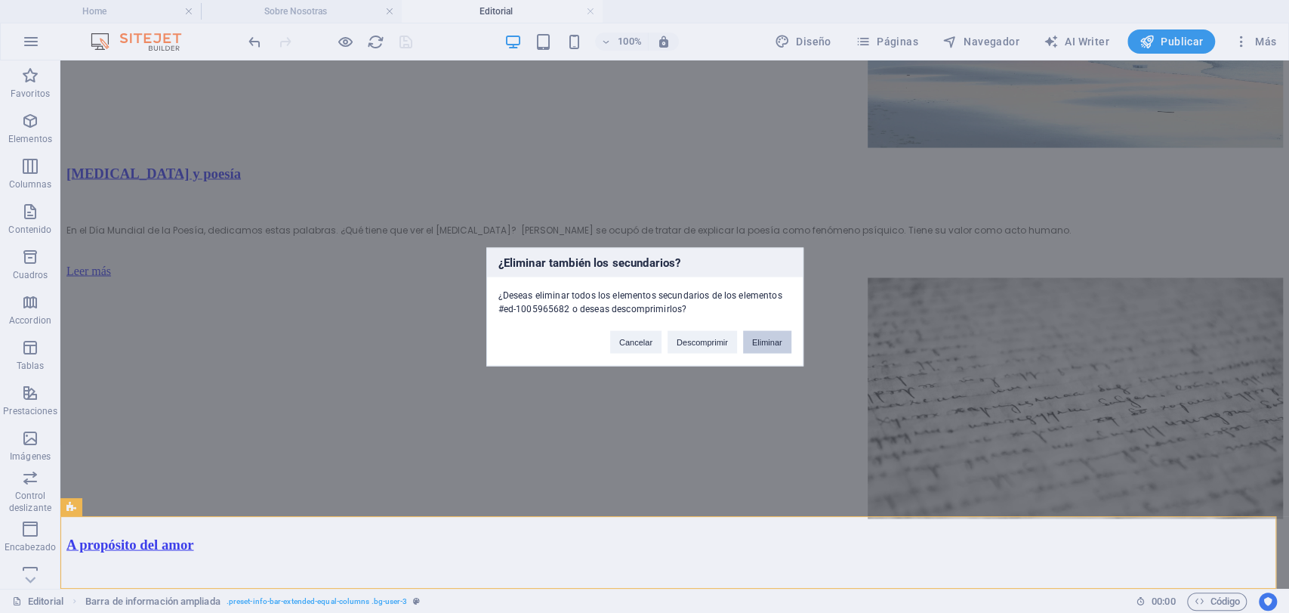
click at [759, 346] on button "Eliminar" at bounding box center [767, 341] width 48 height 23
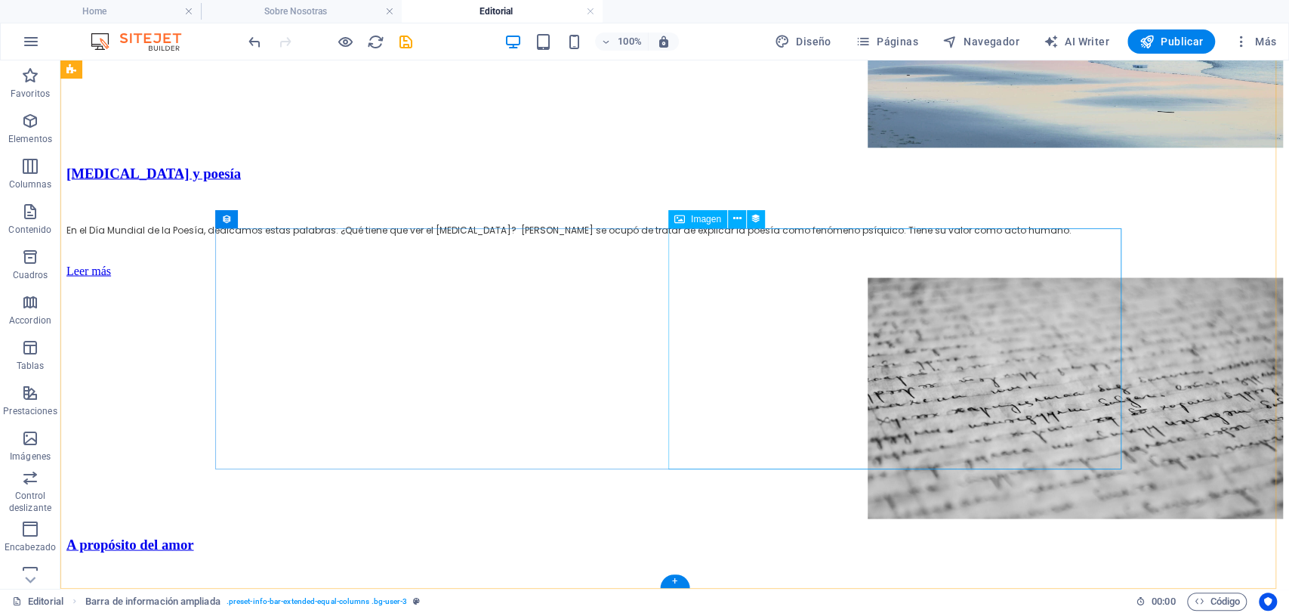
scroll to position [1793, 0]
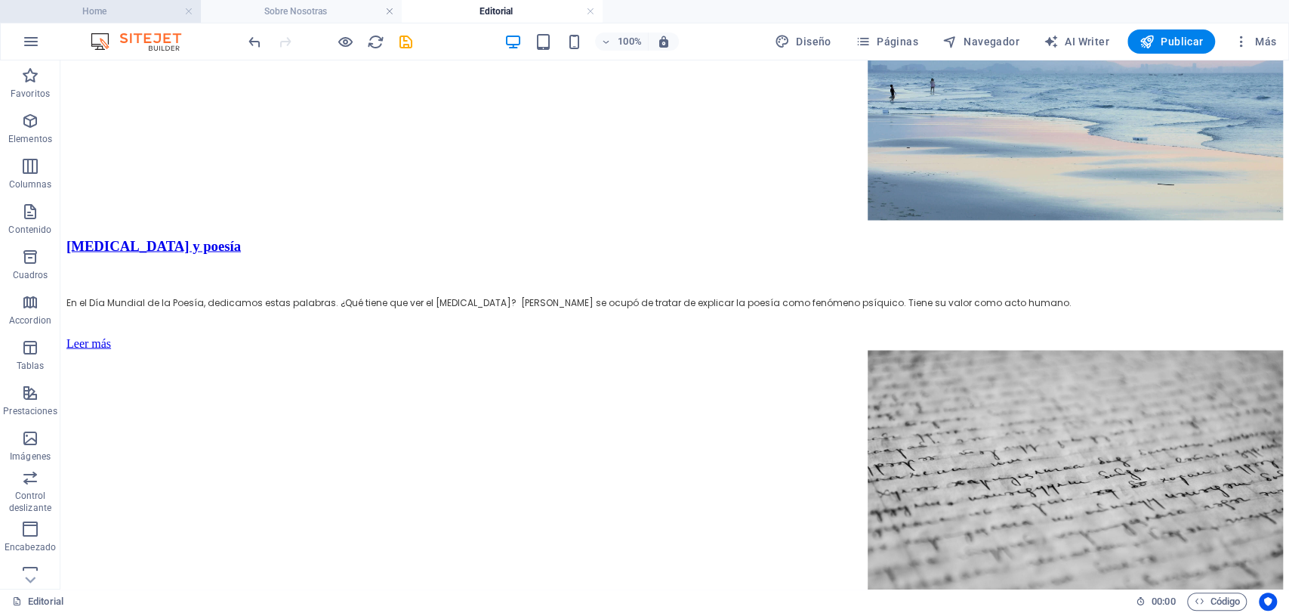
click at [163, 8] on h4 "Home" at bounding box center [100, 11] width 201 height 17
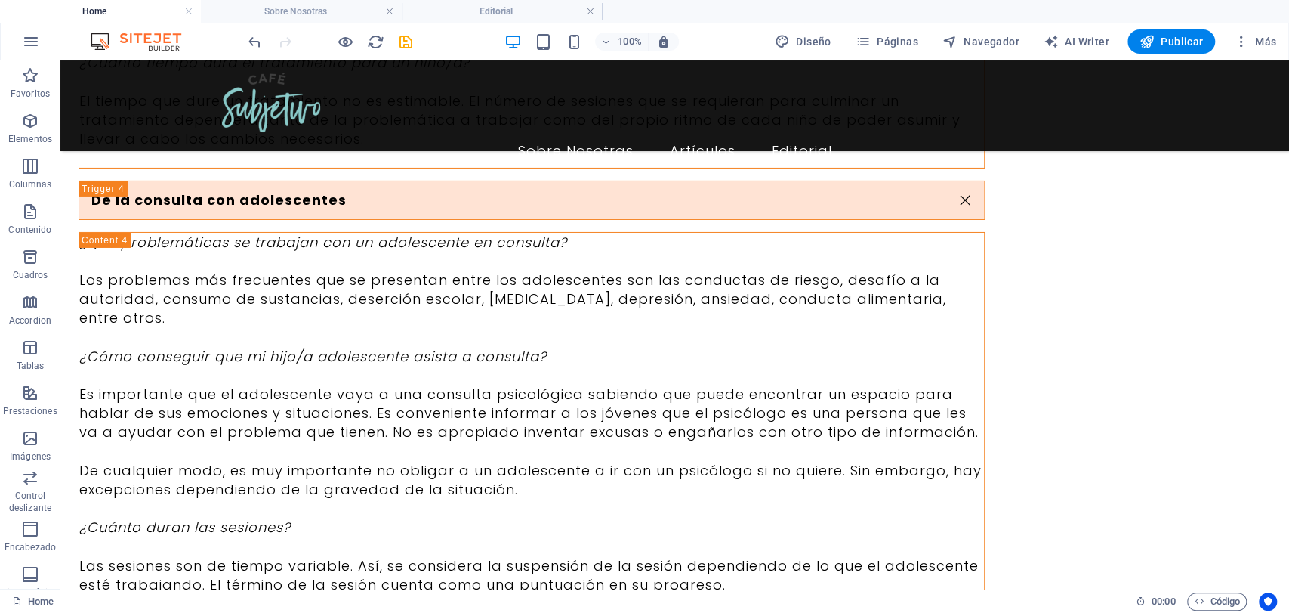
scroll to position [0, 0]
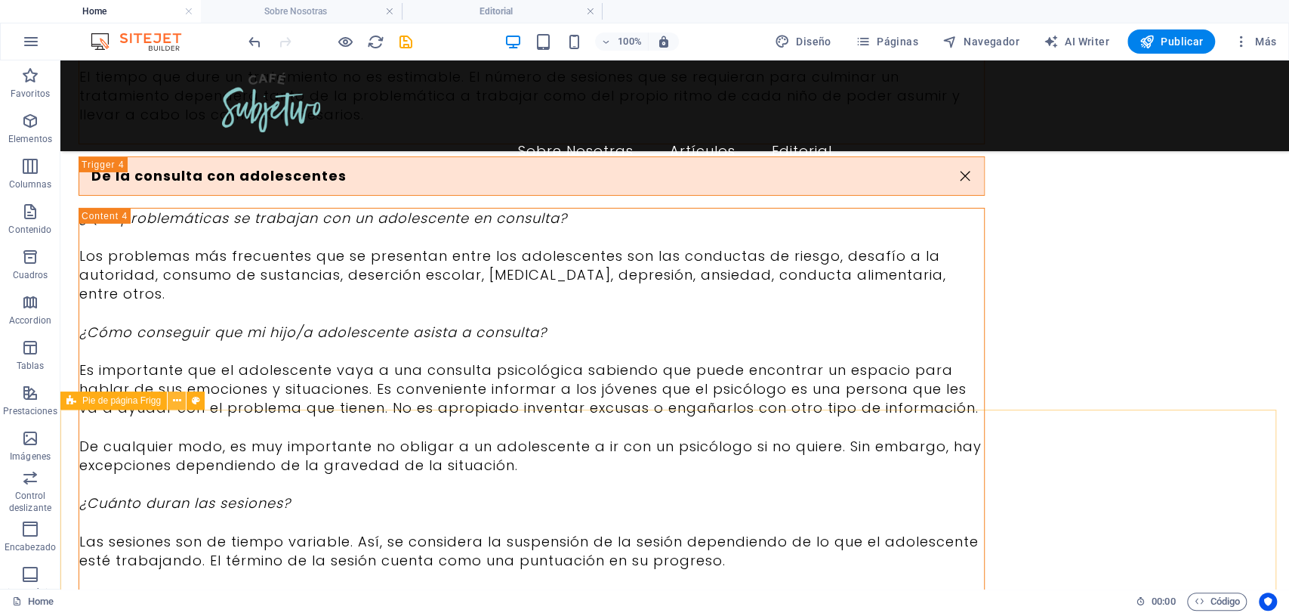
drag, startPoint x: 178, startPoint y: 393, endPoint x: 173, endPoint y: 400, distance: 8.6
click at [178, 397] on icon at bounding box center [177, 401] width 8 height 16
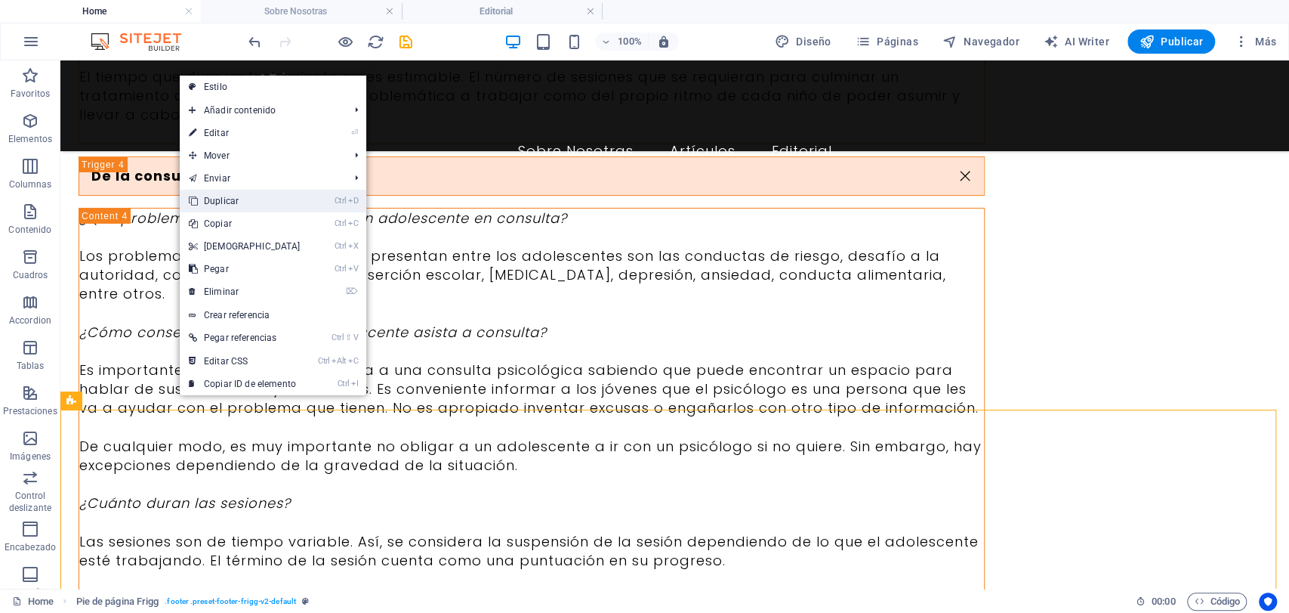
click at [259, 201] on link "Ctrl D Duplicar" at bounding box center [245, 201] width 130 height 23
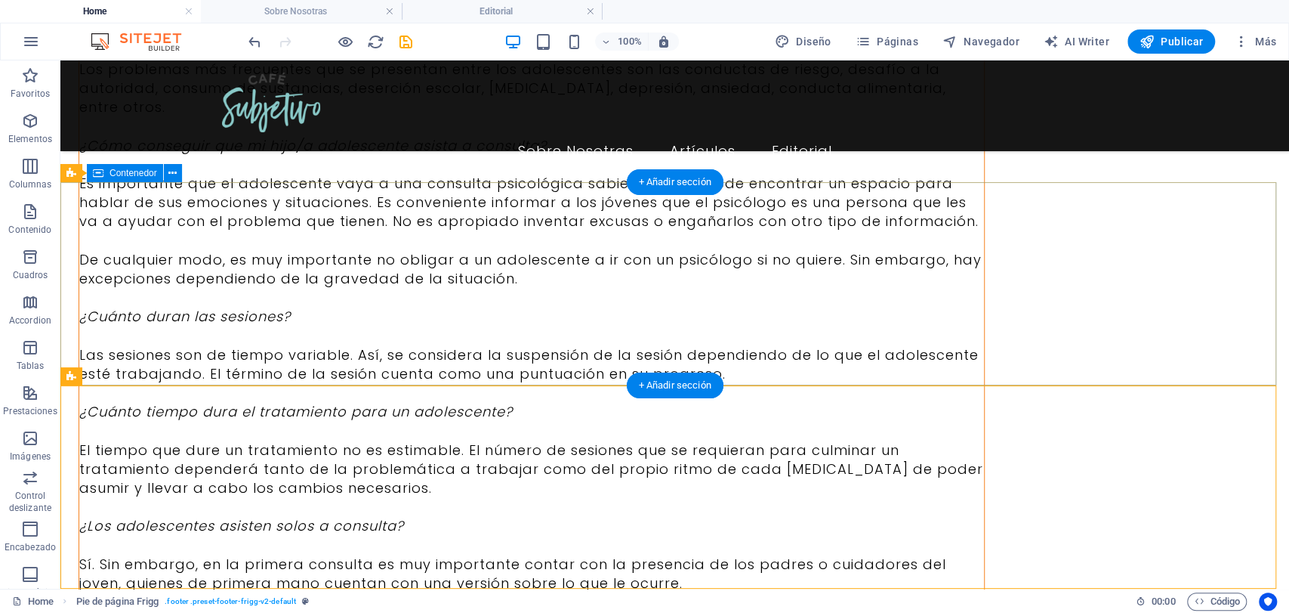
scroll to position [7568, 0]
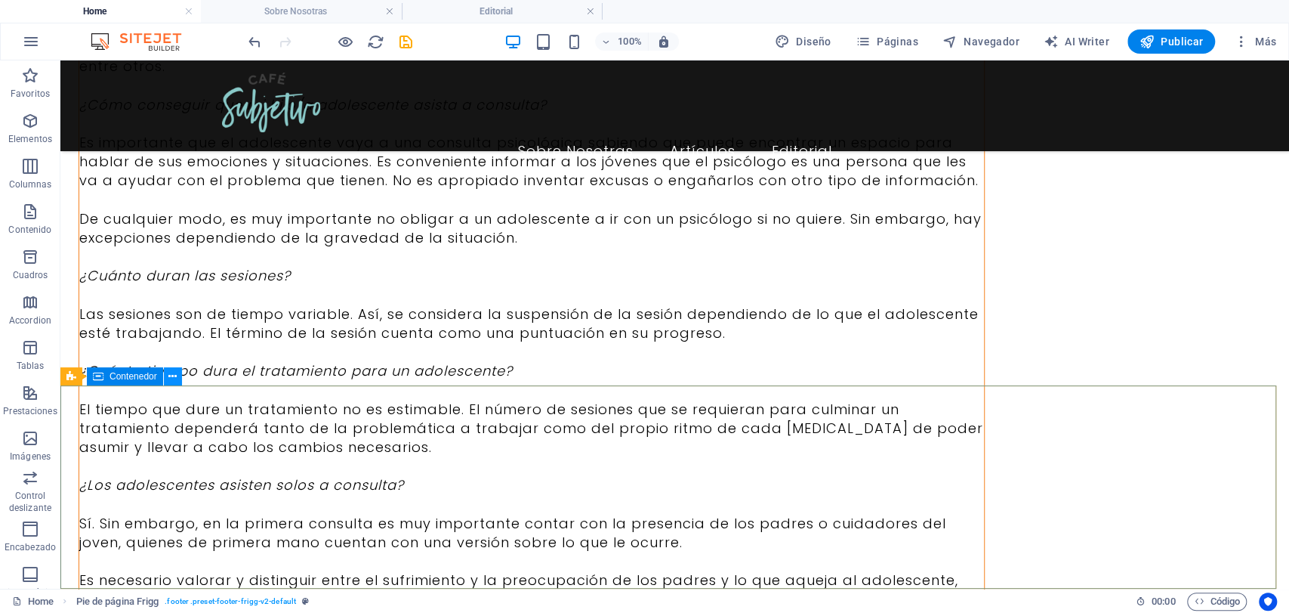
drag, startPoint x: 100, startPoint y: 329, endPoint x: 178, endPoint y: 372, distance: 88.3
click at [178, 372] on button at bounding box center [173, 376] width 18 height 18
click at [171, 384] on button at bounding box center [177, 376] width 18 height 18
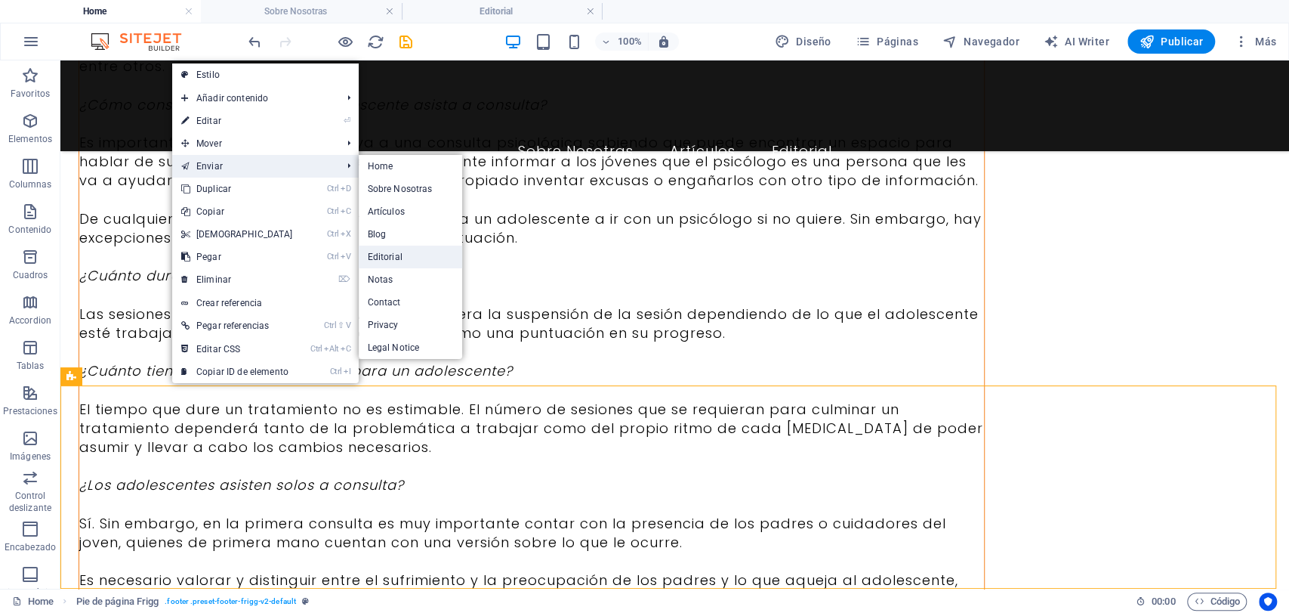
click at [415, 259] on link "Editorial" at bounding box center [411, 257] width 104 height 23
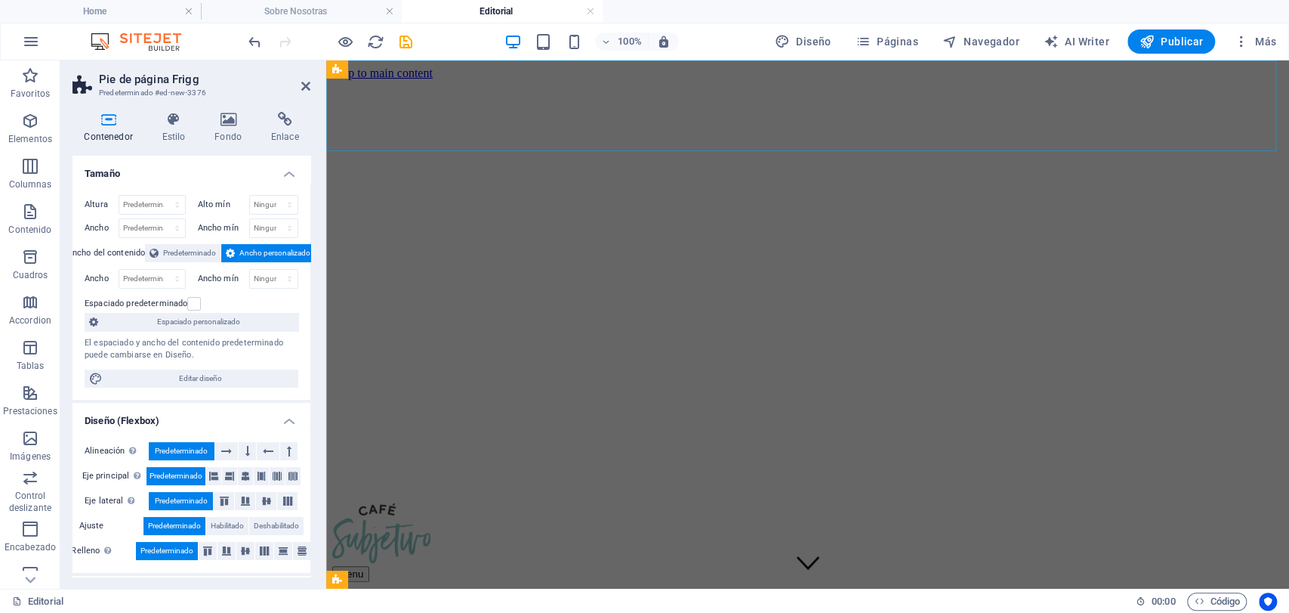
scroll to position [1793, 0]
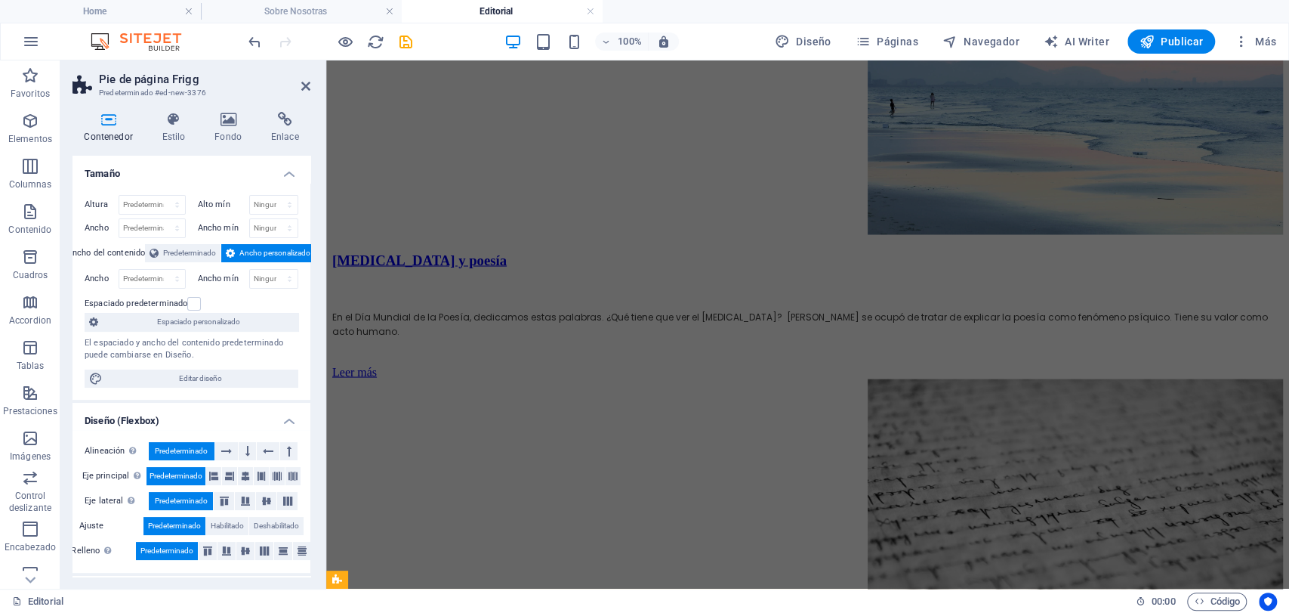
click at [531, 8] on h4 "Editorial" at bounding box center [502, 11] width 201 height 17
click at [309, 87] on icon at bounding box center [305, 86] width 9 height 12
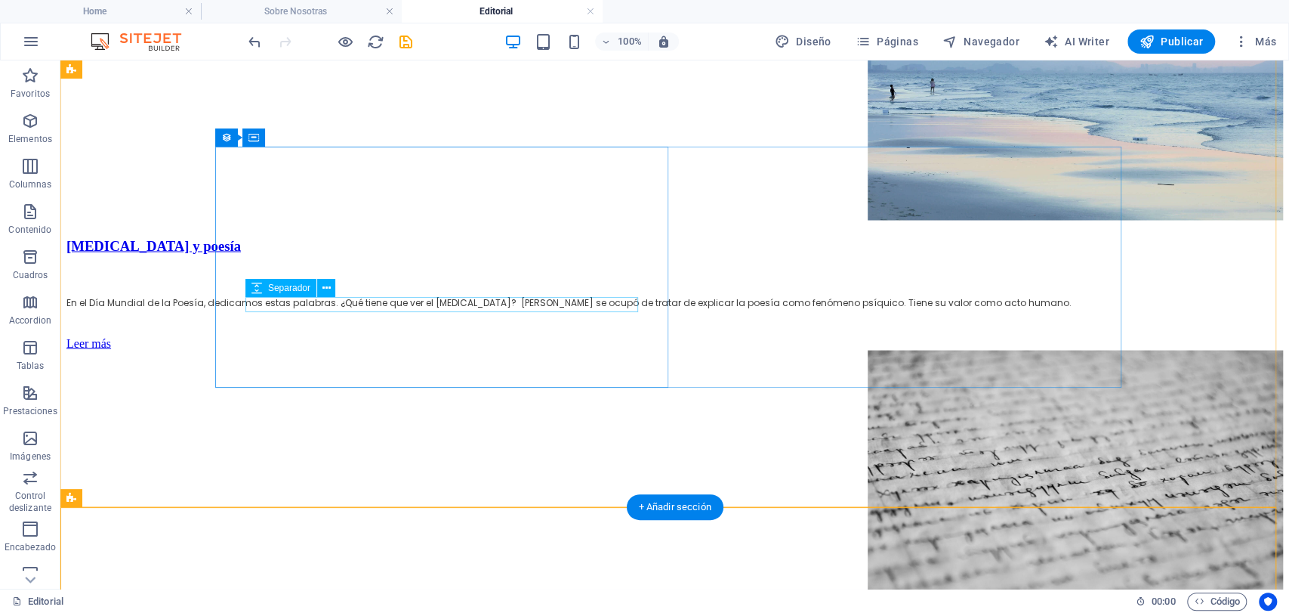
scroll to position [1996, 0]
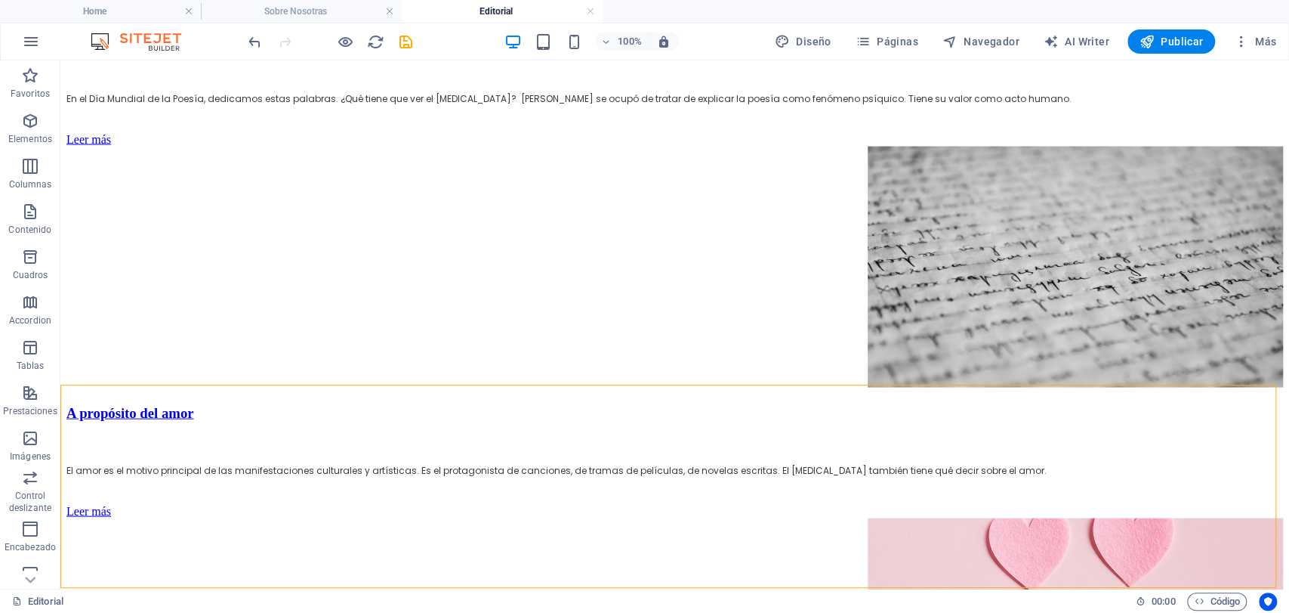
click at [394, 42] on div at bounding box center [330, 41] width 169 height 24
click at [402, 38] on icon "save" at bounding box center [405, 41] width 17 height 17
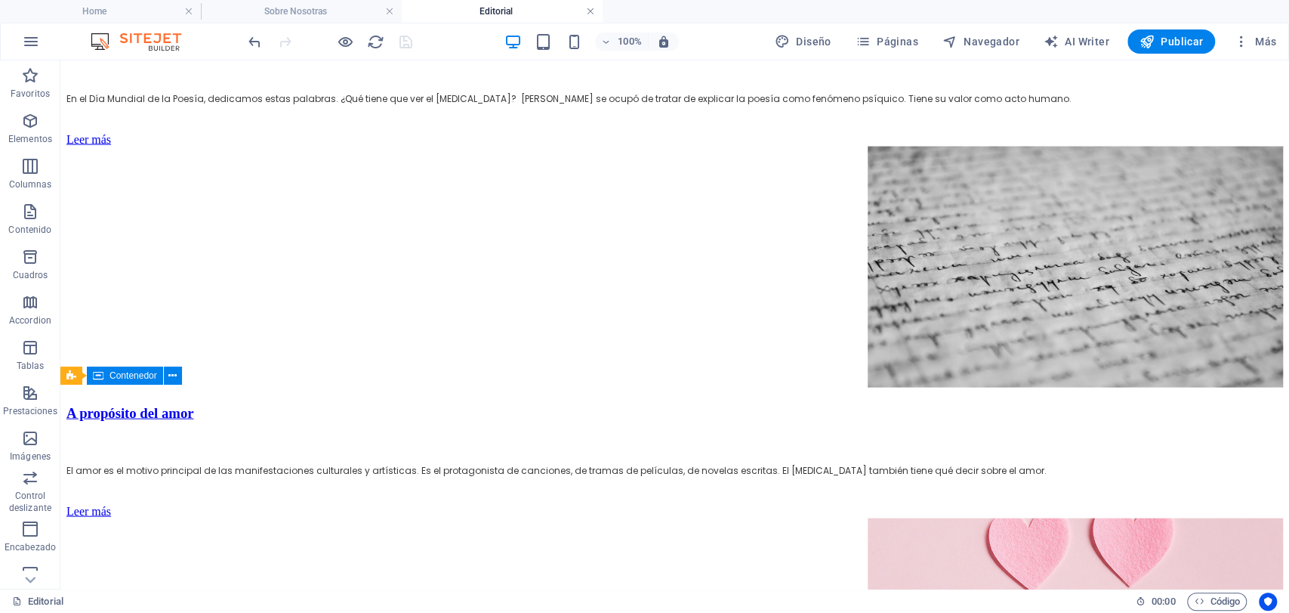
click at [591, 8] on link at bounding box center [590, 12] width 9 height 14
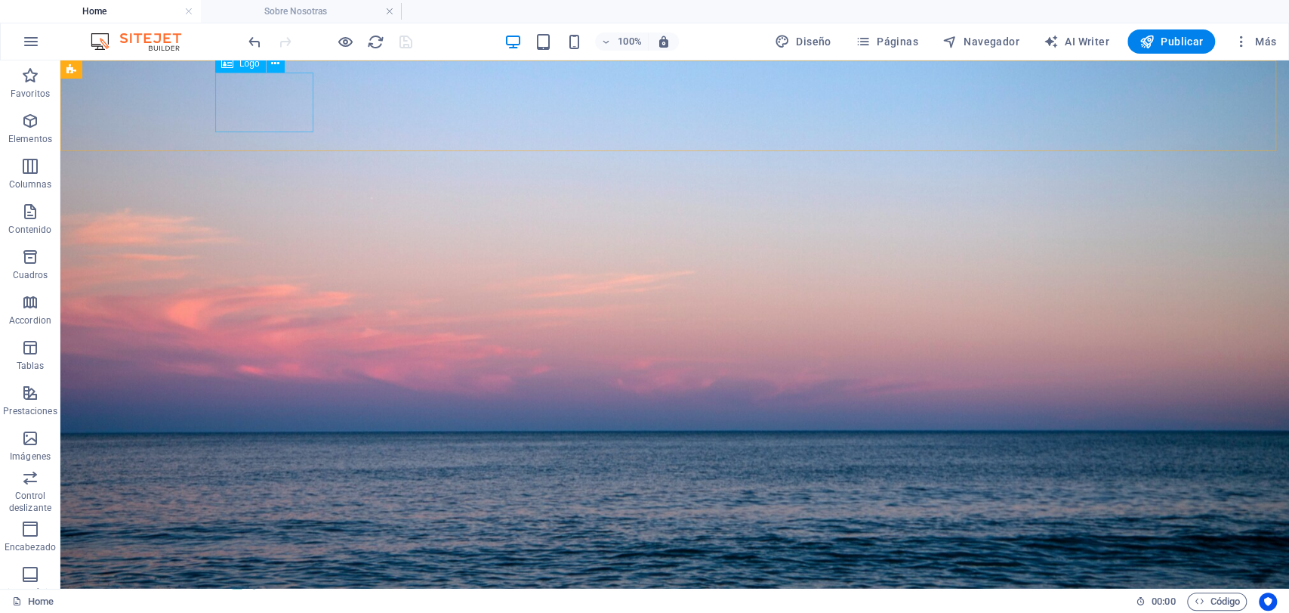
scroll to position [7366, 0]
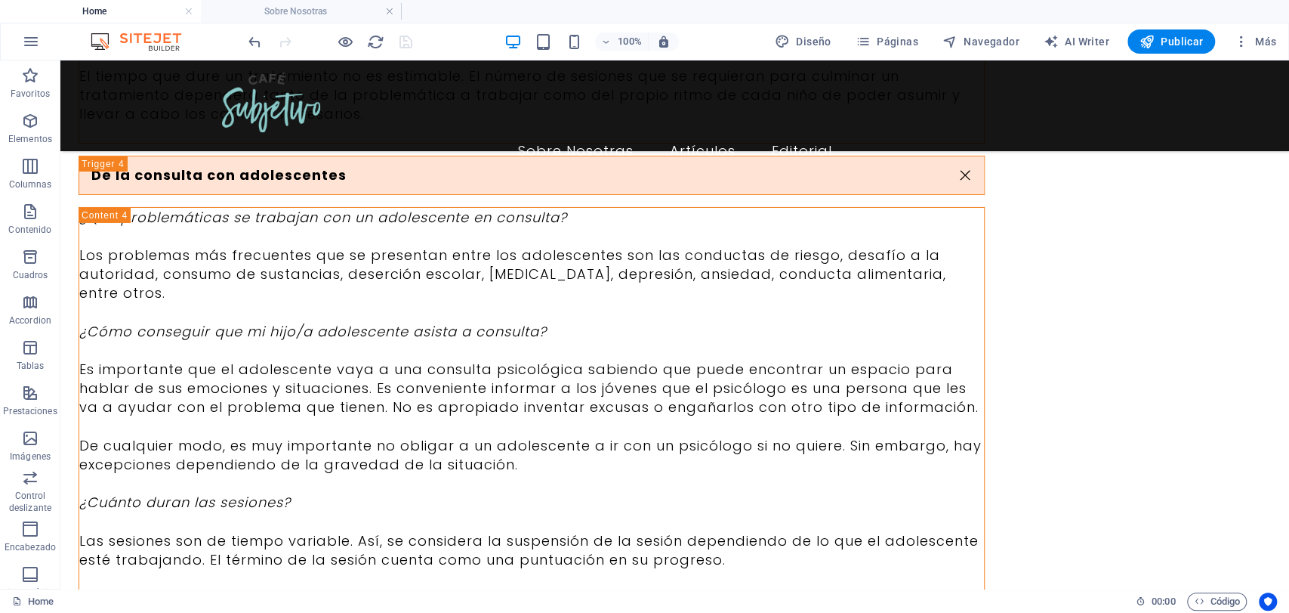
click at [118, 14] on h4 "Home" at bounding box center [100, 11] width 201 height 17
click at [178, 380] on icon at bounding box center [177, 376] width 8 height 16
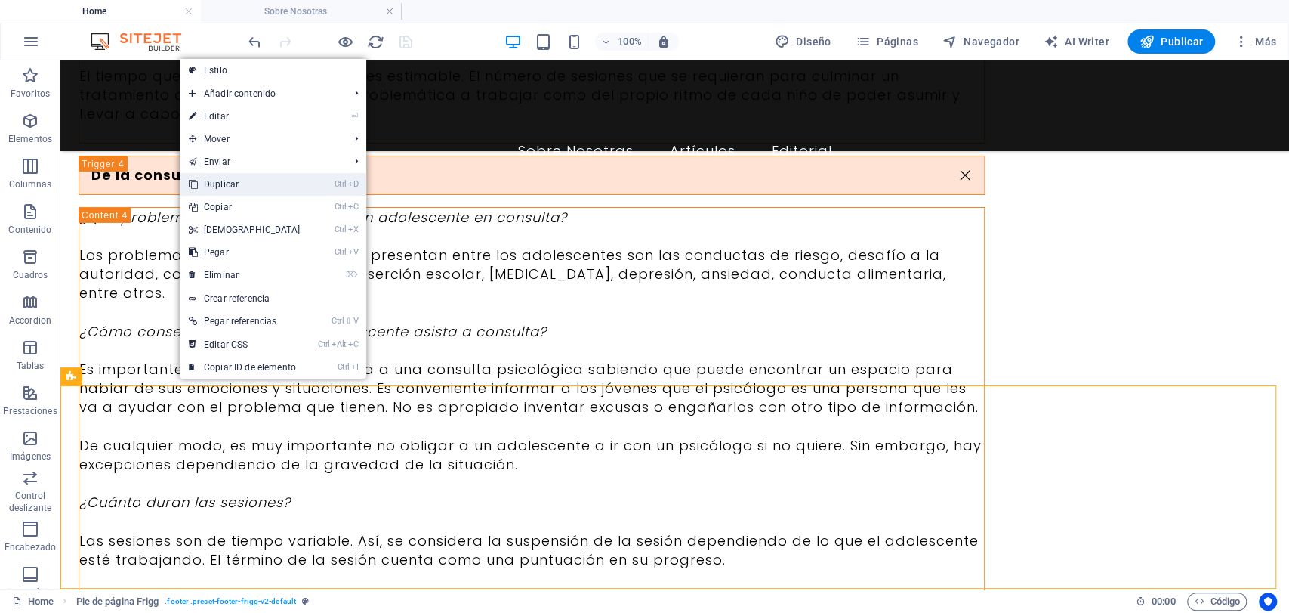
click at [230, 181] on link "Ctrl D Duplicar" at bounding box center [245, 184] width 130 height 23
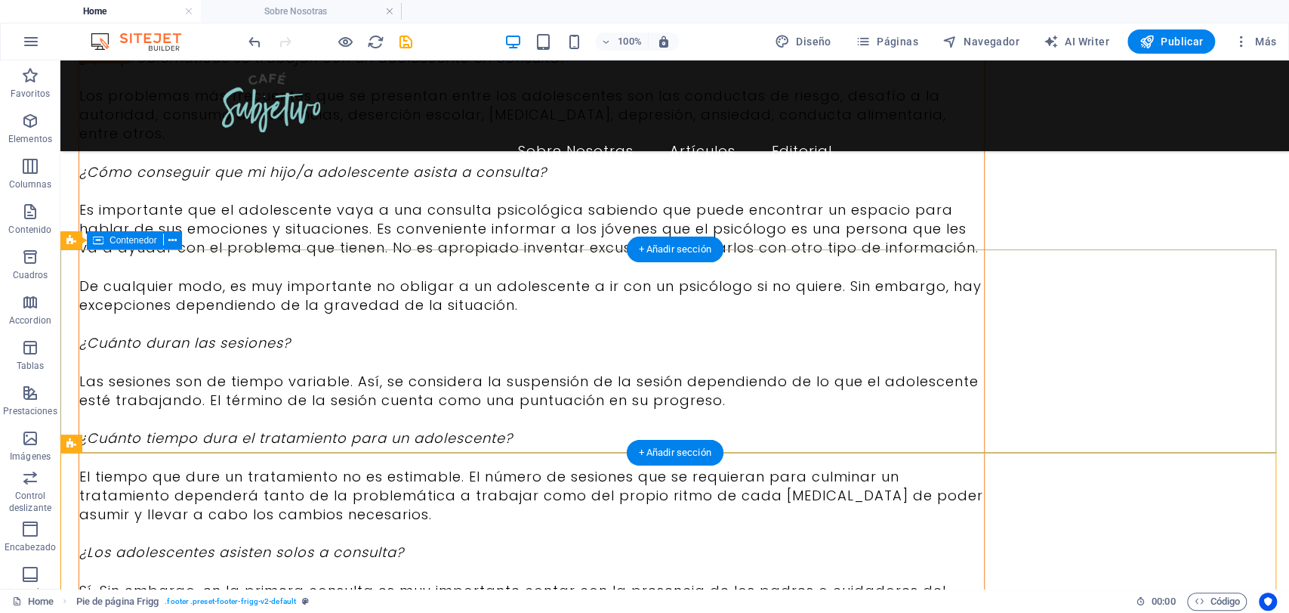
scroll to position [7568, 0]
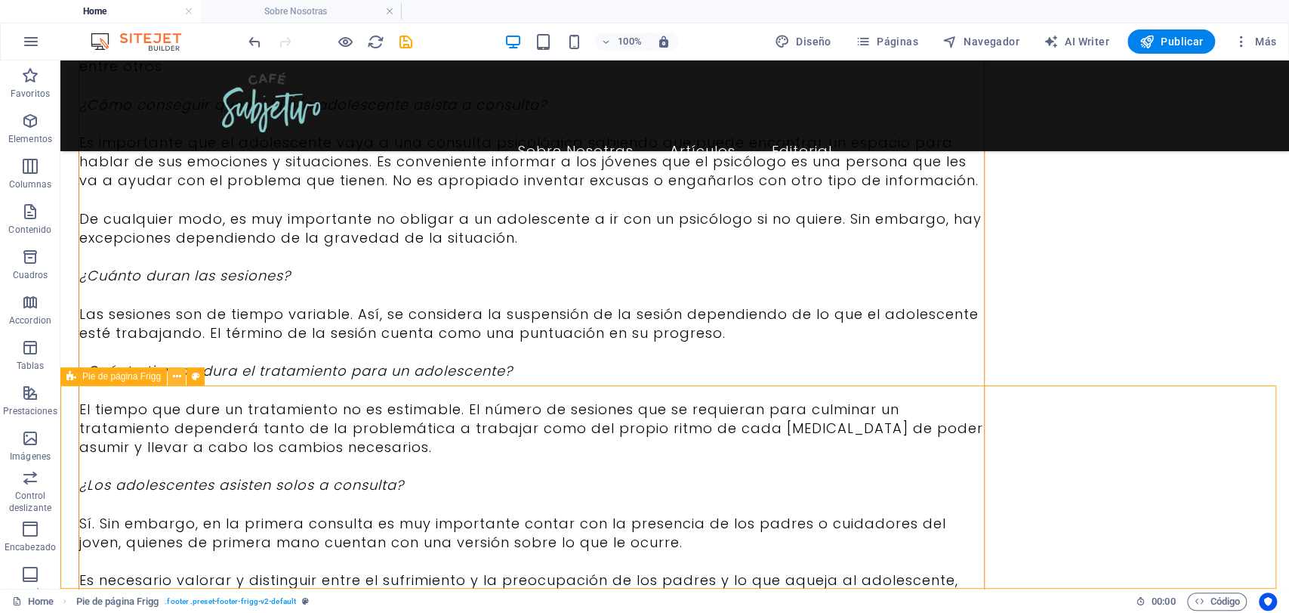
click at [175, 369] on button at bounding box center [177, 376] width 18 height 18
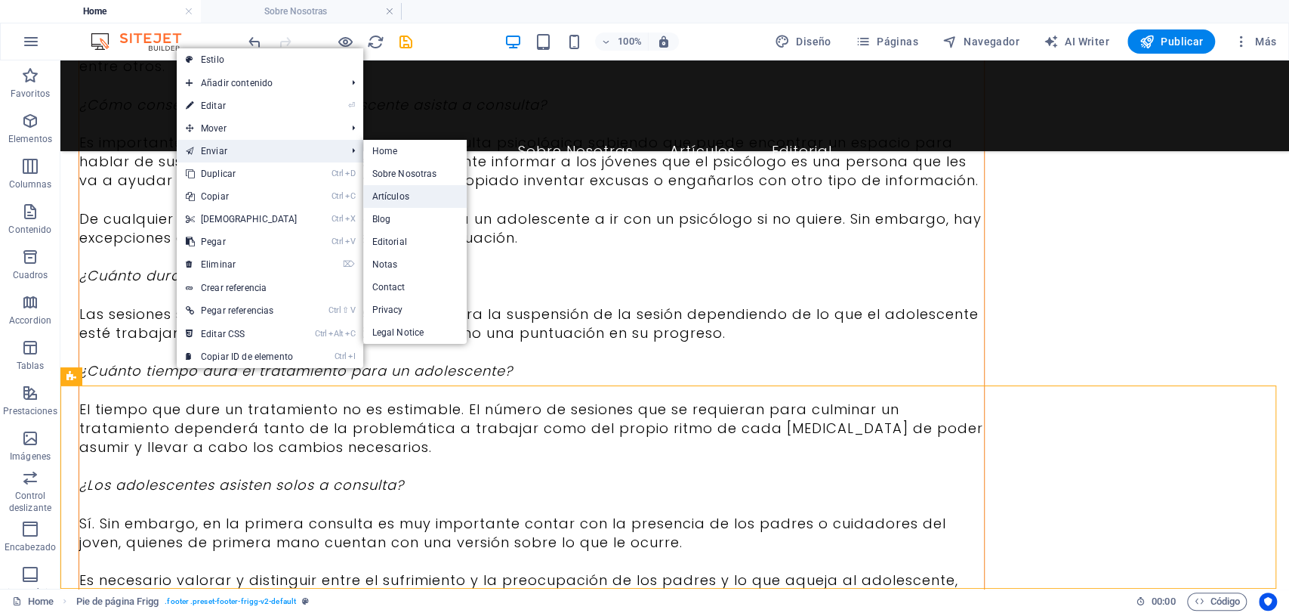
click at [387, 196] on link "Artículos" at bounding box center [415, 196] width 104 height 23
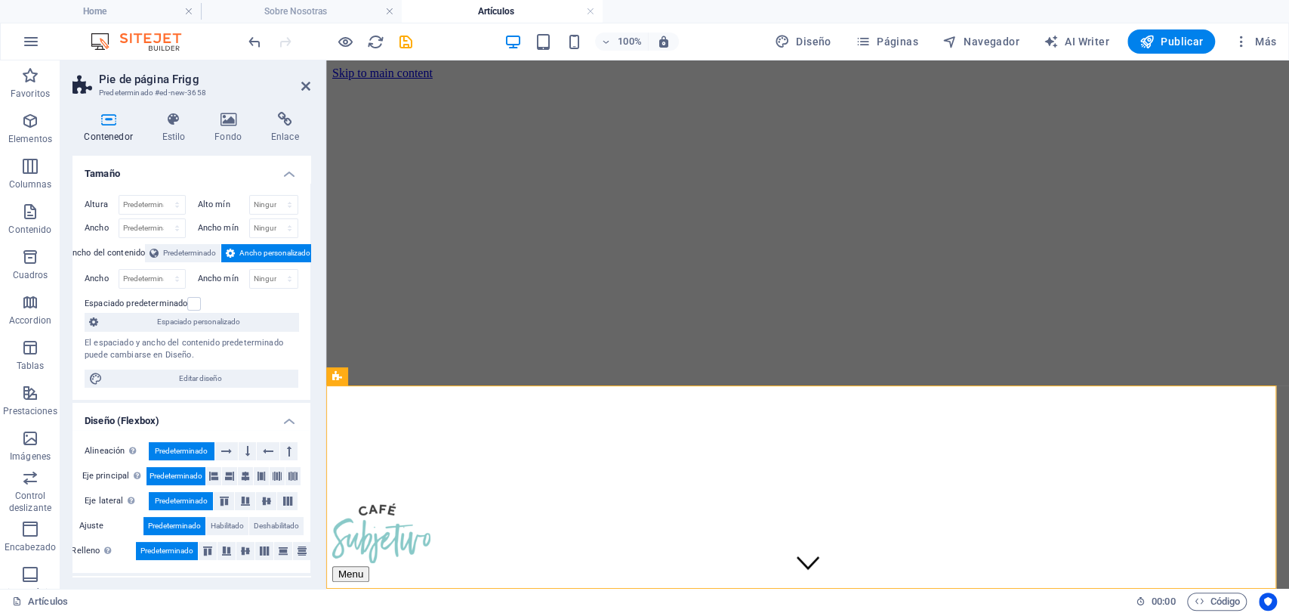
scroll to position [2083, 0]
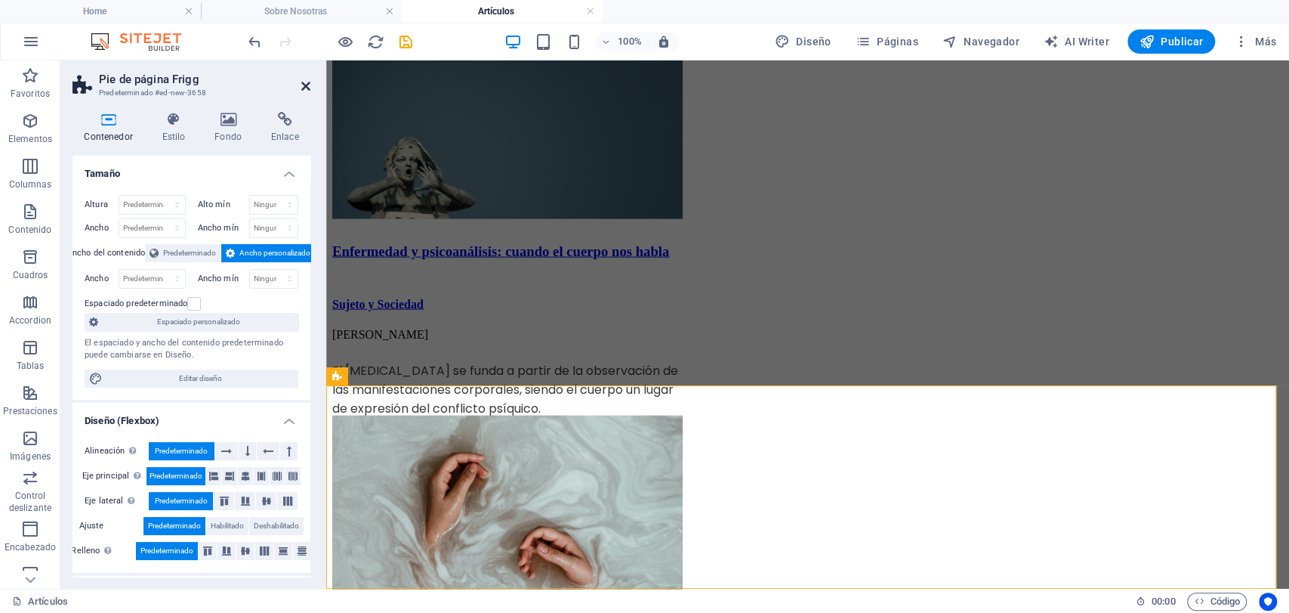
click at [304, 82] on icon at bounding box center [305, 86] width 9 height 12
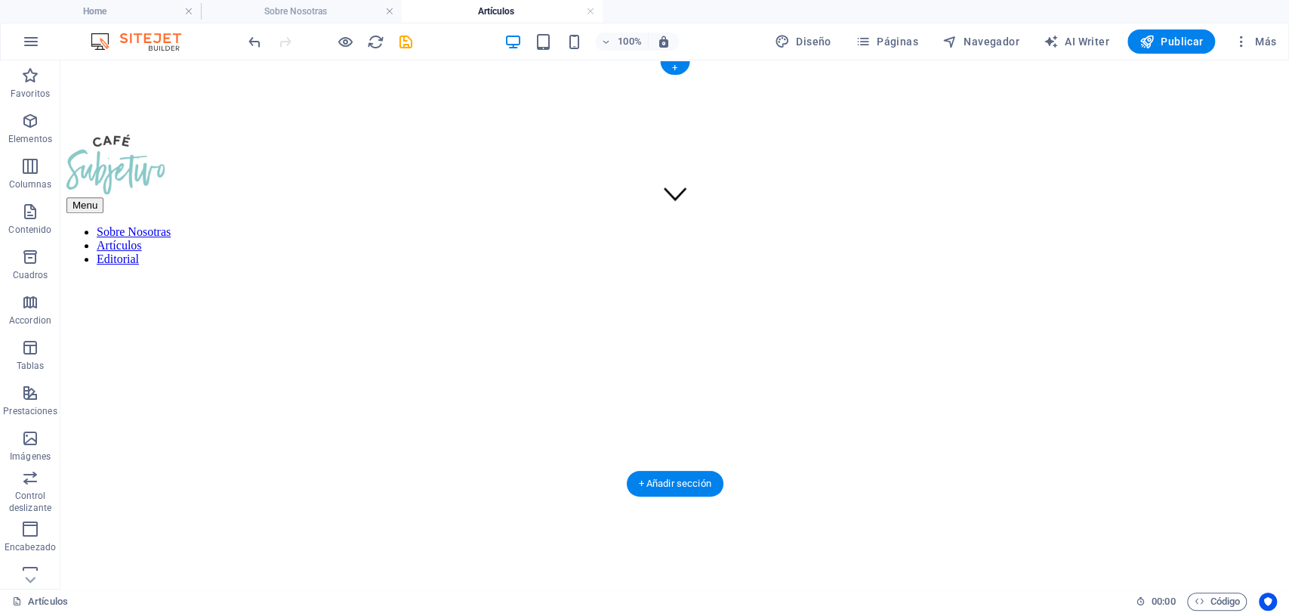
scroll to position [0, 0]
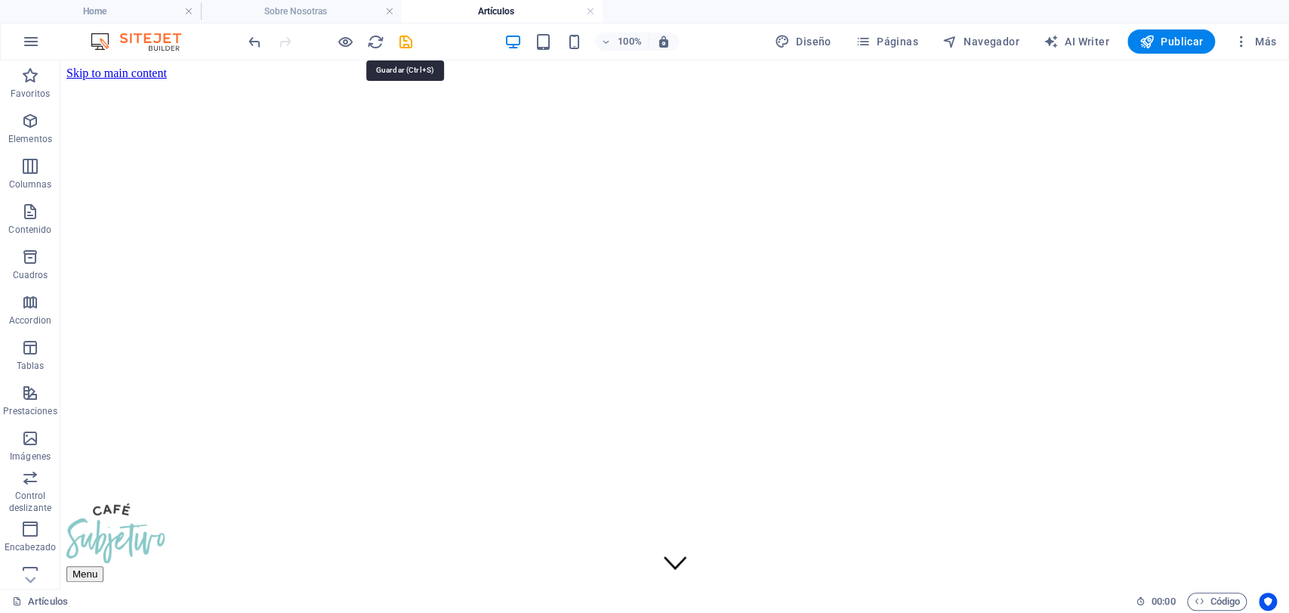
click at [403, 40] on icon "save" at bounding box center [405, 41] width 17 height 17
click at [588, 10] on link at bounding box center [590, 12] width 9 height 14
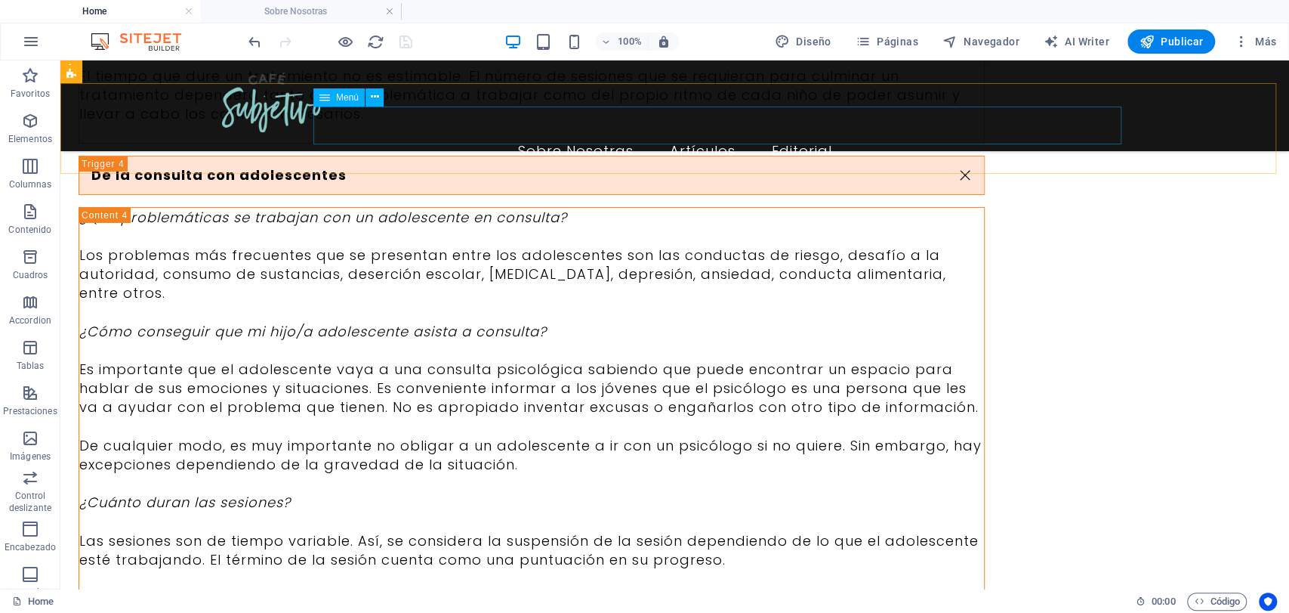
scroll to position [7197, 0]
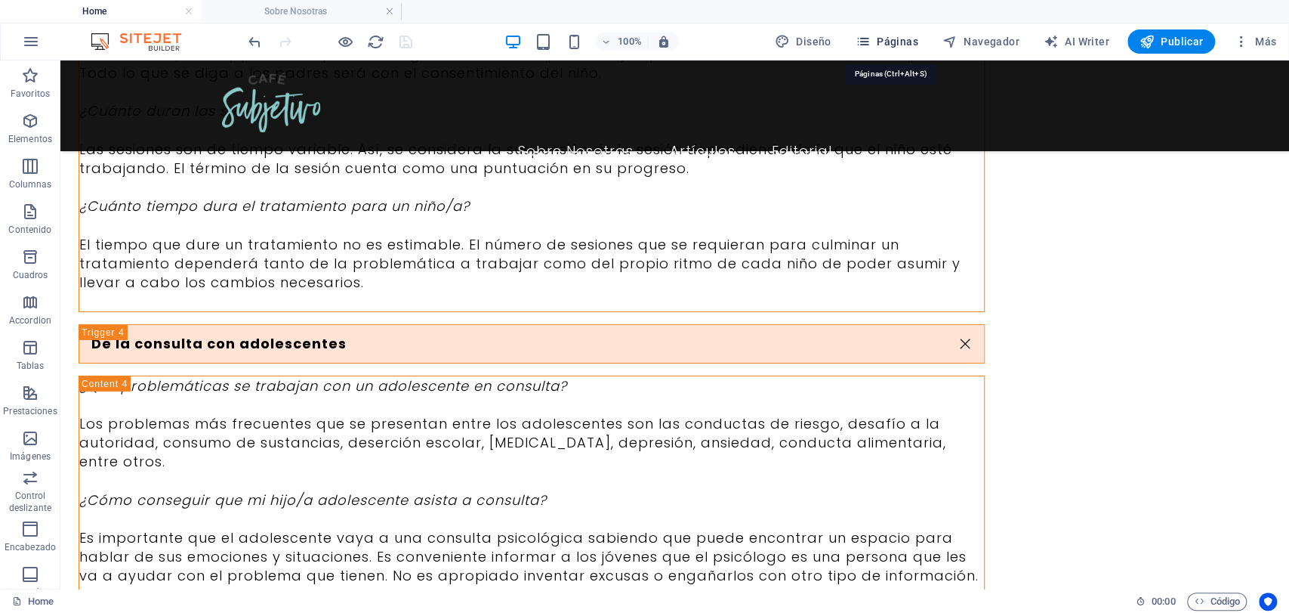
drag, startPoint x: 882, startPoint y: 39, endPoint x: 815, endPoint y: 17, distance: 70.9
click at [882, 39] on span "Páginas" at bounding box center [887, 41] width 63 height 15
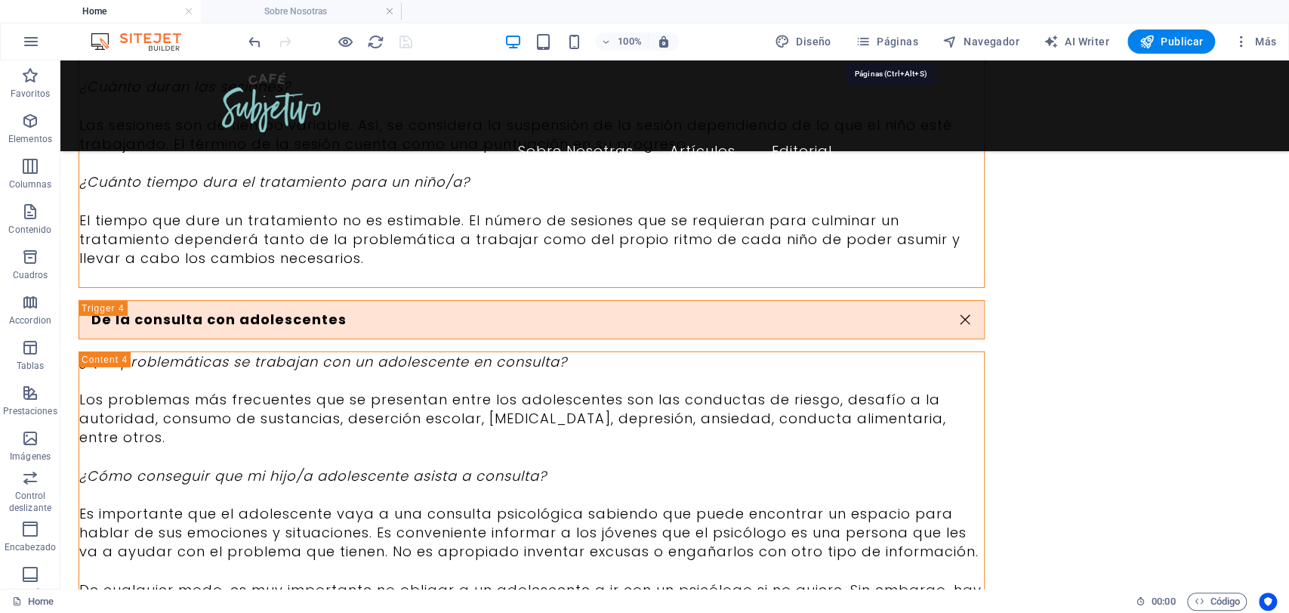
scroll to position [7407, 0]
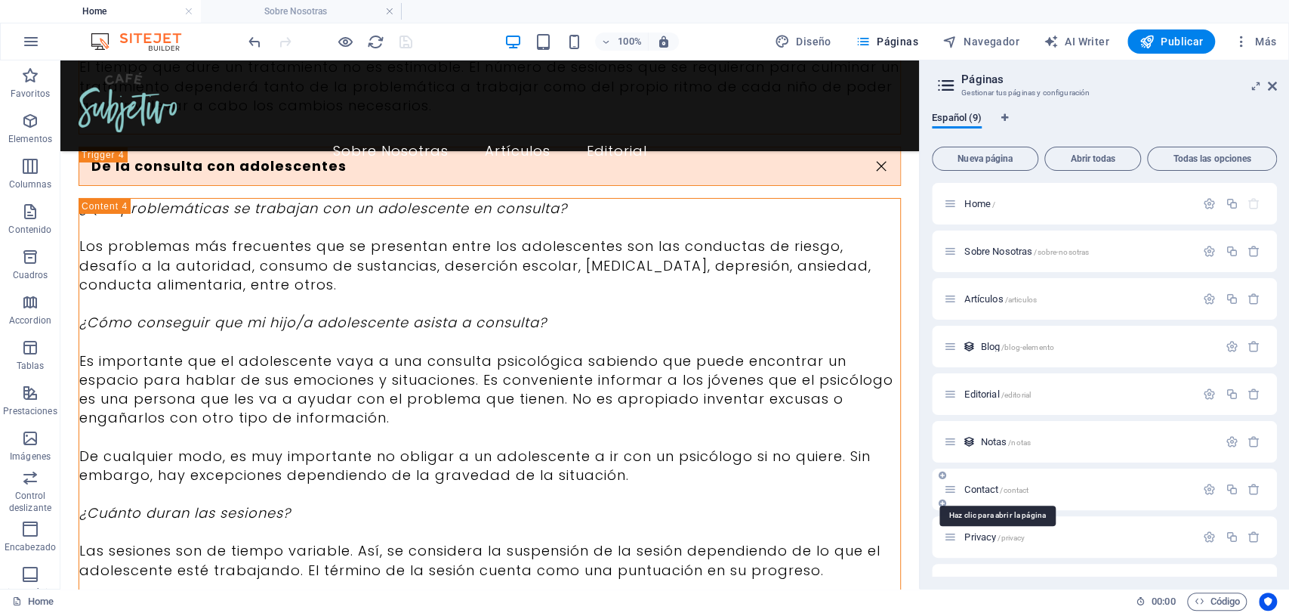
click at [966, 493] on span "Contact /contact" at bounding box center [997, 488] width 64 height 11
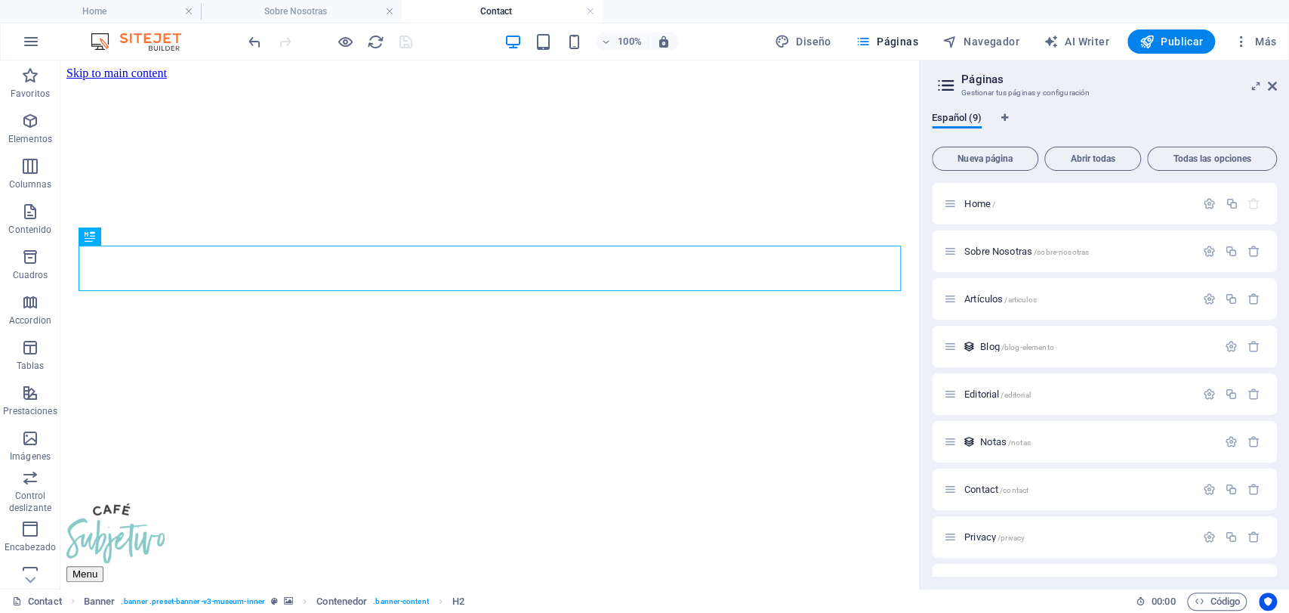
scroll to position [0, 0]
click at [1275, 90] on icon at bounding box center [1272, 86] width 9 height 12
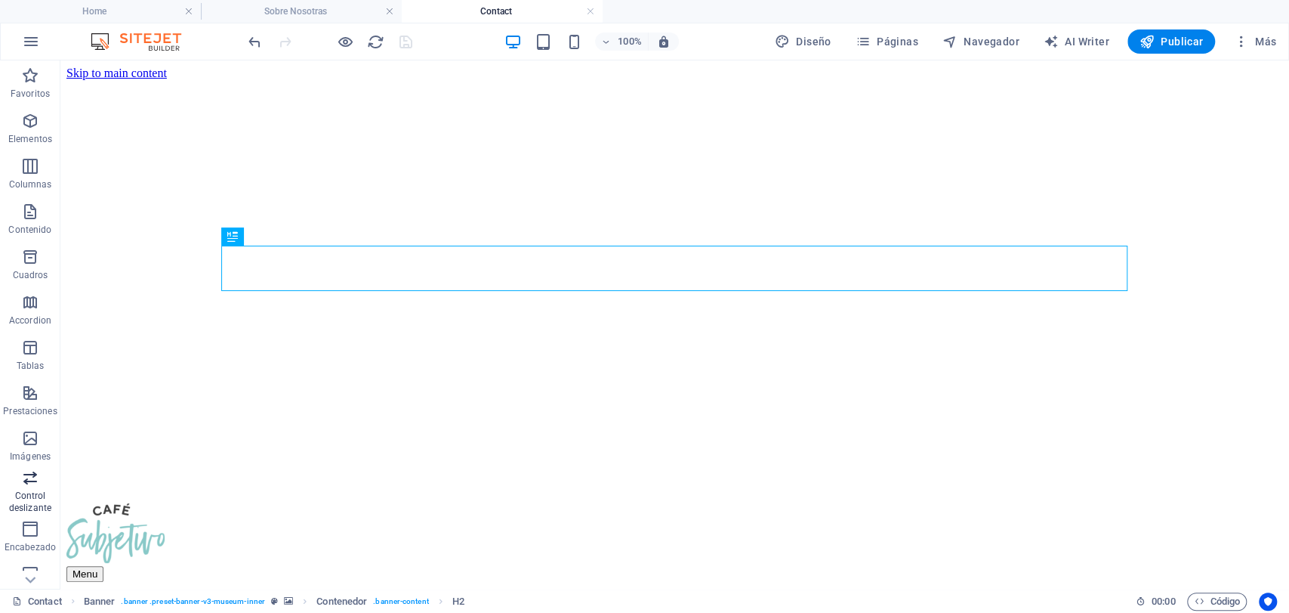
click at [50, 503] on p "Control deslizante" at bounding box center [30, 501] width 60 height 24
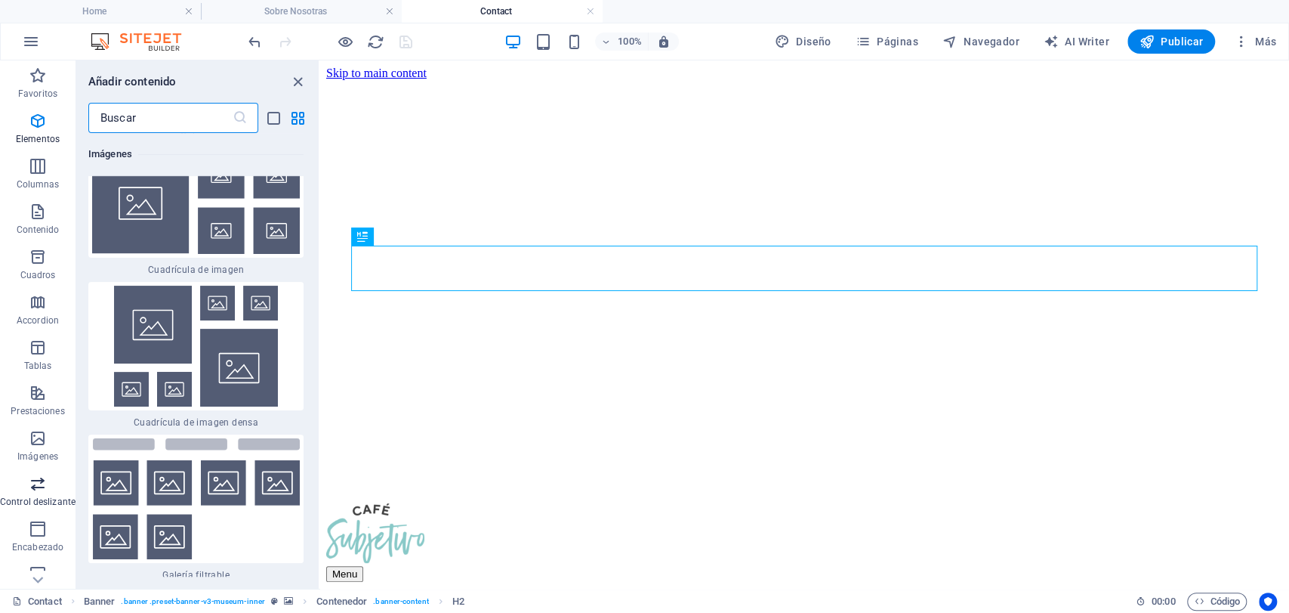
scroll to position [16275, 0]
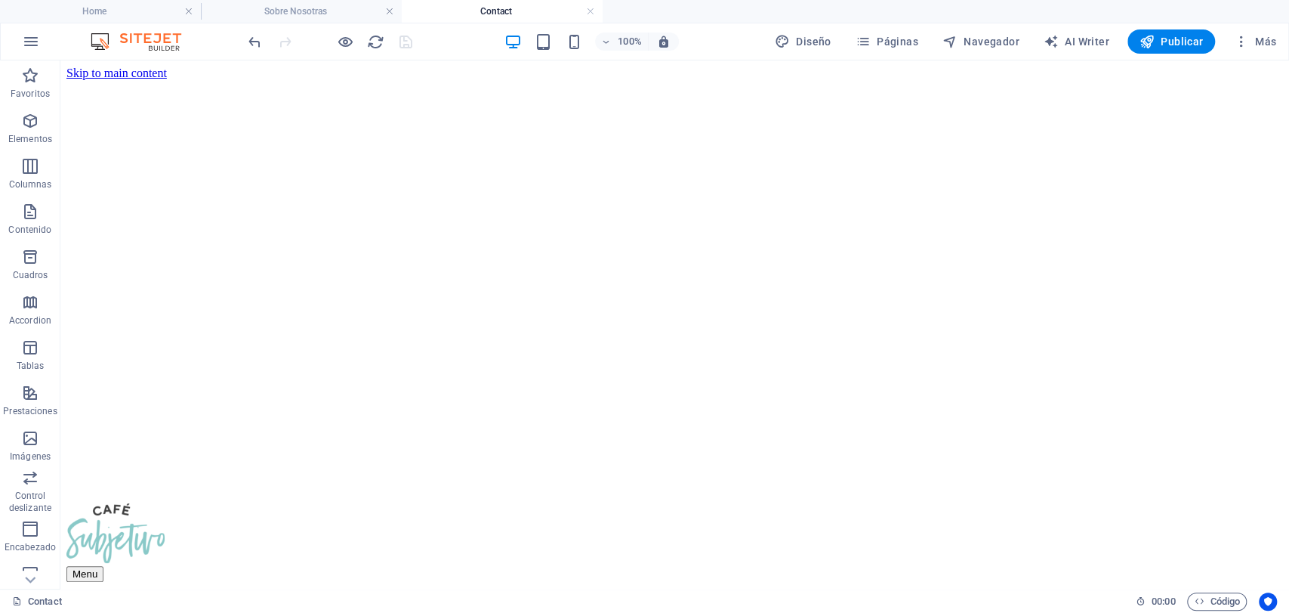
click at [435, 533] on html "Skip to main content Menu Sobre Nosotras Artículos Editorial Contacto Gracias p…" at bounding box center [674, 507] width 1229 height 894
click at [186, 503] on html "Skip to main content Menu Sobre Nosotras Artículos Editorial Contacto Gracias p…" at bounding box center [674, 507] width 1229 height 894
drag, startPoint x: 186, startPoint y: 503, endPoint x: 208, endPoint y: 517, distance: 26.8
click at [208, 517] on html "Skip to main content Menu Sobre Nosotras Artículos Editorial Contacto Gracias p…" at bounding box center [674, 507] width 1229 height 894
drag, startPoint x: 131, startPoint y: 564, endPoint x: 755, endPoint y: 530, distance: 624.8
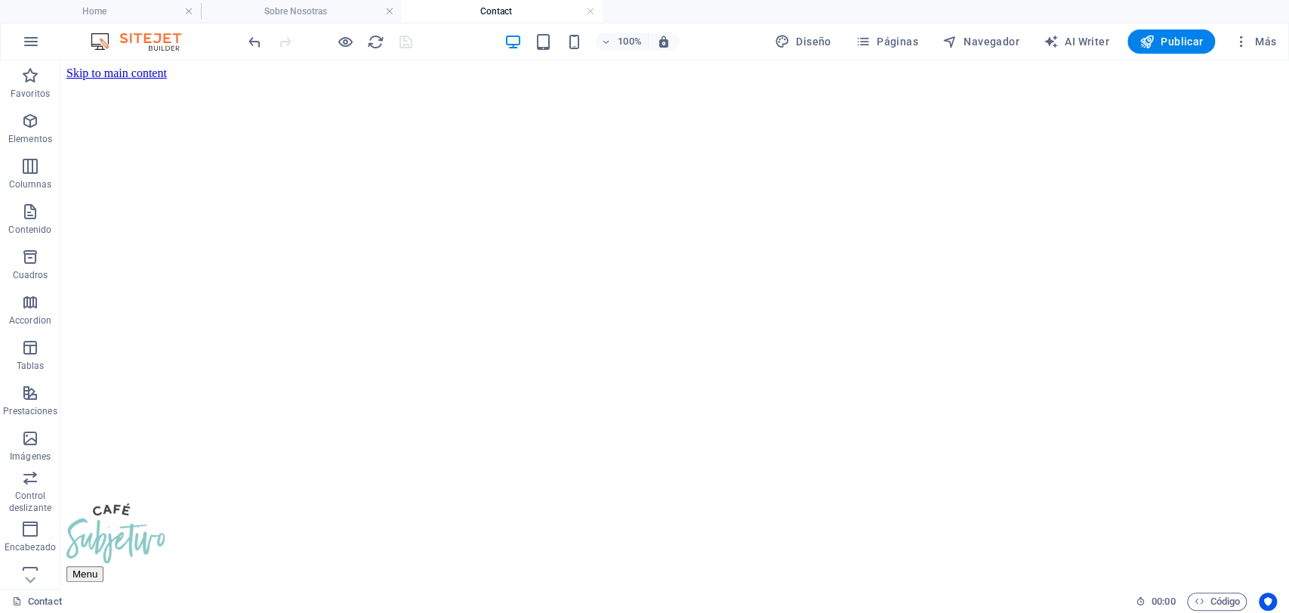
click at [755, 530] on html "Skip to main content Menu Sobre Nosotras Artículos Editorial Contacto Gracias p…" at bounding box center [674, 507] width 1229 height 894
click at [681, 480] on div "+ Añadir sección" at bounding box center [674, 484] width 97 height 26
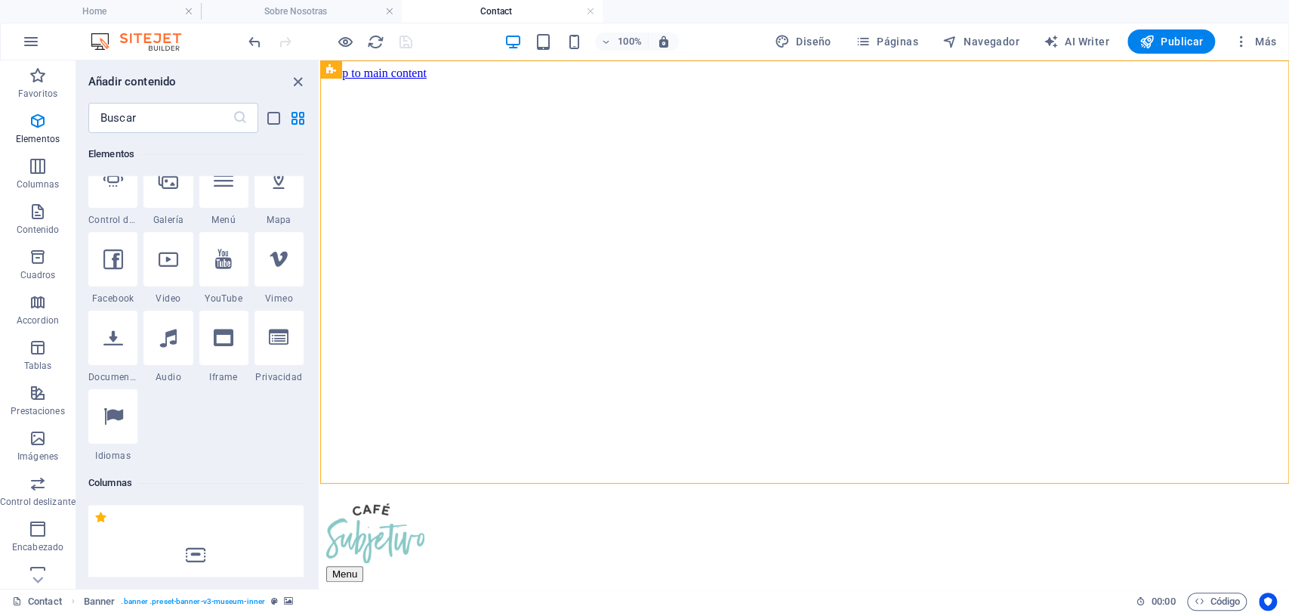
scroll to position [948, 0]
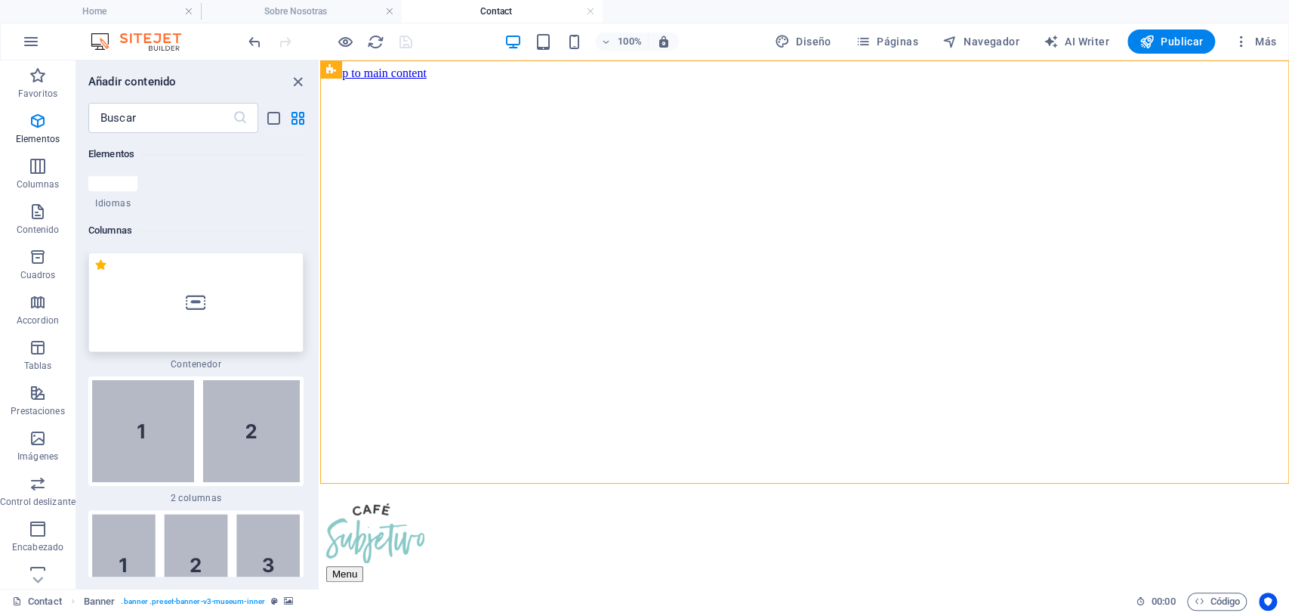
click at [181, 314] on div at bounding box center [195, 302] width 215 height 100
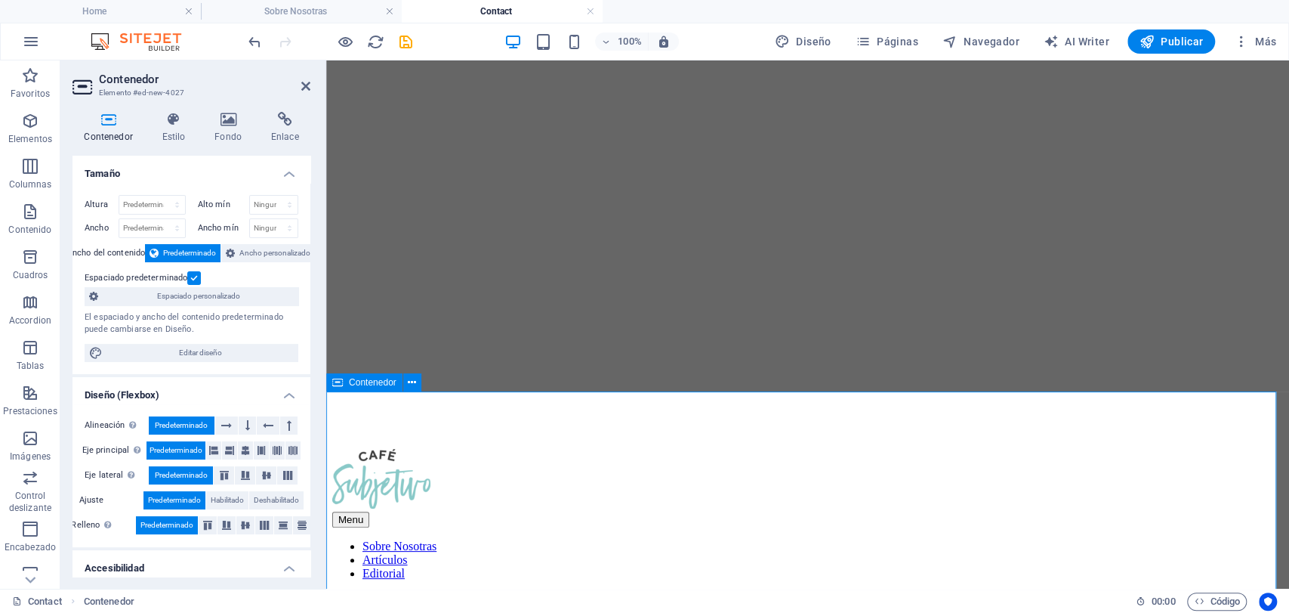
scroll to position [122, 0]
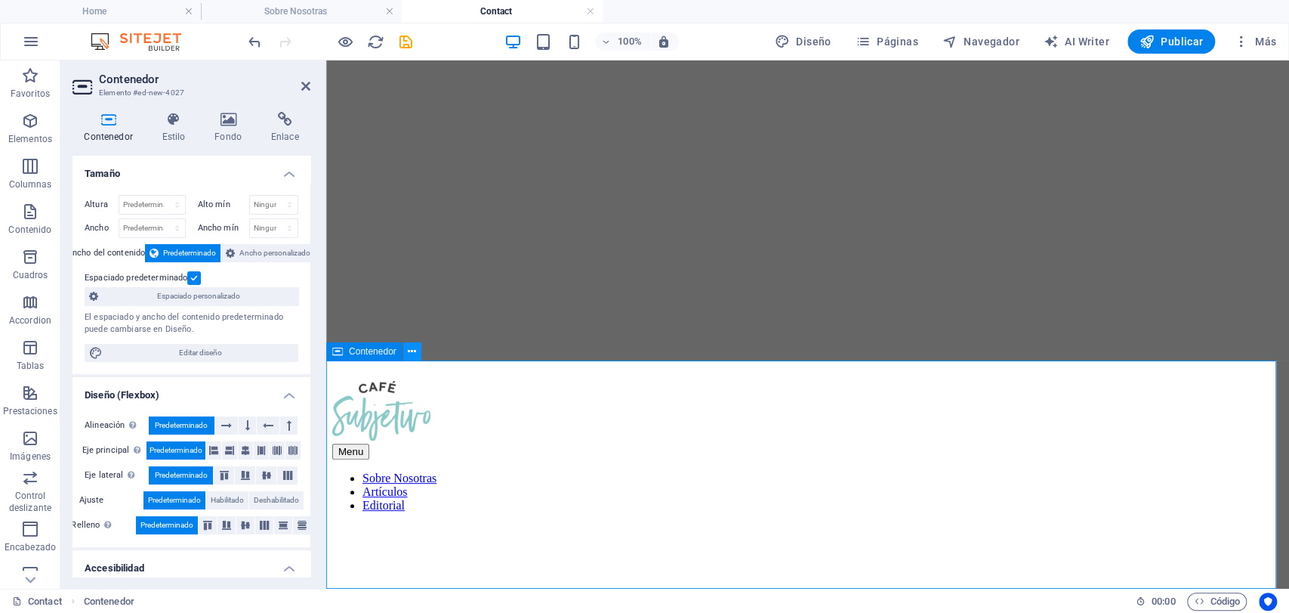
click at [405, 347] on button at bounding box center [412, 351] width 18 height 18
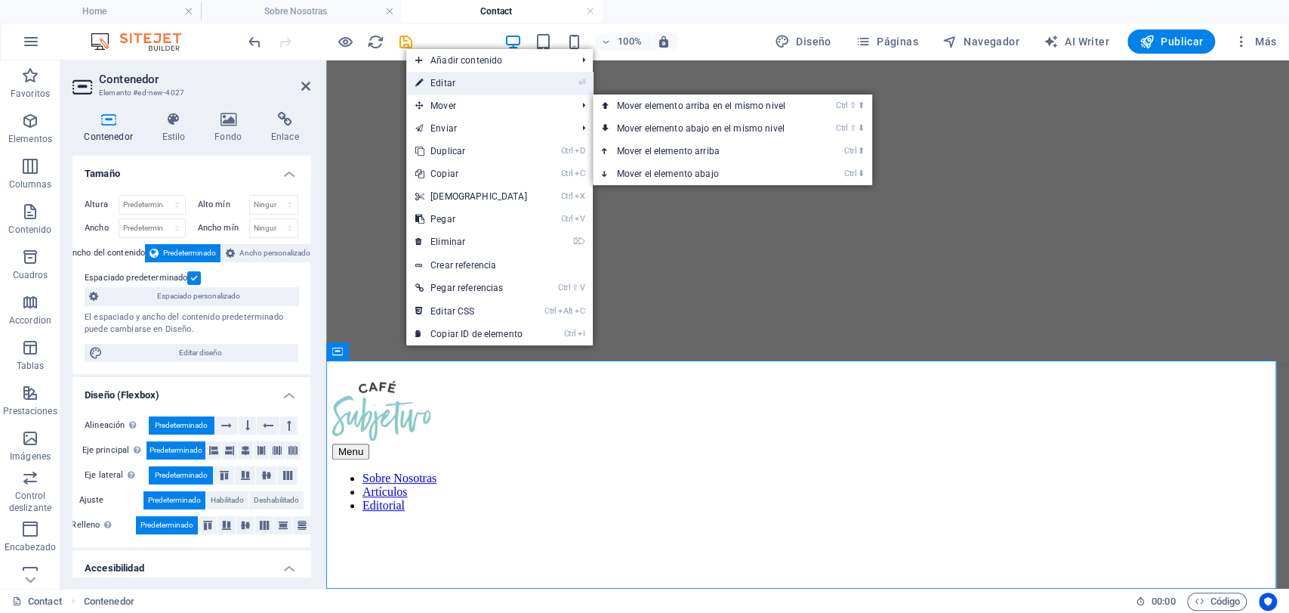
click at [435, 82] on link "⏎ Editar" at bounding box center [471, 83] width 130 height 23
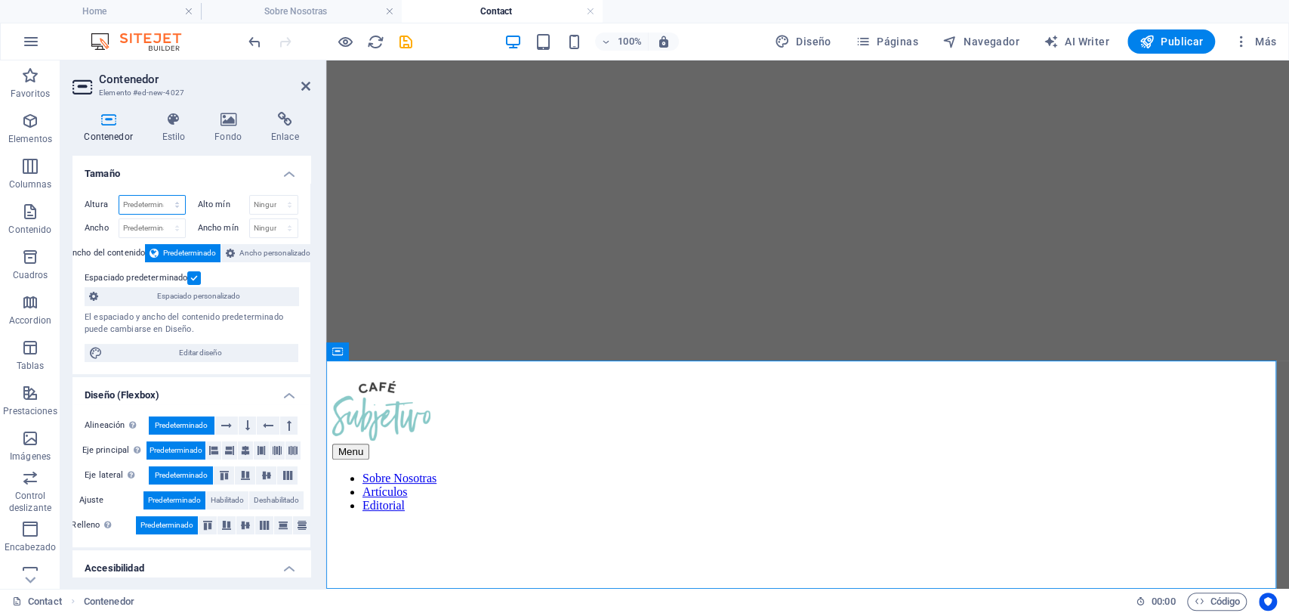
click at [151, 208] on select "Predeterminado px rem % vh vw" at bounding box center [152, 205] width 66 height 18
select select "px"
click at [162, 196] on select "Predeterminado px rem % vh vw" at bounding box center [152, 205] width 66 height 18
type input "200"
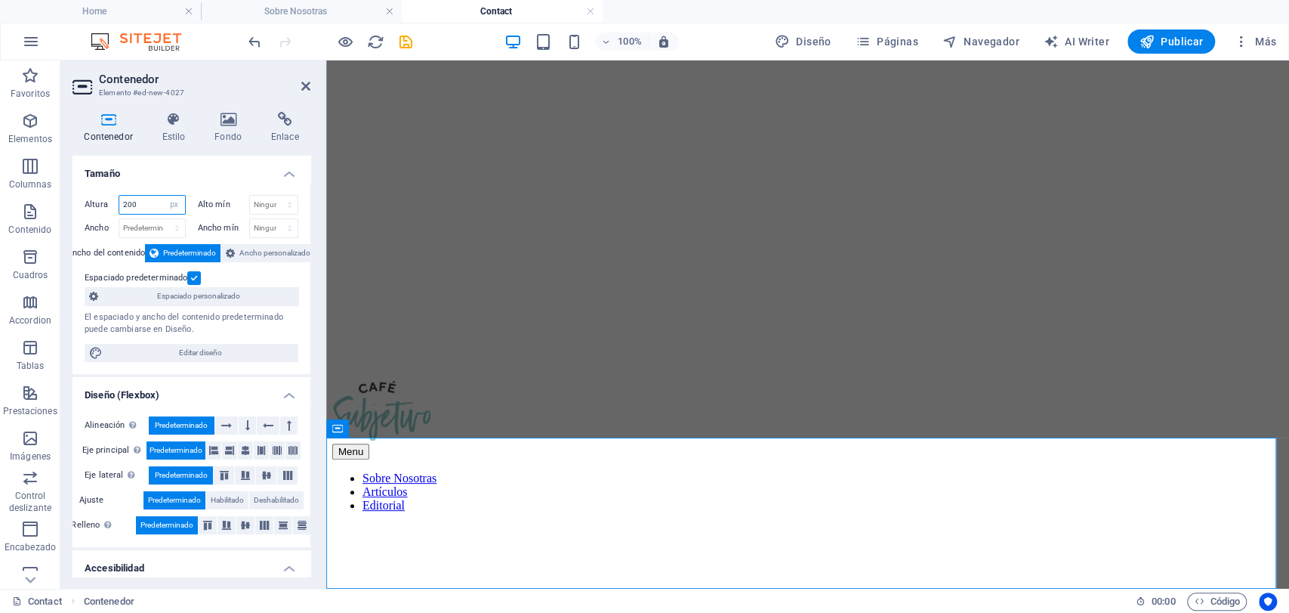
scroll to position [46, 0]
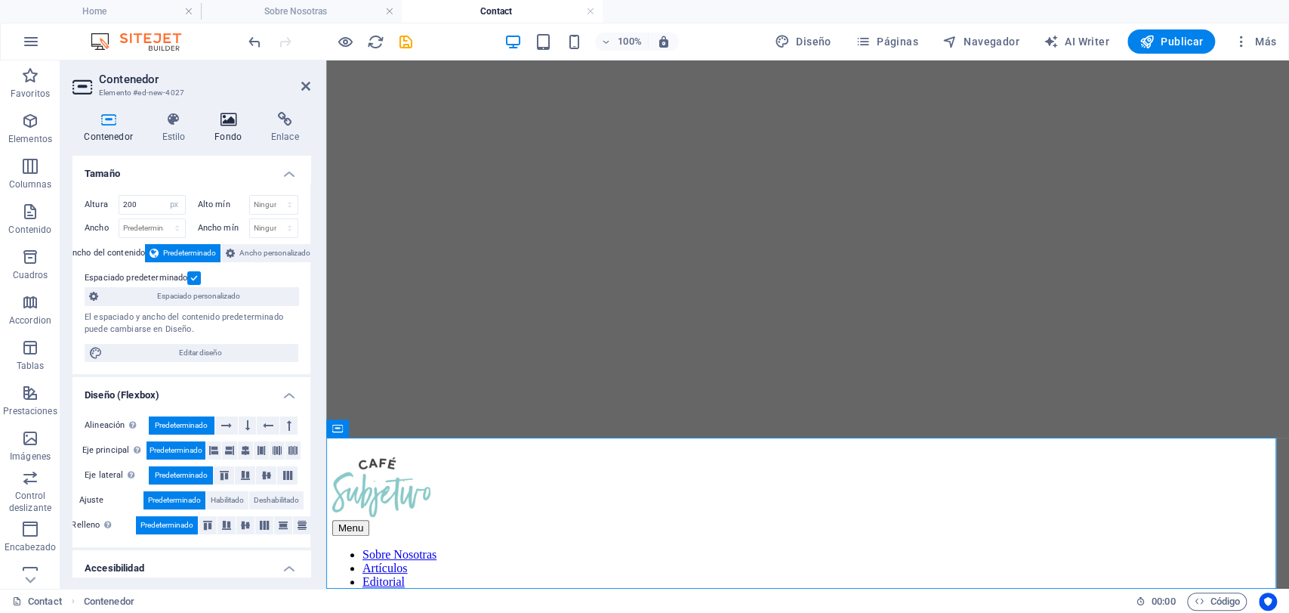
click at [233, 125] on icon at bounding box center [228, 119] width 51 height 15
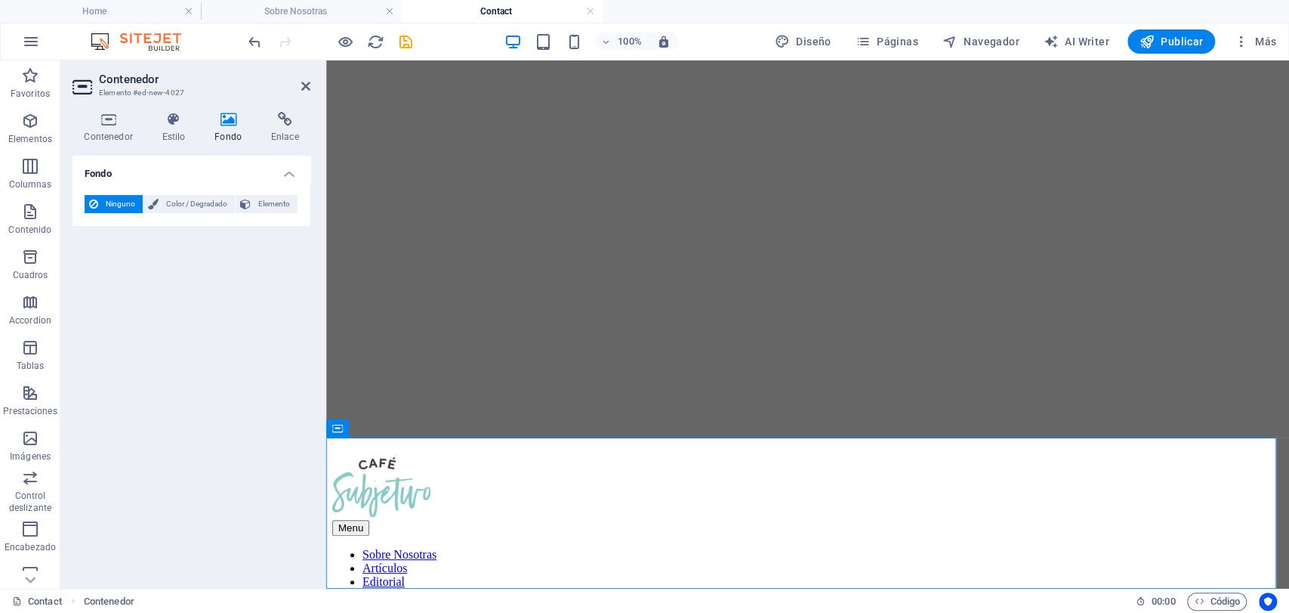
click at [165, 215] on div "Ninguno Color / Degradado Elemento Estirar fondo a ancho completo Superposición…" at bounding box center [192, 204] width 238 height 43
click at [165, 201] on span "Color / Degradado" at bounding box center [196, 204] width 67 height 18
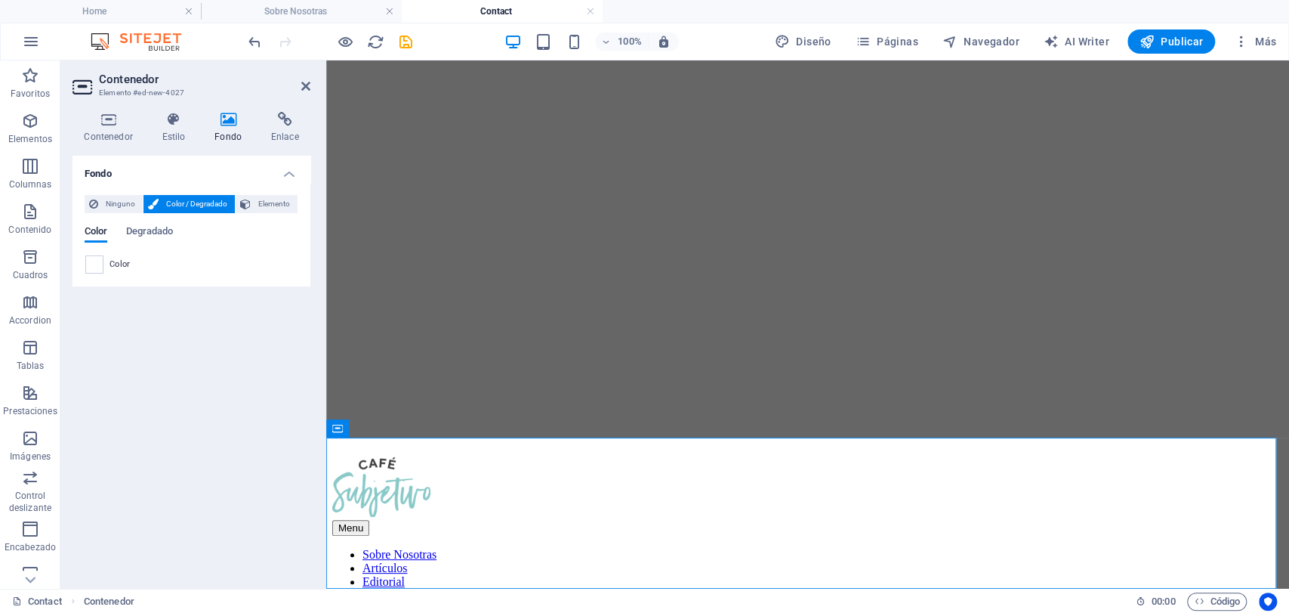
click at [108, 273] on div "Color" at bounding box center [192, 265] width 214 height 20
click at [95, 273] on div "Color" at bounding box center [192, 265] width 214 height 20
click at [100, 271] on span at bounding box center [94, 264] width 17 height 17
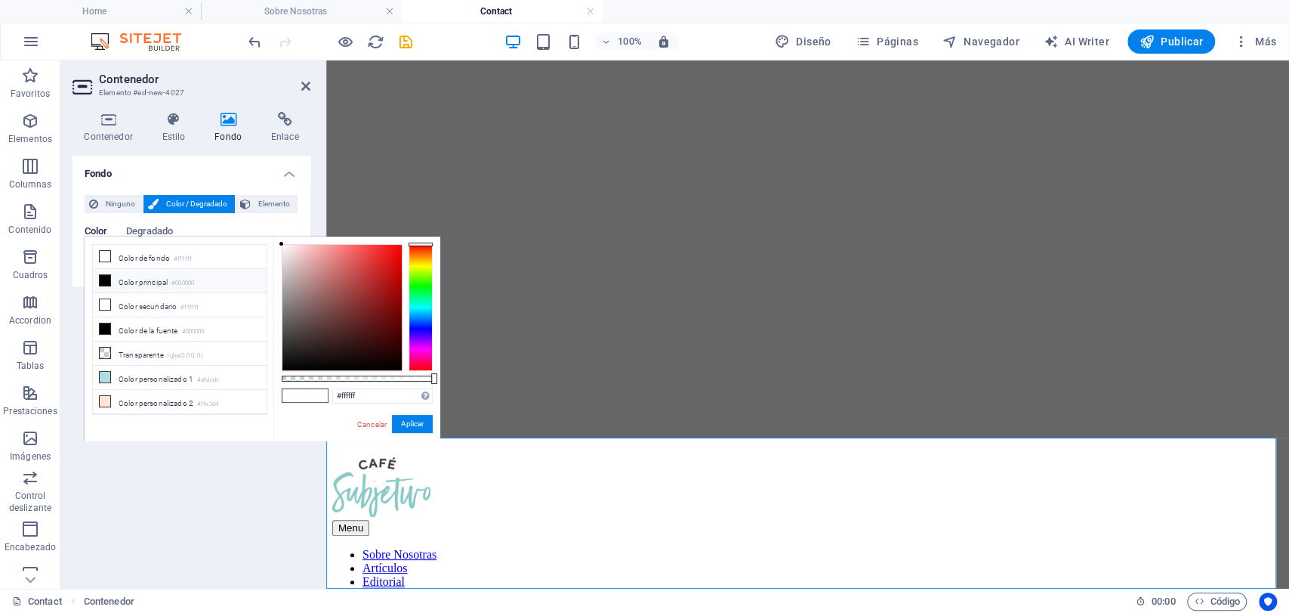
click at [117, 281] on li "Color principal #000000" at bounding box center [180, 281] width 174 height 24
type input "#000000"
click at [409, 427] on button "Aplicar" at bounding box center [412, 424] width 41 height 18
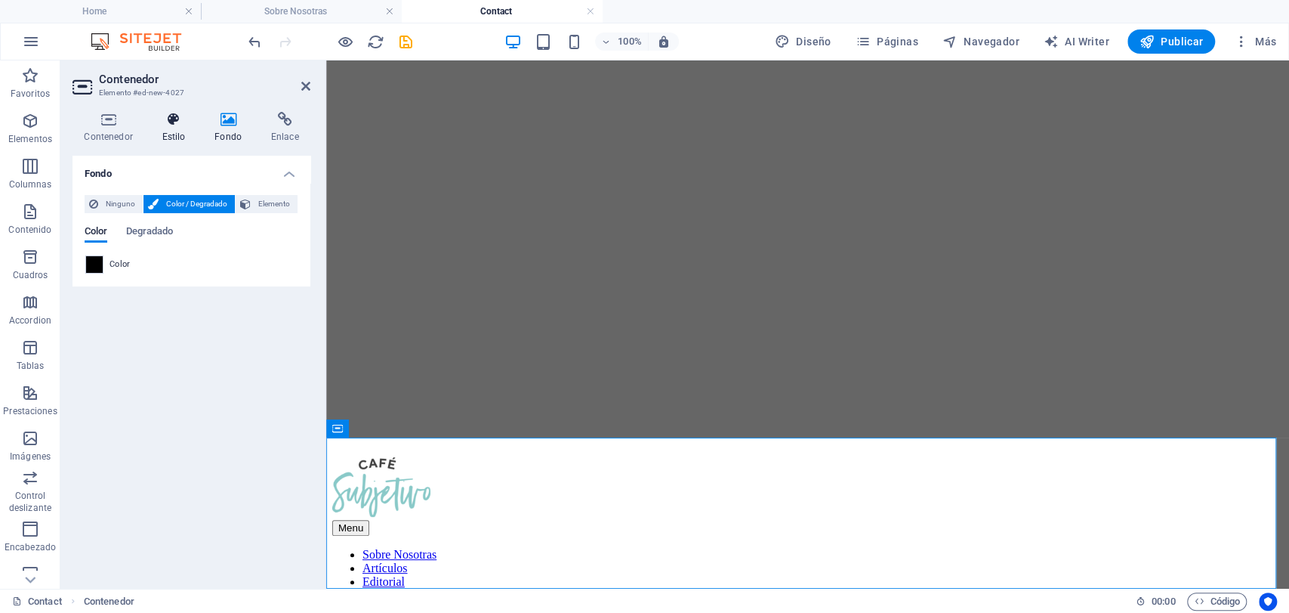
click at [175, 122] on icon at bounding box center [173, 119] width 47 height 15
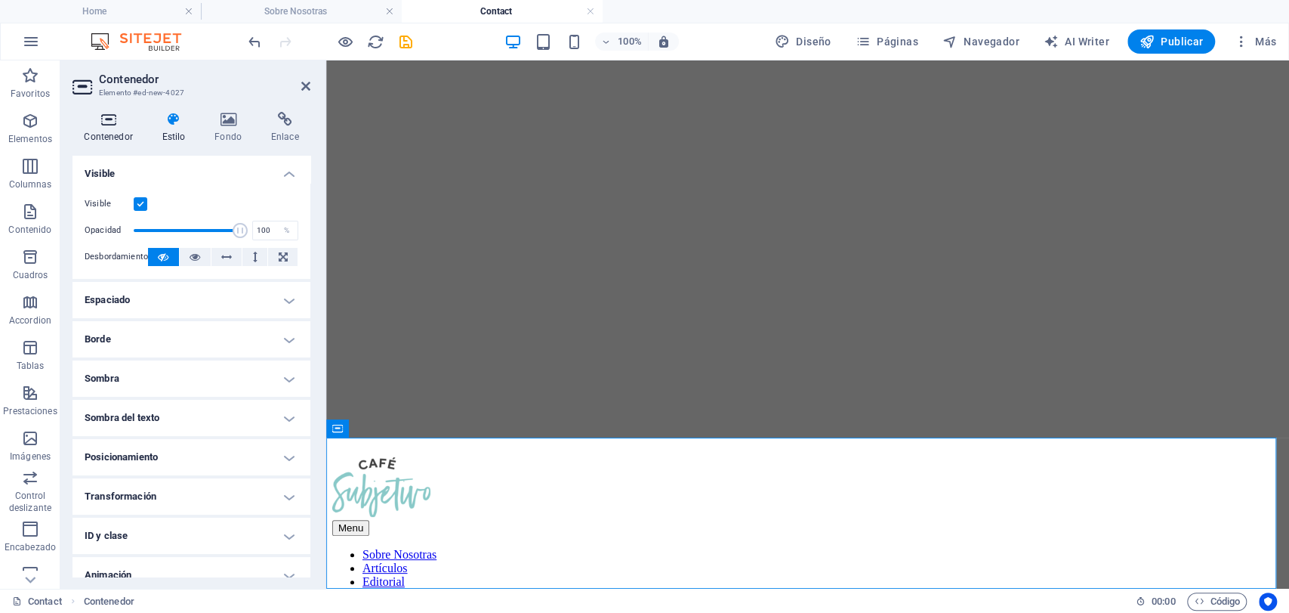
click at [105, 141] on h4 "Contenedor" at bounding box center [112, 128] width 78 height 32
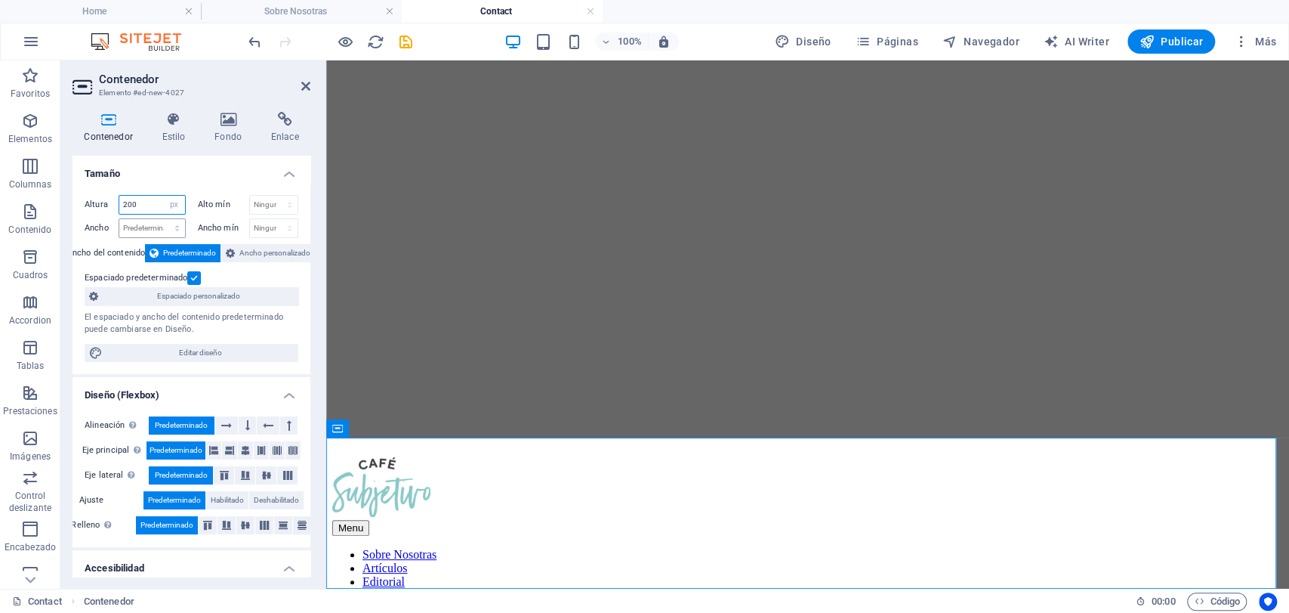
drag, startPoint x: 157, startPoint y: 213, endPoint x: 121, endPoint y: 221, distance: 37.0
click at [121, 221] on div "[MEDICAL_DATA] 200 Predeterminado px rem % vh vw Alto mín Ninguno px rem % vh v…" at bounding box center [192, 216] width 214 height 43
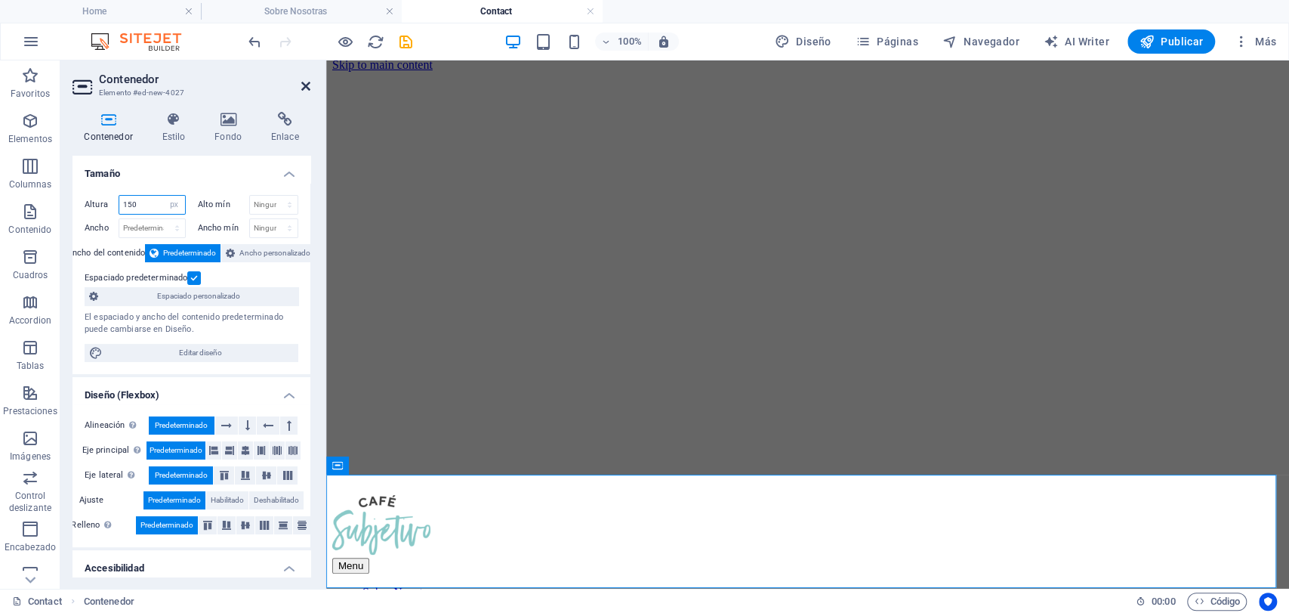
type input "150"
click at [304, 92] on link at bounding box center [305, 86] width 9 height 13
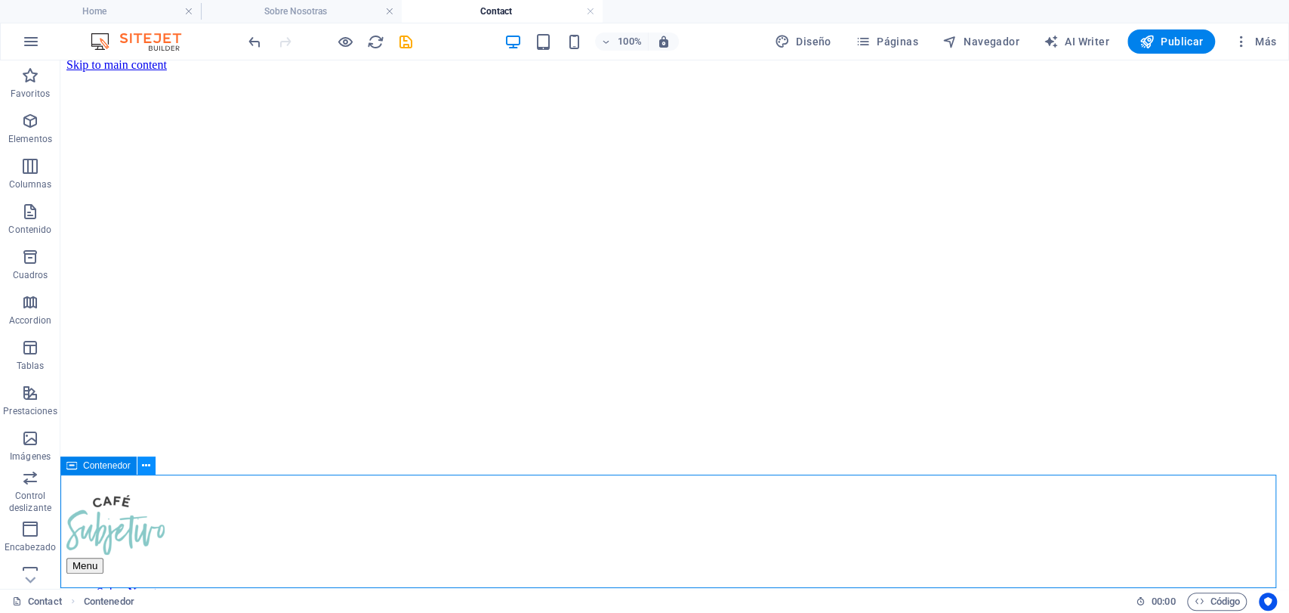
click at [143, 468] on icon at bounding box center [146, 466] width 8 height 16
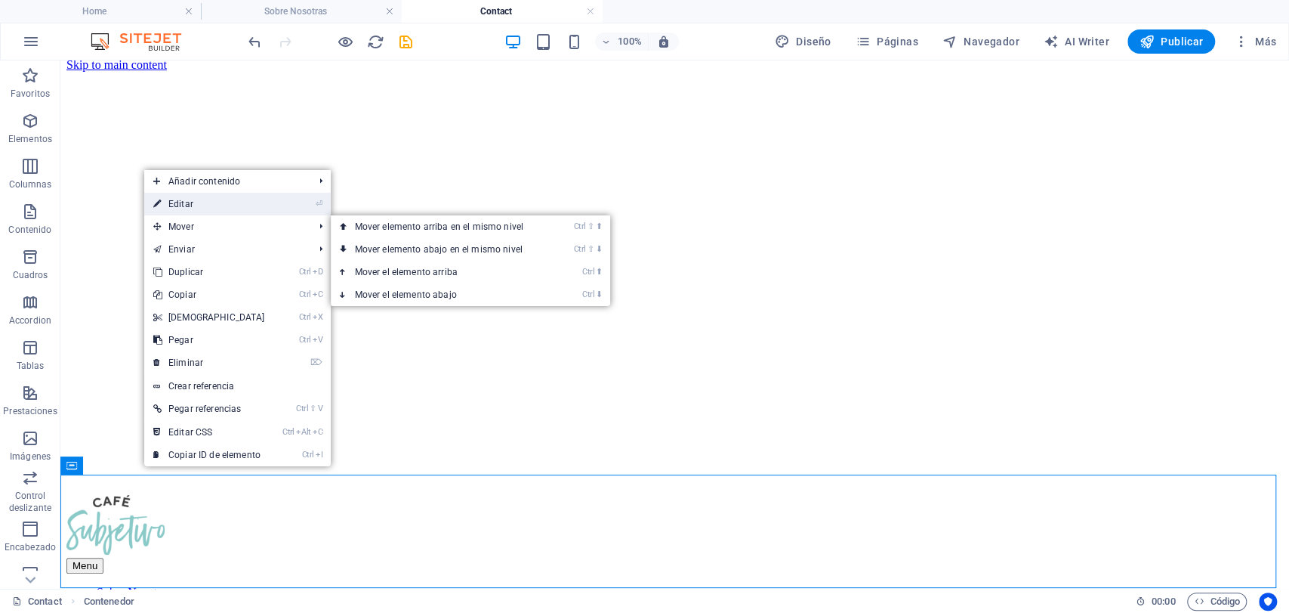
click at [229, 206] on link "⏎ Editar" at bounding box center [209, 204] width 130 height 23
select select "px"
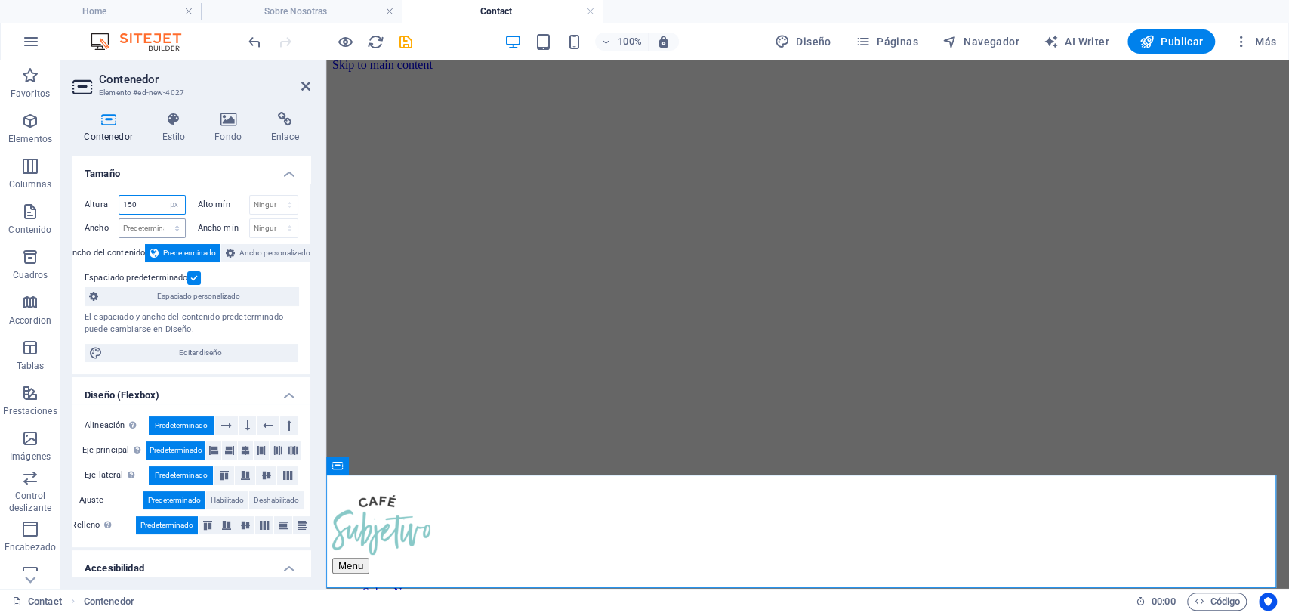
drag, startPoint x: 151, startPoint y: 206, endPoint x: 121, endPoint y: 221, distance: 33.5
click at [121, 221] on div "[MEDICAL_DATA] 150 Predeterminado px rem % vh vw Alto mín Ninguno px rem % vh v…" at bounding box center [192, 216] width 214 height 43
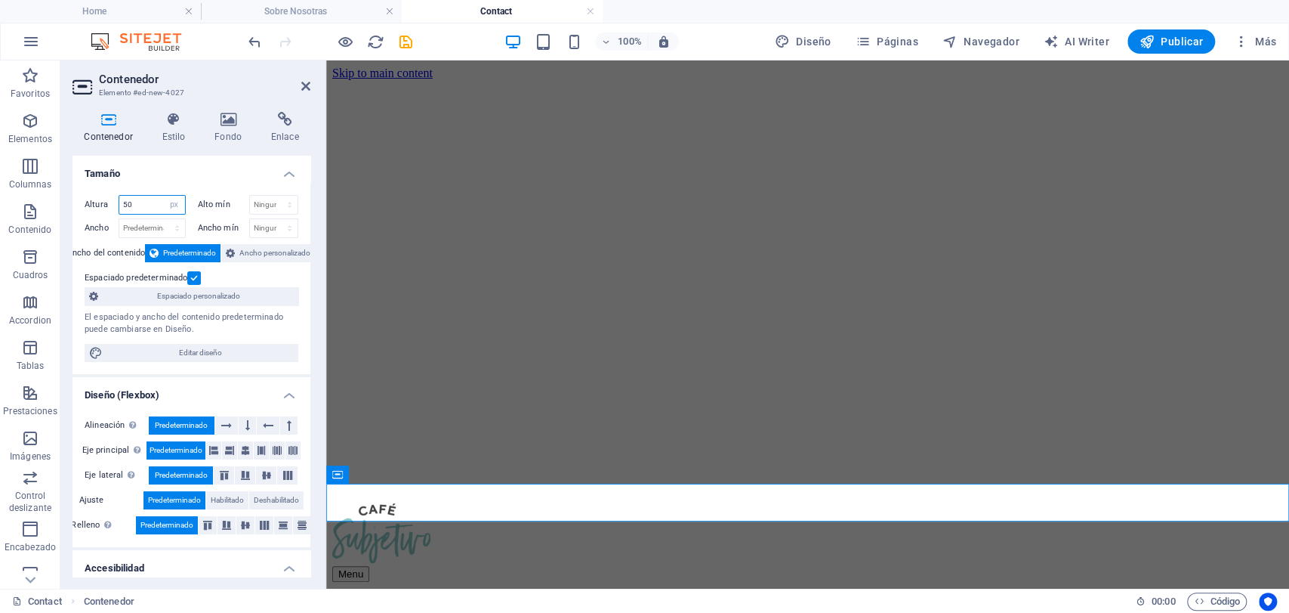
type input "5"
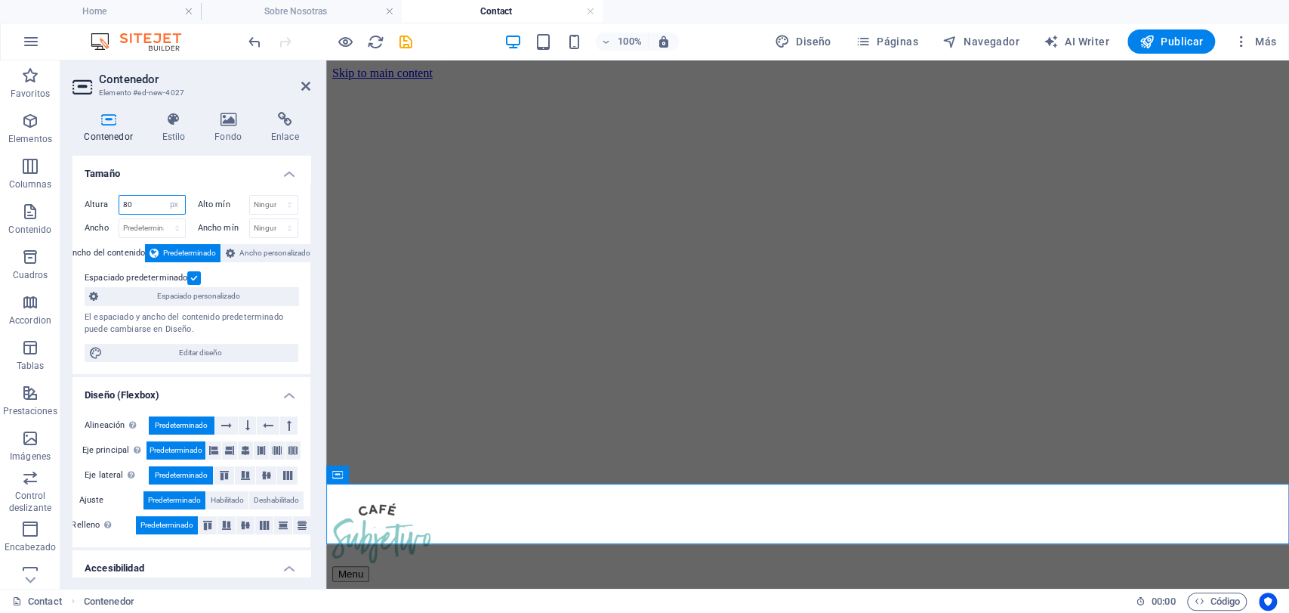
type input "8"
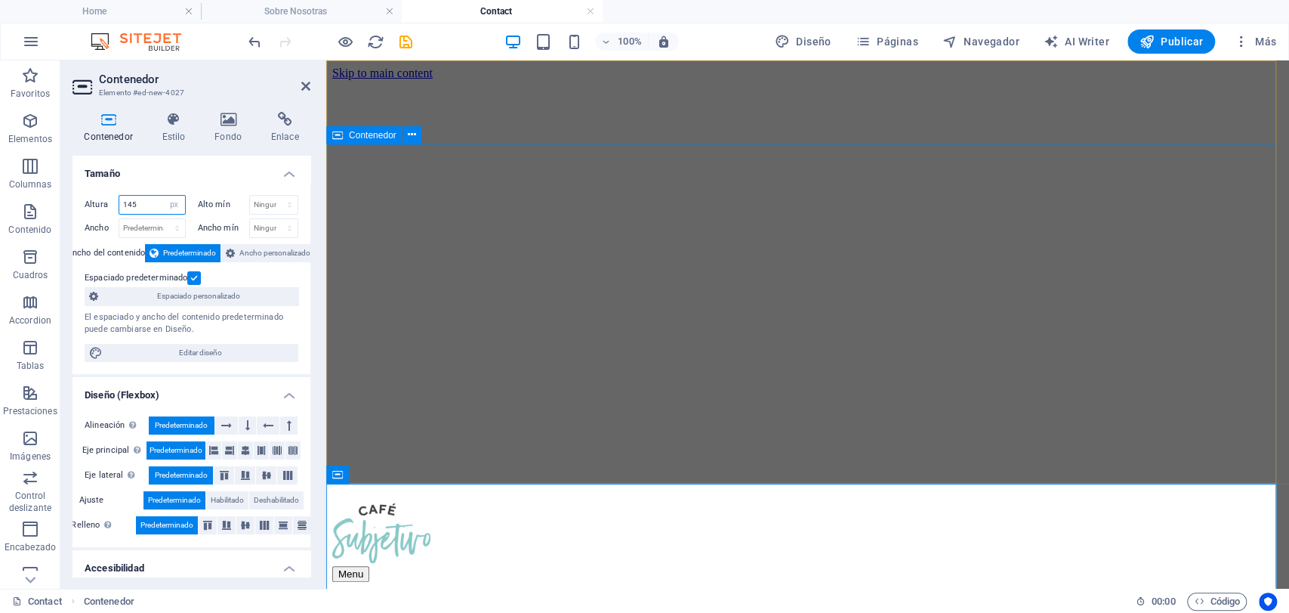
type input "145"
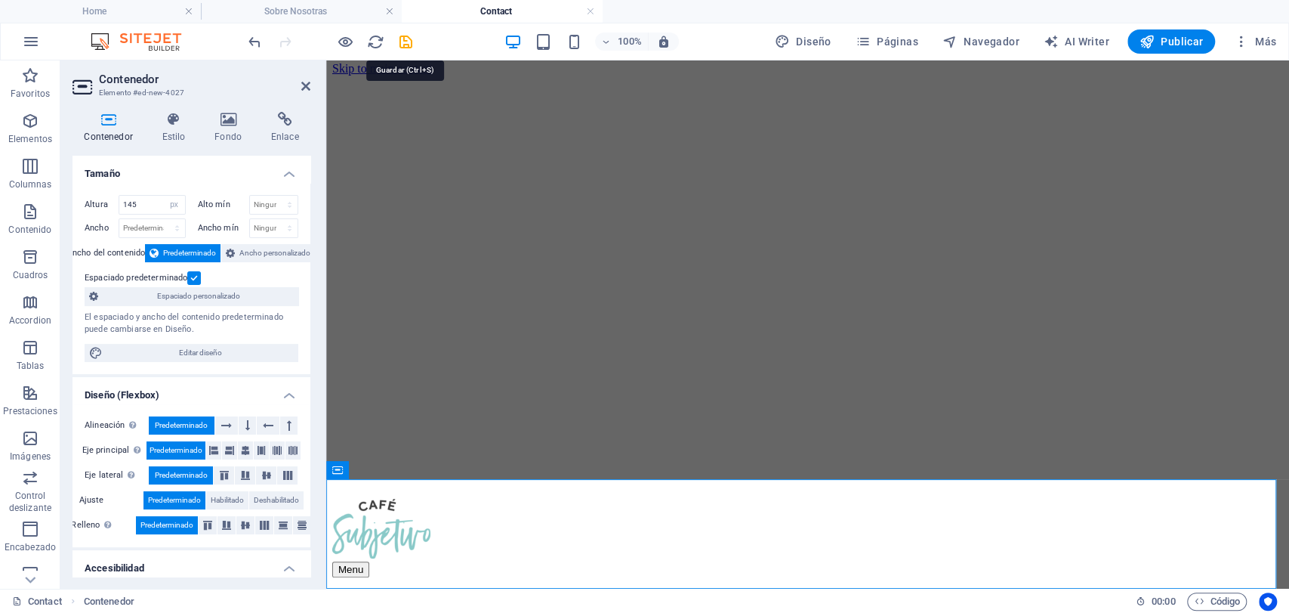
click at [415, 39] on div "100% Diseño Páginas Navegador AI Writer Publicar Más" at bounding box center [764, 41] width 1037 height 24
click at [407, 39] on icon "save" at bounding box center [405, 41] width 17 height 17
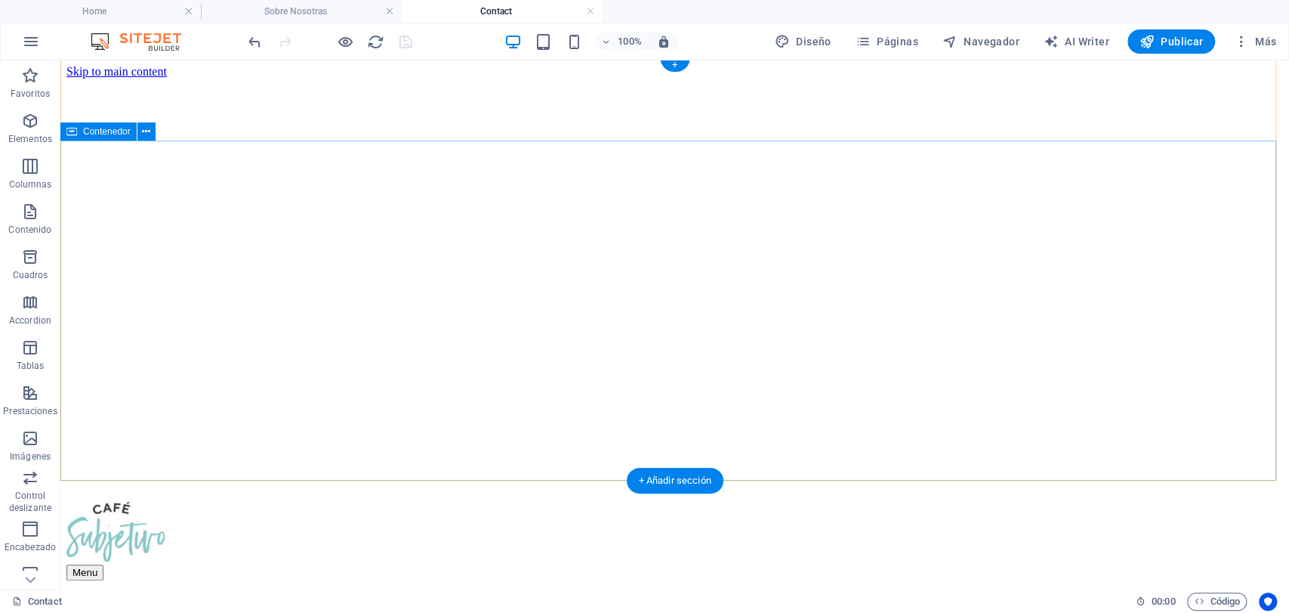
scroll to position [0, 0]
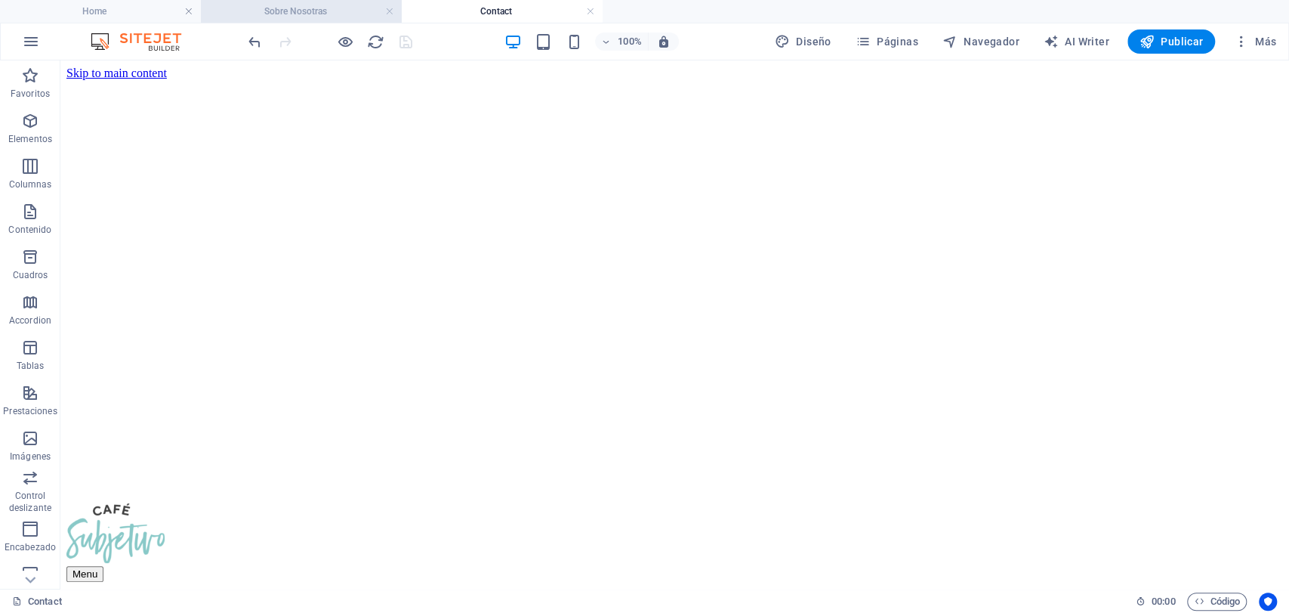
click at [322, 9] on h4 "Sobre Nosotras" at bounding box center [301, 11] width 201 height 17
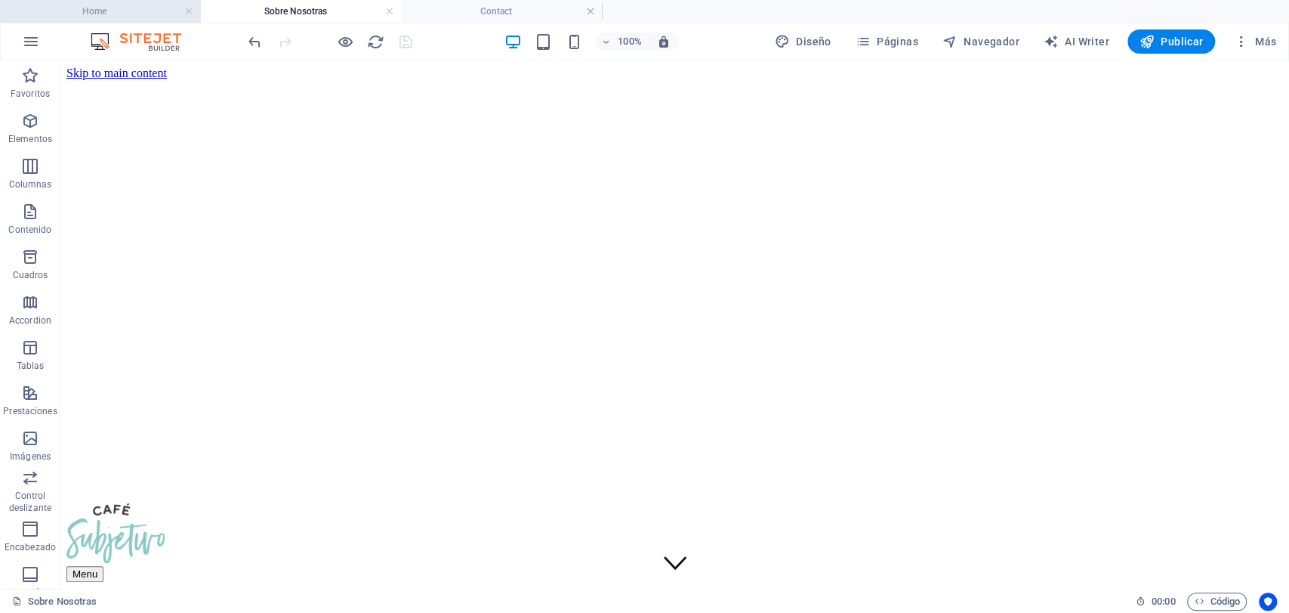
click at [125, 14] on h4 "Home" at bounding box center [100, 11] width 201 height 17
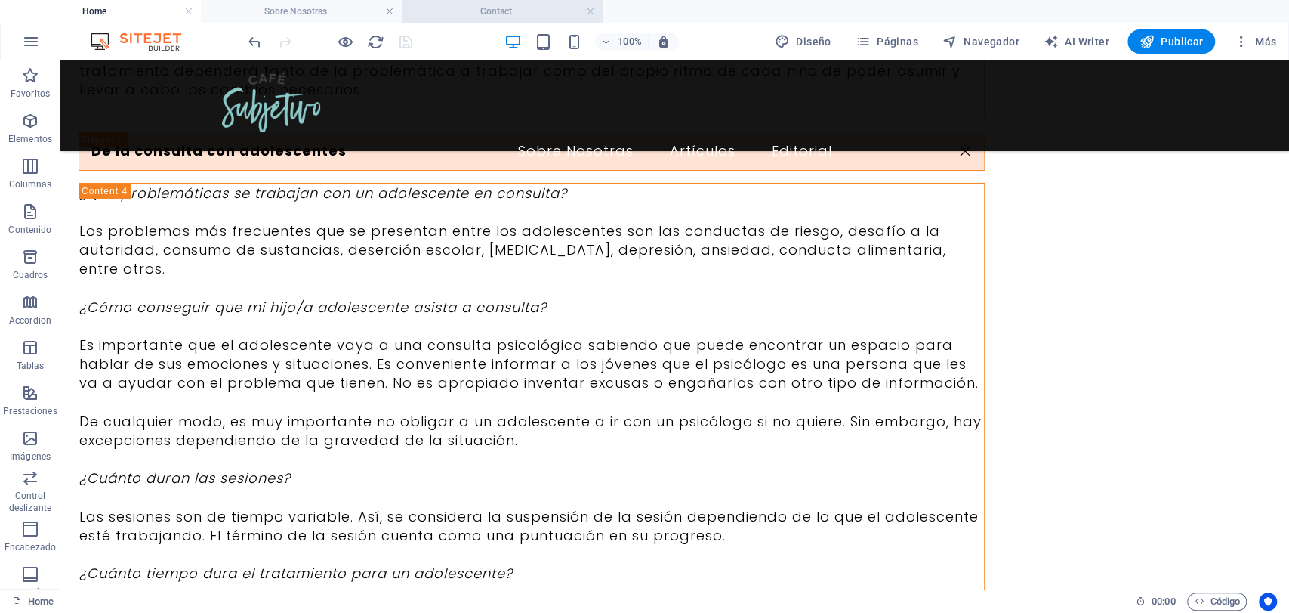
click at [459, 12] on h4 "Contact" at bounding box center [502, 11] width 201 height 17
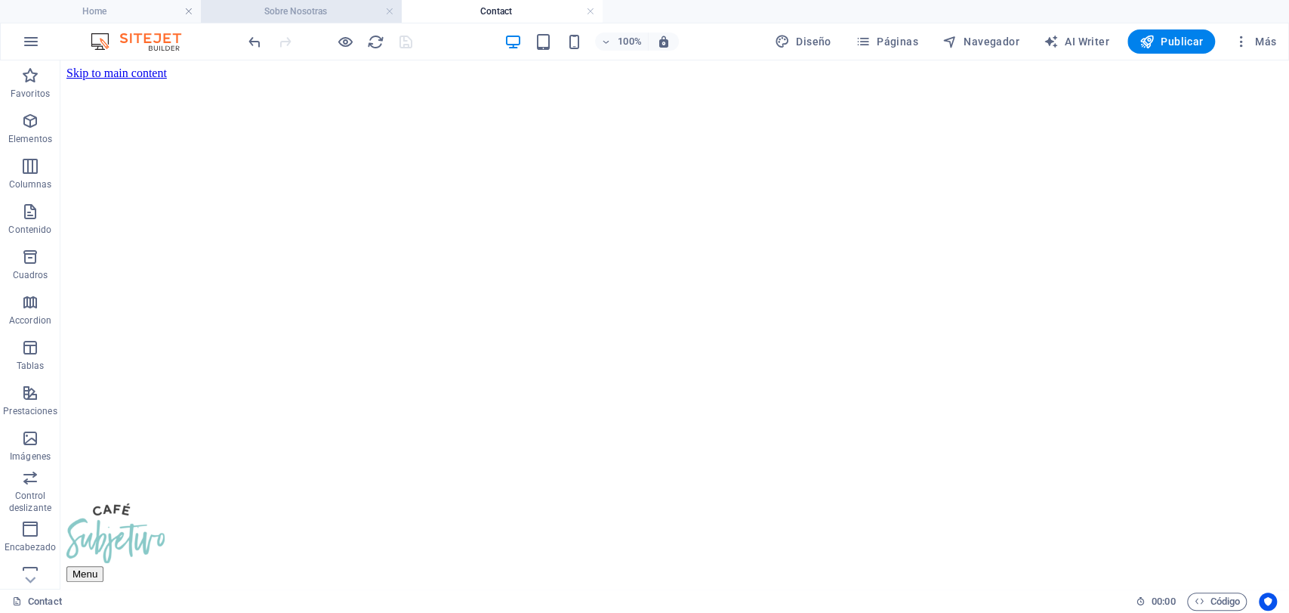
scroll to position [0, 0]
click at [367, 17] on h4 "Sobre Nosotras" at bounding box center [301, 11] width 201 height 17
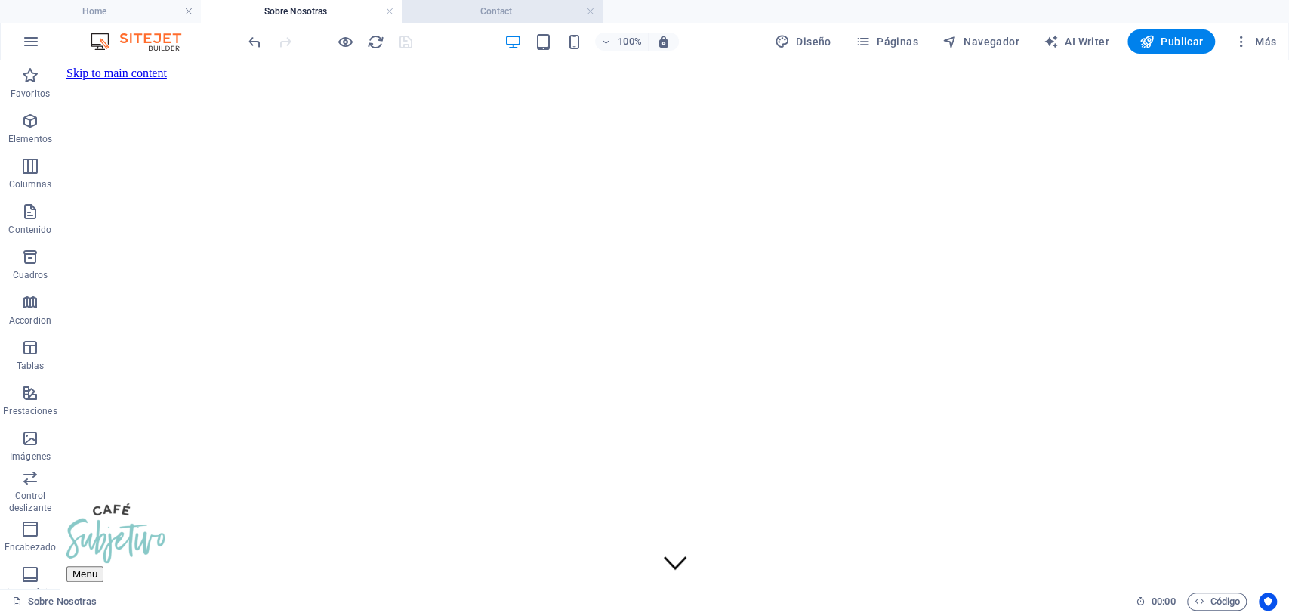
click at [498, 9] on h4 "Contact" at bounding box center [502, 11] width 201 height 17
click at [591, 12] on link at bounding box center [590, 12] width 9 height 14
click at [856, 42] on button "Páginas" at bounding box center [887, 41] width 75 height 24
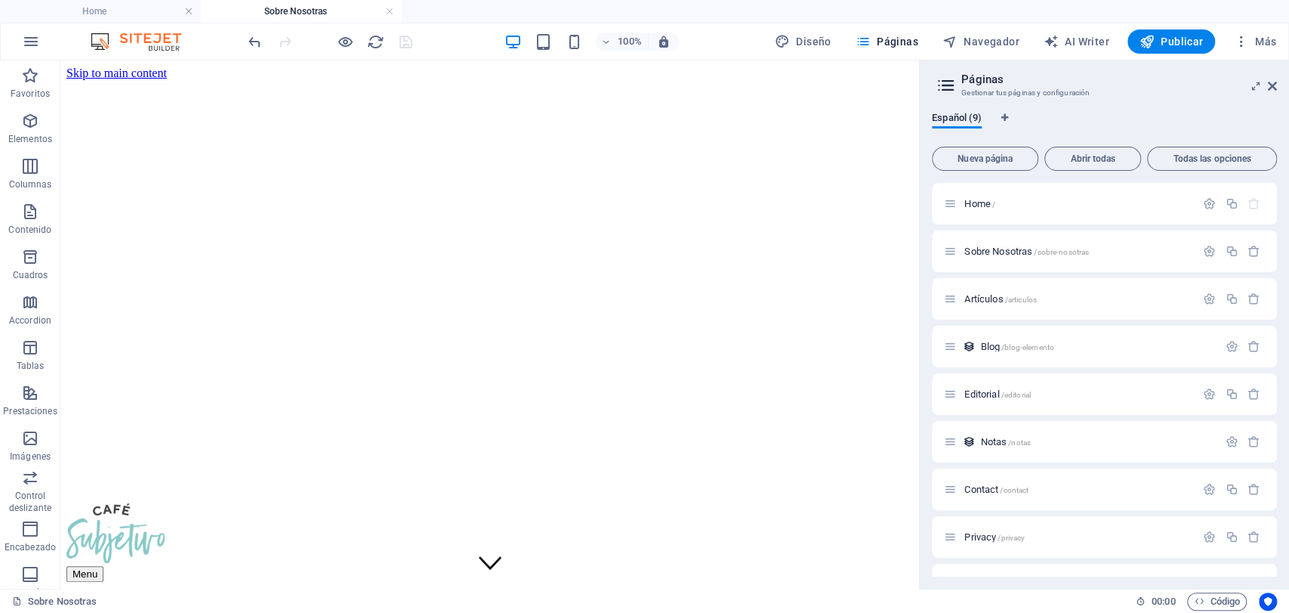
scroll to position [35, 0]
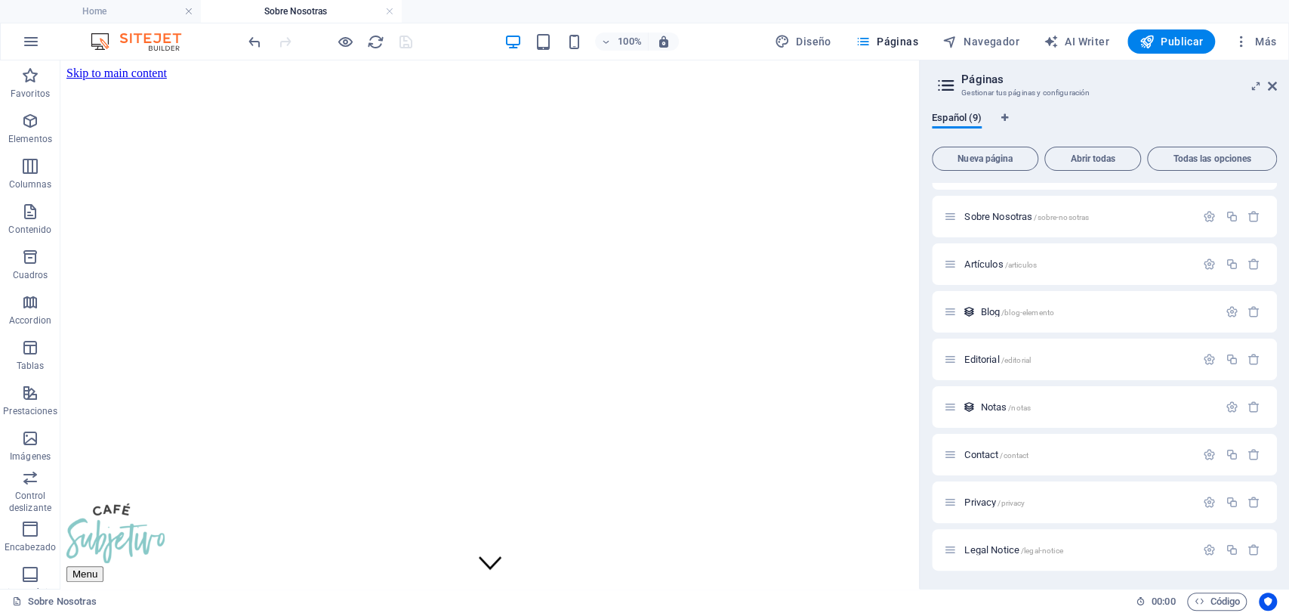
drag, startPoint x: 515, startPoint y: 397, endPoint x: 322, endPoint y: 608, distance: 286.6
click at [1273, 82] on icon at bounding box center [1272, 86] width 9 height 12
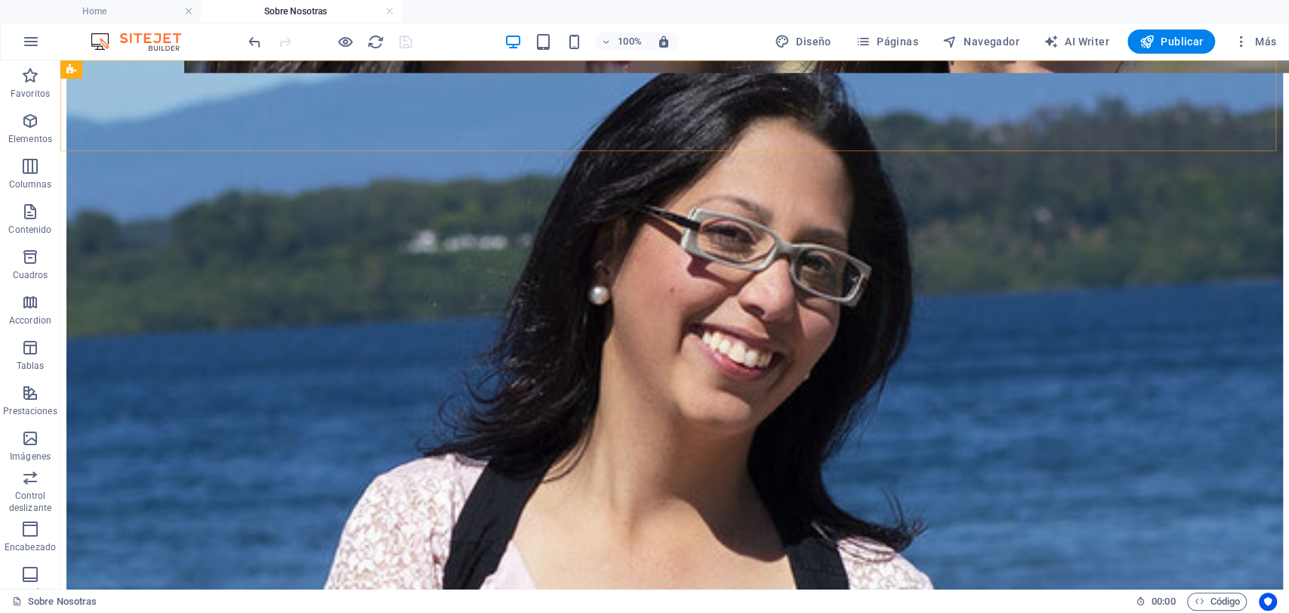
scroll to position [2538, 0]
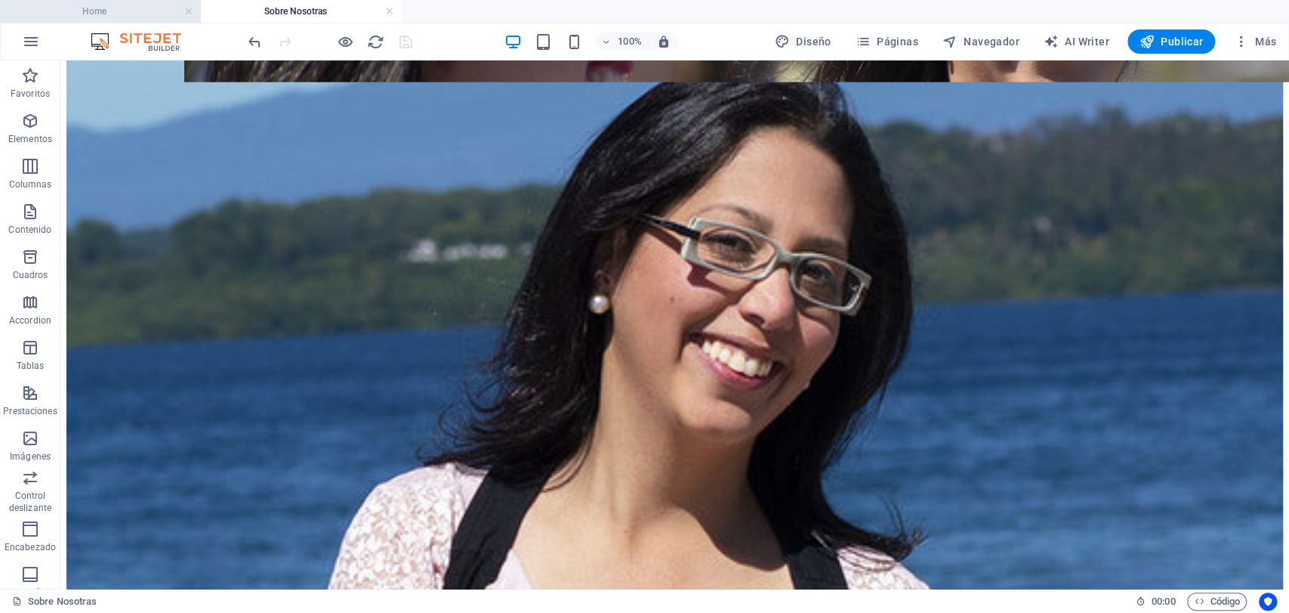
click at [153, 2] on li "Home" at bounding box center [100, 11] width 201 height 23
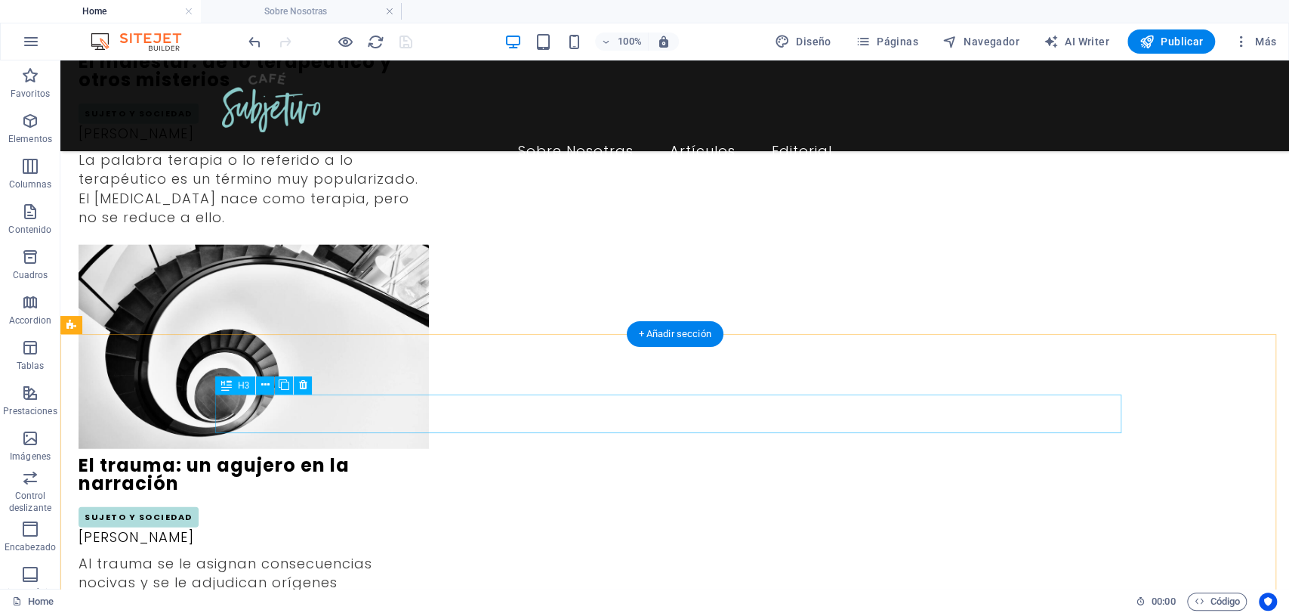
scroll to position [2472, 0]
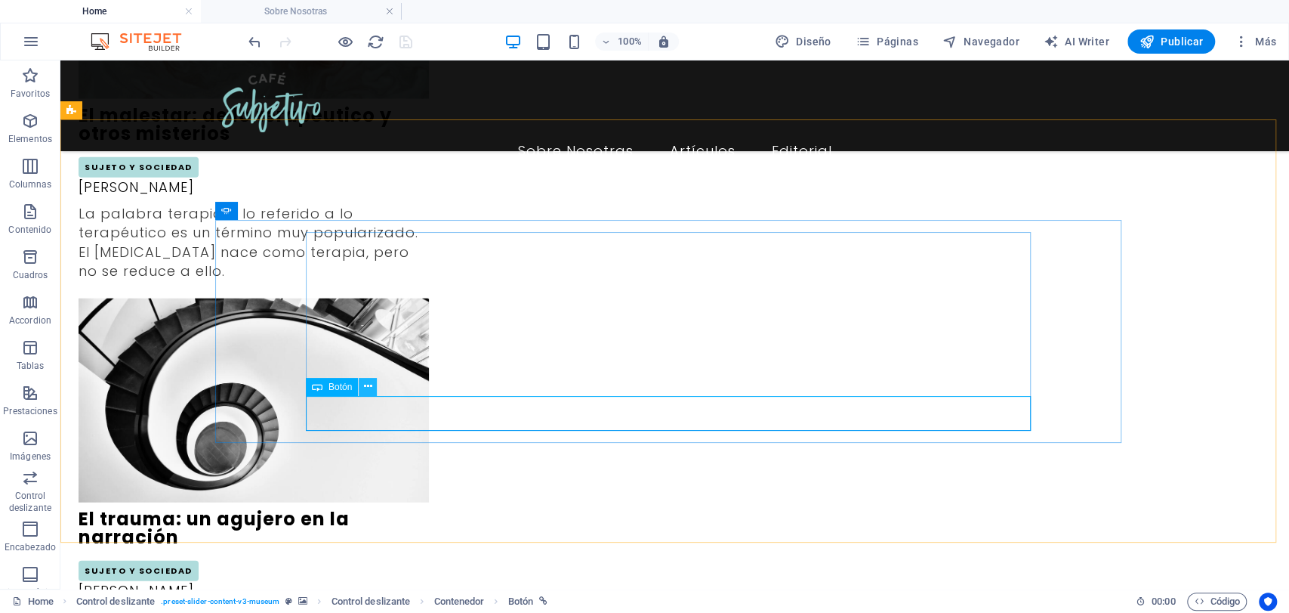
click at [364, 390] on icon at bounding box center [368, 386] width 8 height 16
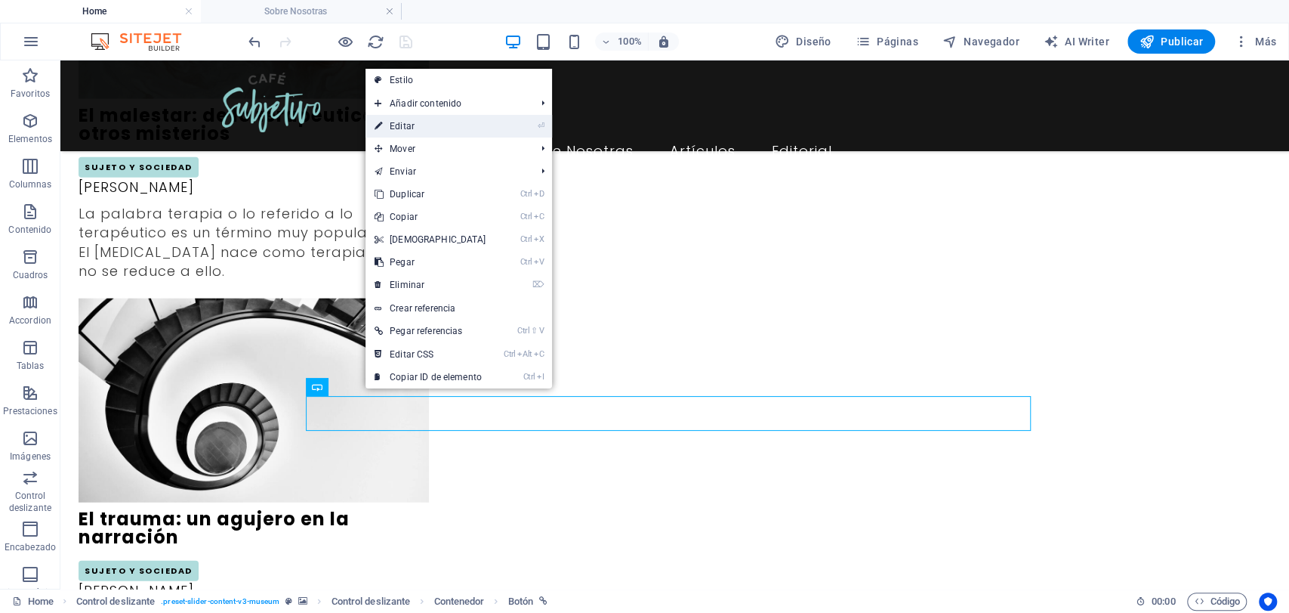
click at [447, 128] on link "⏎ Editar" at bounding box center [431, 126] width 130 height 23
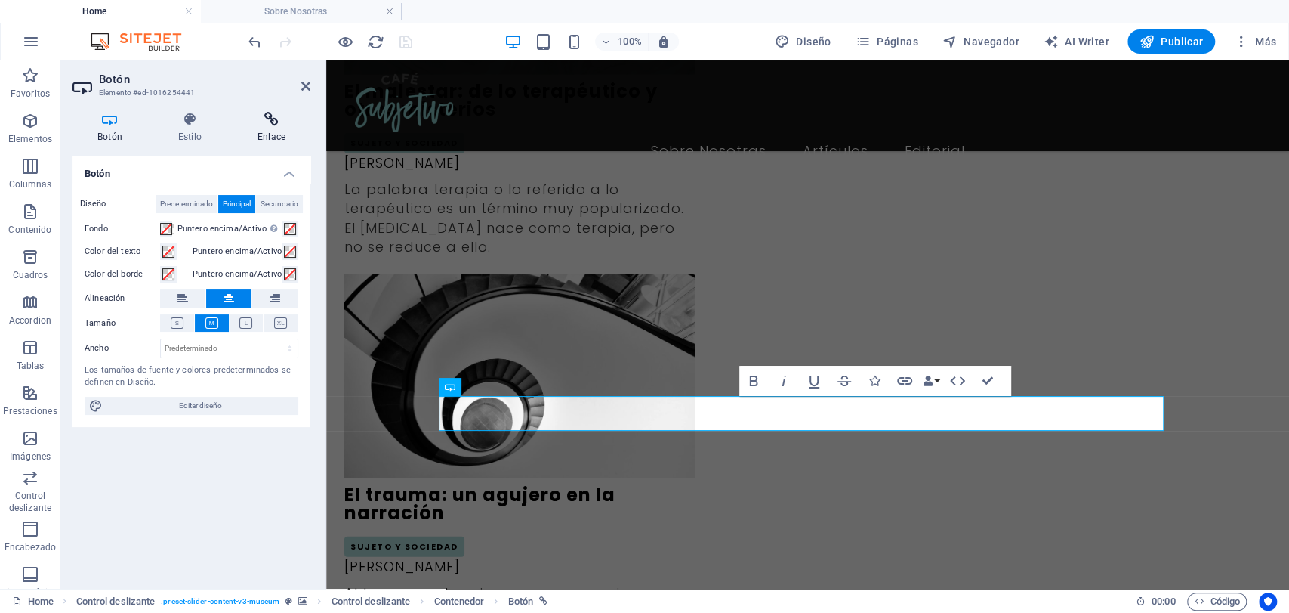
click at [271, 137] on h4 "Enlace" at bounding box center [272, 128] width 78 height 32
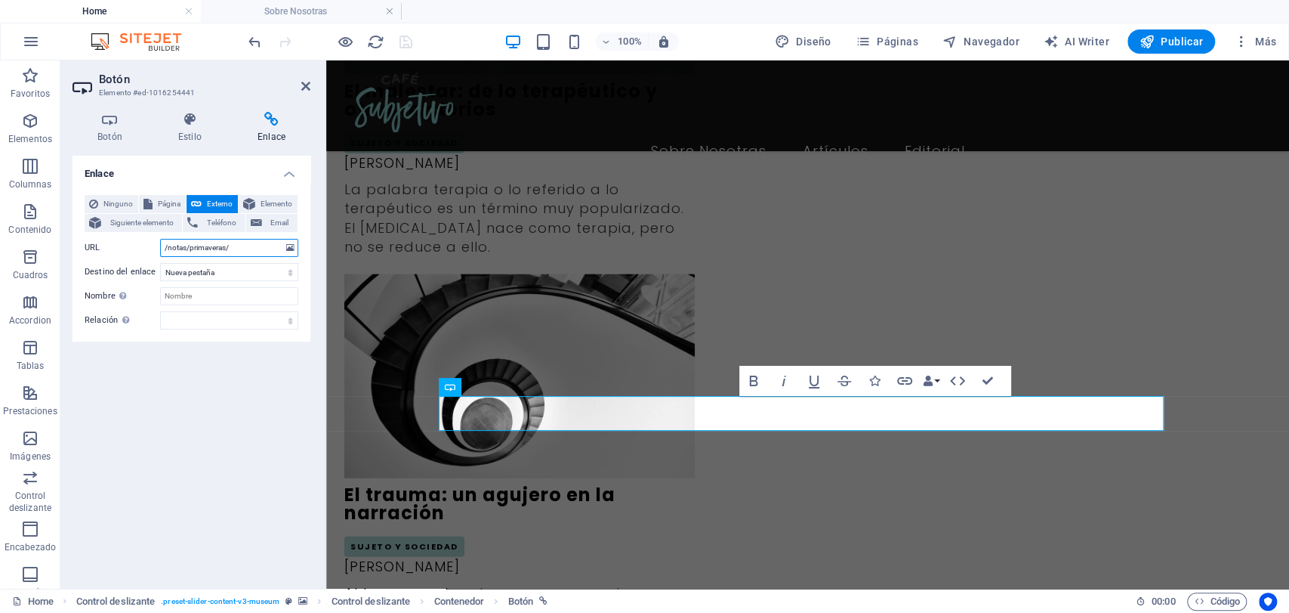
click at [254, 241] on input "/notas/primaveras/" at bounding box center [229, 248] width 138 height 18
click at [269, 255] on input "/notas/primaveras/" at bounding box center [229, 248] width 138 height 18
click at [308, 9] on h4 "Sobre Nosotras" at bounding box center [301, 11] width 201 height 17
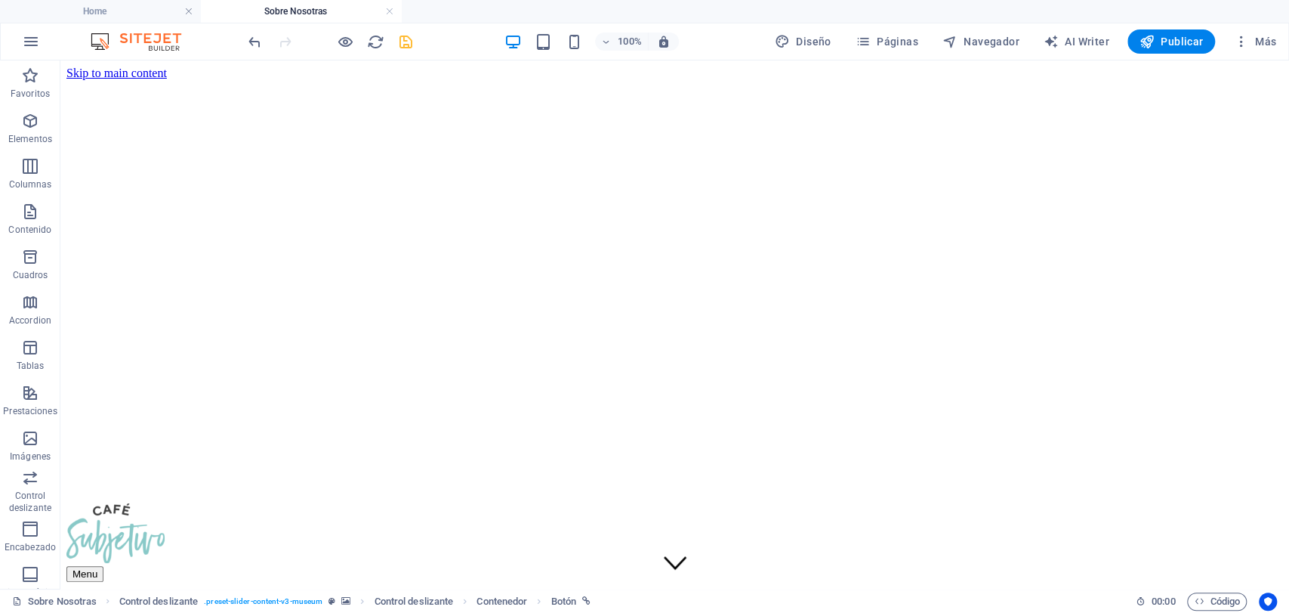
scroll to position [2538, 0]
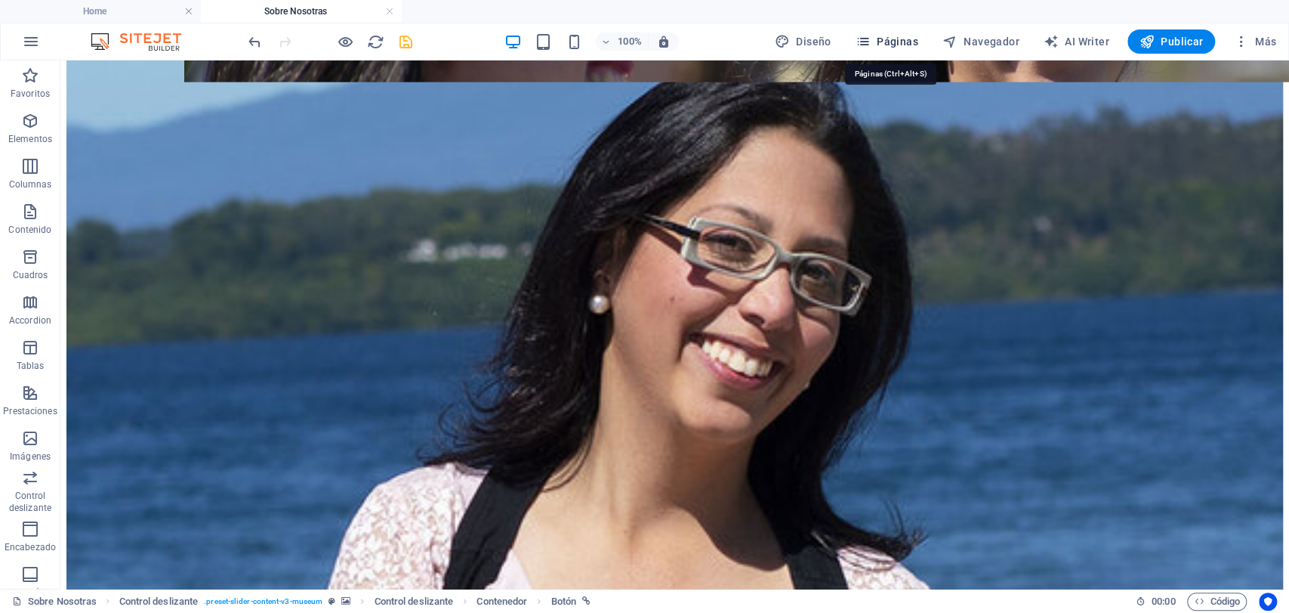
click at [871, 45] on icon "button" at bounding box center [863, 41] width 15 height 15
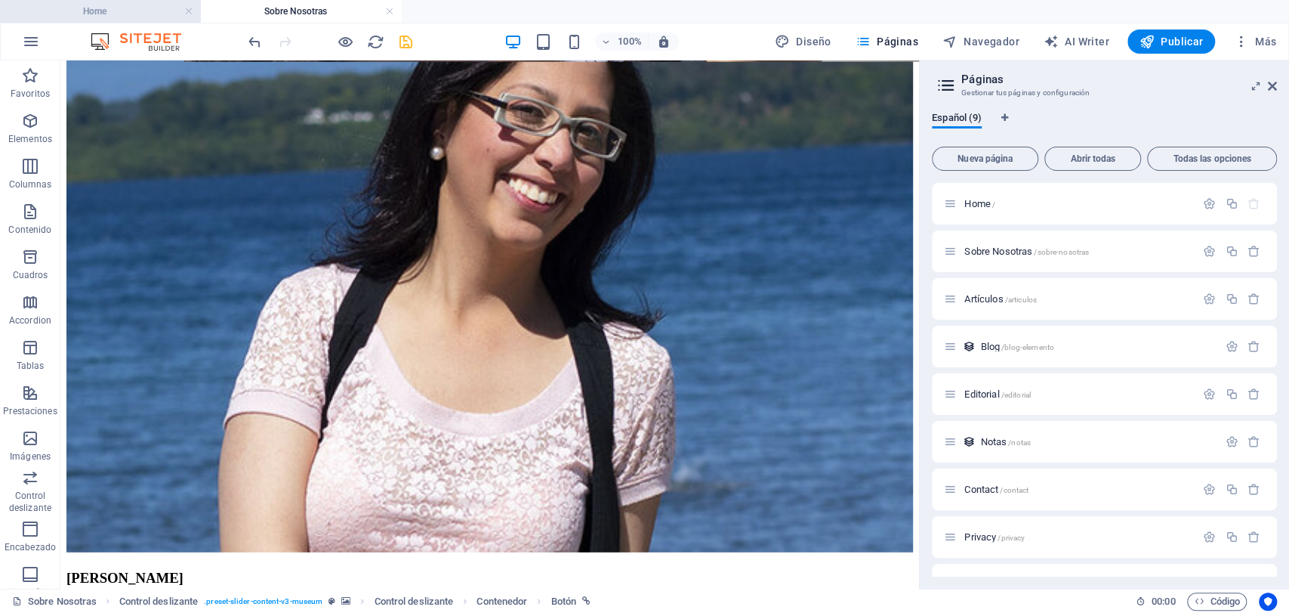
drag, startPoint x: 122, startPoint y: 9, endPoint x: 137, endPoint y: 14, distance: 15.8
click at [122, 9] on h4 "Home" at bounding box center [100, 11] width 201 height 17
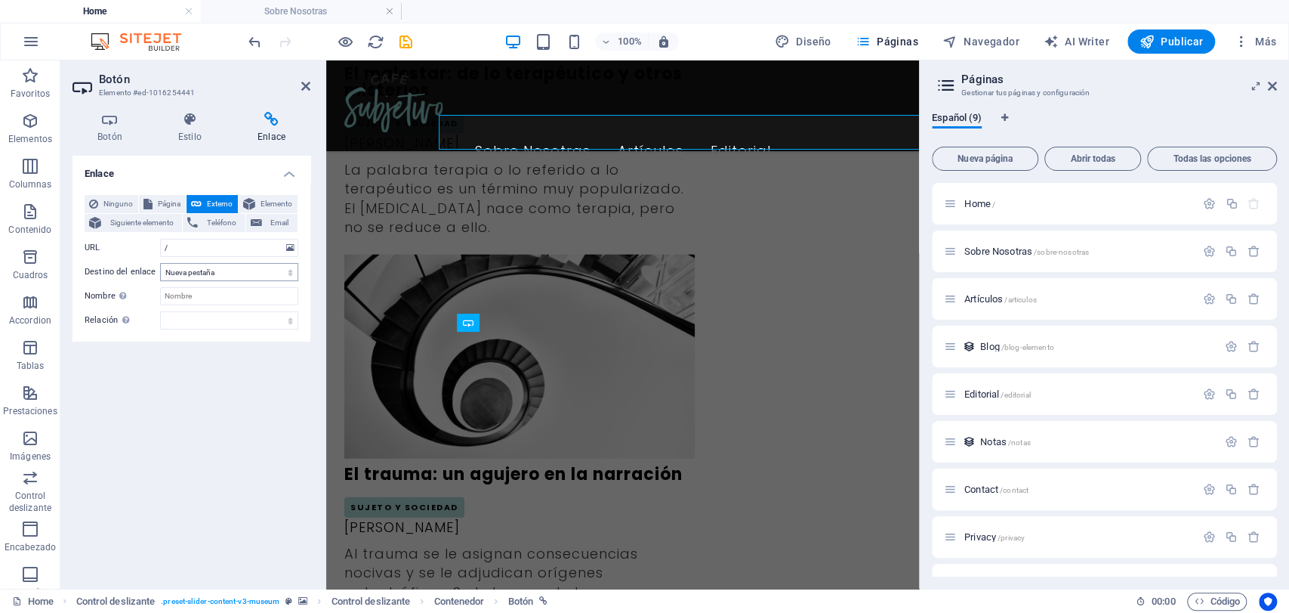
scroll to position [0, 0]
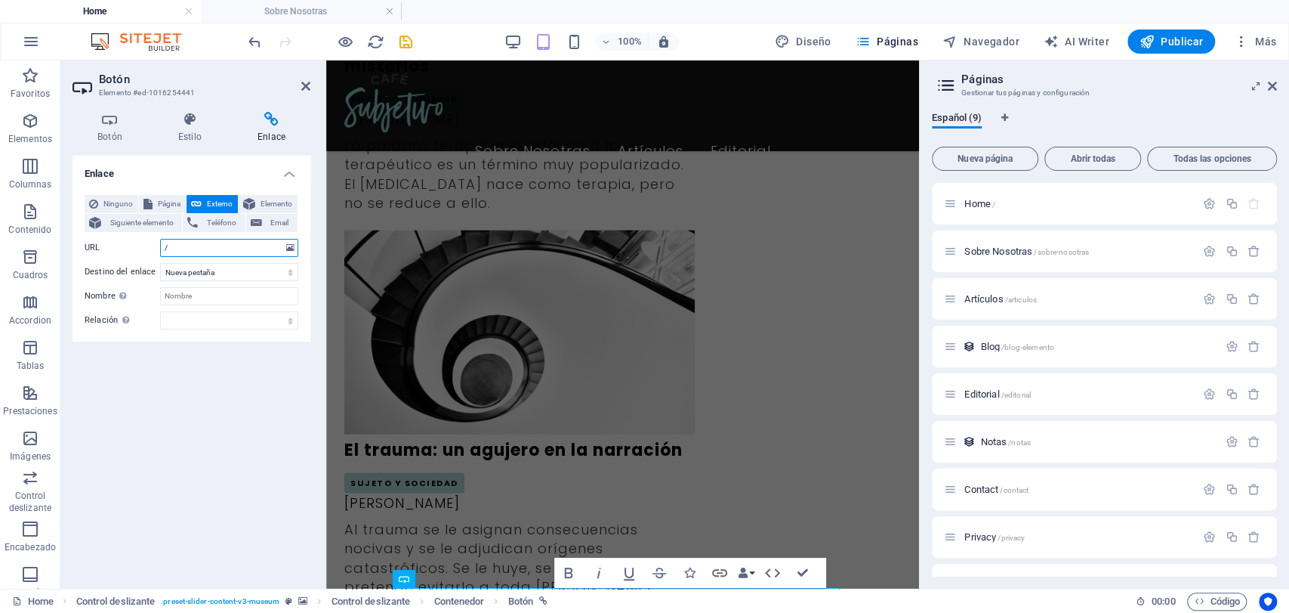
click at [191, 241] on input "/" at bounding box center [229, 248] width 138 height 18
type input "/sobre-nosotras"
click at [120, 513] on div "Enlace Ninguno Página Externo Elemento Siguiente elemento Teléfono Email Página…" at bounding box center [192, 366] width 238 height 421
click at [406, 38] on icon "save" at bounding box center [405, 41] width 17 height 17
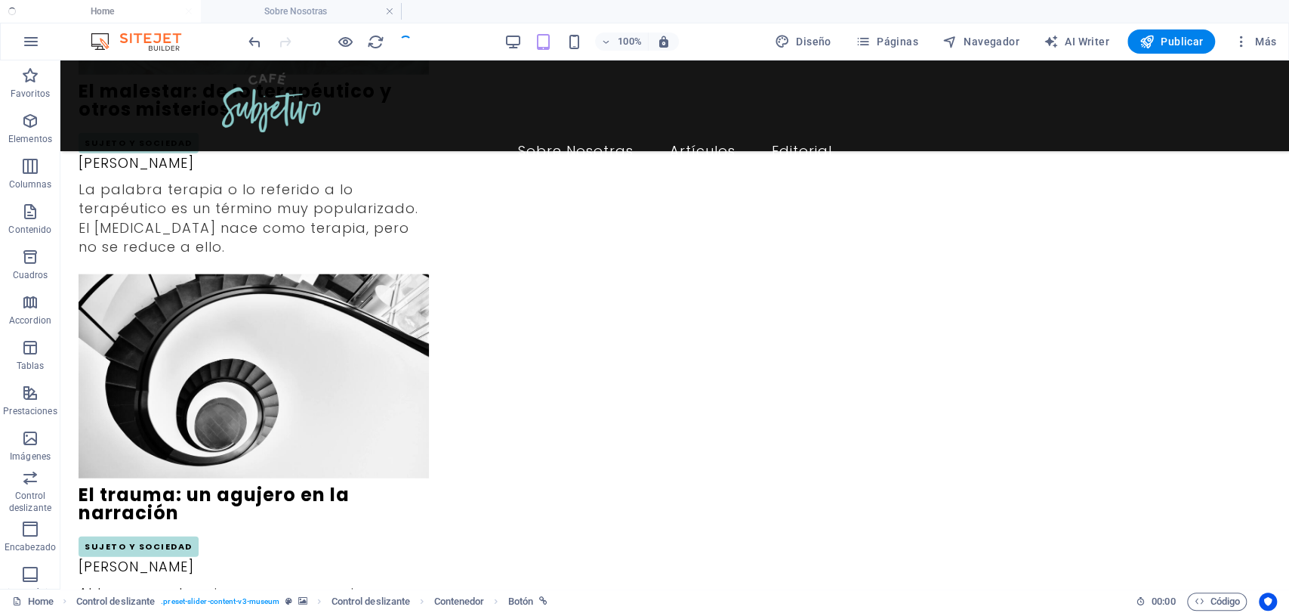
checkbox input "false"
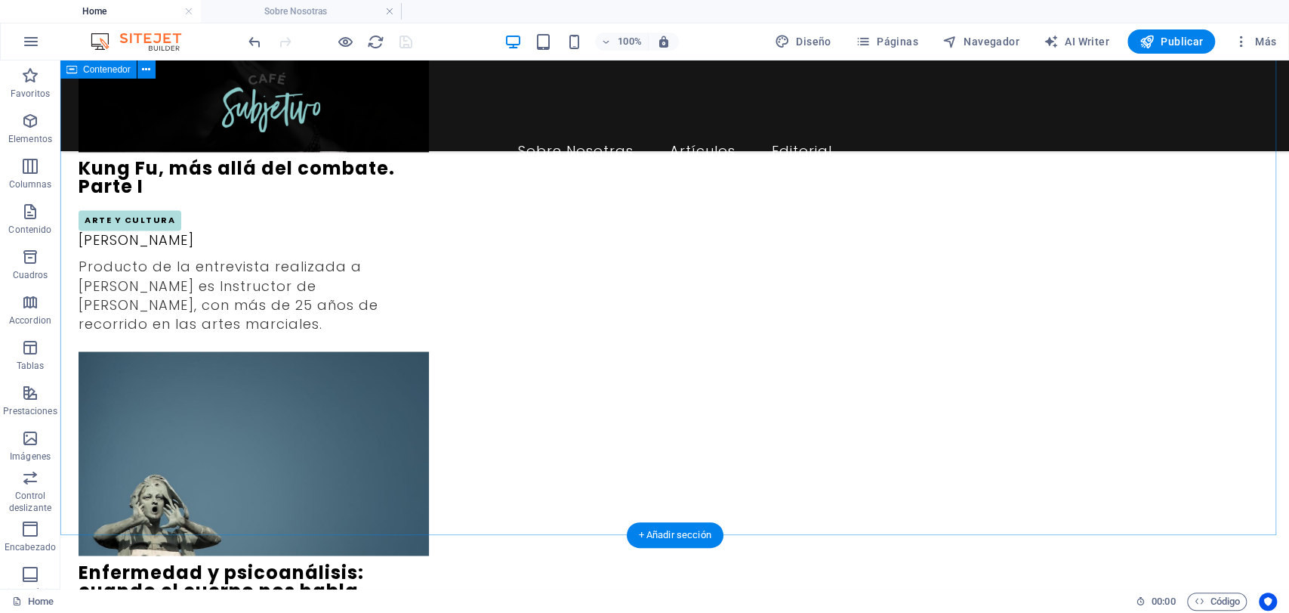
scroll to position [1574, 0]
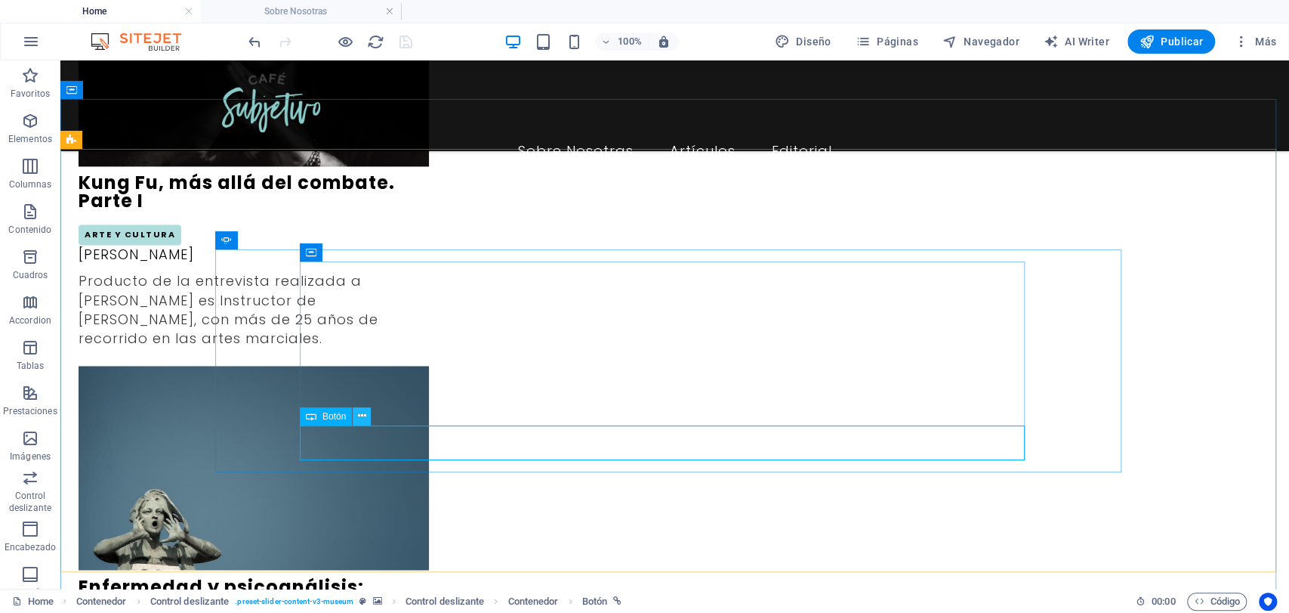
click at [364, 420] on icon at bounding box center [362, 416] width 8 height 16
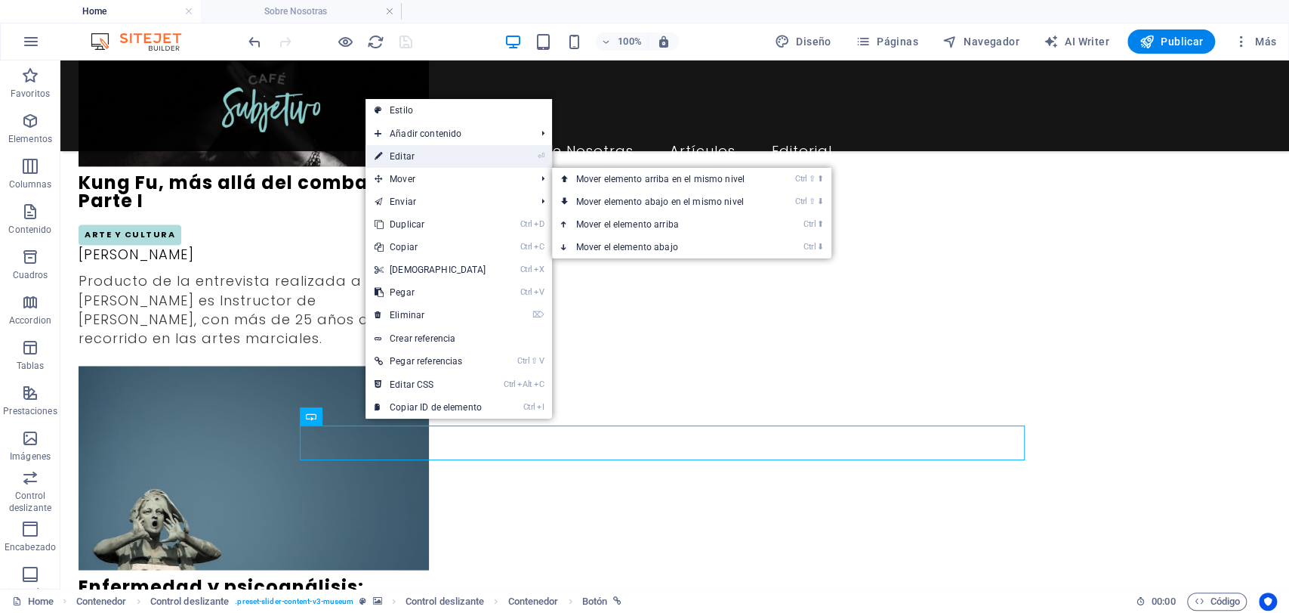
drag, startPoint x: 103, startPoint y: 94, endPoint x: 425, endPoint y: 150, distance: 326.6
click at [425, 150] on link "⏎ Editar" at bounding box center [431, 156] width 130 height 23
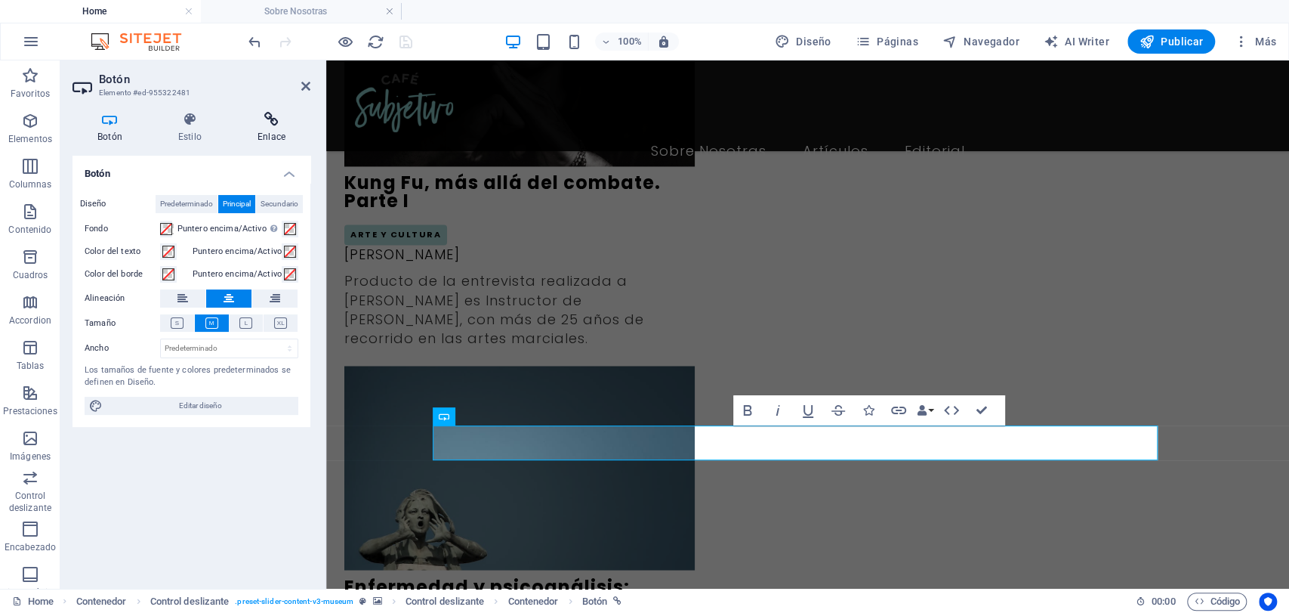
click at [268, 125] on icon at bounding box center [272, 119] width 78 height 15
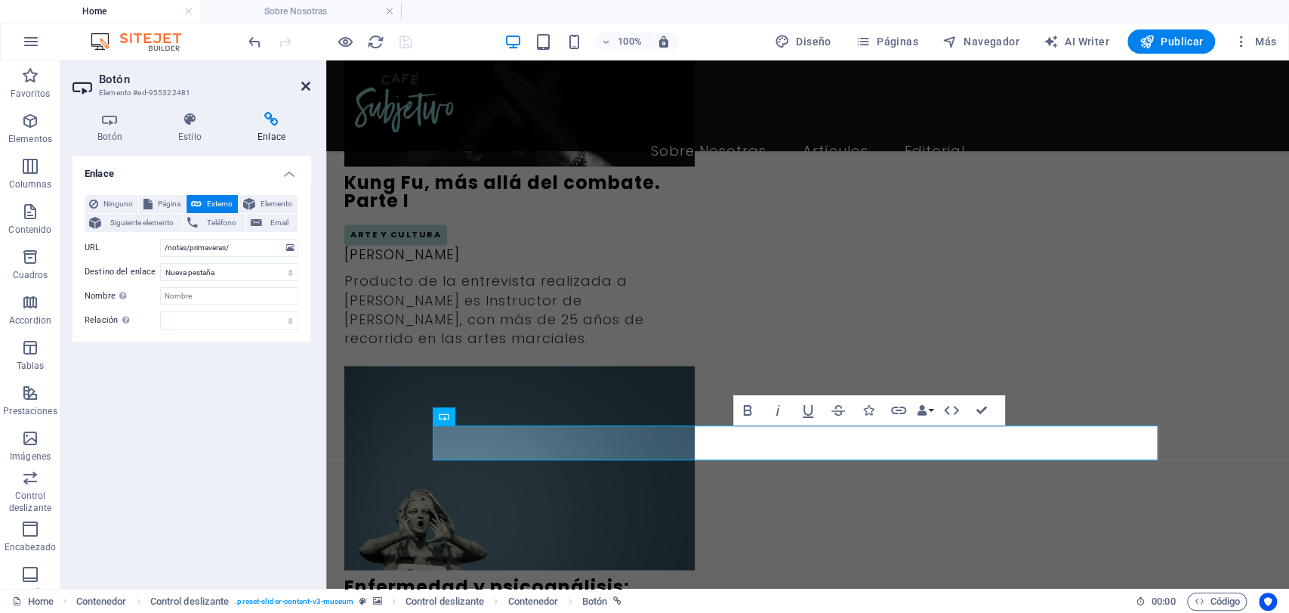
click at [307, 87] on icon at bounding box center [305, 86] width 9 height 12
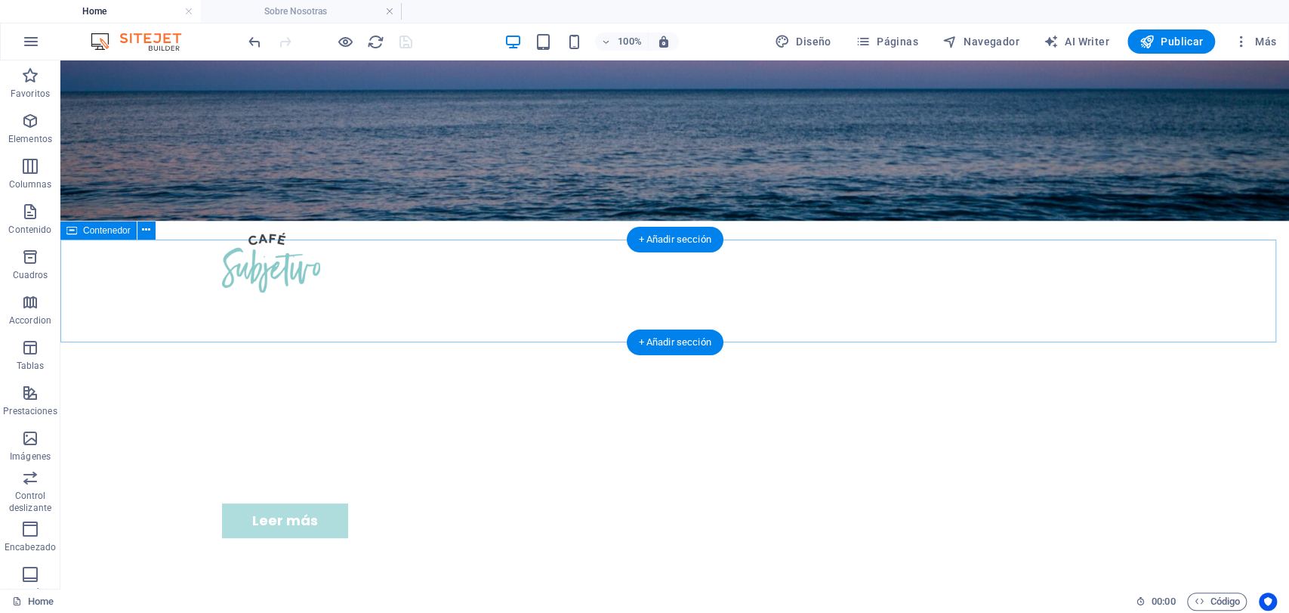
scroll to position [0, 0]
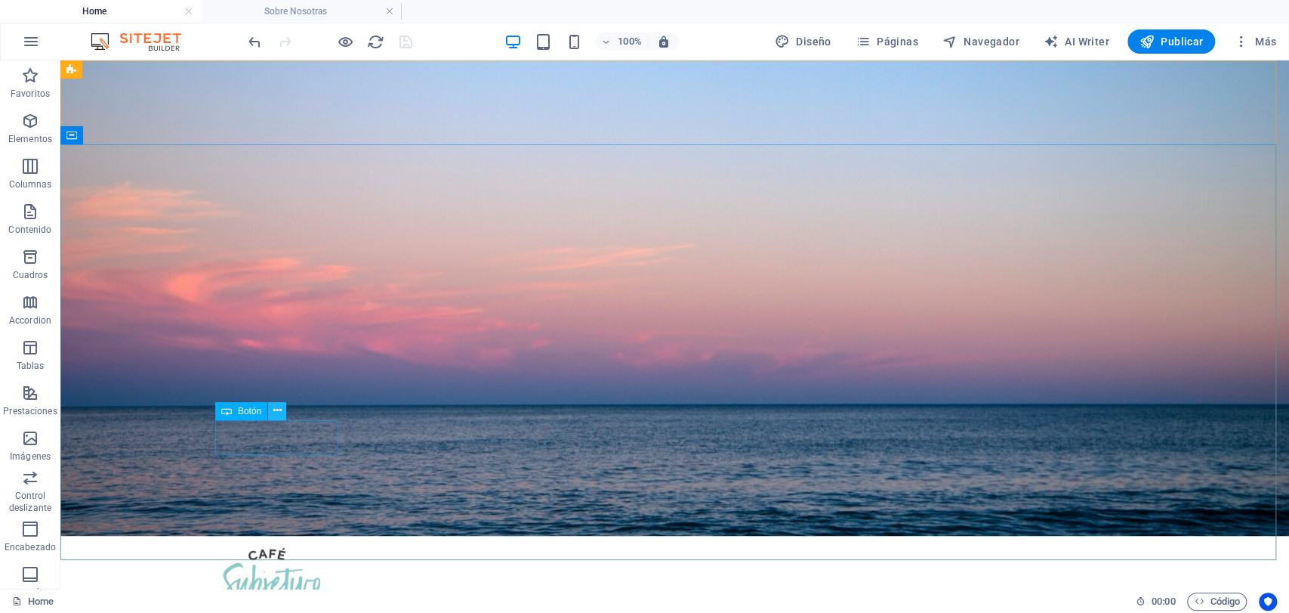
click at [273, 410] on icon at bounding box center [277, 411] width 8 height 16
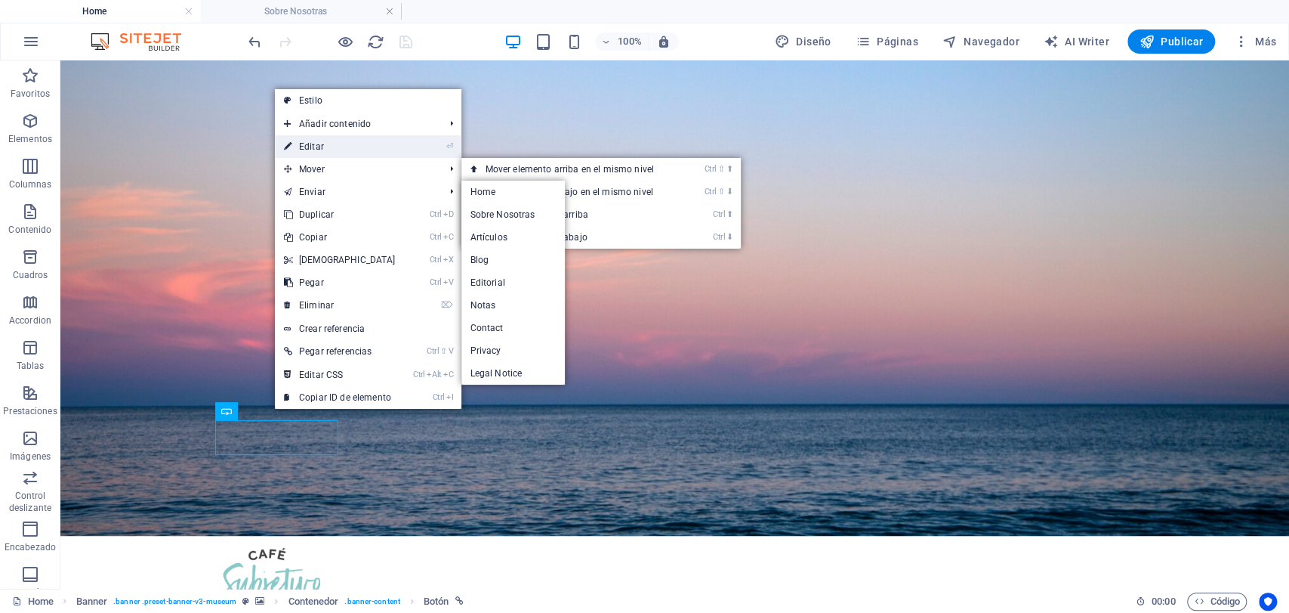
click at [341, 146] on link "⏎ Editar" at bounding box center [340, 146] width 130 height 23
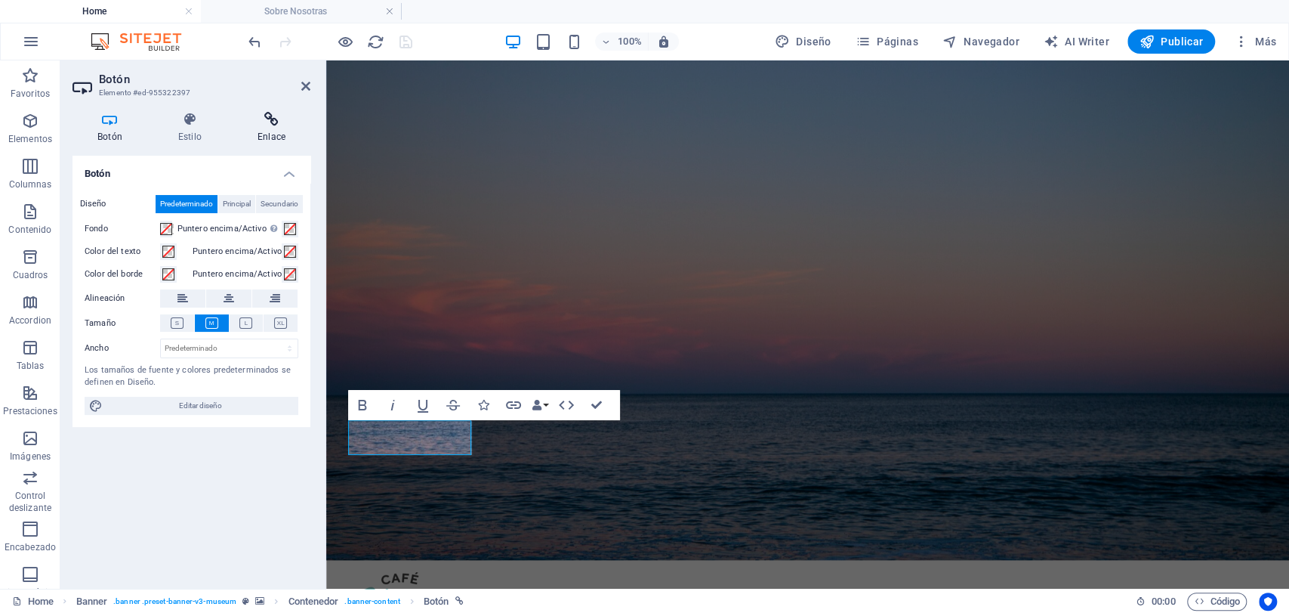
click at [284, 125] on icon at bounding box center [272, 119] width 78 height 15
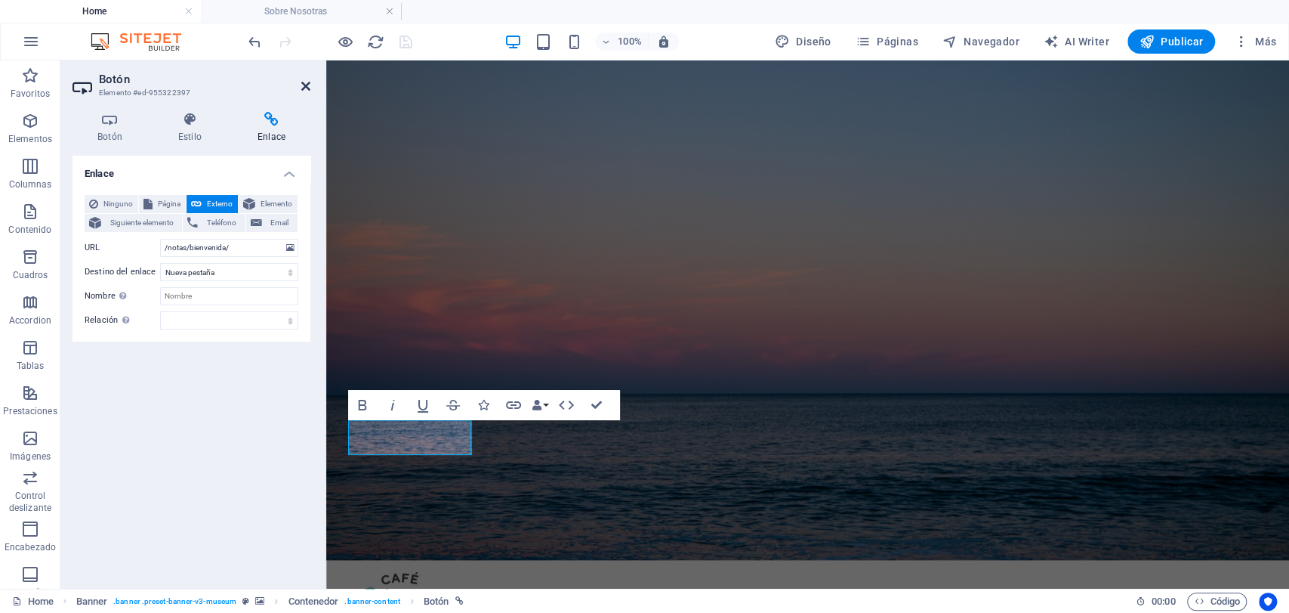
drag, startPoint x: 304, startPoint y: 82, endPoint x: 251, endPoint y: 37, distance: 69.6
click at [304, 82] on icon at bounding box center [305, 86] width 9 height 12
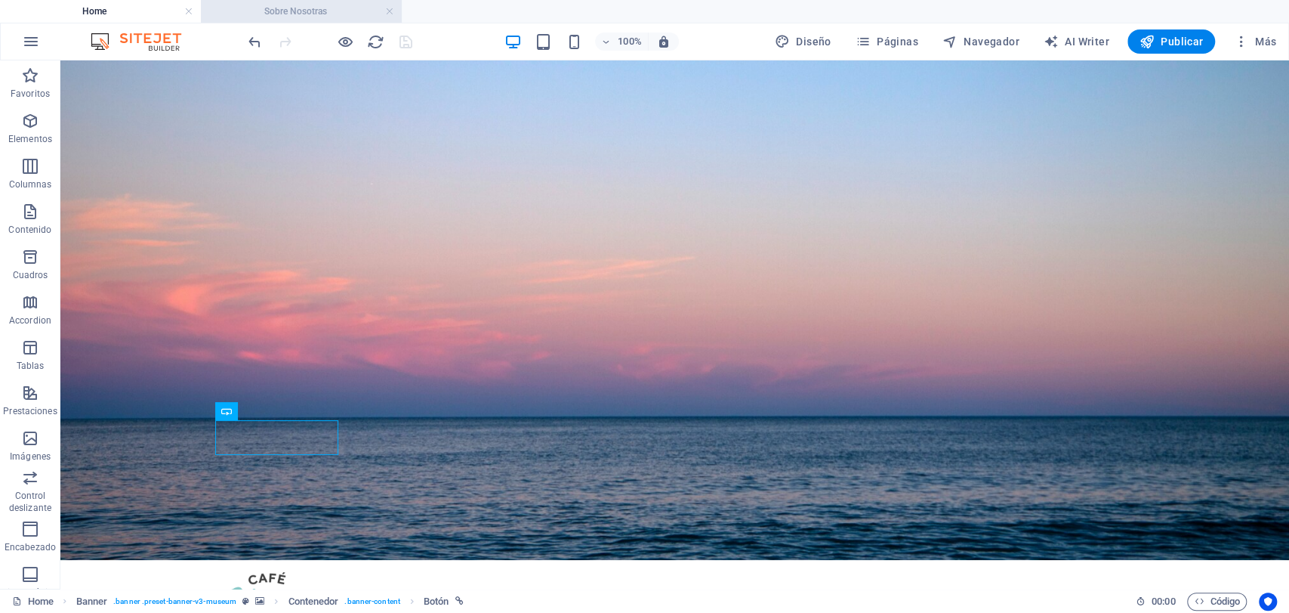
click at [289, 5] on h4 "Sobre Nosotras" at bounding box center [301, 11] width 201 height 17
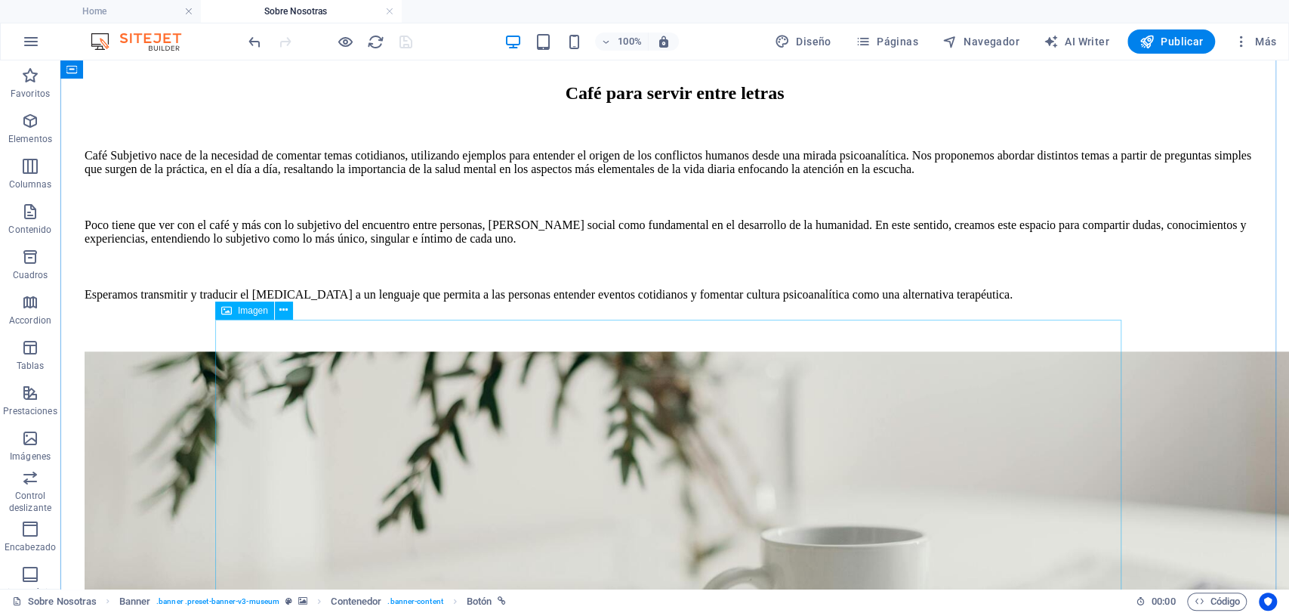
scroll to position [923, 0]
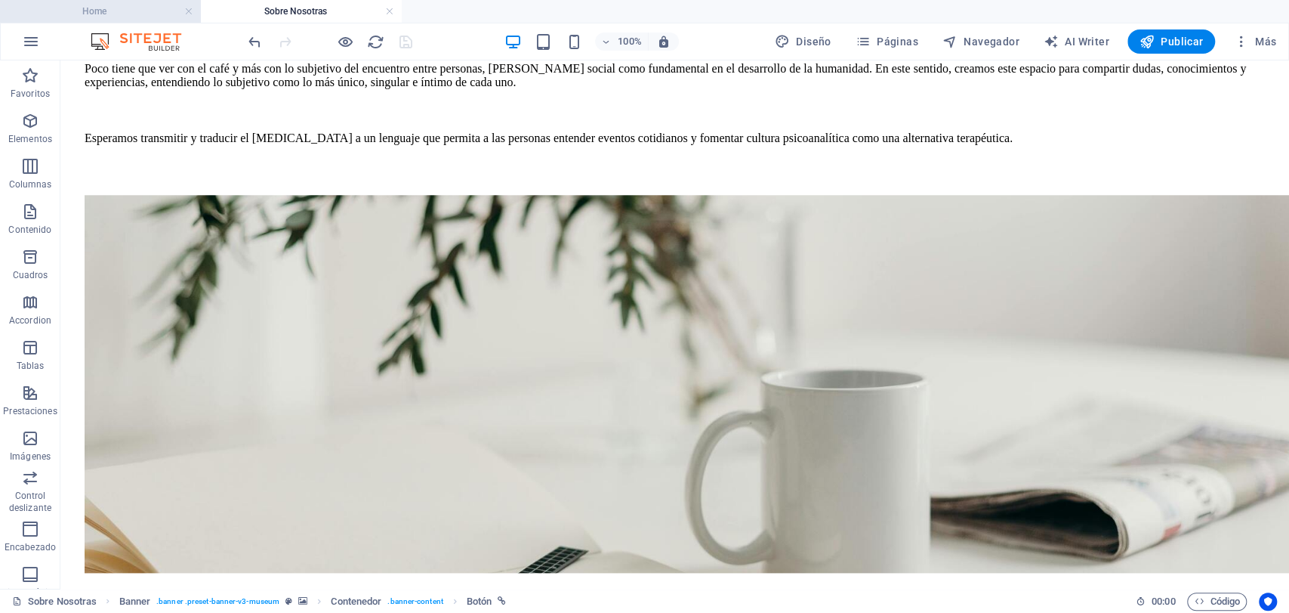
click at [163, 20] on li "Home" at bounding box center [100, 11] width 201 height 23
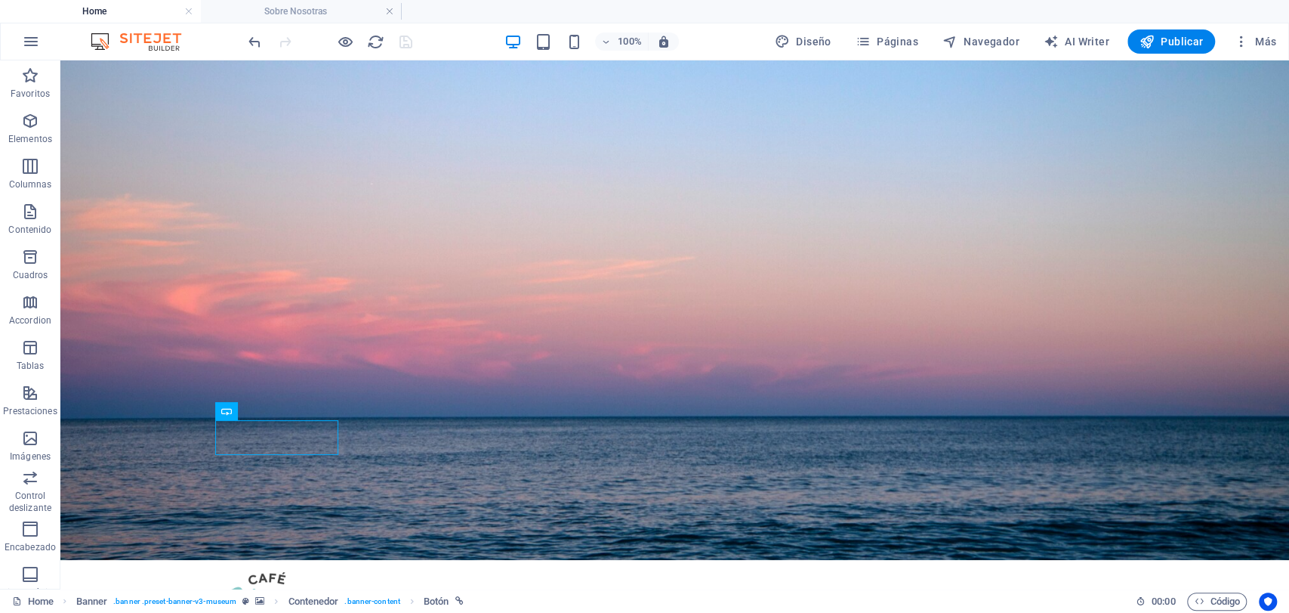
scroll to position [0, 0]
click at [906, 29] on button "Páginas" at bounding box center [887, 41] width 75 height 24
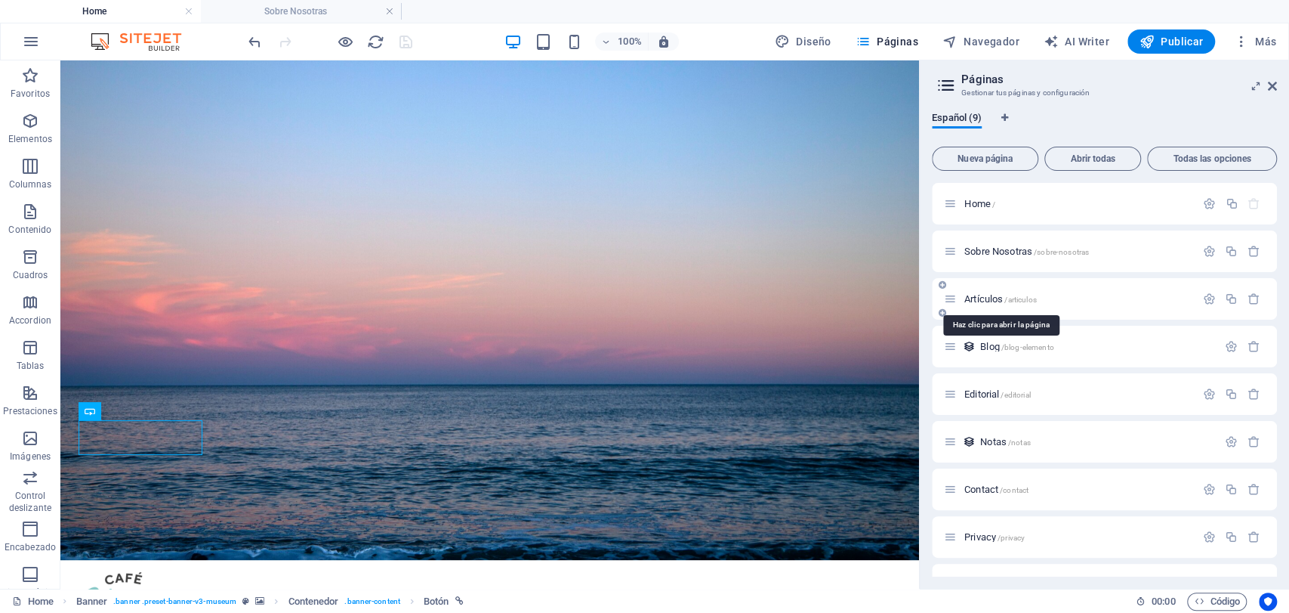
click at [973, 298] on span "Artículos /articulos" at bounding box center [1001, 298] width 73 height 11
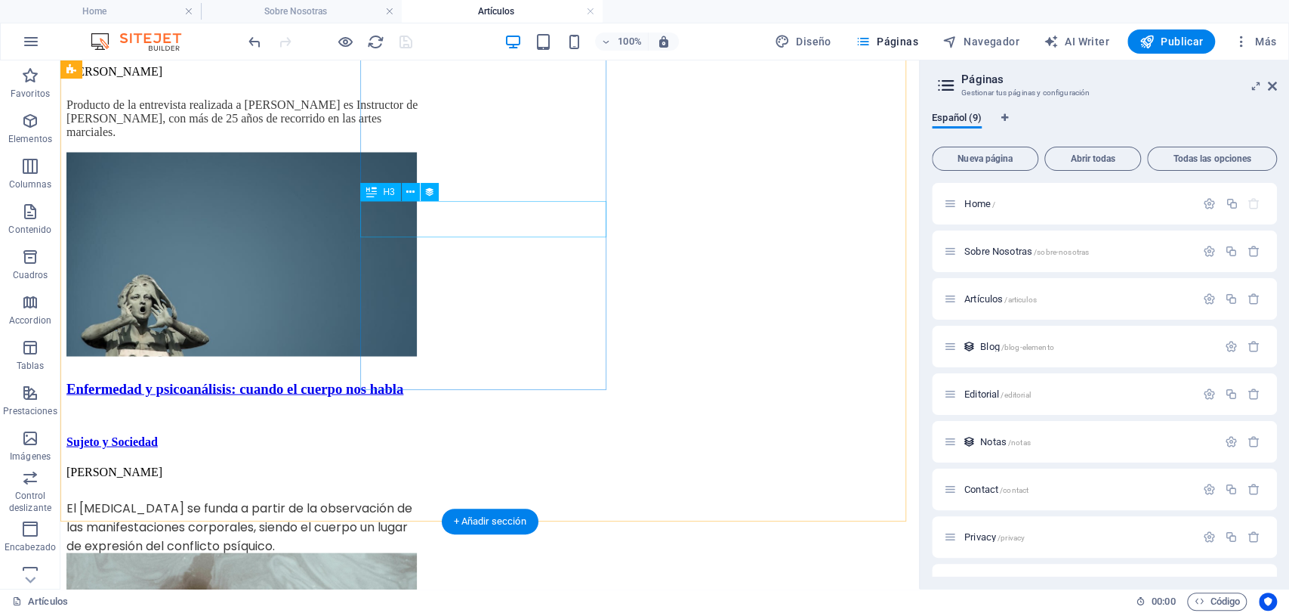
scroll to position [2077, 0]
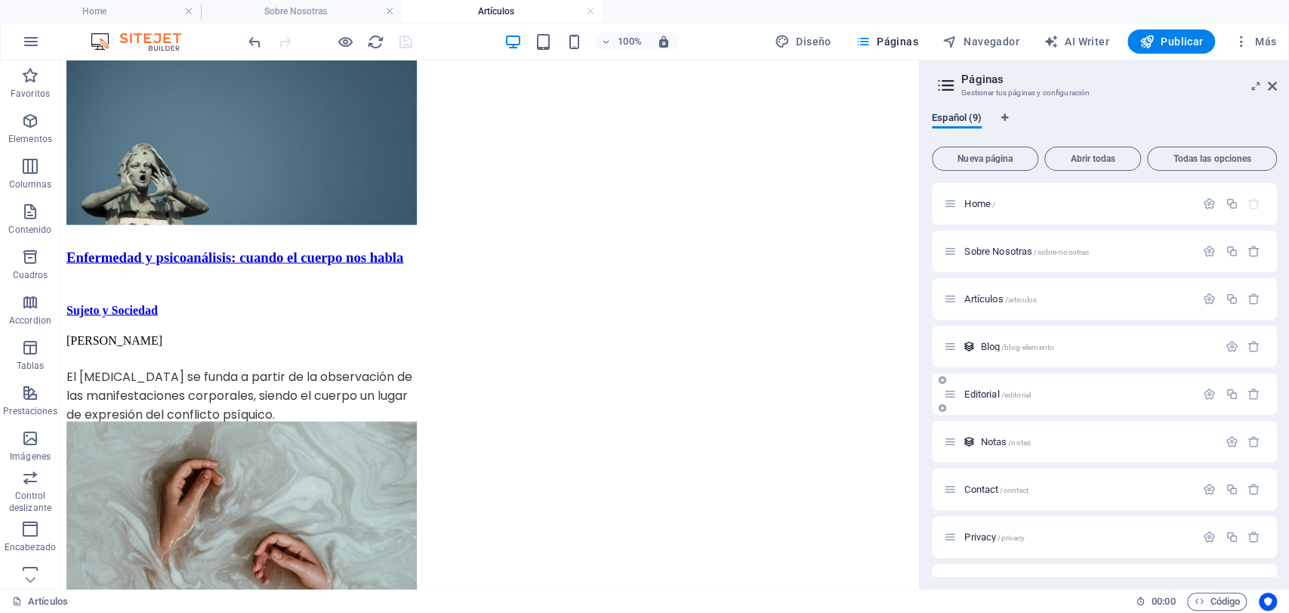
click at [959, 397] on div "Editorial /editorial" at bounding box center [1070, 393] width 252 height 17
click at [966, 392] on span "Editorial /editorial" at bounding box center [998, 393] width 66 height 11
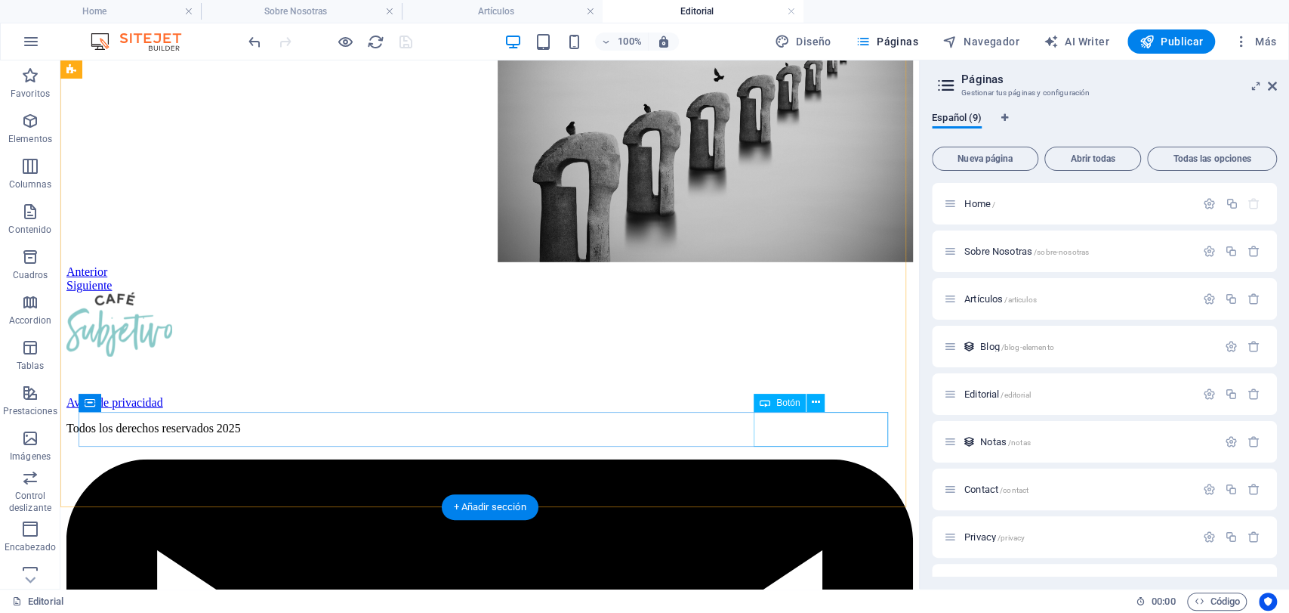
scroll to position [3096, 0]
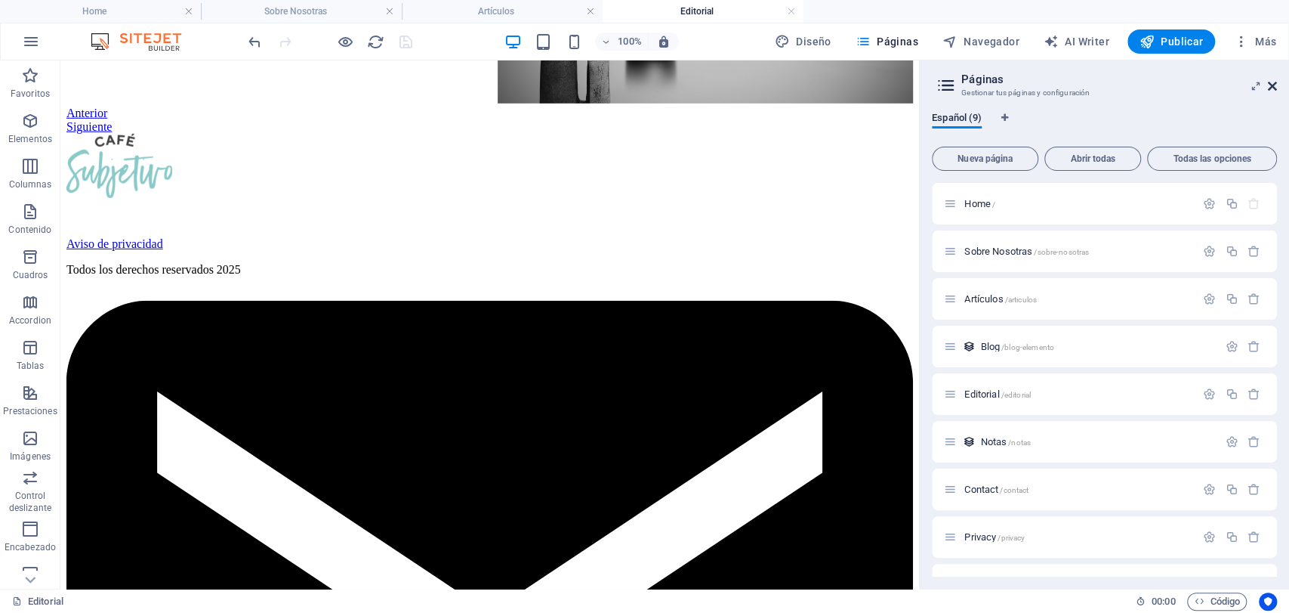
click at [1274, 85] on icon at bounding box center [1272, 86] width 9 height 12
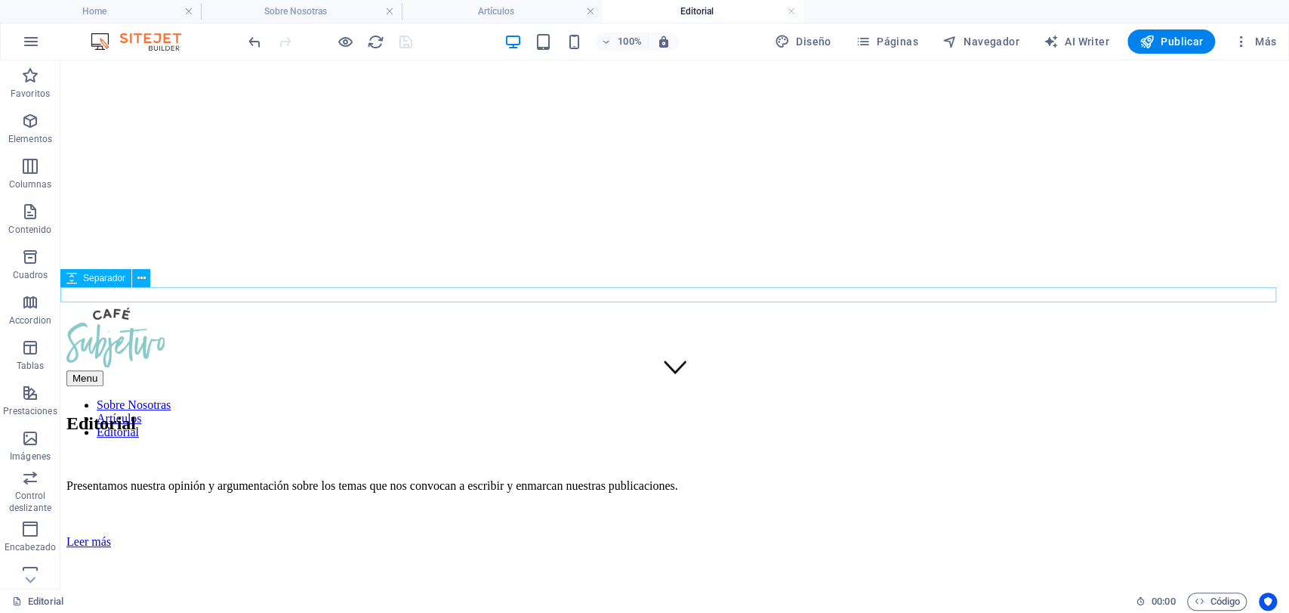
scroll to position [0, 0]
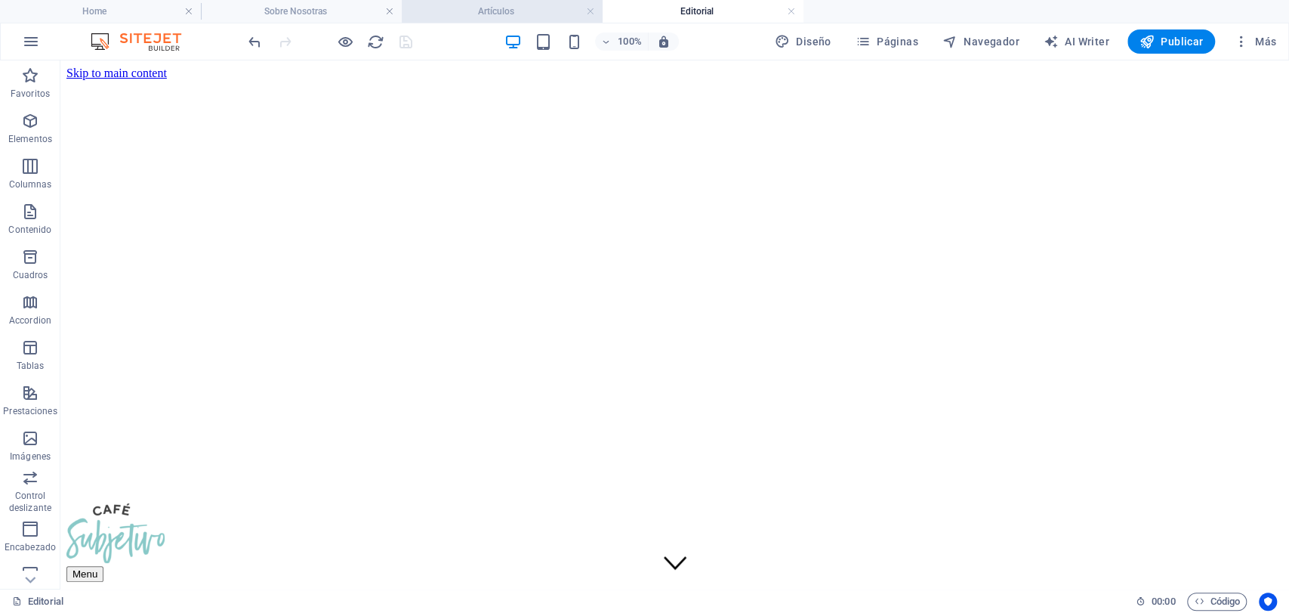
click at [445, 9] on h4 "Artículos" at bounding box center [502, 11] width 201 height 17
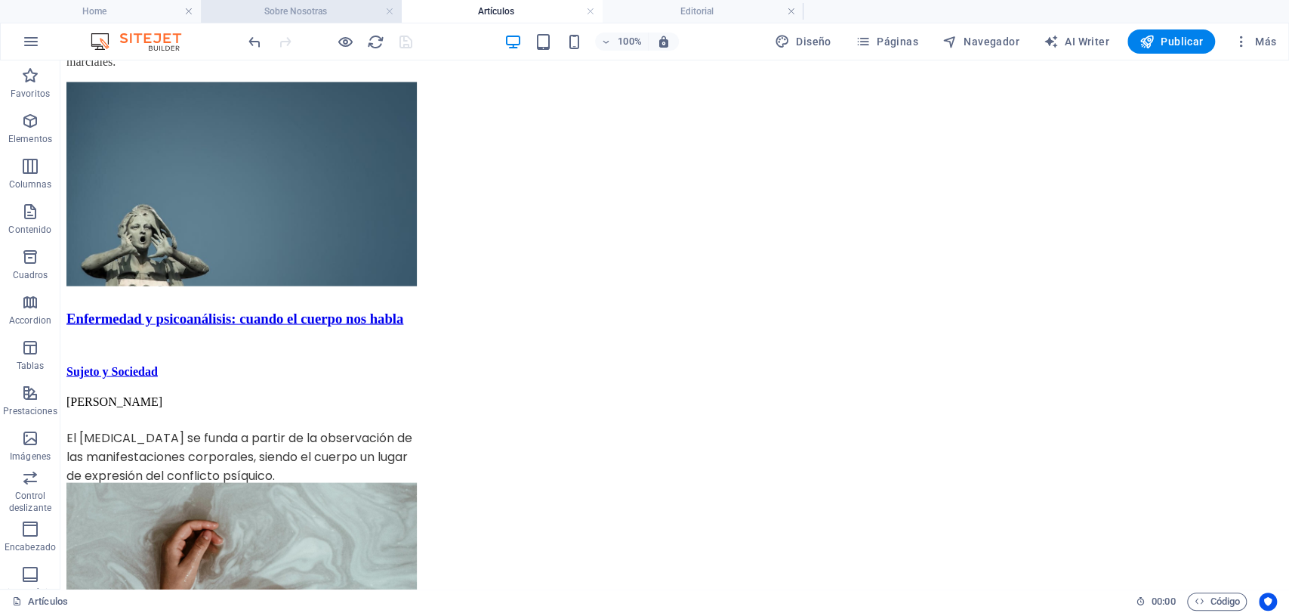
click at [295, 14] on h4 "Sobre Nosotras" at bounding box center [301, 11] width 201 height 17
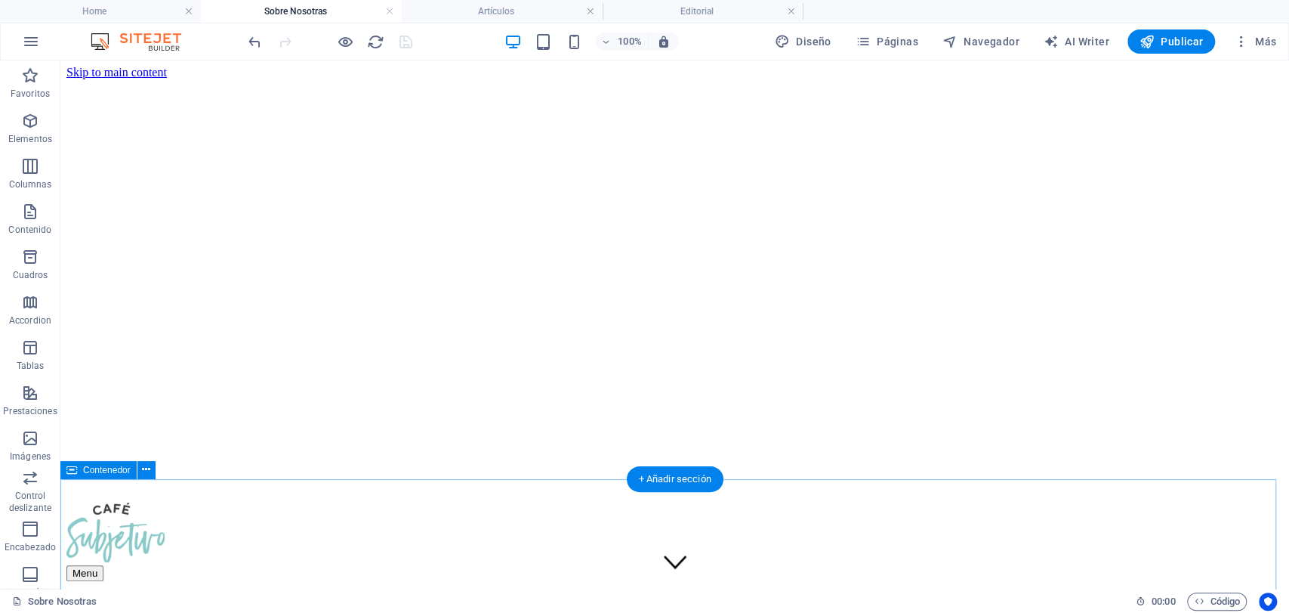
scroll to position [0, 0]
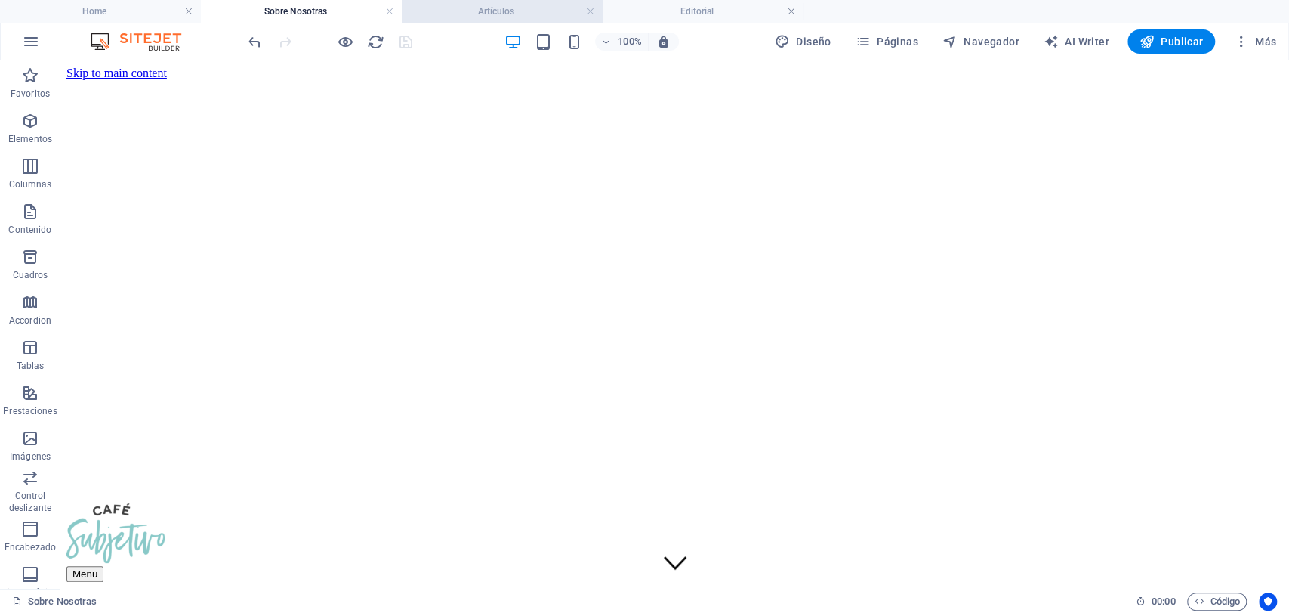
click at [502, 11] on h4 "Artículos" at bounding box center [502, 11] width 201 height 17
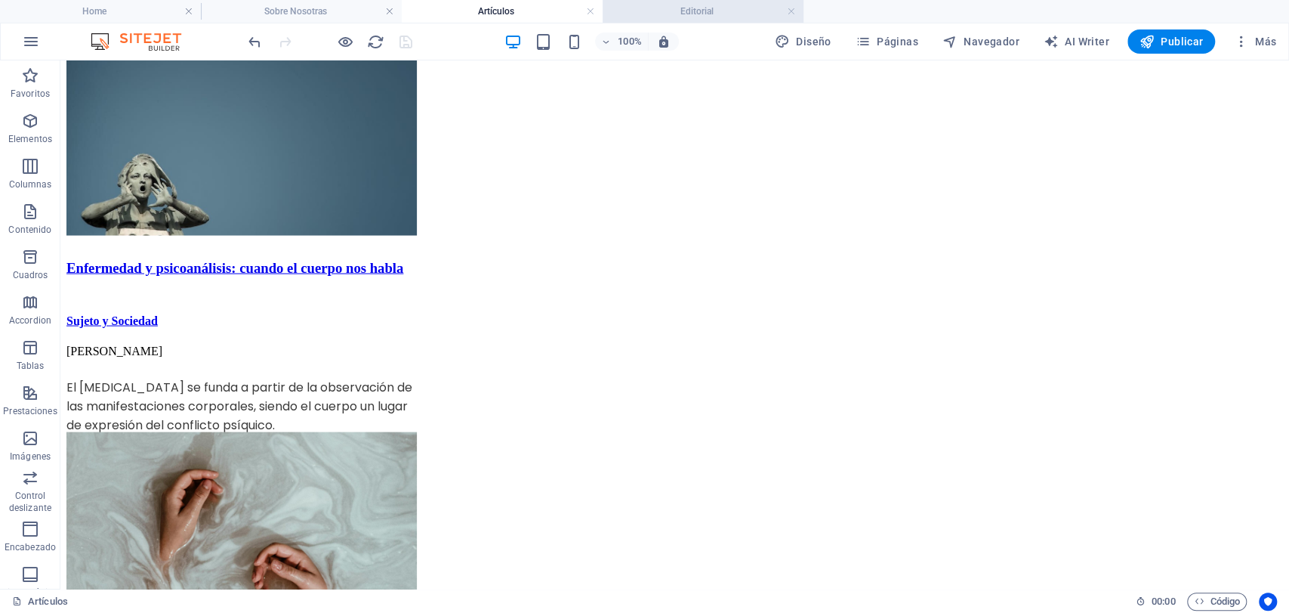
click at [712, 12] on h4 "Editorial" at bounding box center [703, 11] width 201 height 17
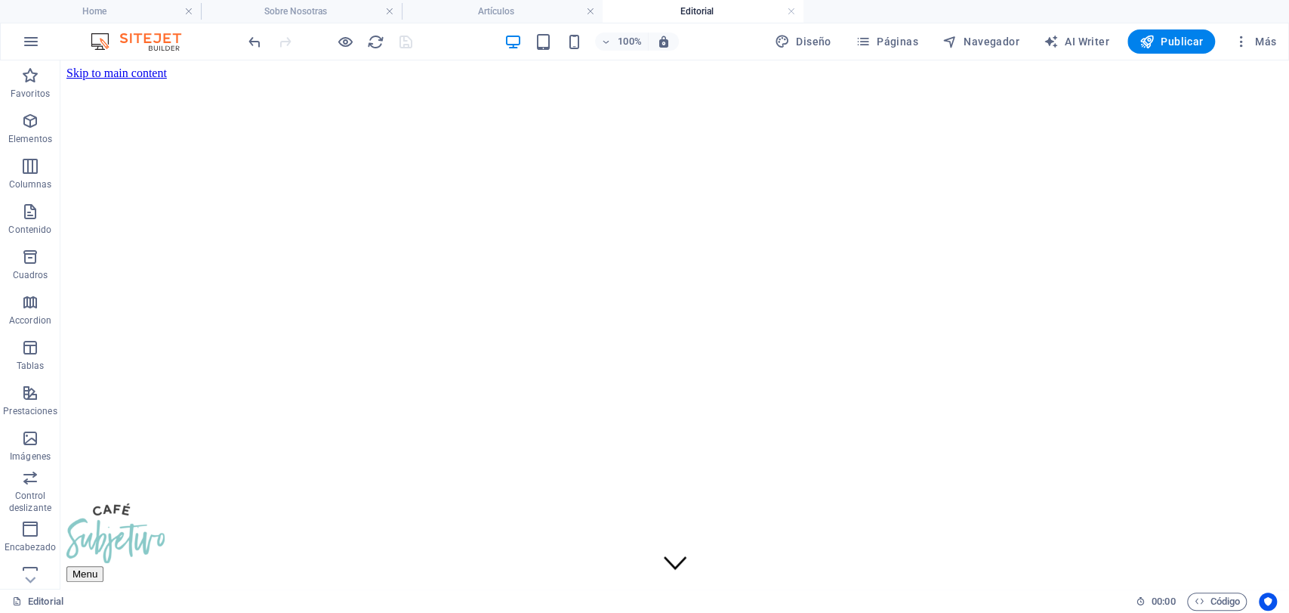
scroll to position [0, 0]
click at [496, 12] on h4 "Artículos" at bounding box center [502, 11] width 201 height 17
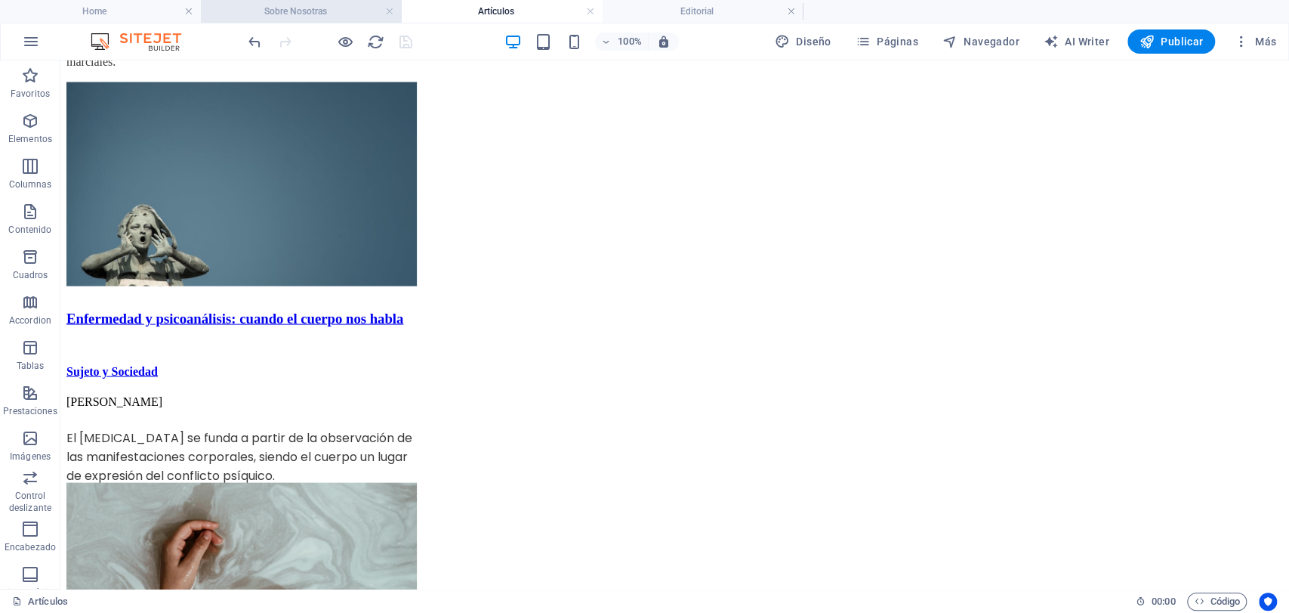
click at [322, 17] on h4 "Sobre Nosotras" at bounding box center [301, 11] width 201 height 17
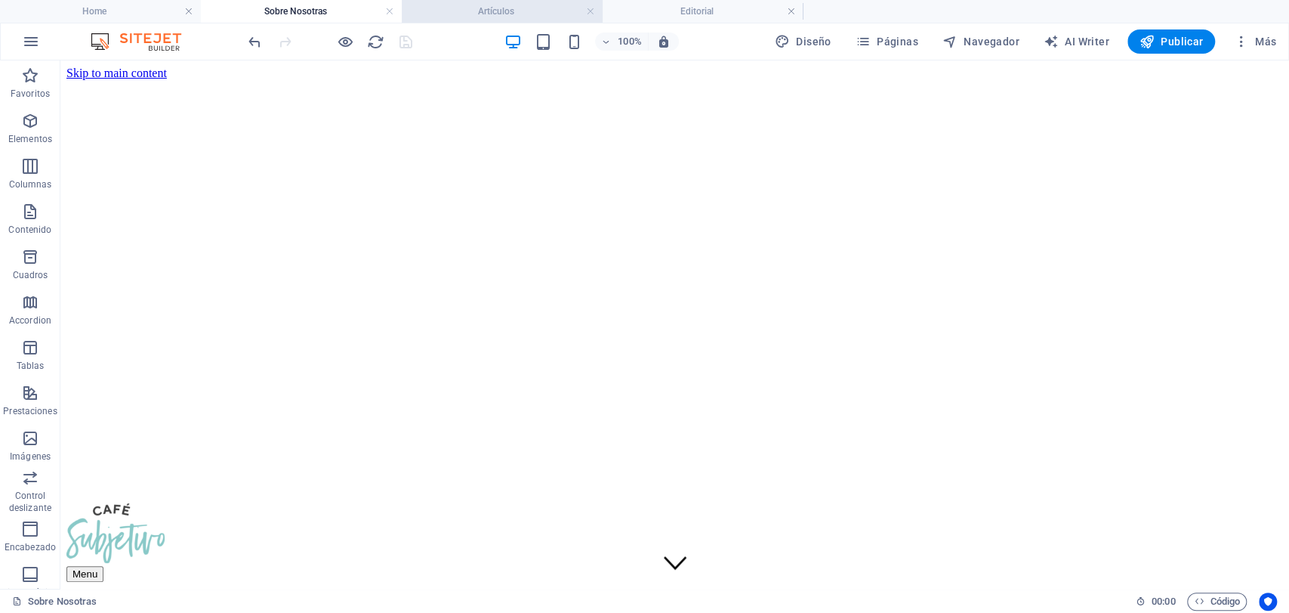
scroll to position [0, 0]
click at [279, 347] on icon at bounding box center [277, 346] width 8 height 16
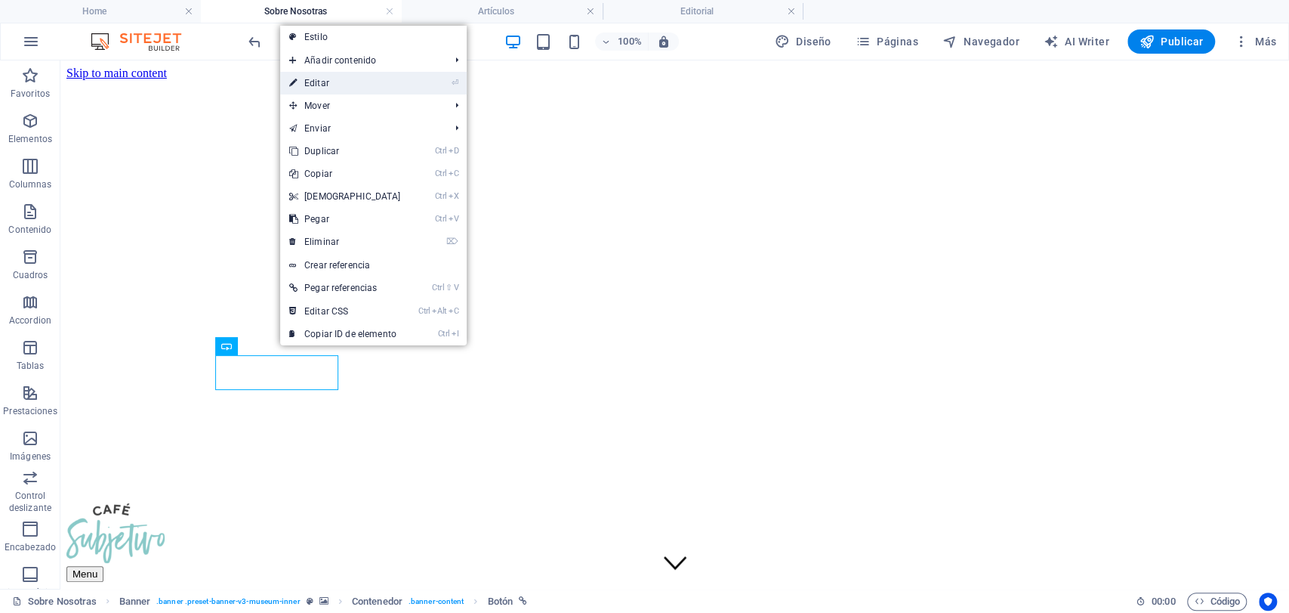
click at [367, 92] on link "⏎ Editar" at bounding box center [345, 83] width 130 height 23
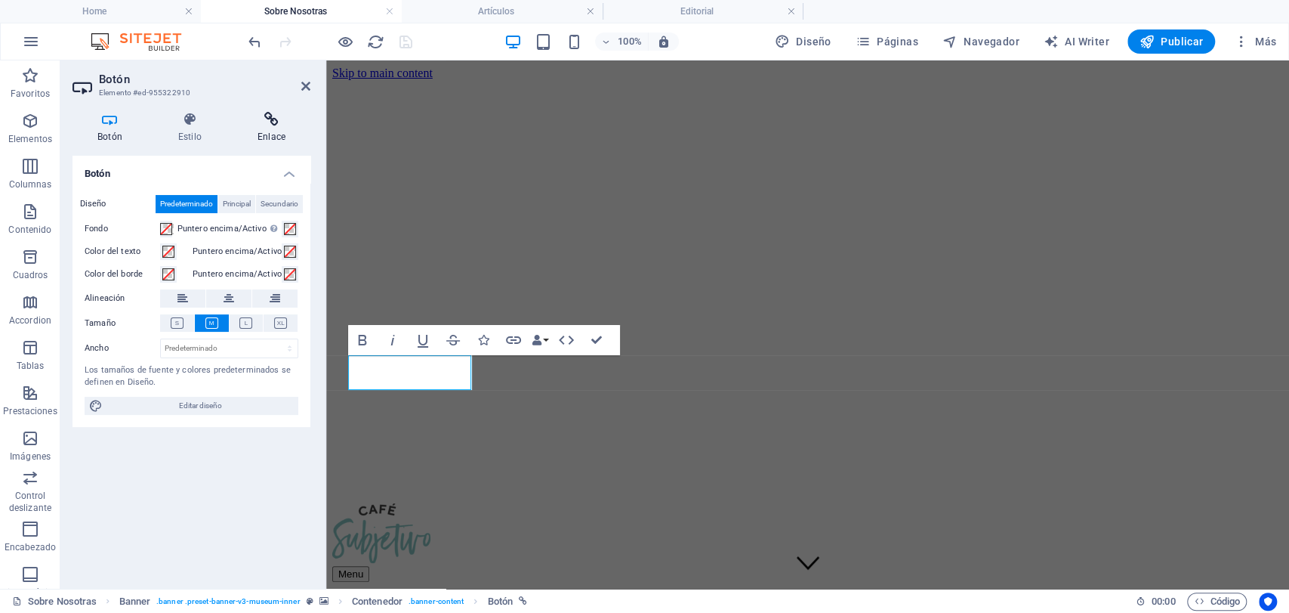
click at [268, 122] on icon at bounding box center [272, 119] width 78 height 15
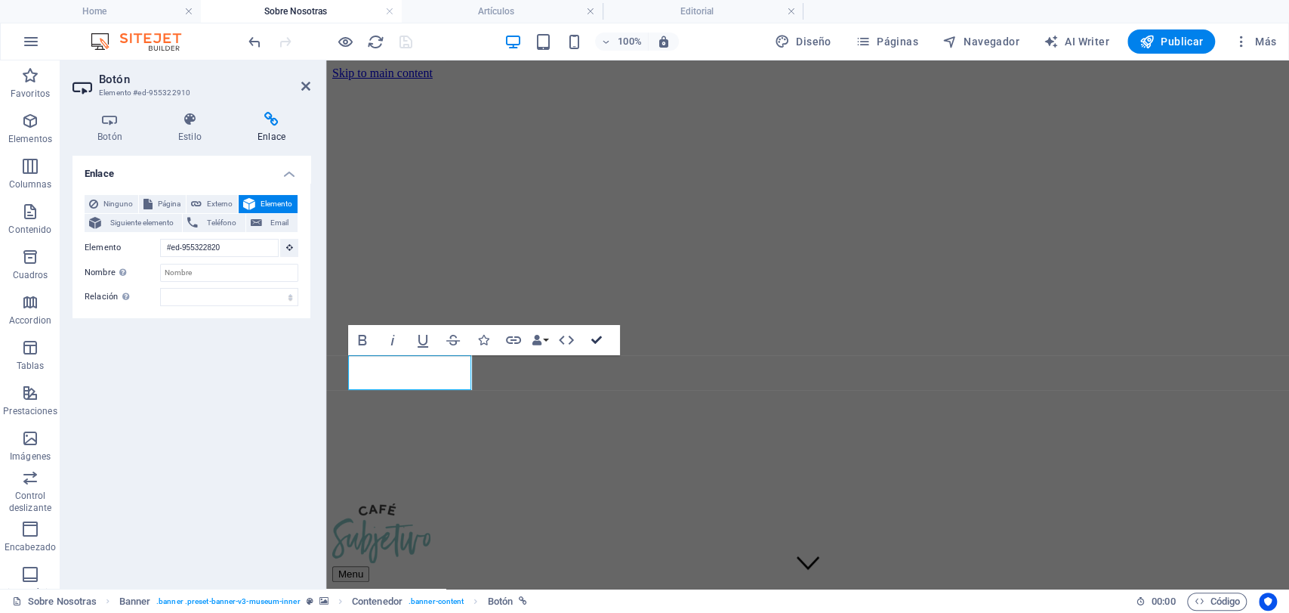
drag, startPoint x: 593, startPoint y: 339, endPoint x: 533, endPoint y: 281, distance: 83.9
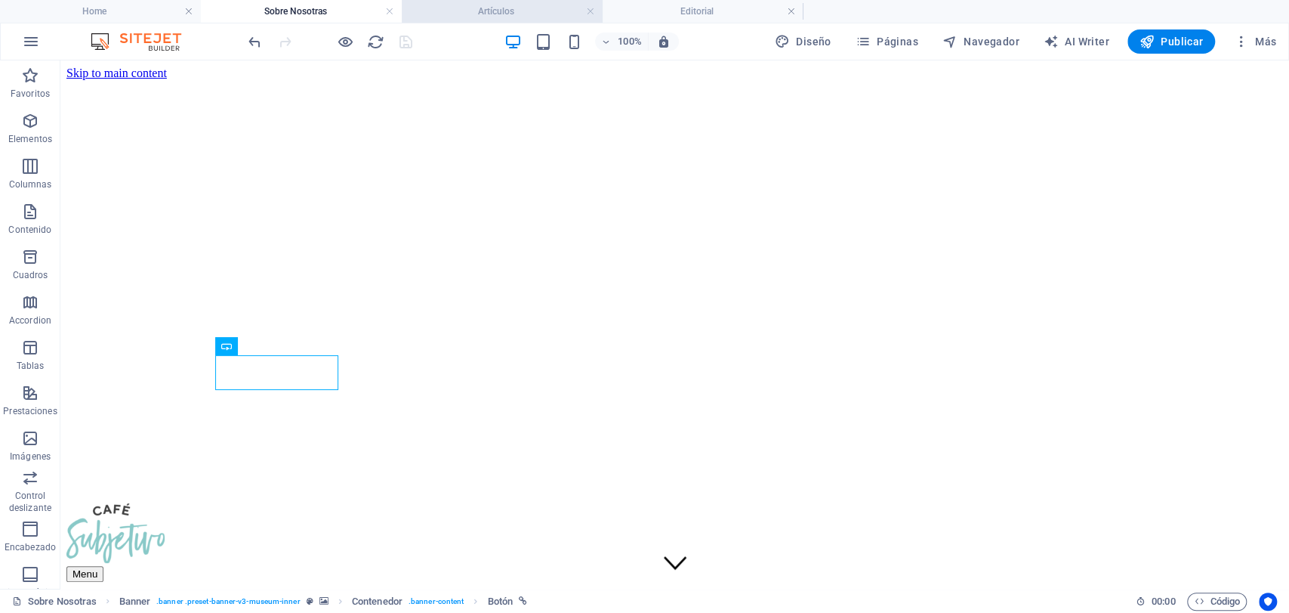
click at [496, 10] on h4 "Artículos" at bounding box center [502, 11] width 201 height 17
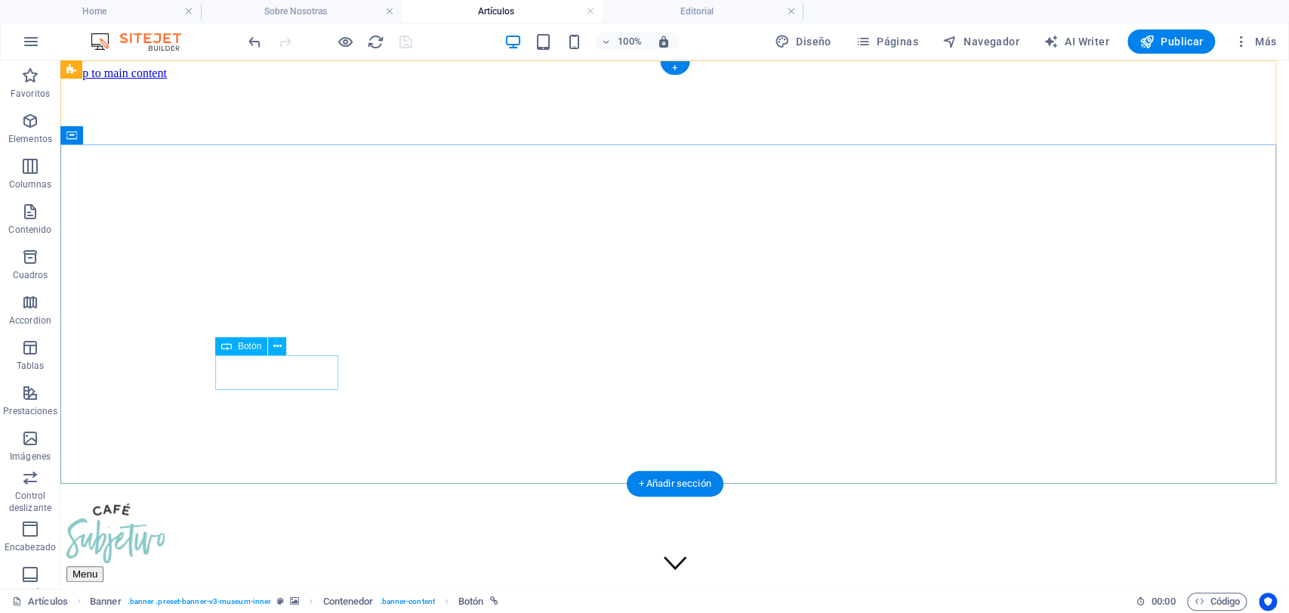
click at [272, 342] on button at bounding box center [277, 346] width 18 height 18
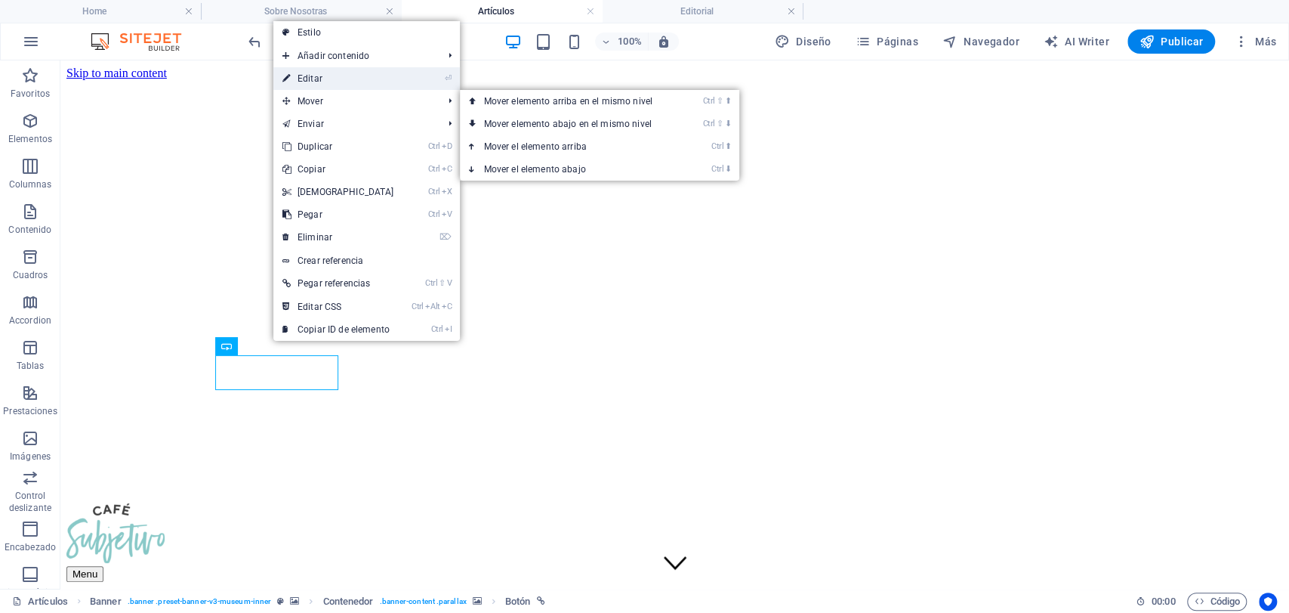
click at [347, 82] on link "⏎ Editar" at bounding box center [338, 78] width 130 height 23
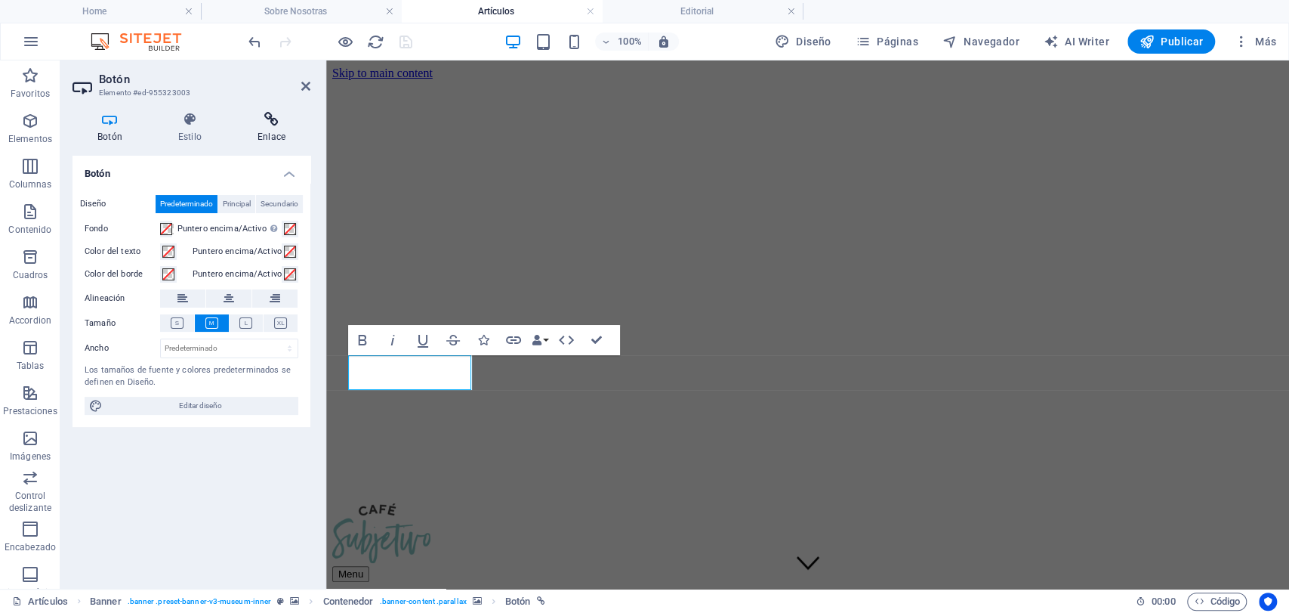
click at [268, 128] on h4 "Enlace" at bounding box center [272, 128] width 78 height 32
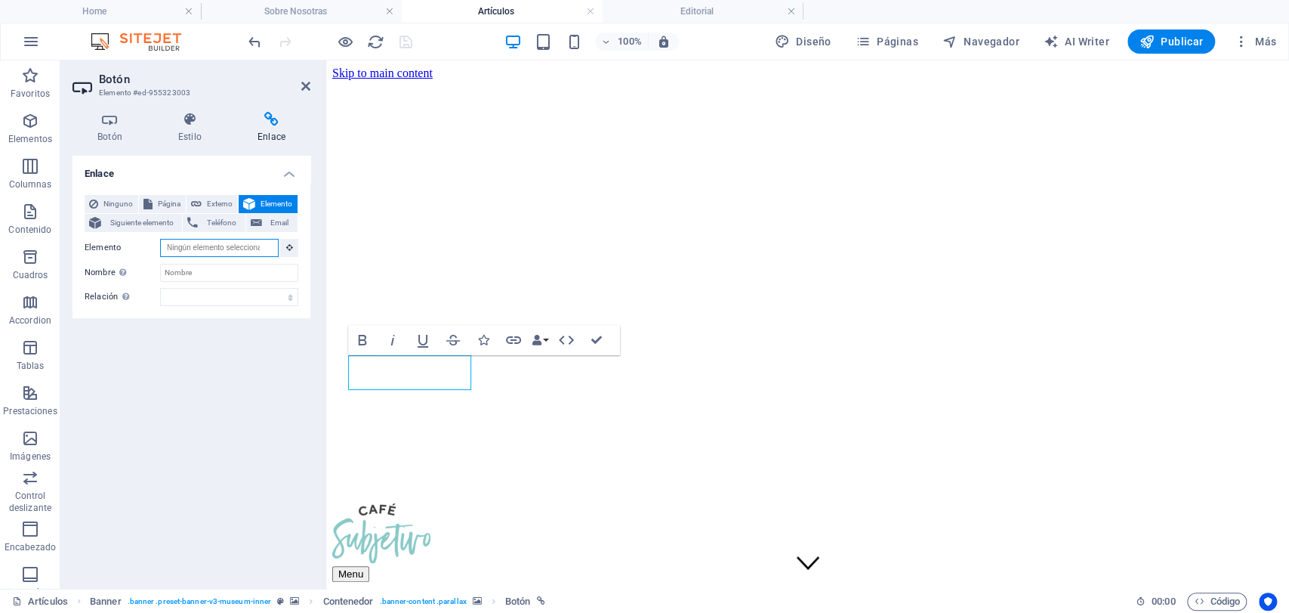
click at [213, 249] on input "Elemento" at bounding box center [219, 248] width 119 height 18
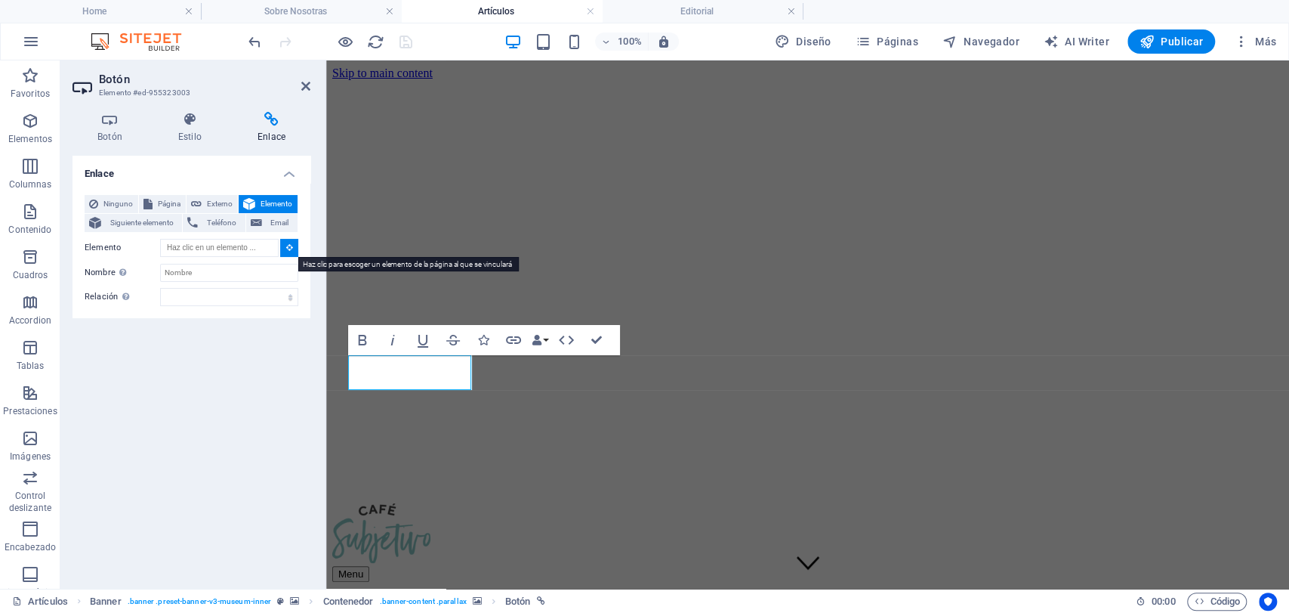
click at [295, 246] on button at bounding box center [289, 248] width 18 height 18
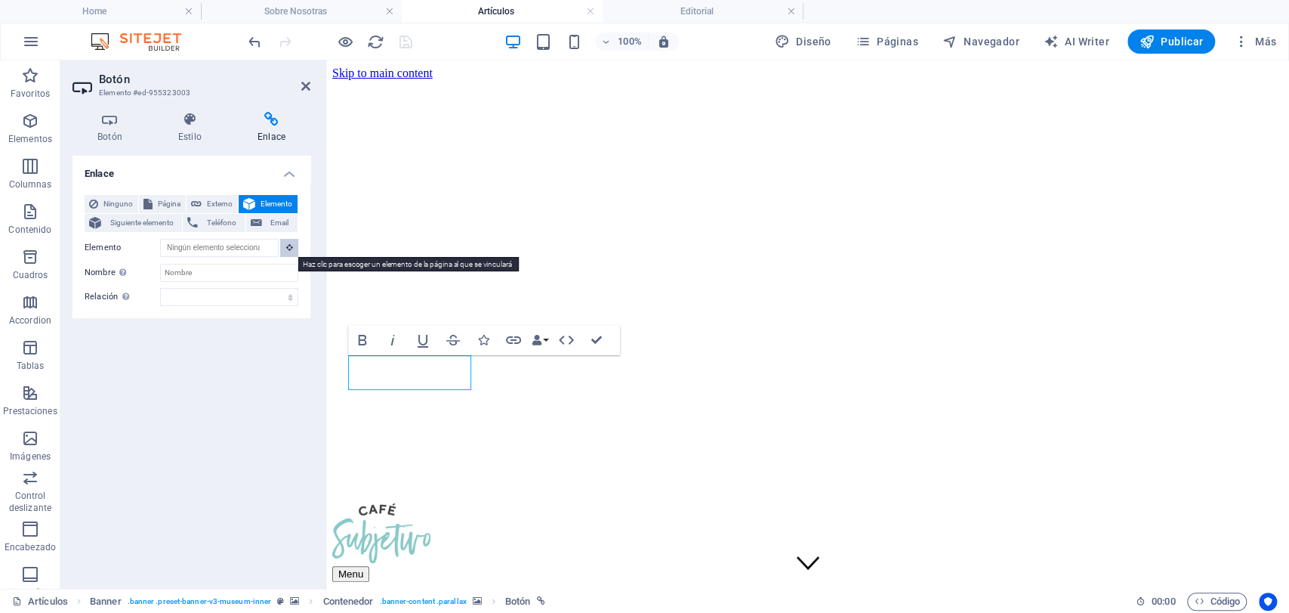
click at [295, 246] on button at bounding box center [289, 248] width 18 height 18
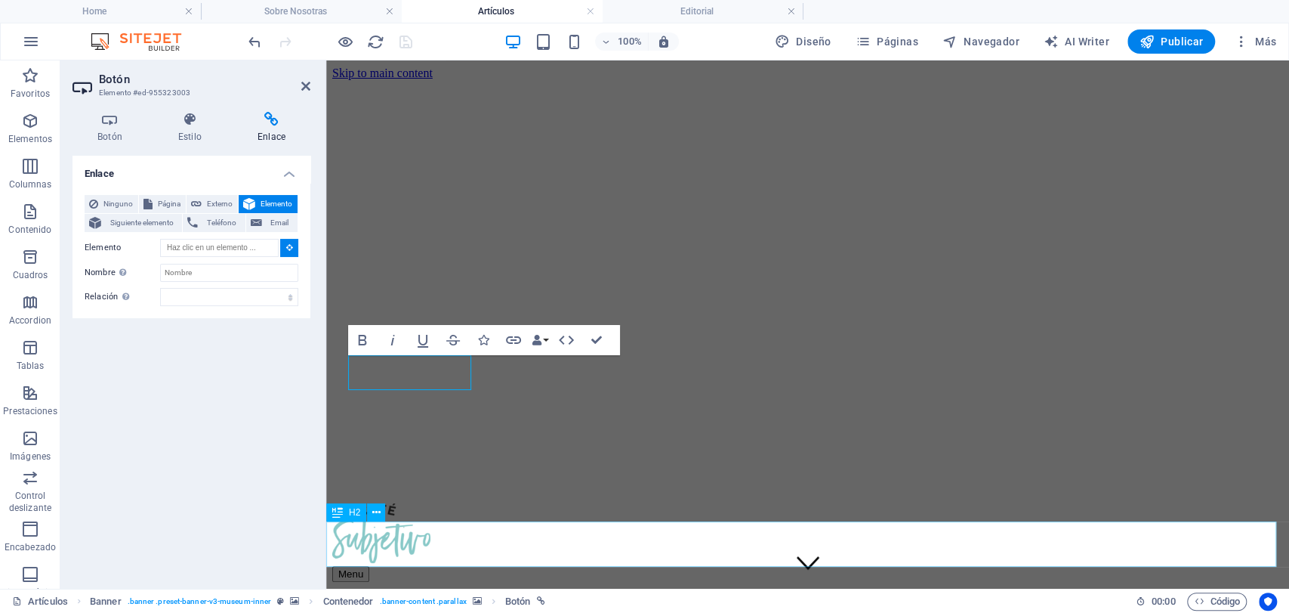
type input "#ed-955323060"
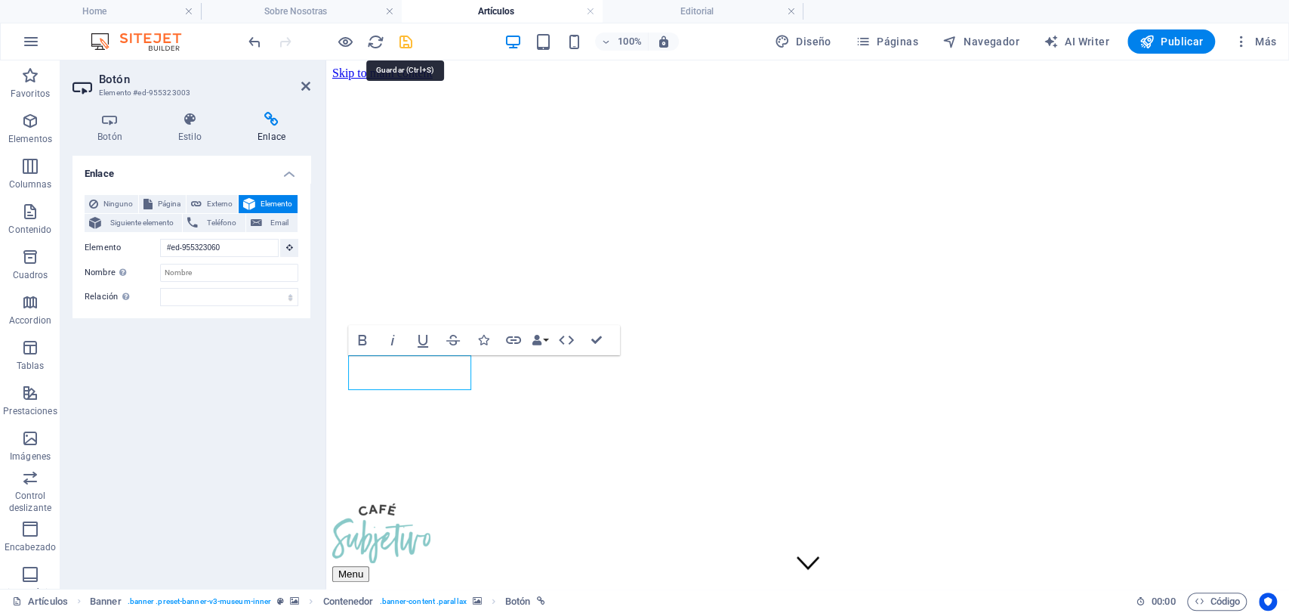
click at [407, 45] on icon "save" at bounding box center [405, 41] width 17 height 17
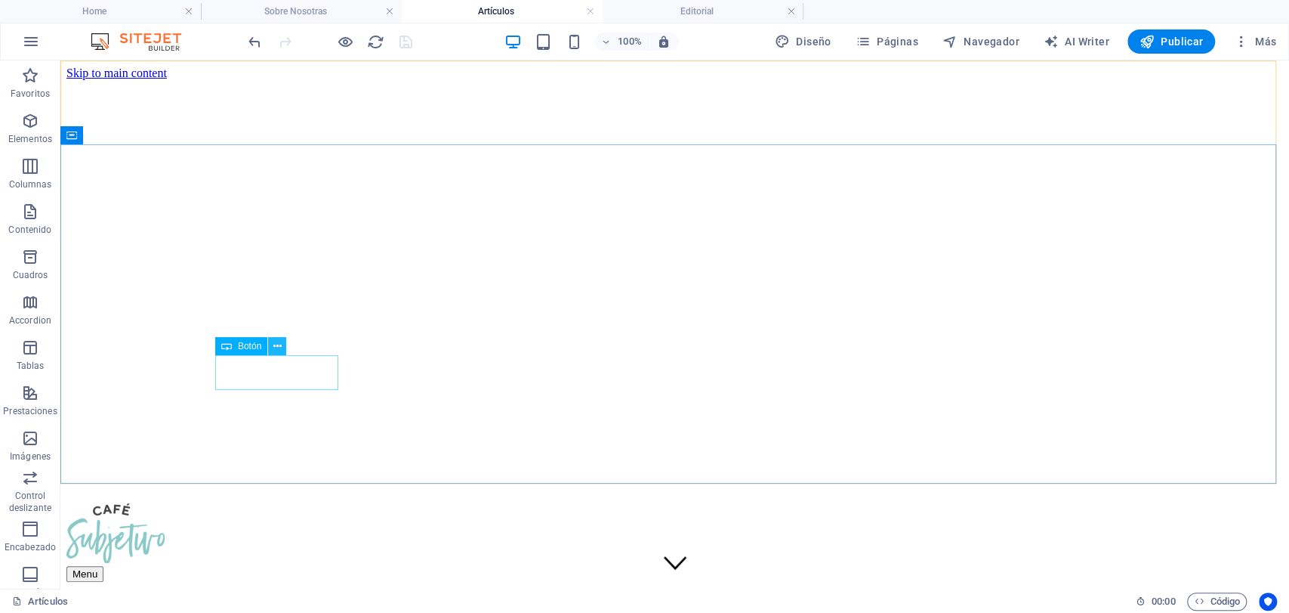
click at [284, 344] on button at bounding box center [277, 346] width 18 height 18
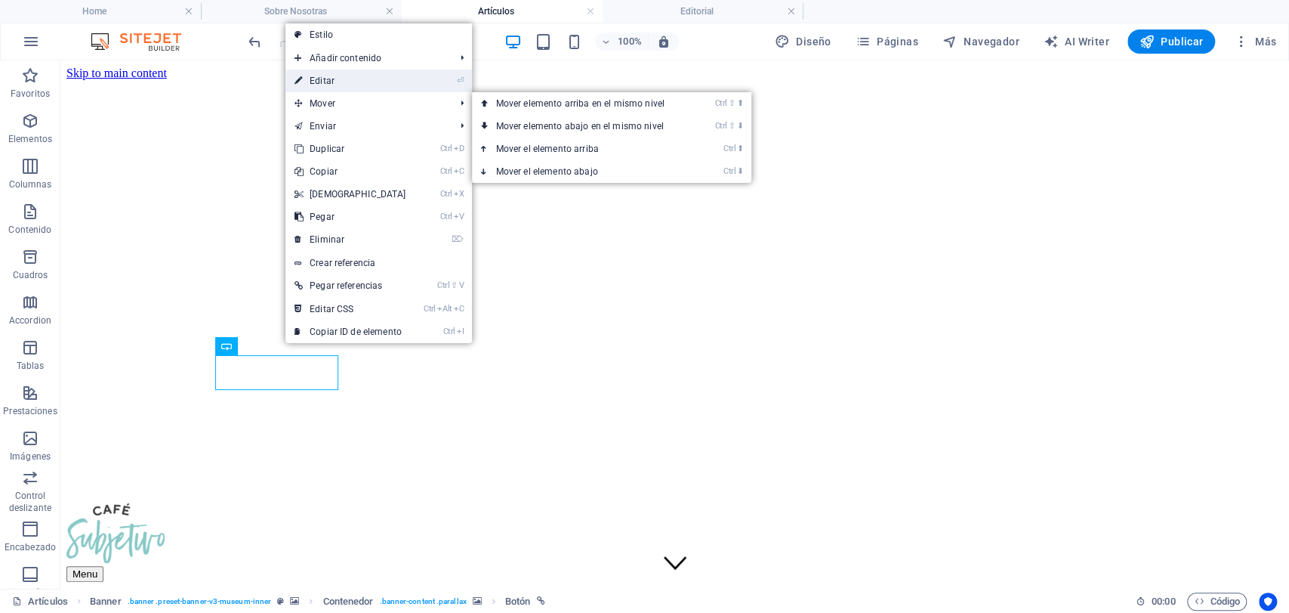
click at [338, 91] on link "⏎ Editar" at bounding box center [351, 80] width 130 height 23
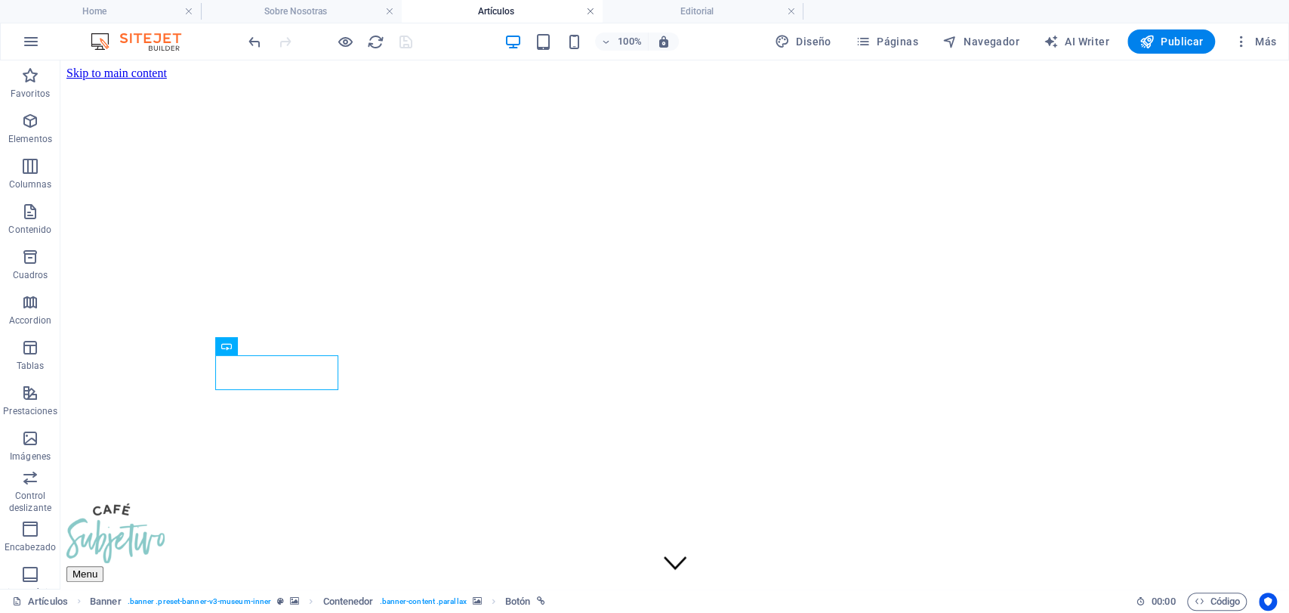
click at [593, 9] on link at bounding box center [590, 12] width 9 height 14
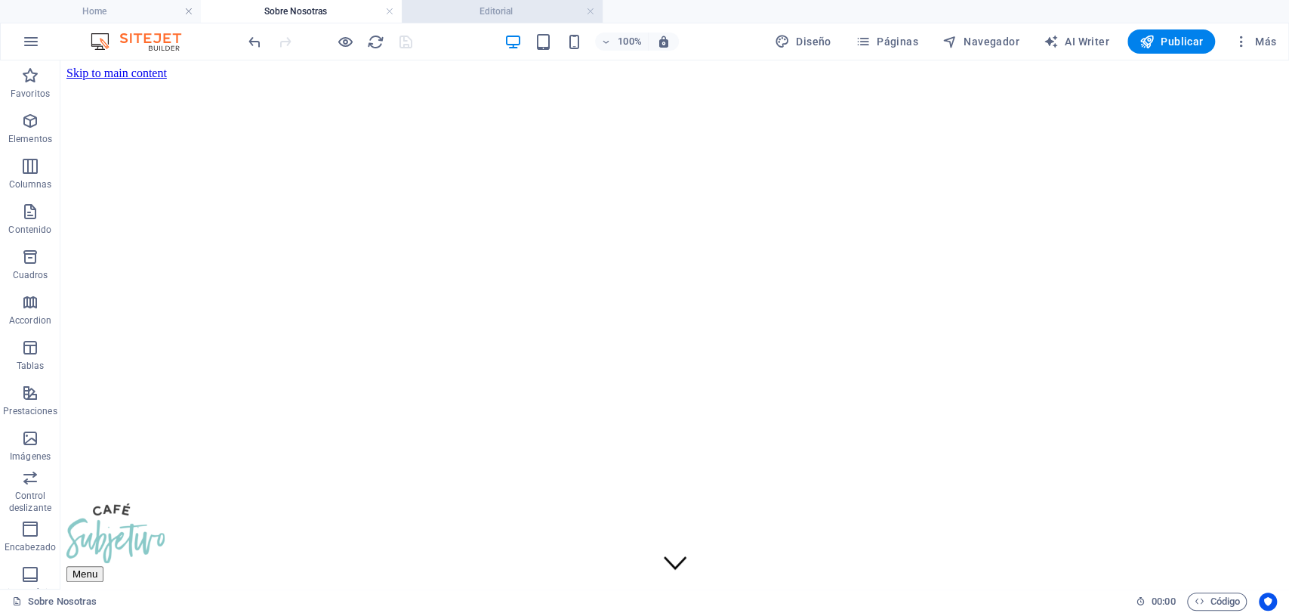
click at [465, 17] on h4 "Editorial" at bounding box center [502, 11] width 201 height 17
click at [274, 344] on icon at bounding box center [277, 346] width 8 height 16
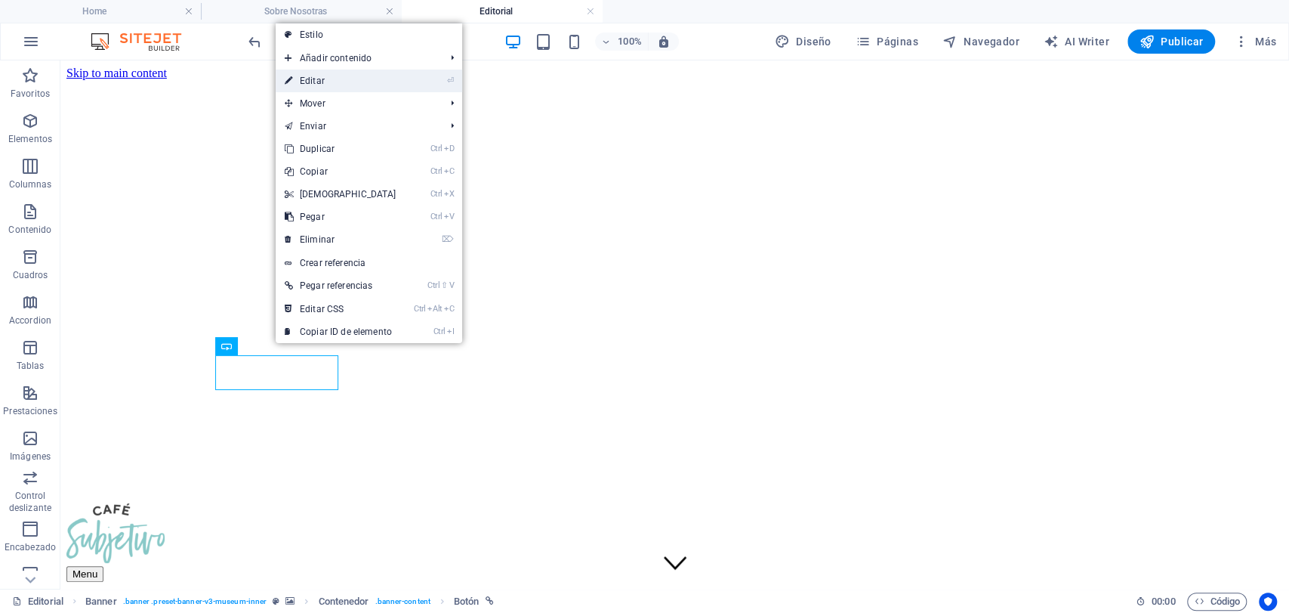
click at [307, 85] on link "⏎ Editar" at bounding box center [341, 80] width 130 height 23
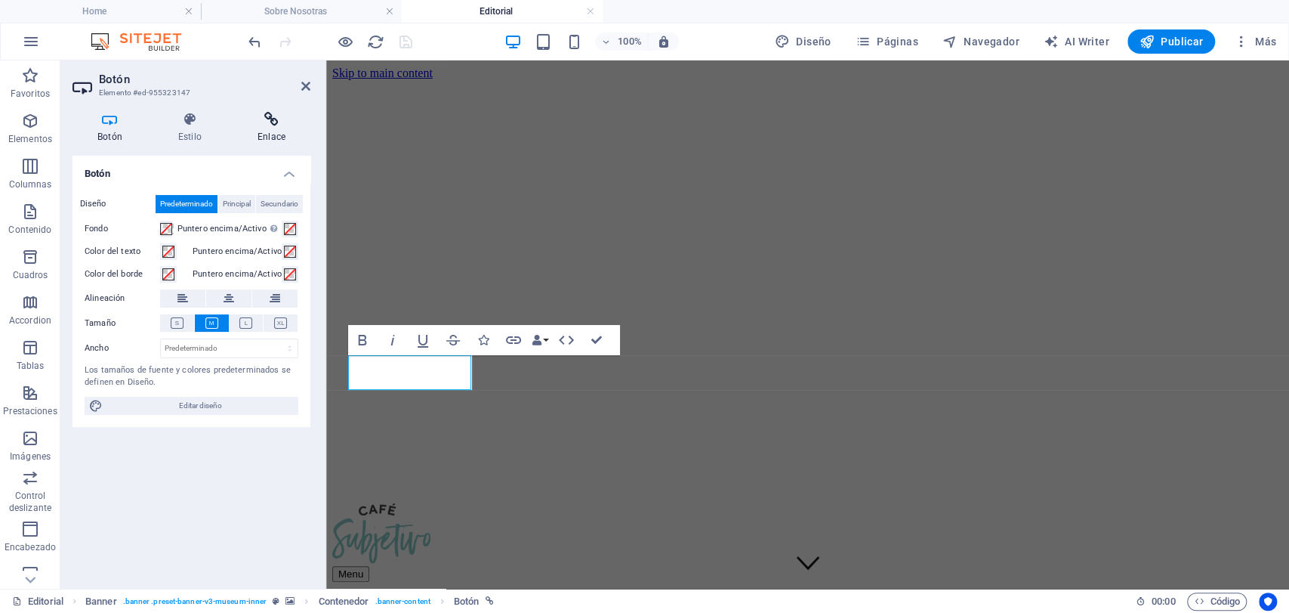
click at [264, 135] on h4 "Enlace" at bounding box center [272, 128] width 78 height 32
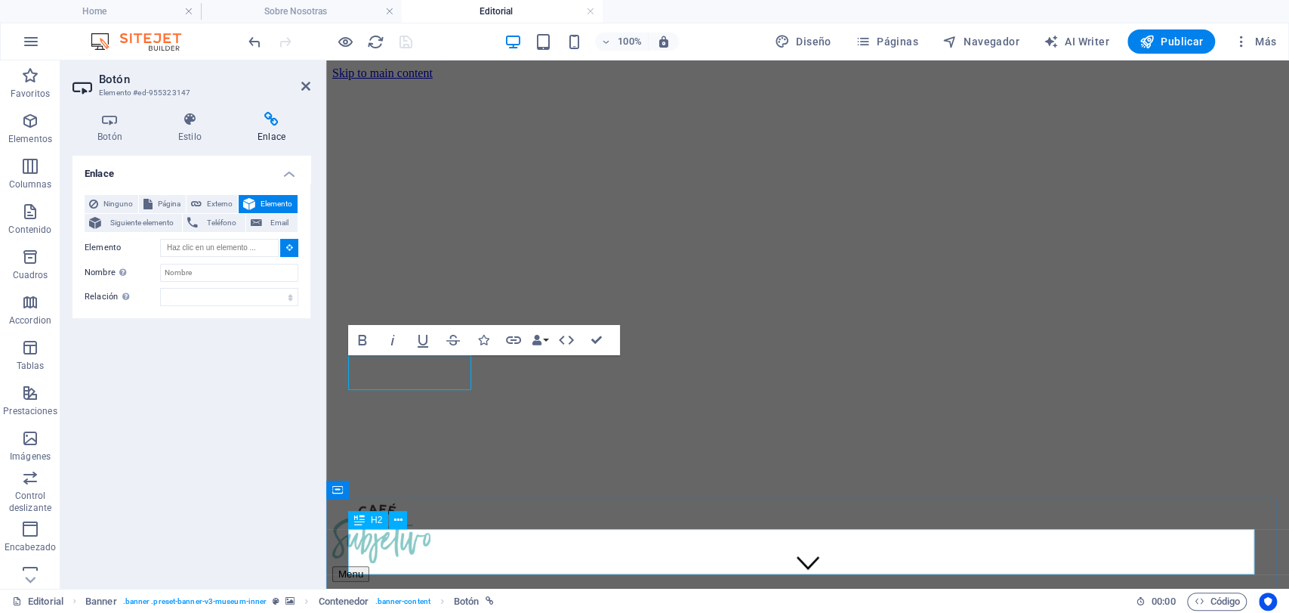
type input "#ed-955323210"
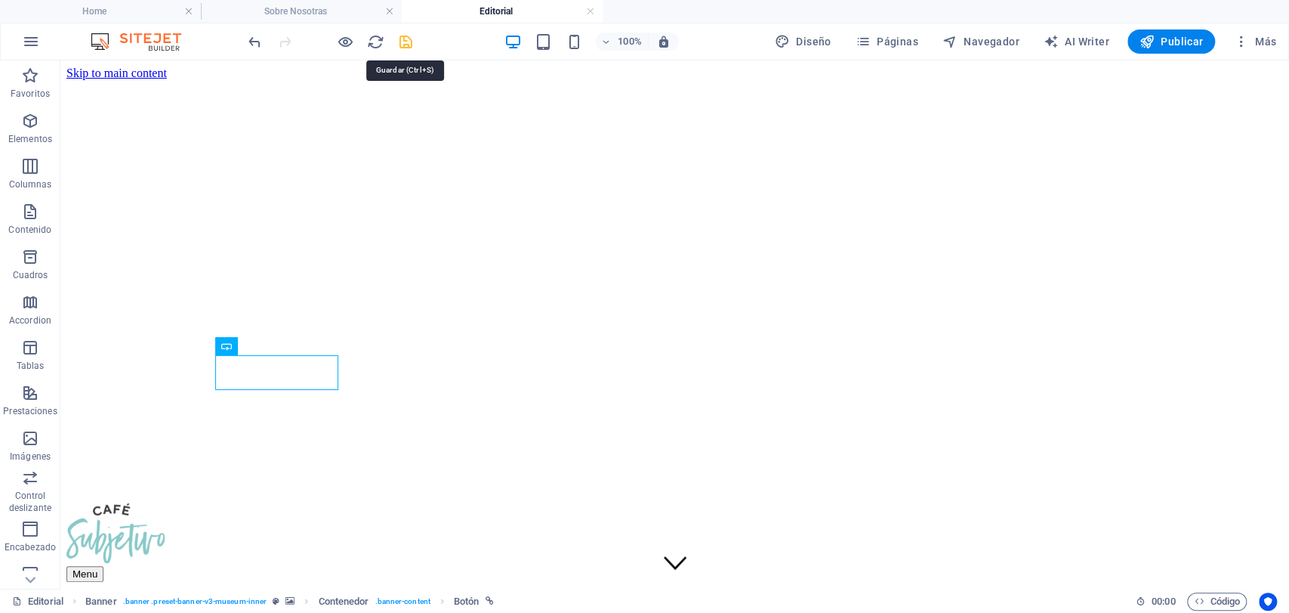
click at [407, 38] on icon "save" at bounding box center [405, 41] width 17 height 17
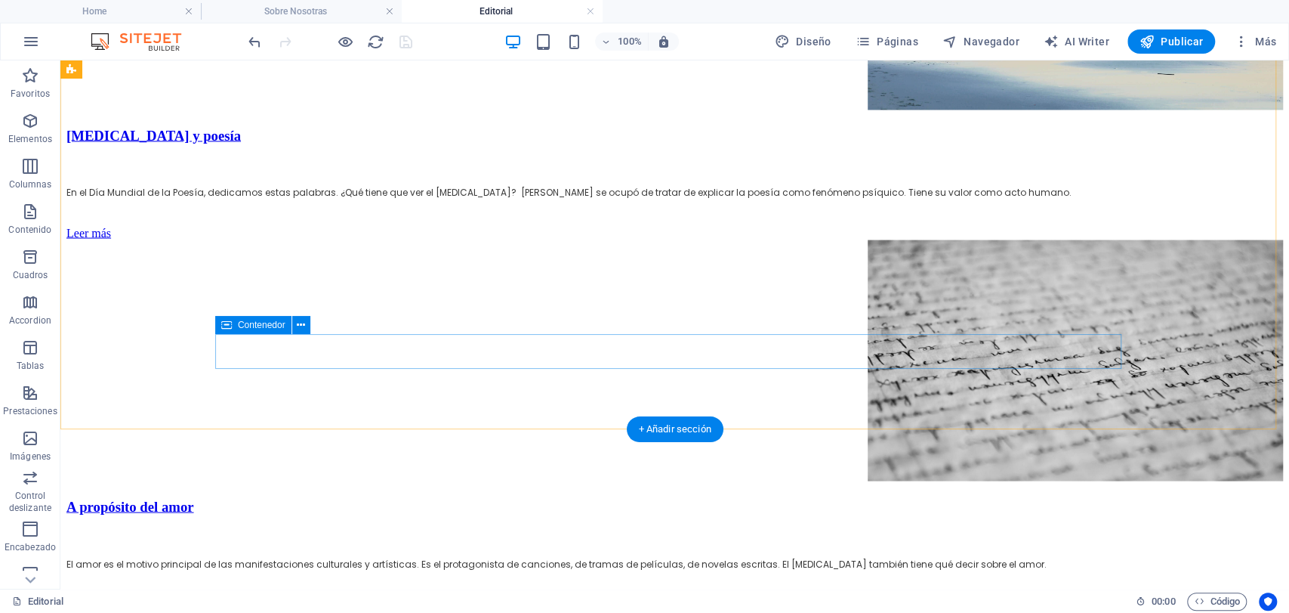
scroll to position [1996, 0]
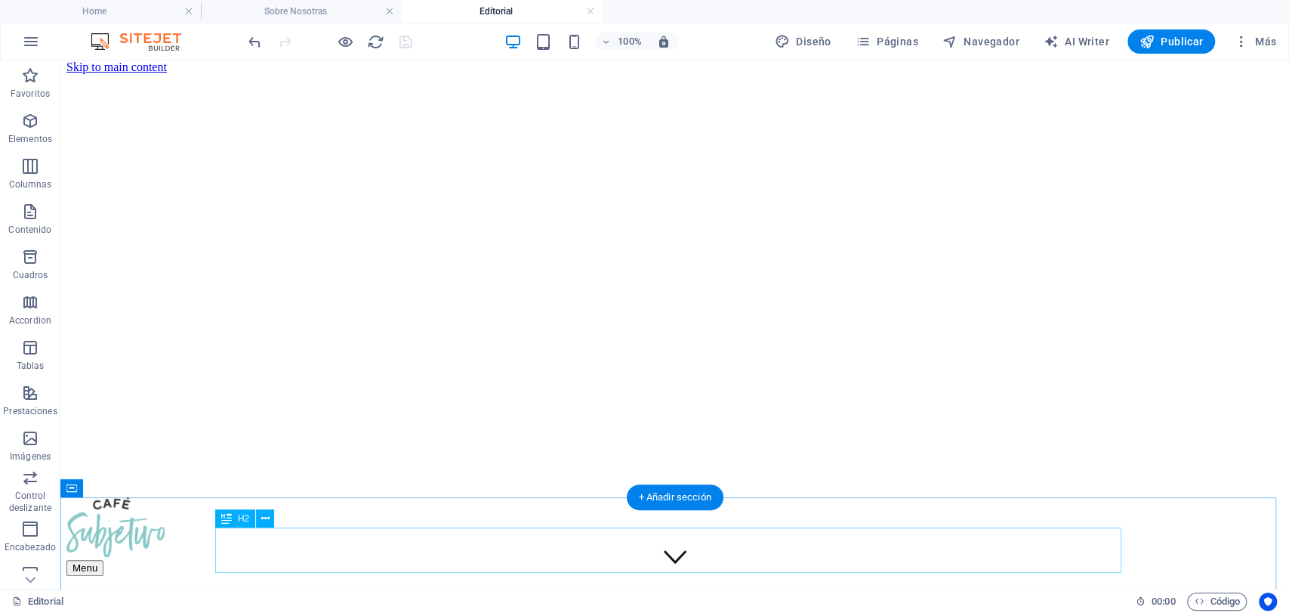
scroll to position [0, 0]
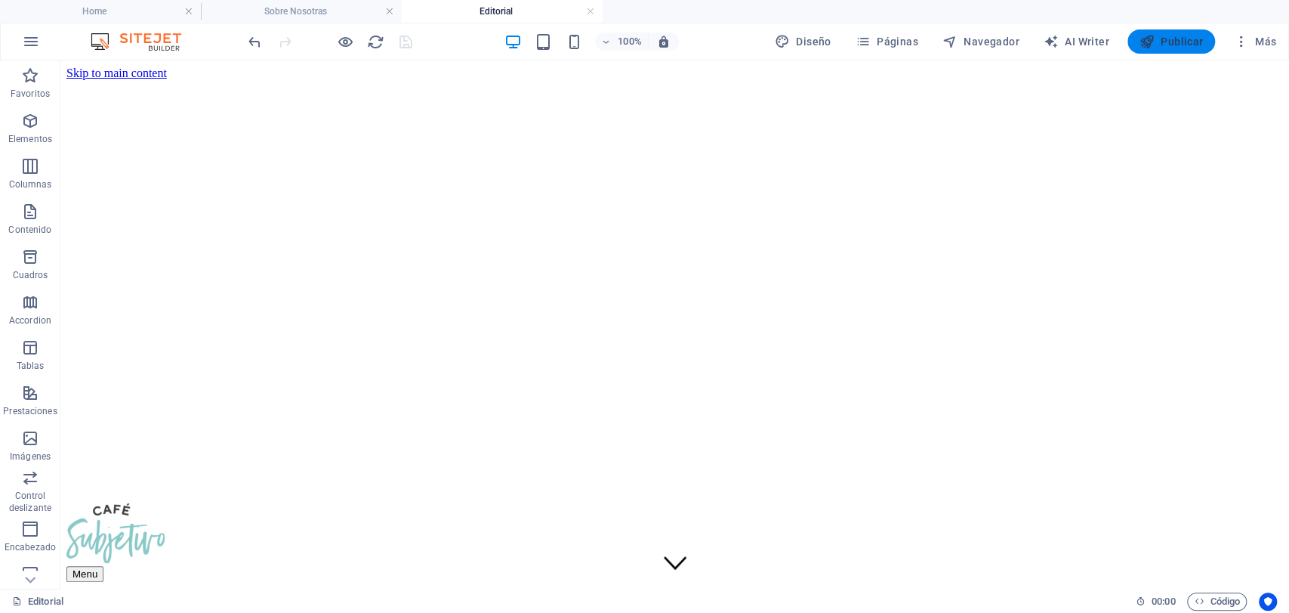
click at [1171, 45] on span "Publicar" at bounding box center [1172, 41] width 64 height 15
drag, startPoint x: 586, startPoint y: 9, endPoint x: 379, endPoint y: 13, distance: 207.0
click at [586, 9] on link at bounding box center [590, 12] width 9 height 14
